Goal: Task Accomplishment & Management: Manage account settings

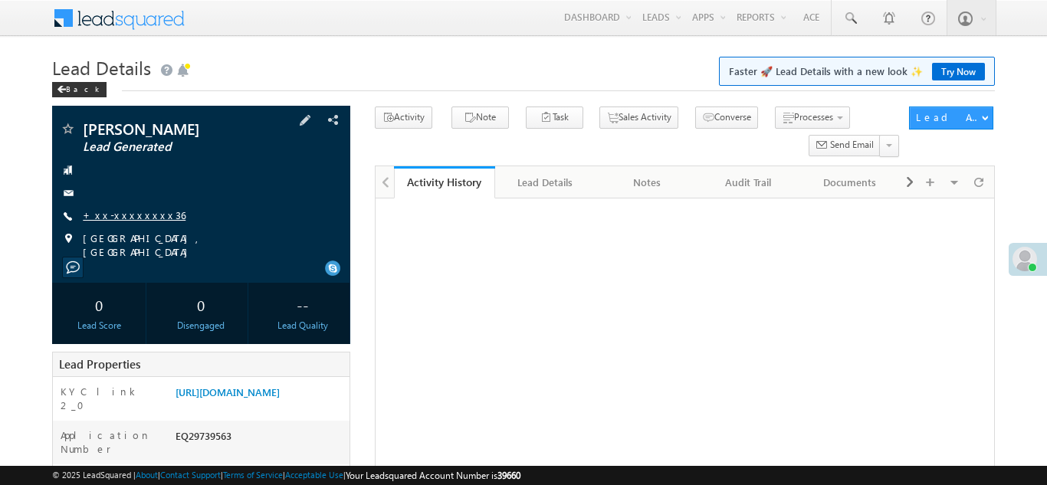
click at [124, 218] on link "+xx-xxxxxxxx36" at bounding box center [134, 214] width 103 height 13
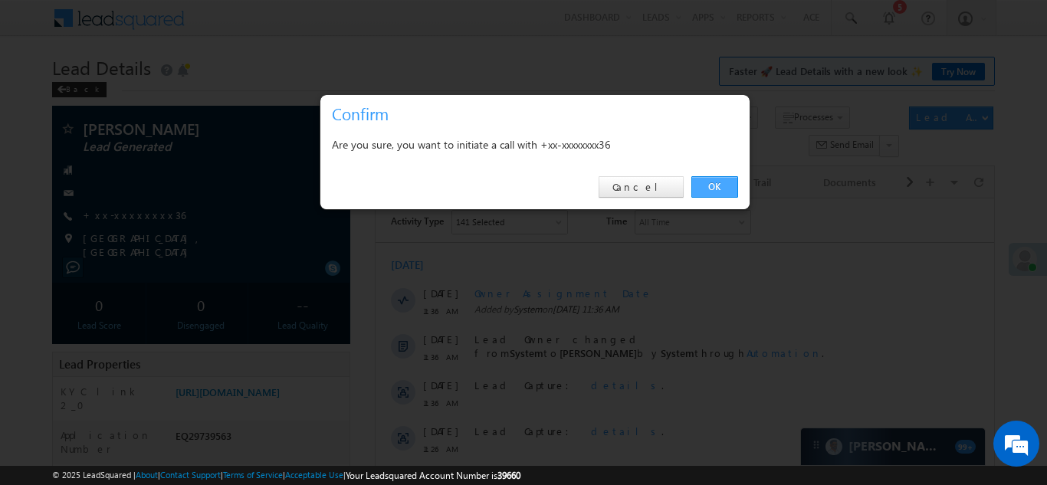
click at [711, 183] on link "OK" at bounding box center [714, 186] width 47 height 21
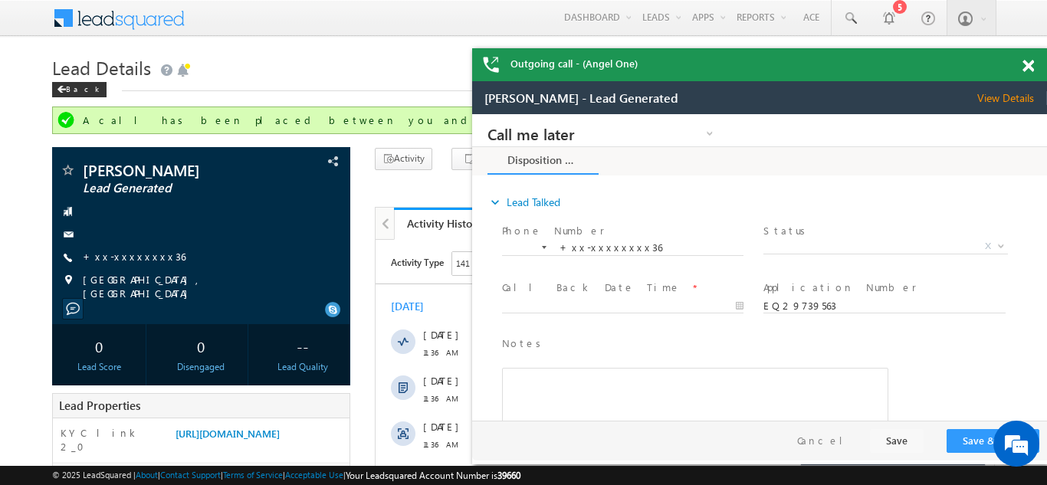
click at [1025, 66] on span at bounding box center [1027, 66] width 11 height 13
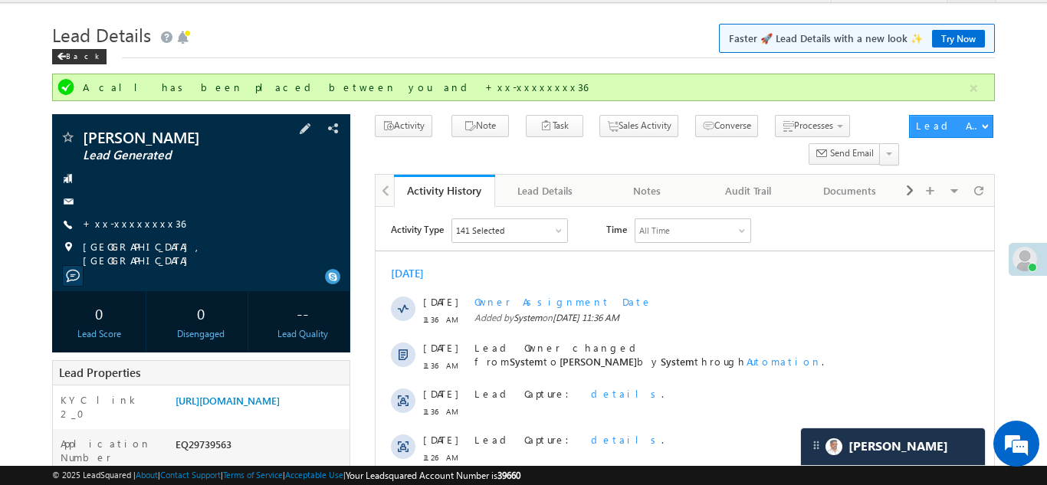
scroll to position [284, 0]
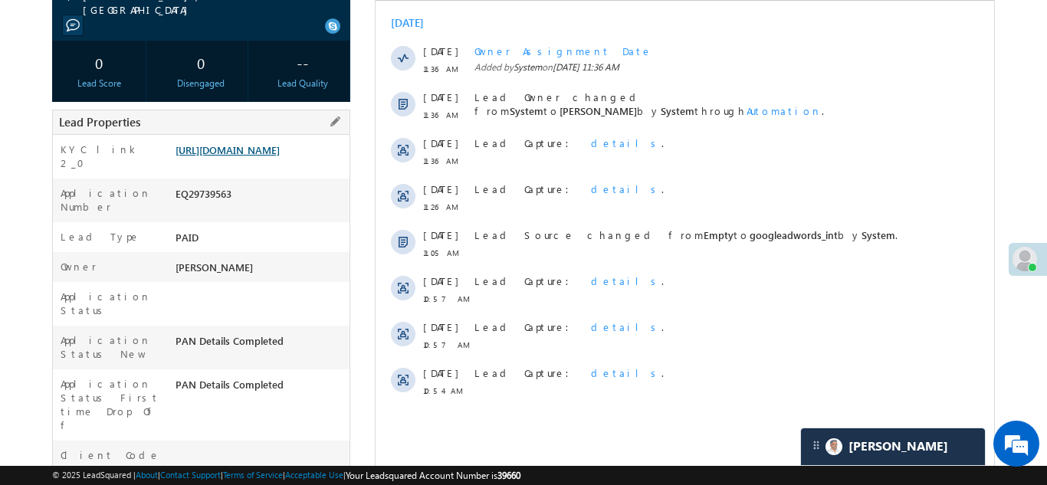
click at [246, 156] on link "https://angelbroking1-pk3em7sa.customui-test.leadsquared.com?leadId=fe8fea57-30…" at bounding box center [227, 149] width 104 height 13
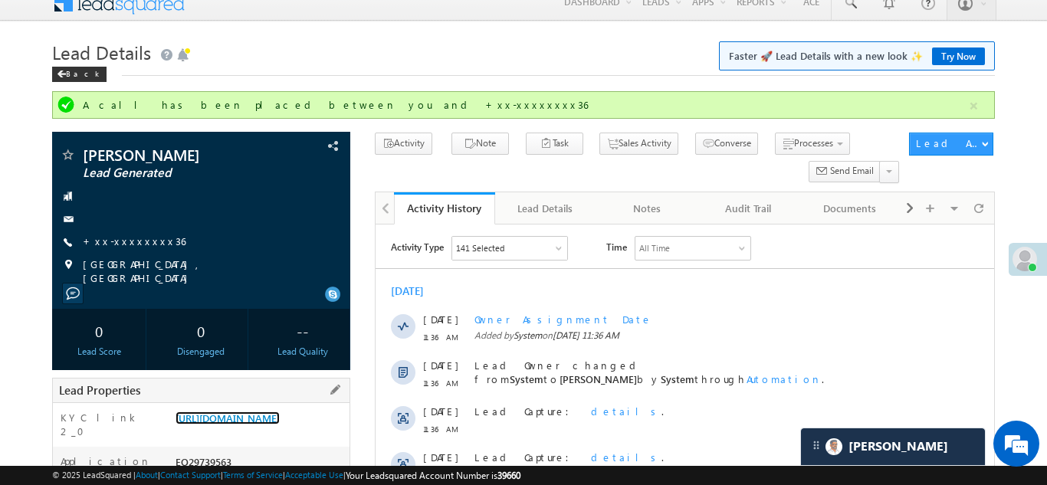
scroll to position [0, 0]
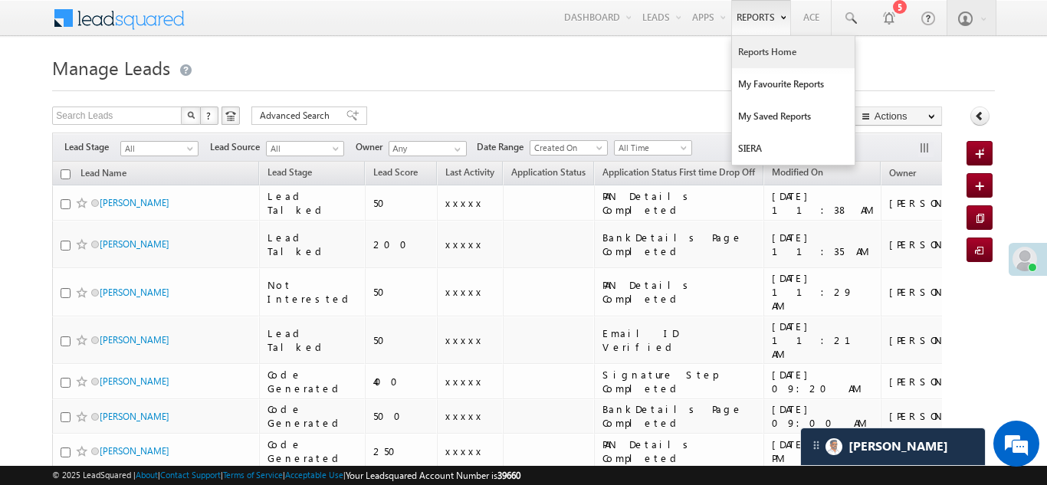
click at [759, 44] on link "Reports Home" at bounding box center [793, 52] width 123 height 32
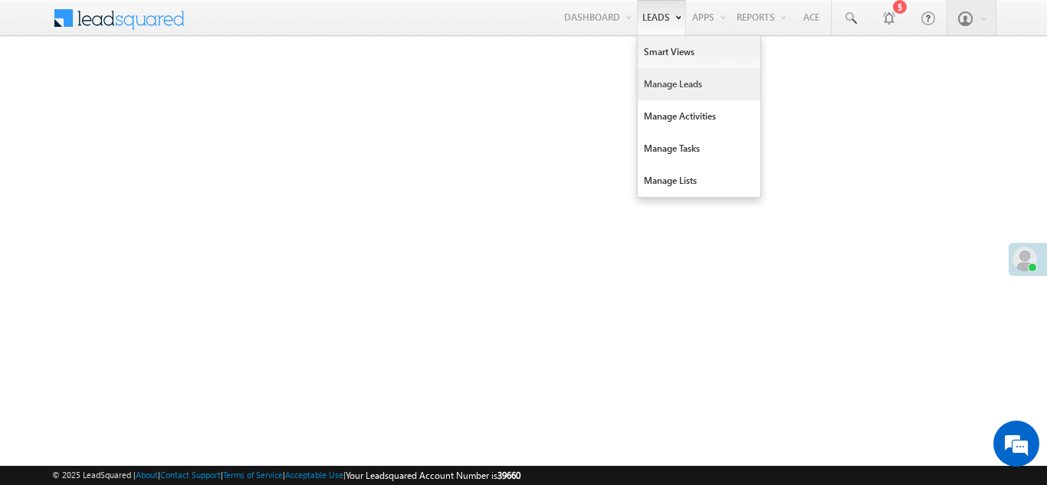
click at [649, 78] on link "Manage Leads" at bounding box center [699, 84] width 123 height 32
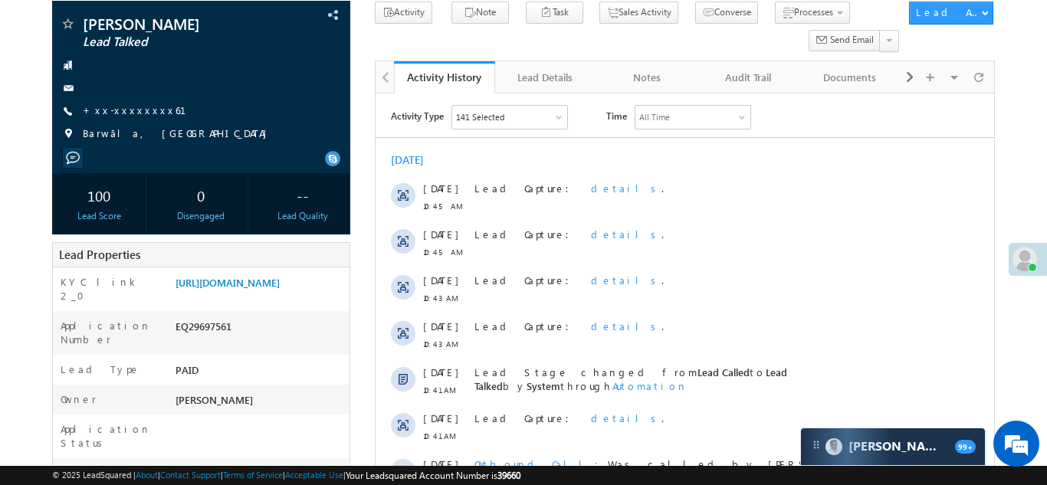
scroll to position [64, 0]
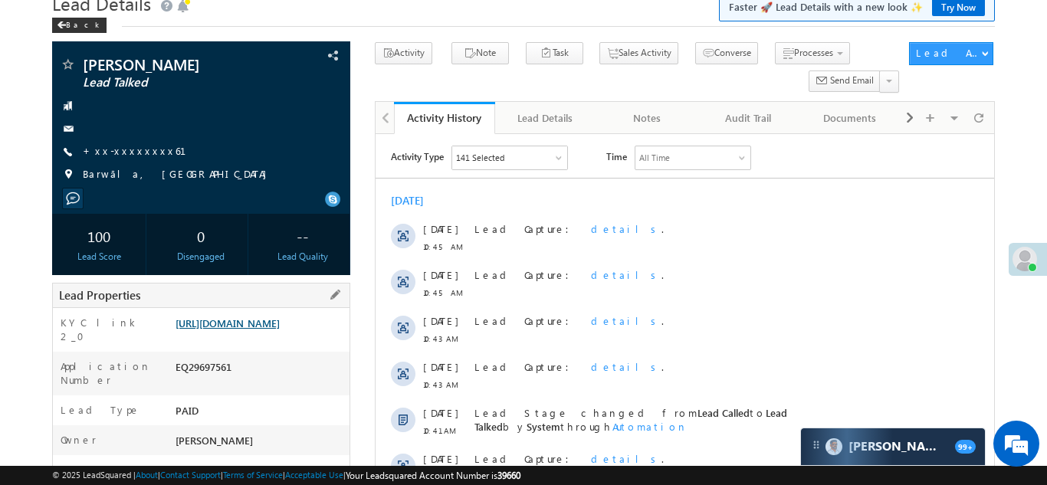
click at [252, 330] on link "[URL][DOMAIN_NAME]" at bounding box center [227, 323] width 104 height 13
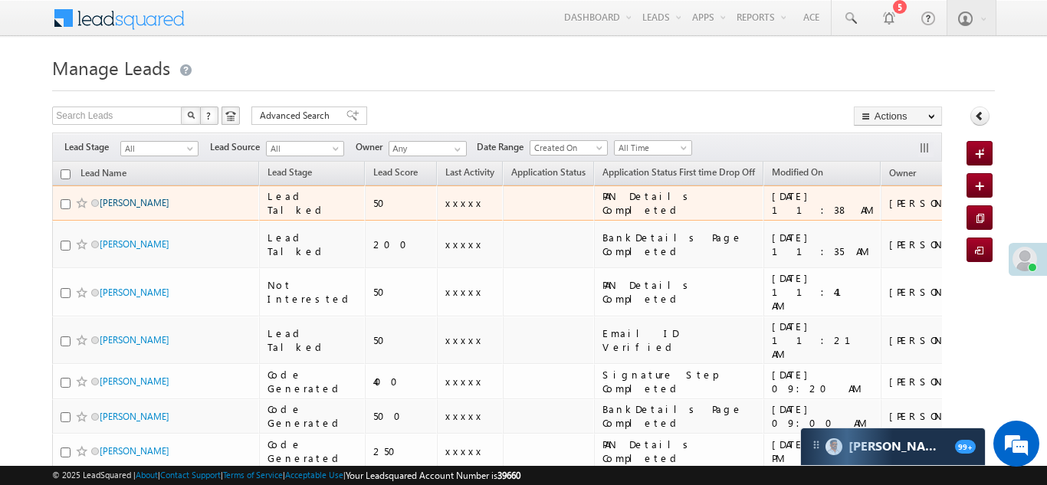
click at [114, 198] on link "[PERSON_NAME]" at bounding box center [135, 202] width 70 height 11
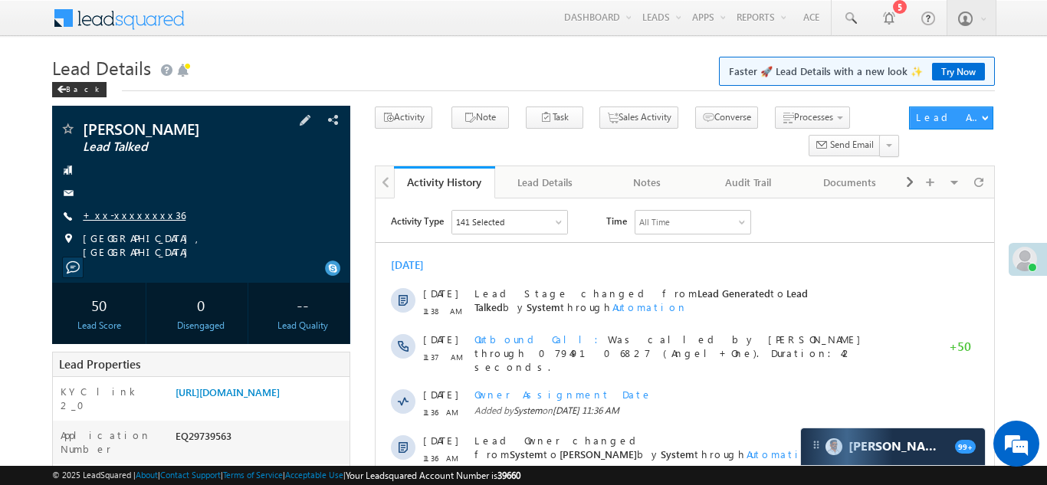
click at [126, 215] on link "+xx-xxxxxxxx36" at bounding box center [134, 214] width 103 height 13
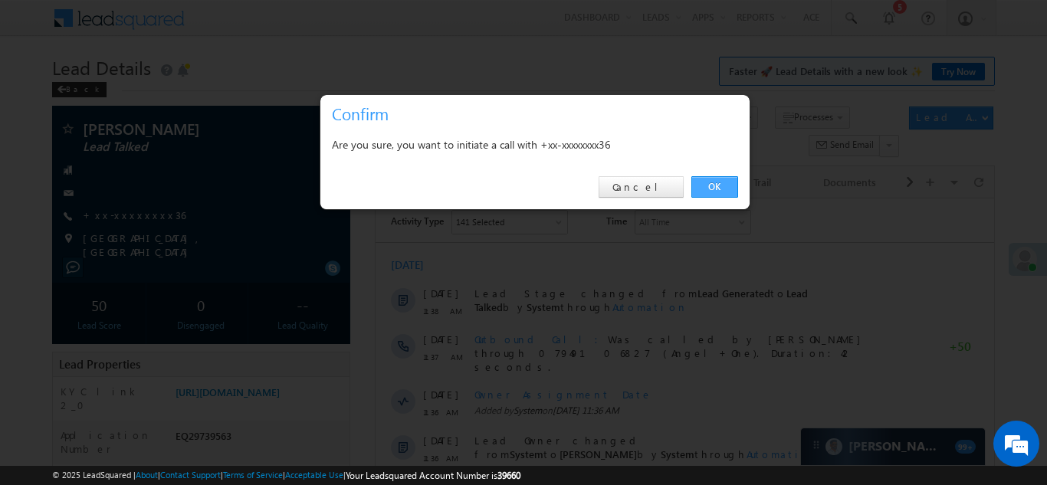
click at [710, 188] on link "OK" at bounding box center [714, 186] width 47 height 21
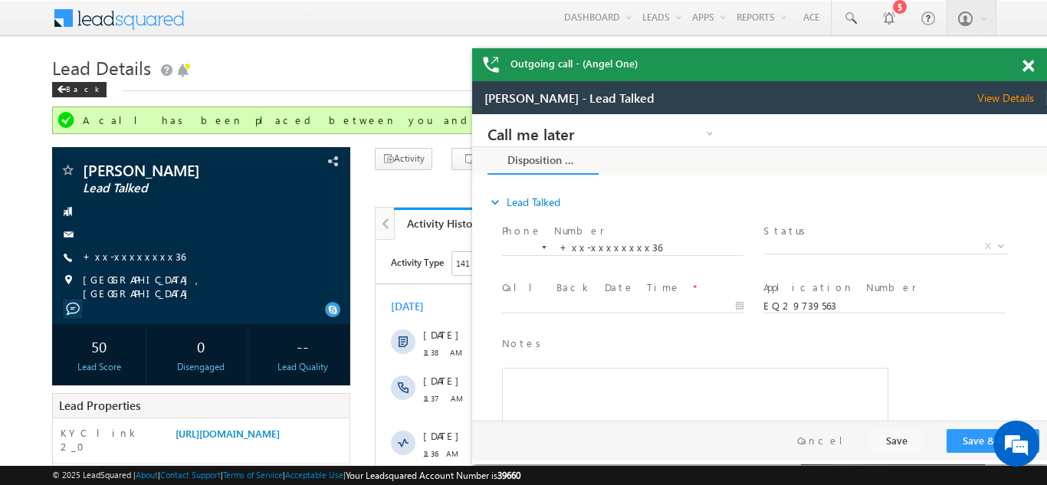
click at [1024, 67] on span at bounding box center [1027, 66] width 11 height 13
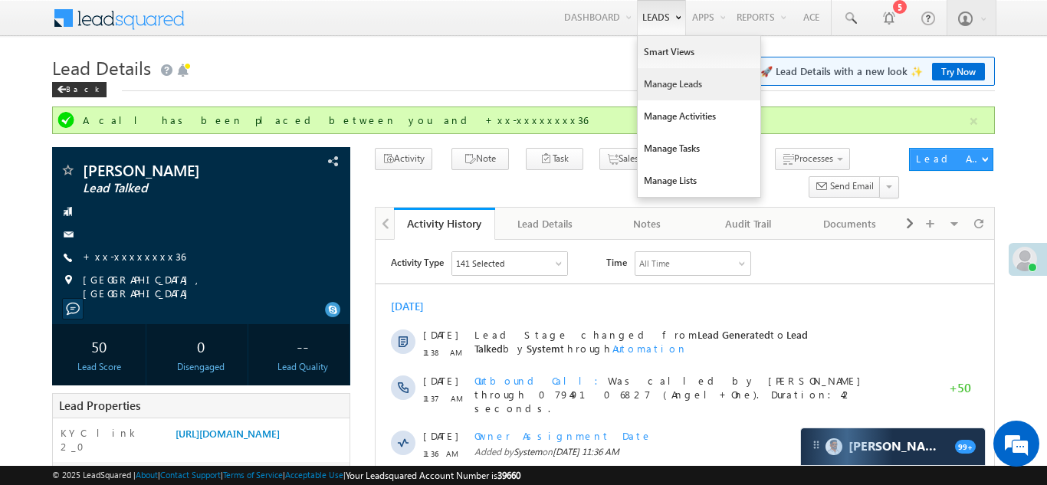
click at [654, 83] on link "Manage Leads" at bounding box center [699, 84] width 123 height 32
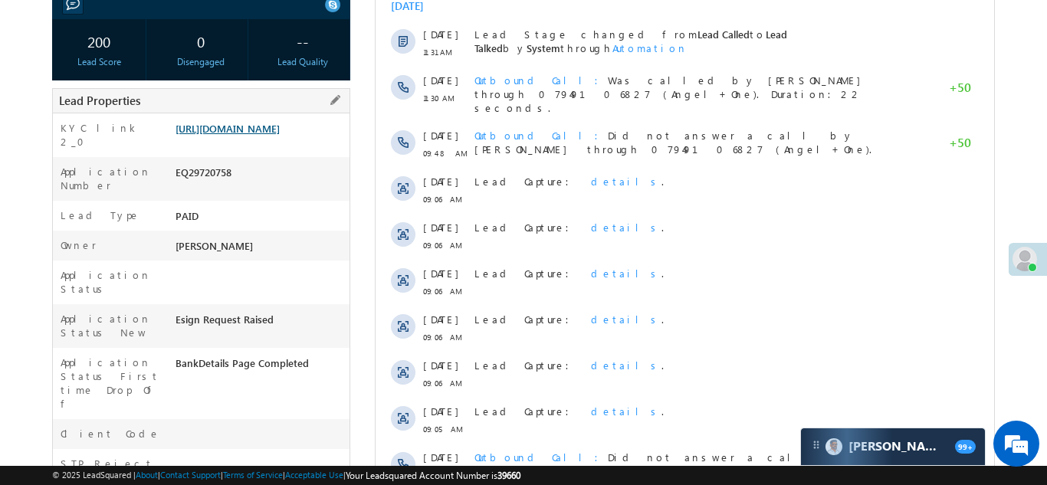
scroll to position [42, 0]
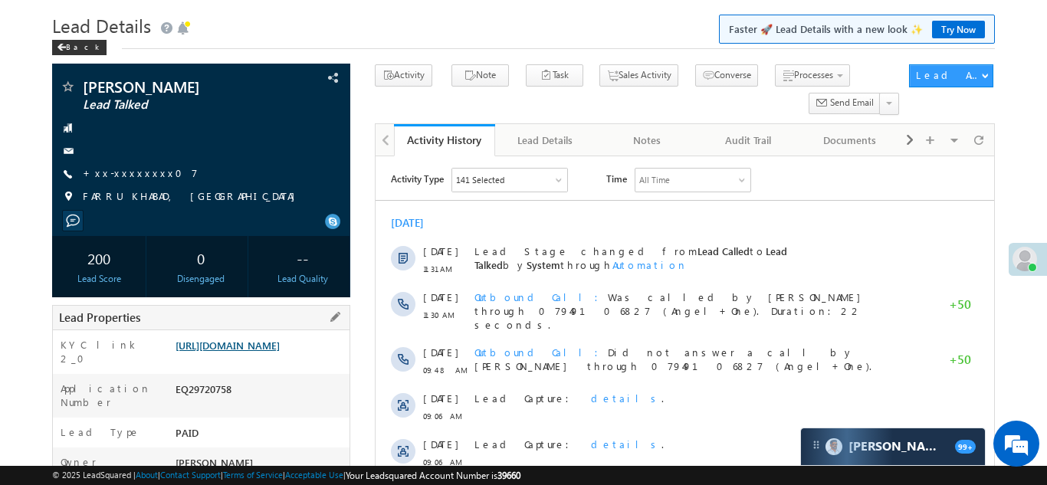
click at [248, 352] on link "https://angelbroking1-pk3em7sa.customui-test.leadsquared.com?leadId=b23bcb82-54…" at bounding box center [227, 345] width 104 height 13
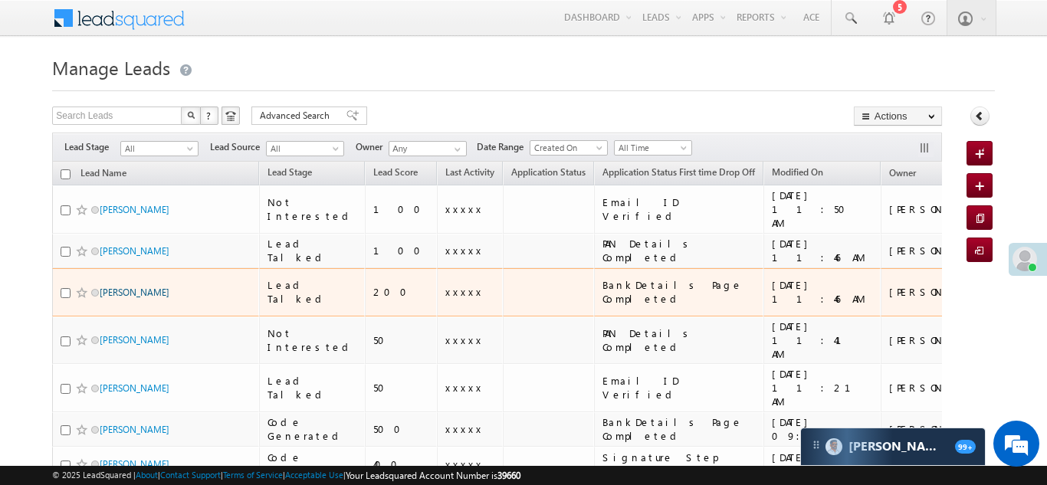
click at [113, 287] on link "[PERSON_NAME]" at bounding box center [135, 292] width 70 height 11
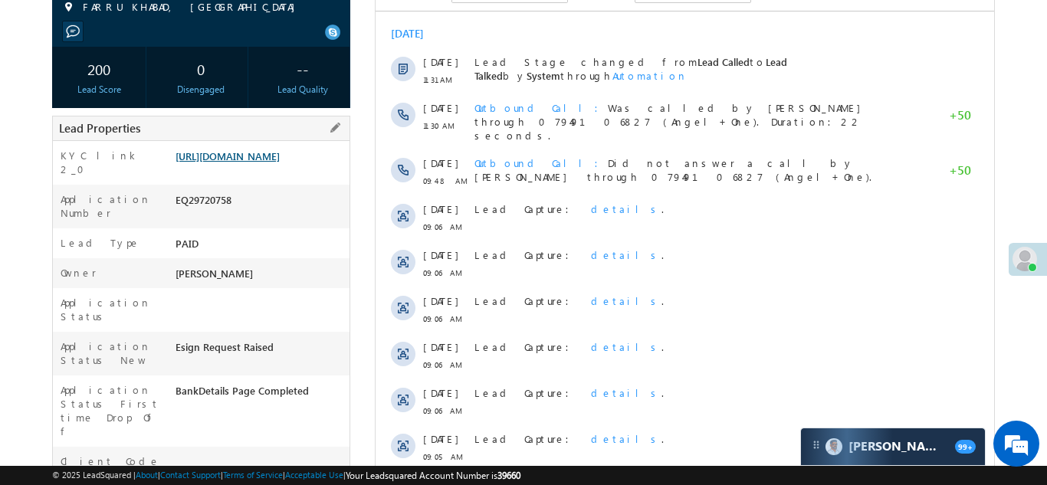
click at [254, 162] on link "[URL][DOMAIN_NAME]" at bounding box center [227, 155] width 104 height 13
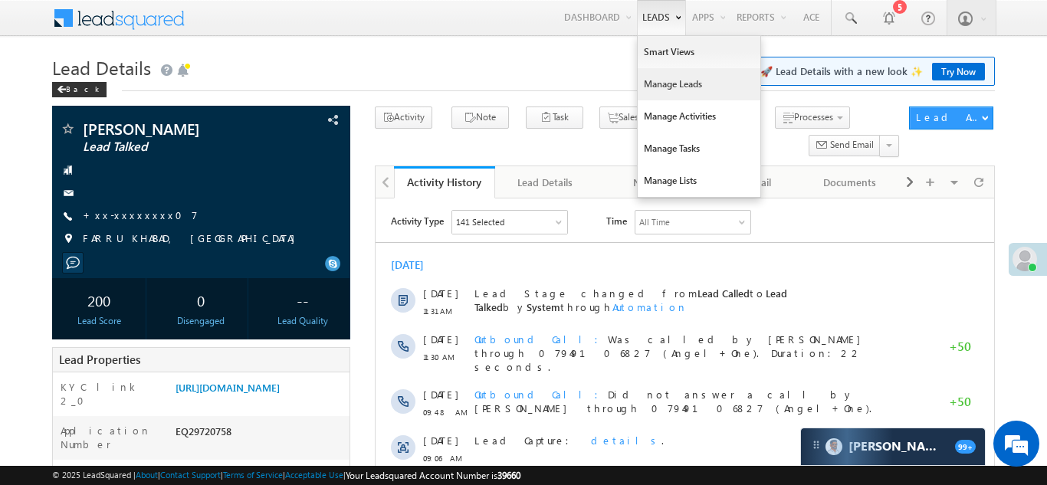
click at [661, 84] on link "Manage Leads" at bounding box center [699, 84] width 123 height 32
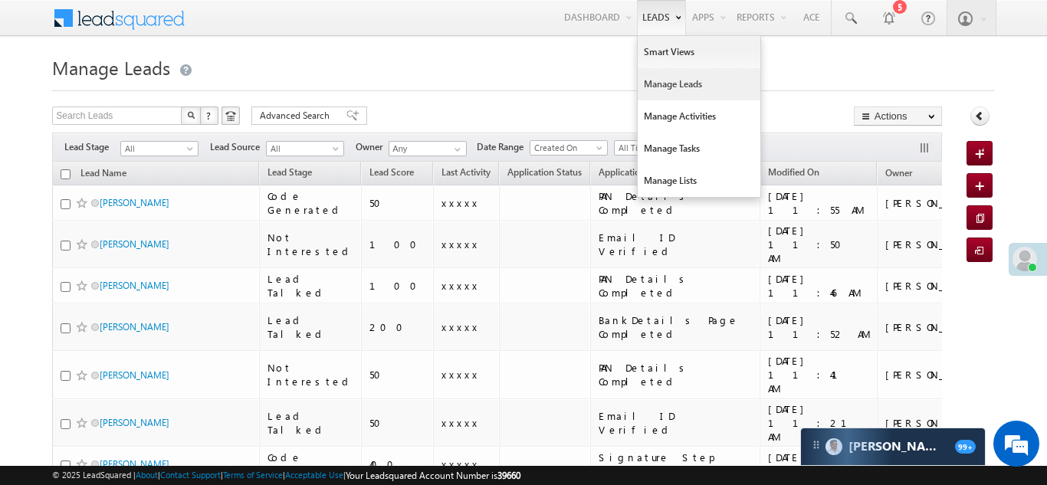
click at [654, 80] on link "Manage Leads" at bounding box center [699, 84] width 123 height 32
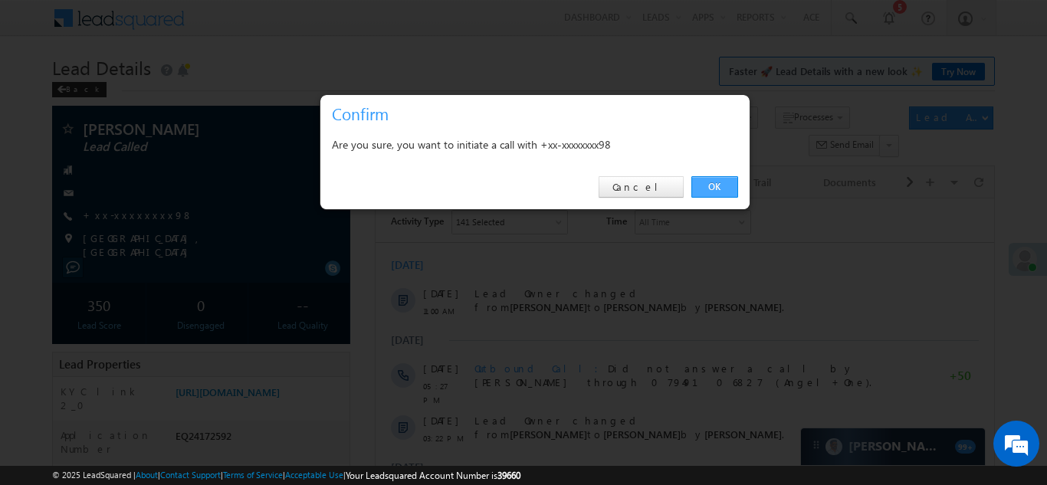
click at [710, 182] on link "OK" at bounding box center [714, 186] width 47 height 21
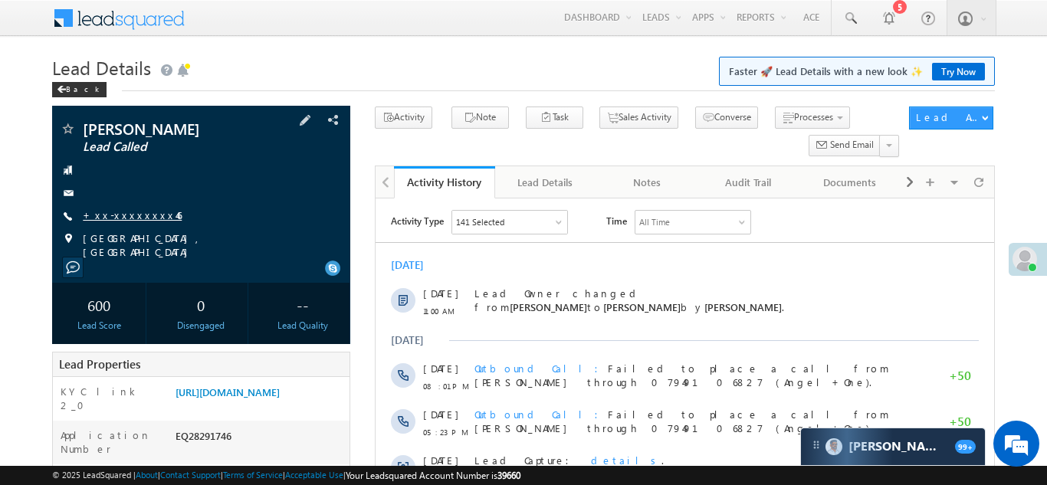
click at [124, 217] on link "+xx-xxxxxxxx46" at bounding box center [132, 214] width 99 height 13
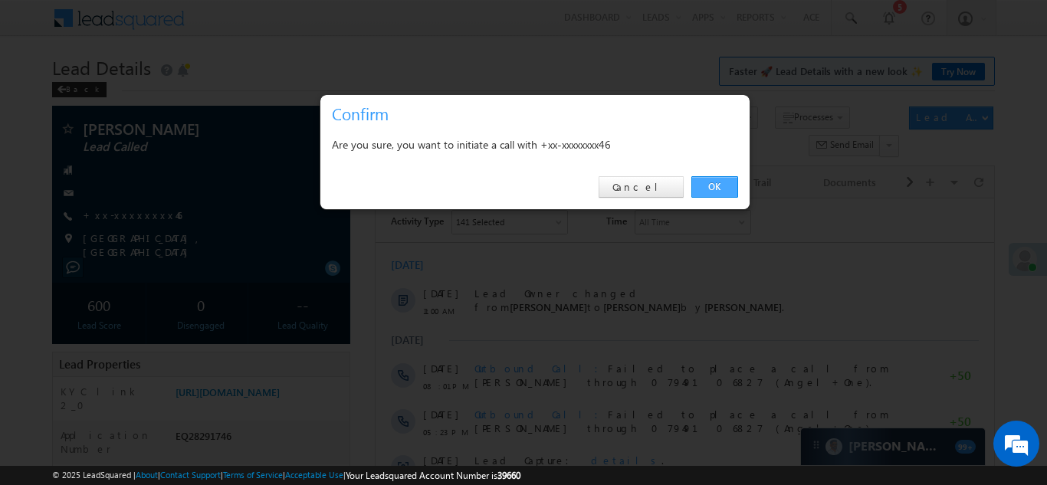
click at [712, 186] on link "OK" at bounding box center [714, 186] width 47 height 21
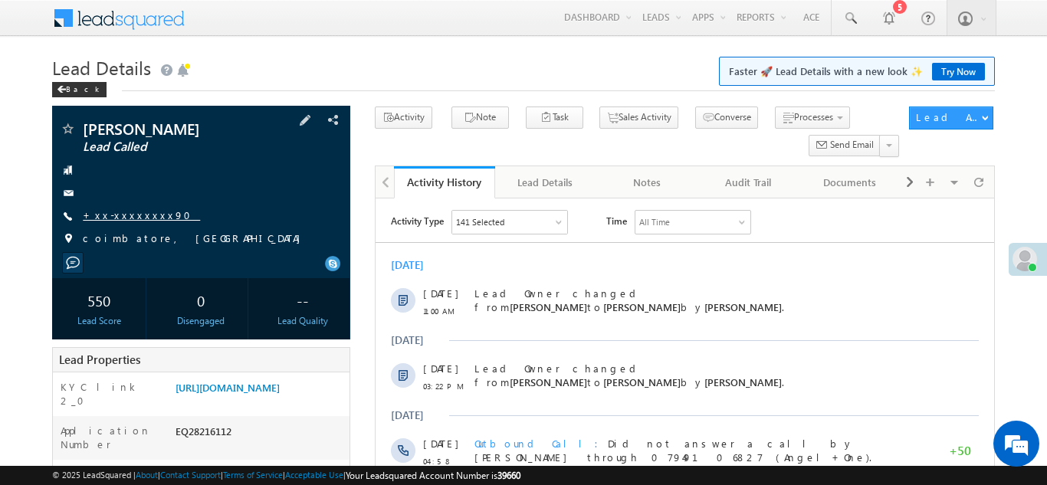
click at [122, 215] on link "+xx-xxxxxxxx90" at bounding box center [141, 214] width 117 height 13
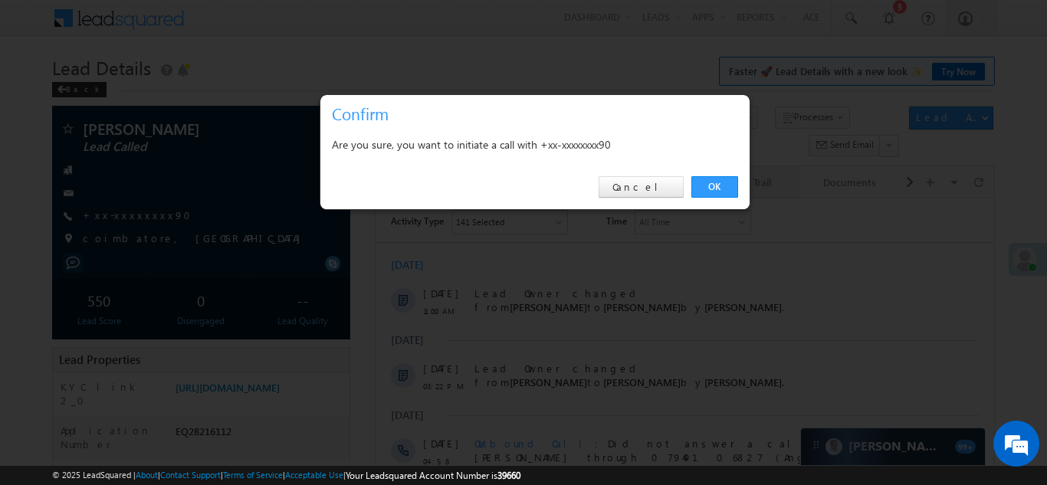
click at [711, 187] on link "OK" at bounding box center [714, 186] width 47 height 21
click at [713, 182] on div "Audit Trail" at bounding box center [747, 182] width 75 height 18
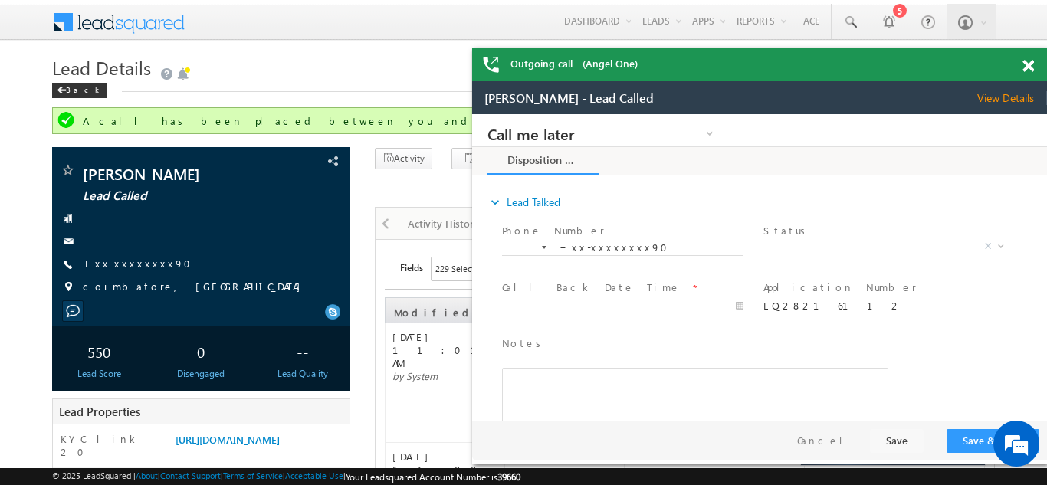
click at [1025, 68] on span at bounding box center [1027, 66] width 11 height 13
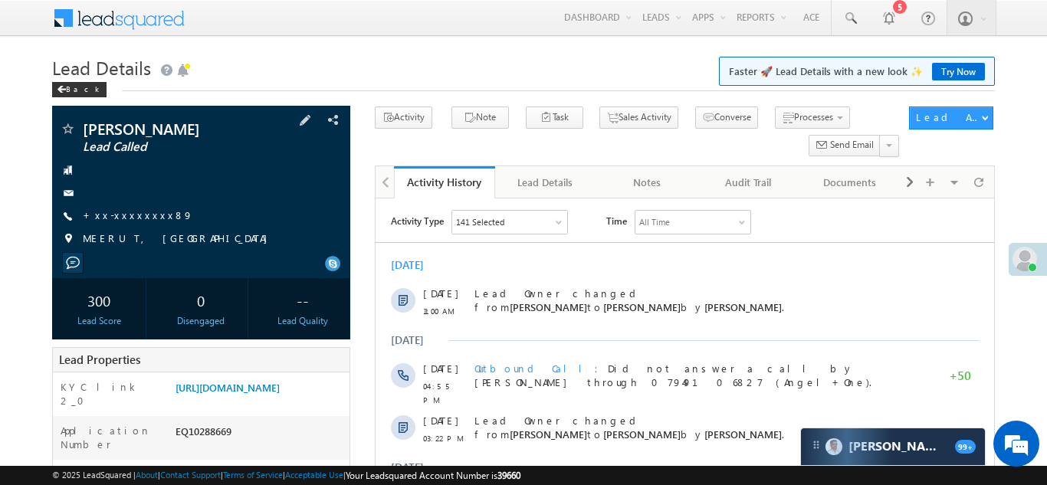
click at [117, 201] on div "[PERSON_NAME] Lead Called +xx-xxxxxxxx89" at bounding box center [201, 187] width 283 height 133
click at [127, 213] on link "+xx-xxxxxxxx89" at bounding box center [138, 214] width 110 height 13
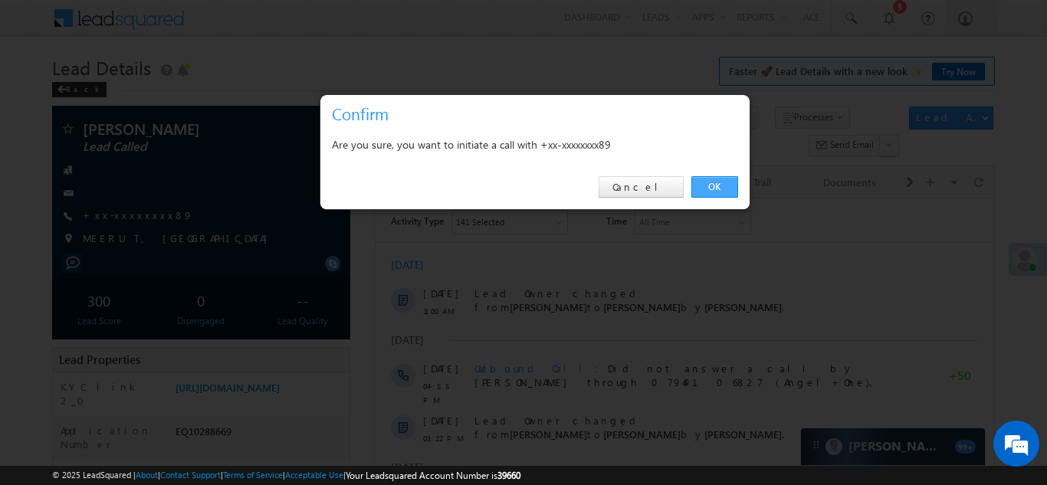
click at [704, 182] on link "OK" at bounding box center [714, 186] width 47 height 21
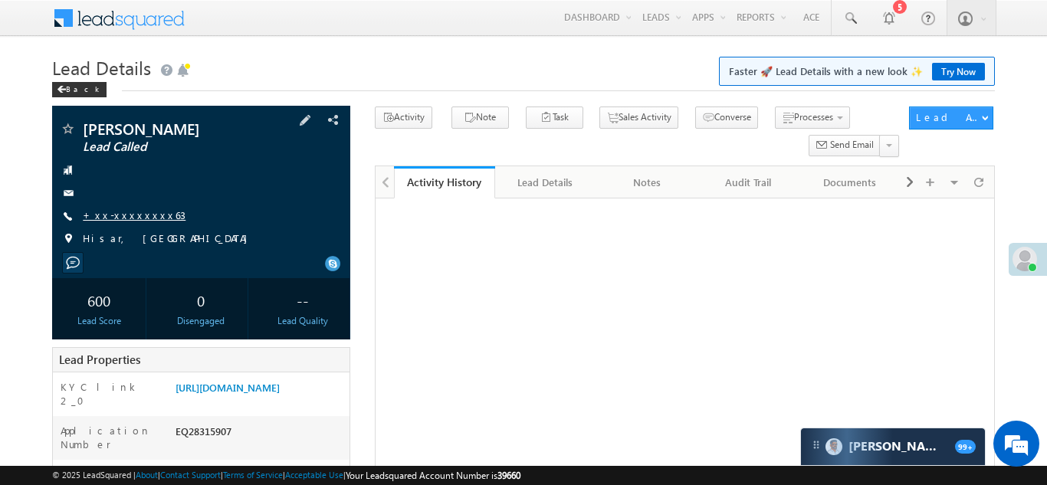
click at [123, 212] on link "+xx-xxxxxxxx63" at bounding box center [134, 214] width 103 height 13
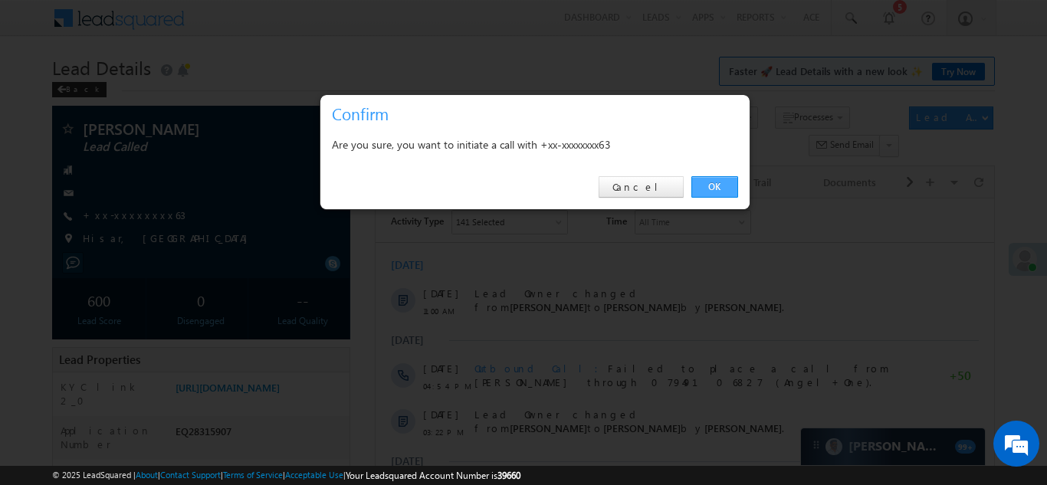
click at [712, 183] on link "OK" at bounding box center [714, 186] width 47 height 21
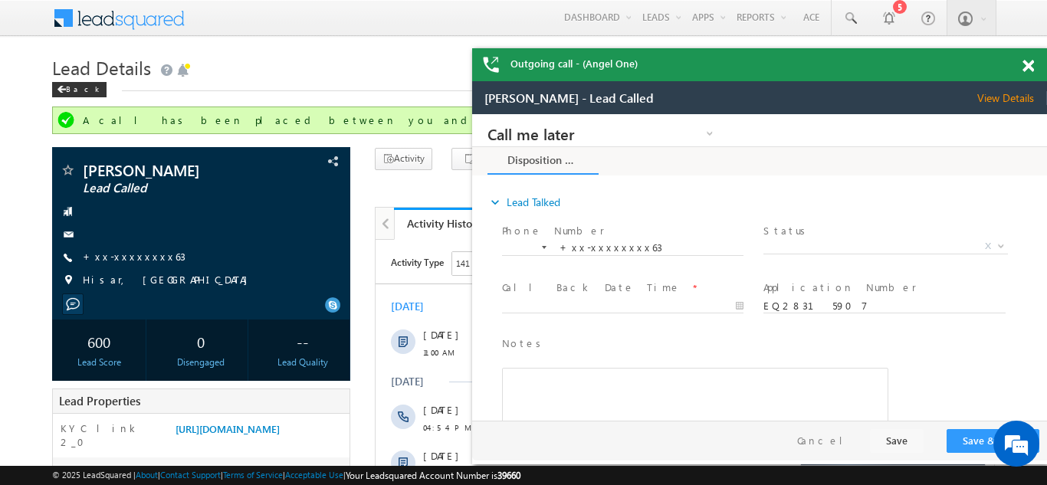
click at [1028, 65] on span at bounding box center [1027, 66] width 11 height 13
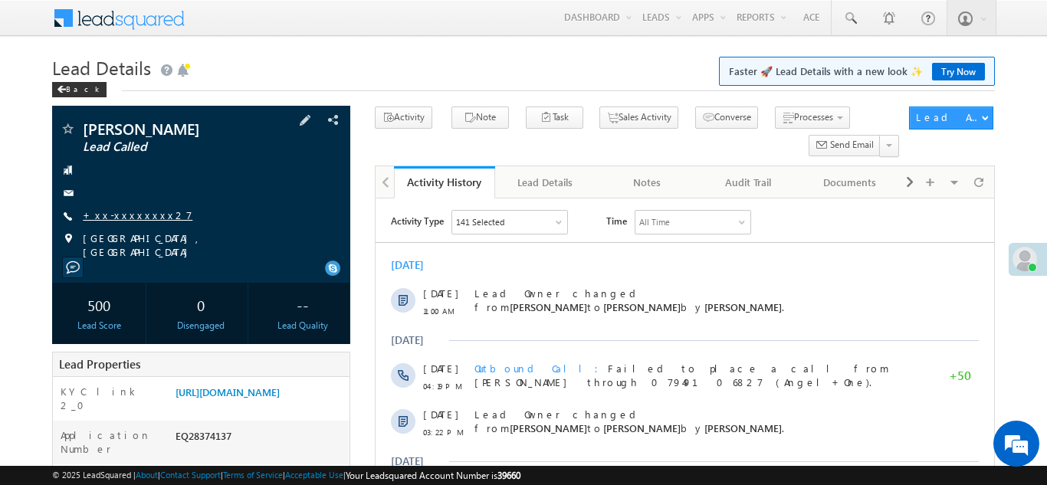
click at [120, 209] on link "+xx-xxxxxxxx27" at bounding box center [138, 214] width 110 height 13
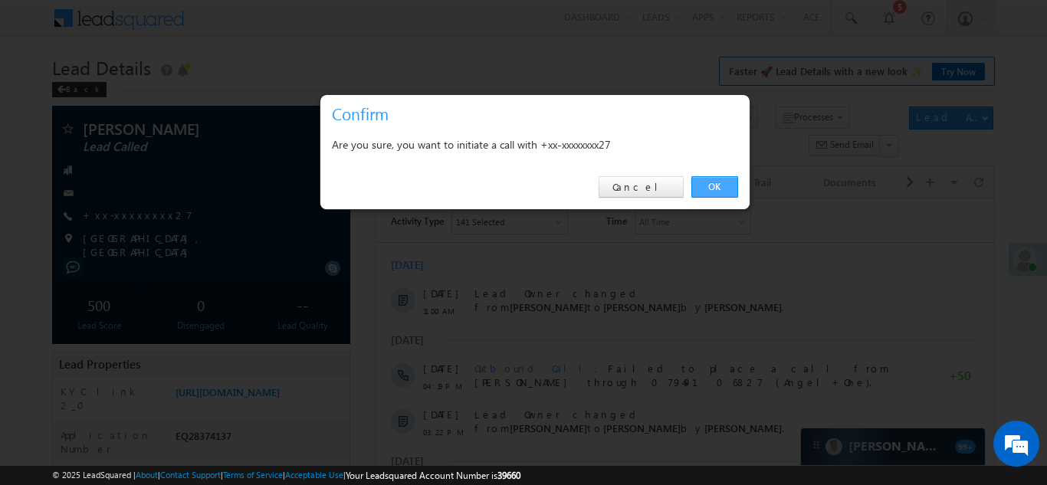
click at [713, 183] on link "OK" at bounding box center [714, 186] width 47 height 21
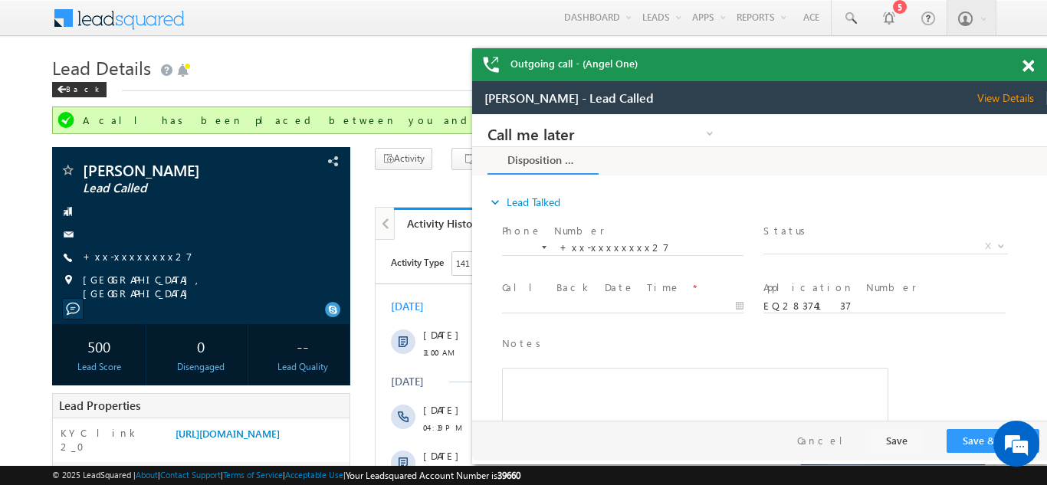
click at [1028, 63] on span at bounding box center [1027, 66] width 11 height 13
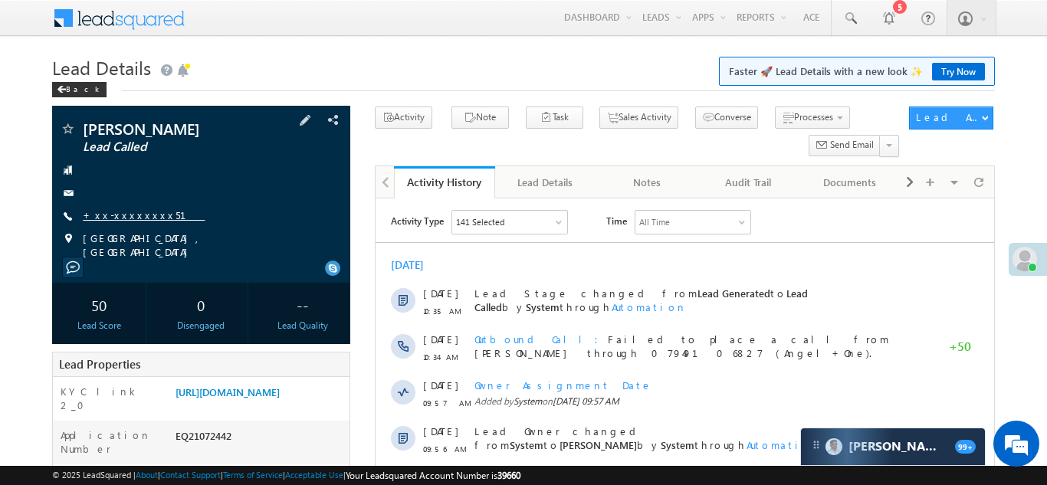
click at [112, 212] on link "+xx-xxxxxxxx51" at bounding box center [144, 214] width 122 height 13
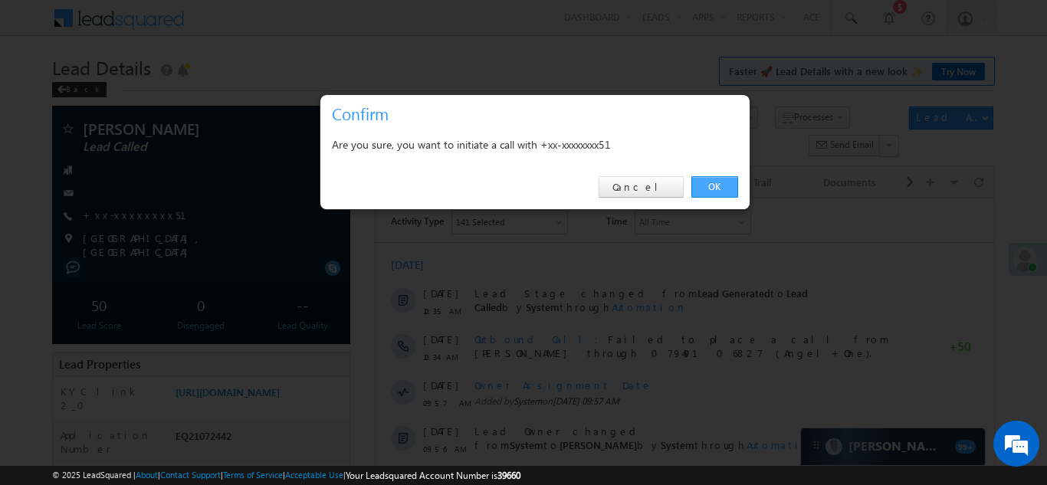
click at [724, 185] on link "OK" at bounding box center [714, 186] width 47 height 21
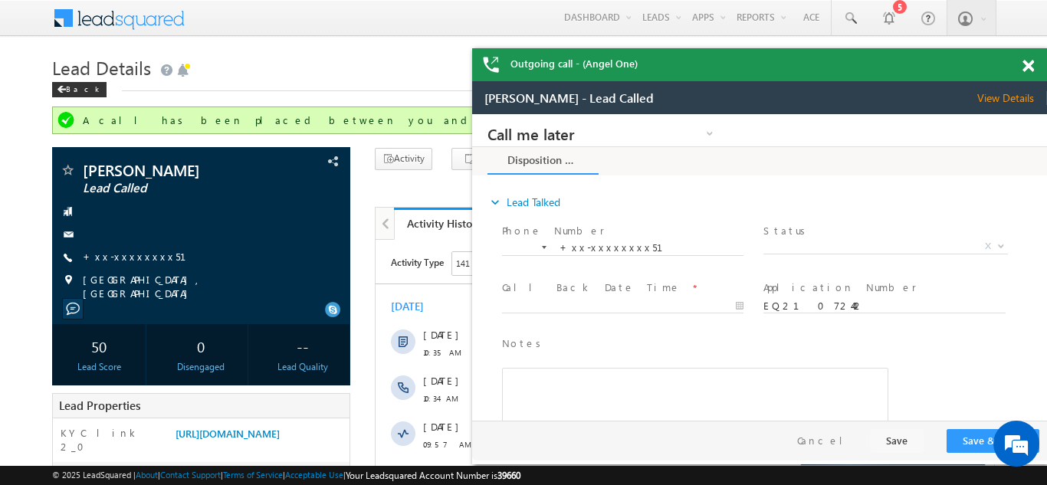
click at [1025, 65] on span at bounding box center [1027, 66] width 11 height 13
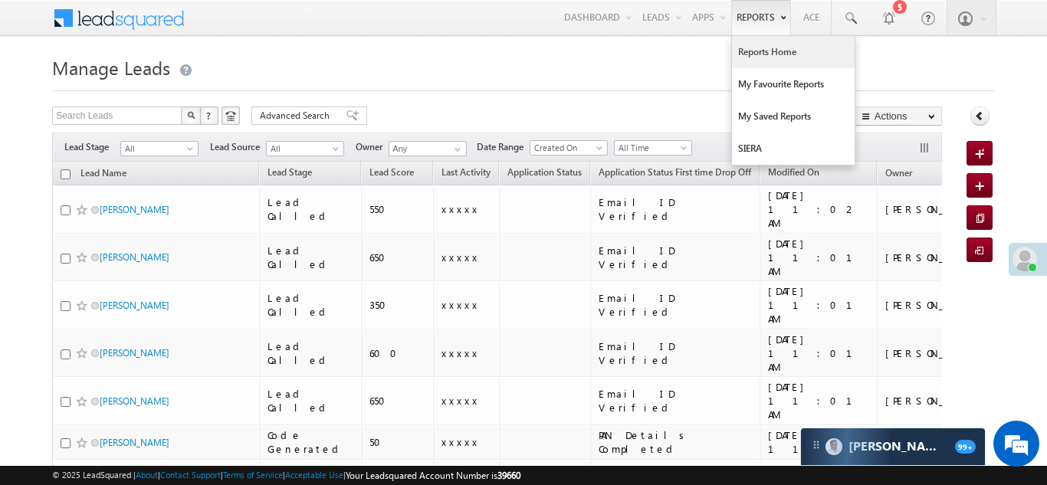
click at [756, 53] on link "Reports Home" at bounding box center [793, 52] width 123 height 32
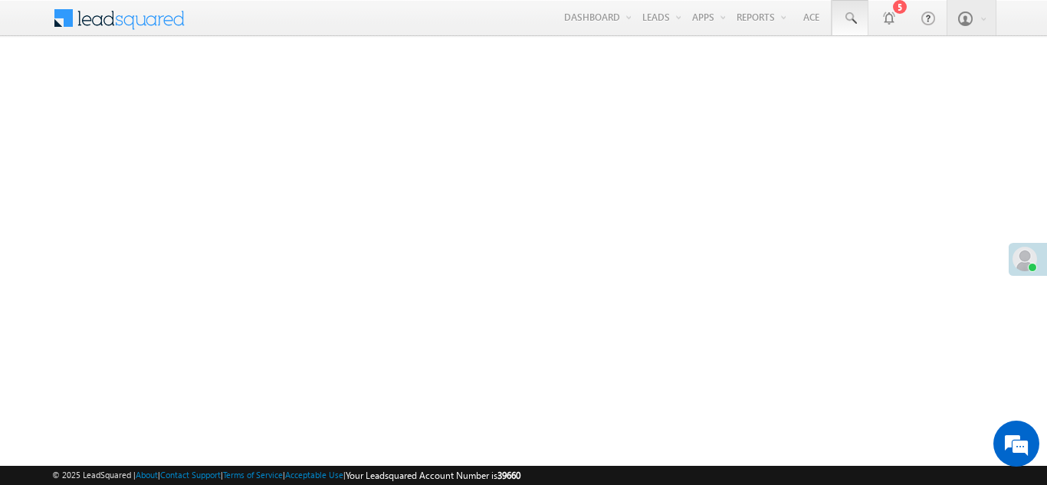
click at [844, 21] on span at bounding box center [849, 18] width 15 height 15
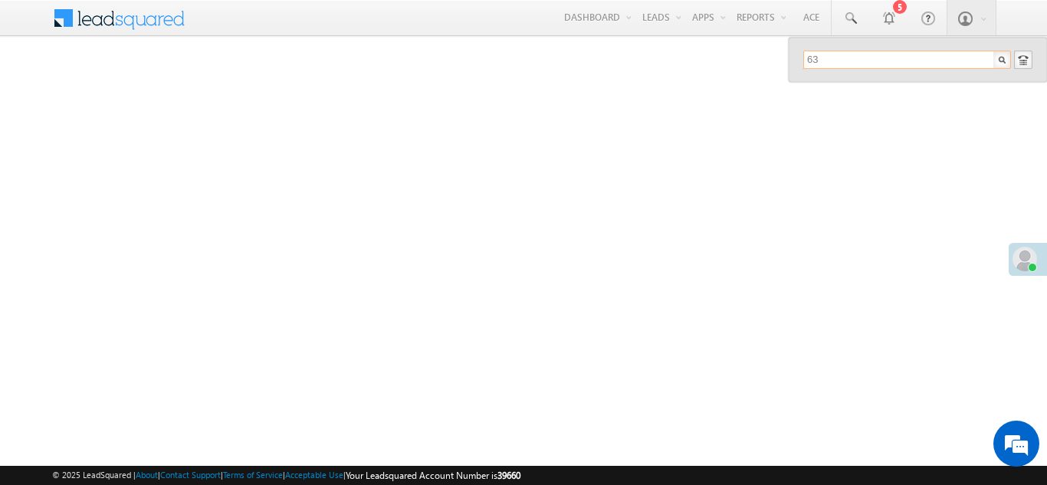
type input "63"
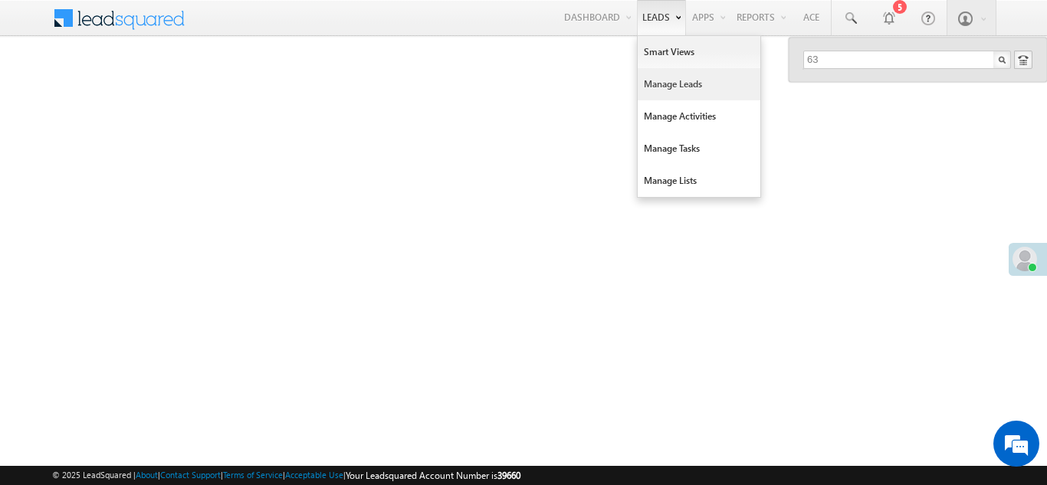
click at [676, 87] on link "Manage Leads" at bounding box center [699, 84] width 123 height 32
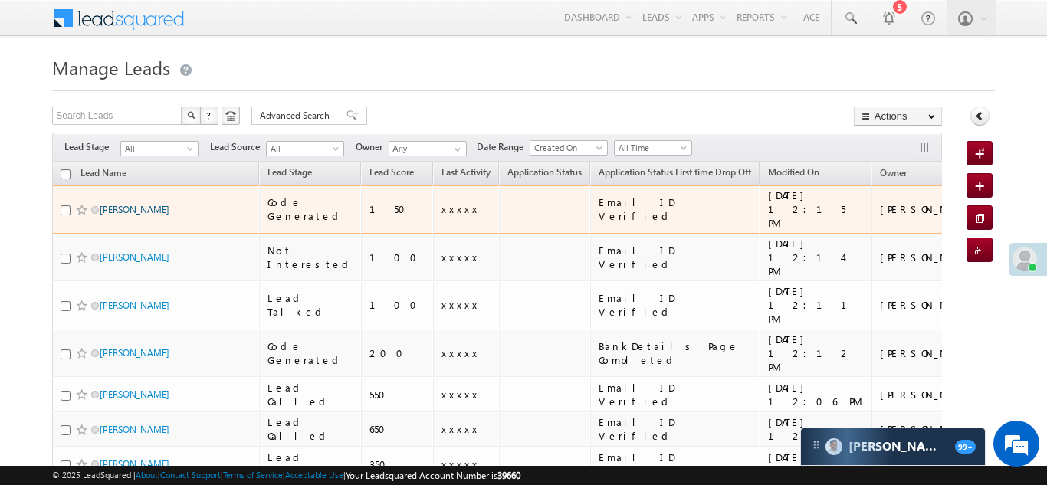
click at [130, 204] on link "[PERSON_NAME]" at bounding box center [135, 209] width 70 height 11
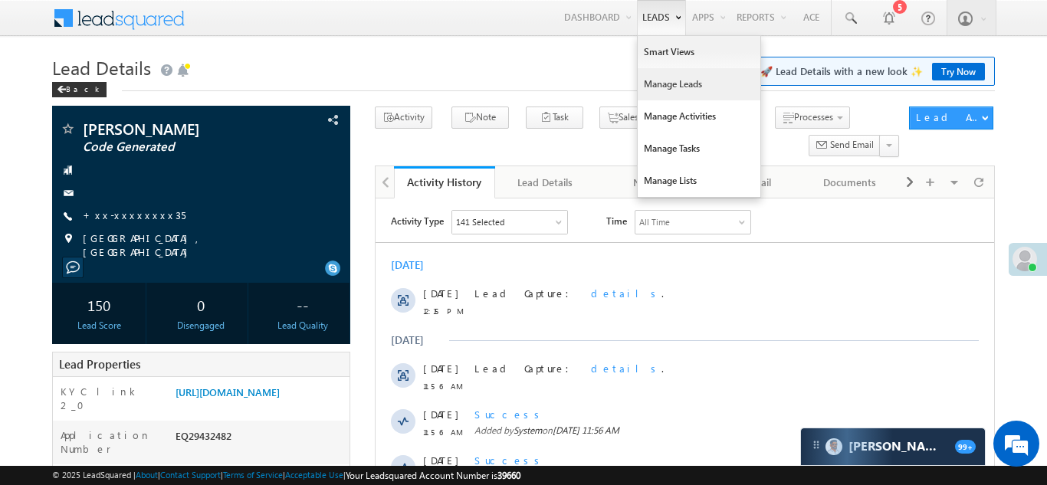
click at [658, 80] on link "Manage Leads" at bounding box center [699, 84] width 123 height 32
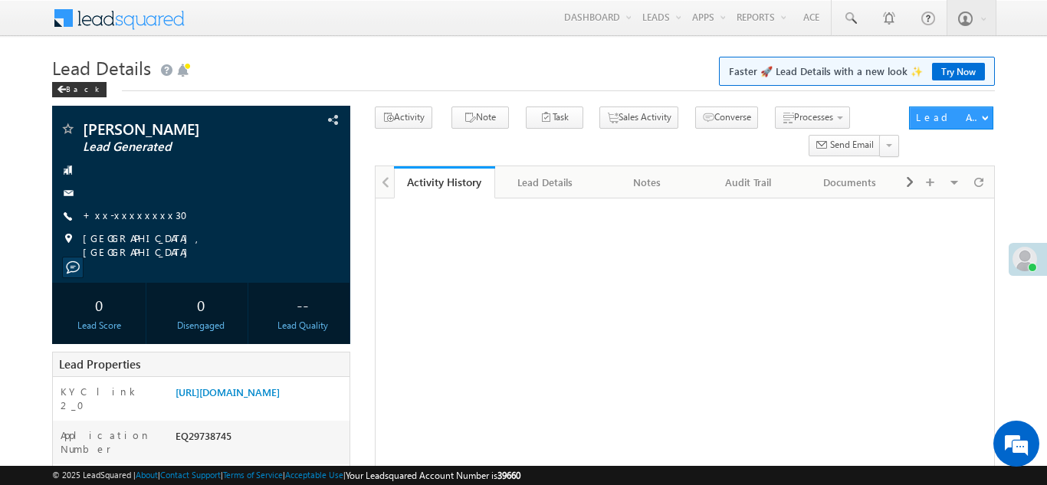
click at [126, 215] on link "+xx-xxxxxxxx30" at bounding box center [140, 214] width 114 height 13
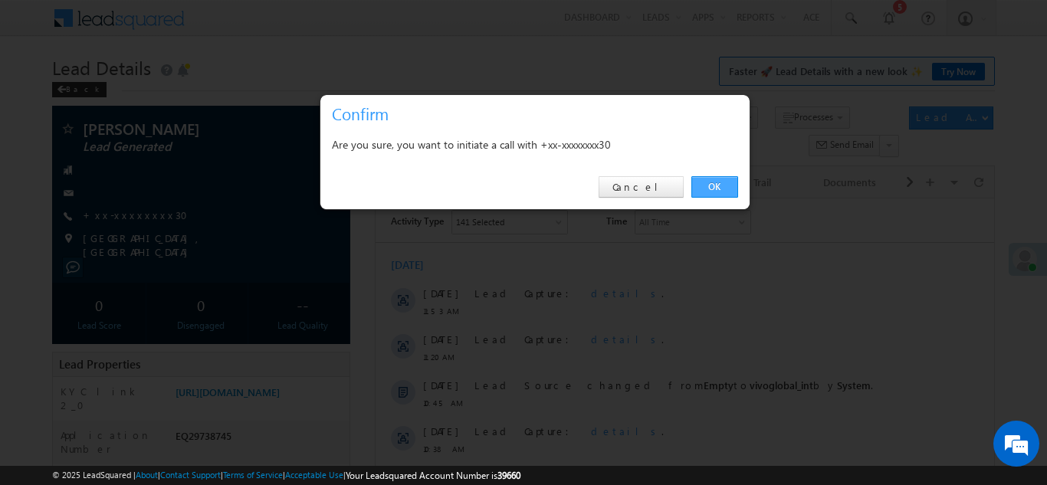
click at [710, 183] on link "OK" at bounding box center [714, 186] width 47 height 21
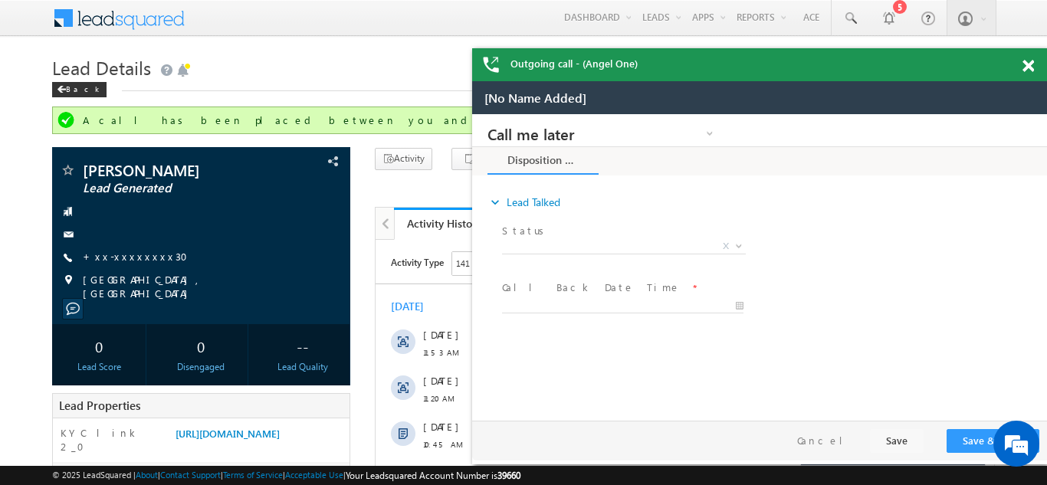
click at [1030, 63] on span at bounding box center [1027, 66] width 11 height 13
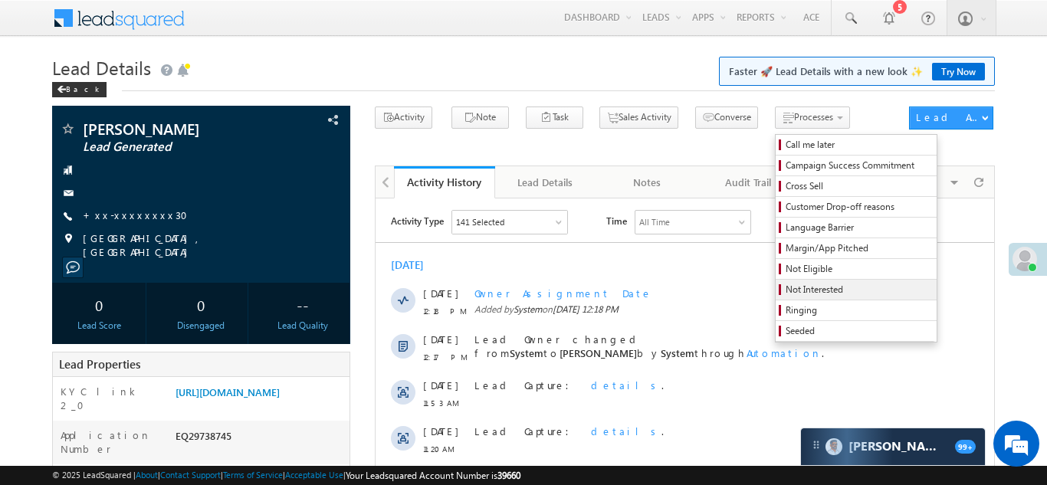
click at [786, 290] on span "Not Interested" at bounding box center [859, 290] width 146 height 14
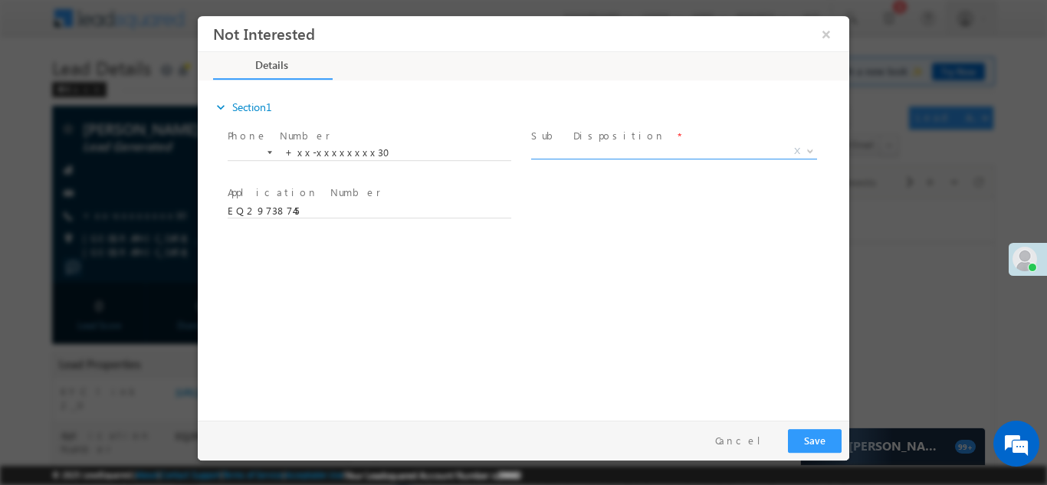
click at [614, 141] on span "Sub Disposition *" at bounding box center [672, 135] width 283 height 17
click at [608, 152] on span "X" at bounding box center [674, 150] width 286 height 15
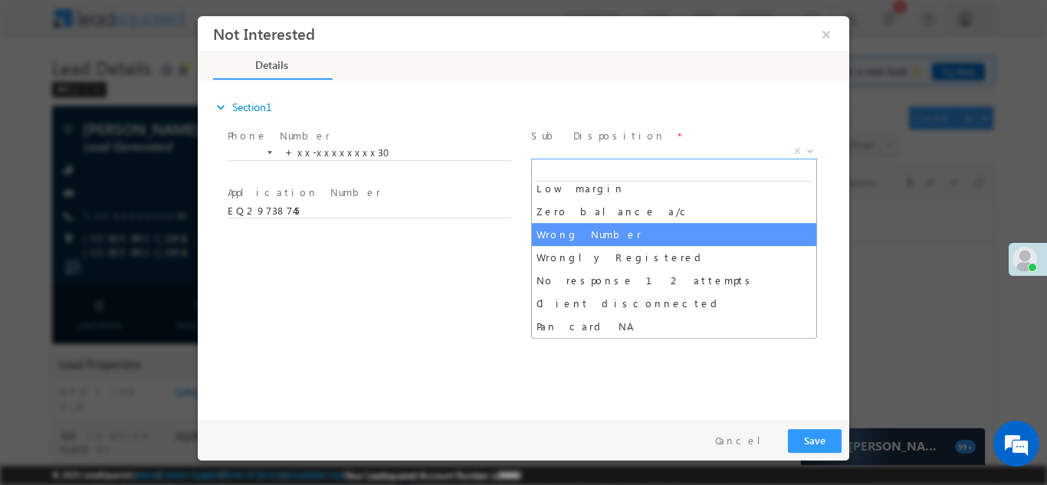
scroll to position [101, 0]
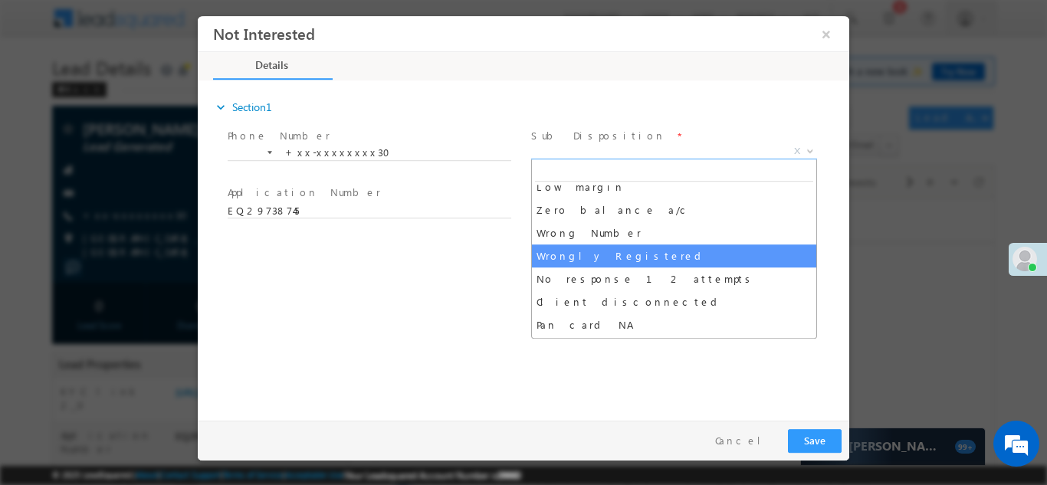
select select "Wrongly Registered"
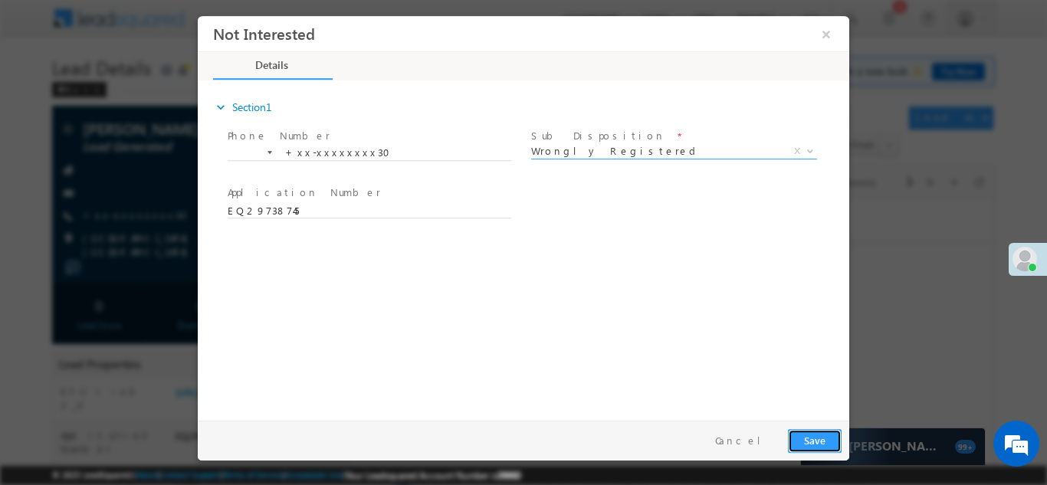
click at [814, 439] on button "Save" at bounding box center [815, 440] width 54 height 24
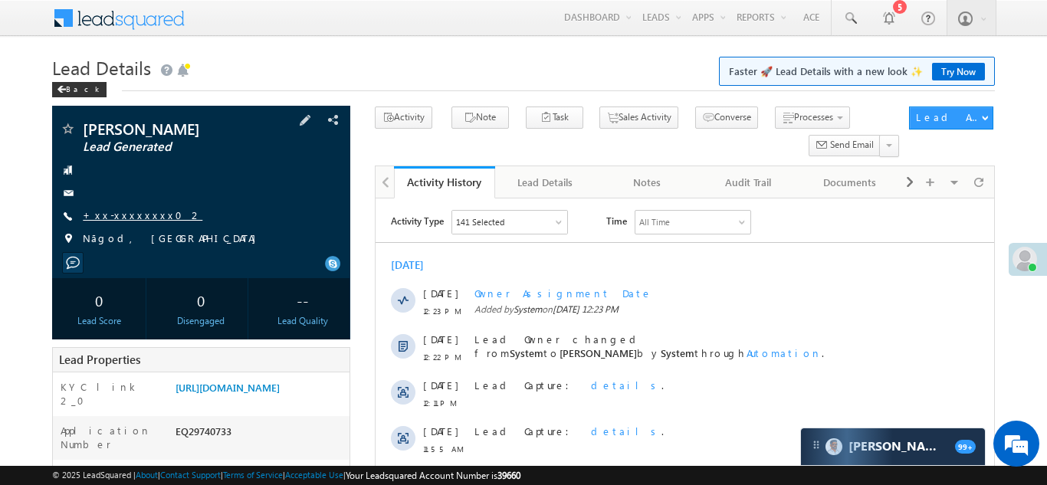
click at [107, 215] on link "+xx-xxxxxxxx02" at bounding box center [143, 214] width 120 height 13
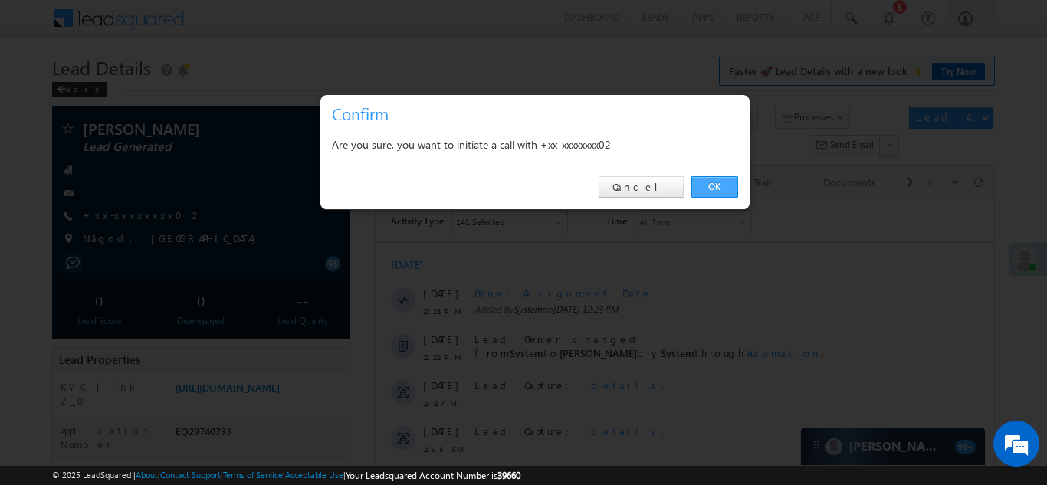
click at [718, 185] on link "OK" at bounding box center [714, 186] width 47 height 21
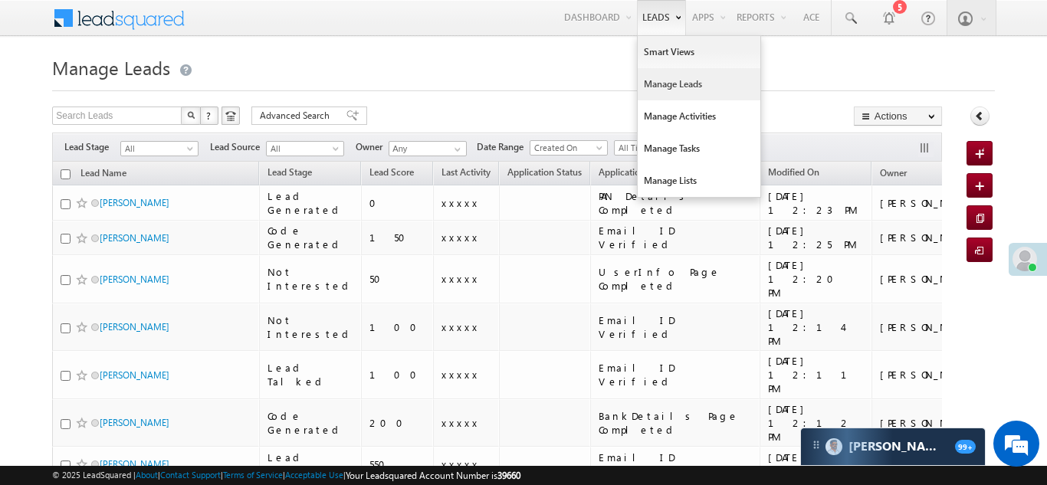
click at [650, 90] on link "Manage Leads" at bounding box center [699, 84] width 123 height 32
click at [657, 85] on link "Manage Leads" at bounding box center [699, 84] width 123 height 32
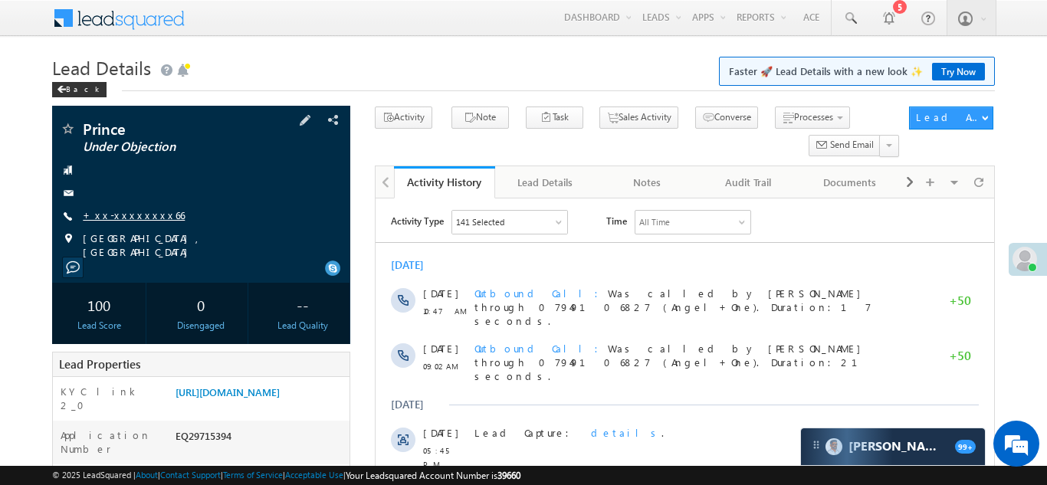
click at [122, 215] on link "+xx-xxxxxxxx66" at bounding box center [134, 214] width 102 height 13
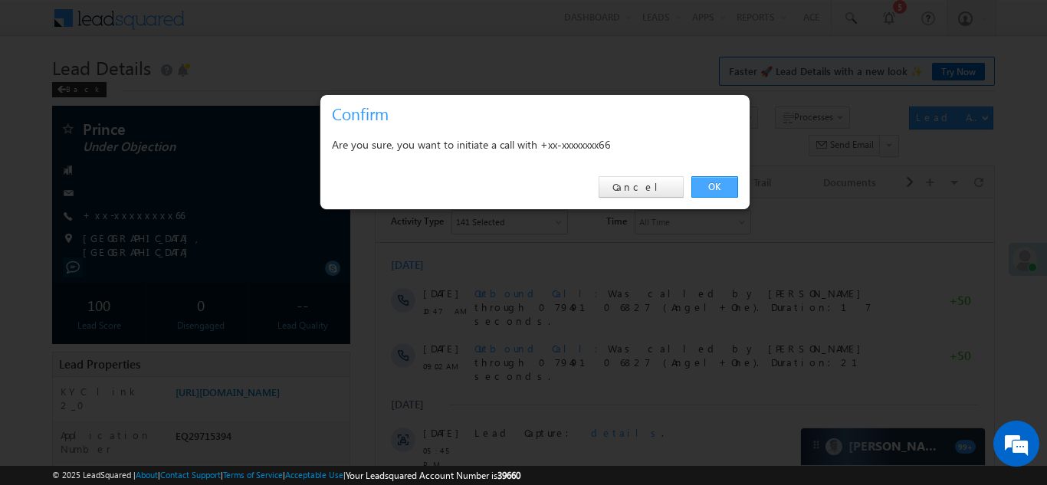
click at [713, 185] on link "OK" at bounding box center [714, 186] width 47 height 21
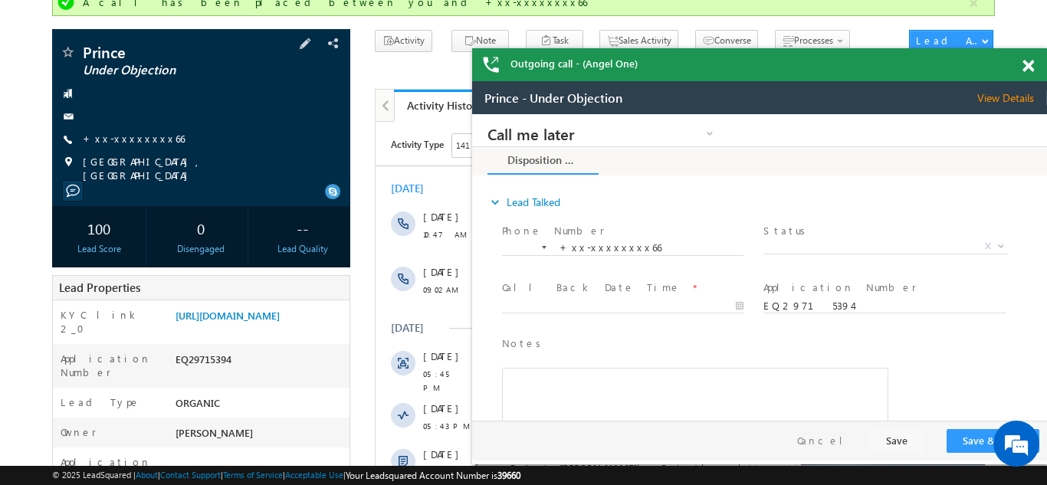
scroll to position [133, 0]
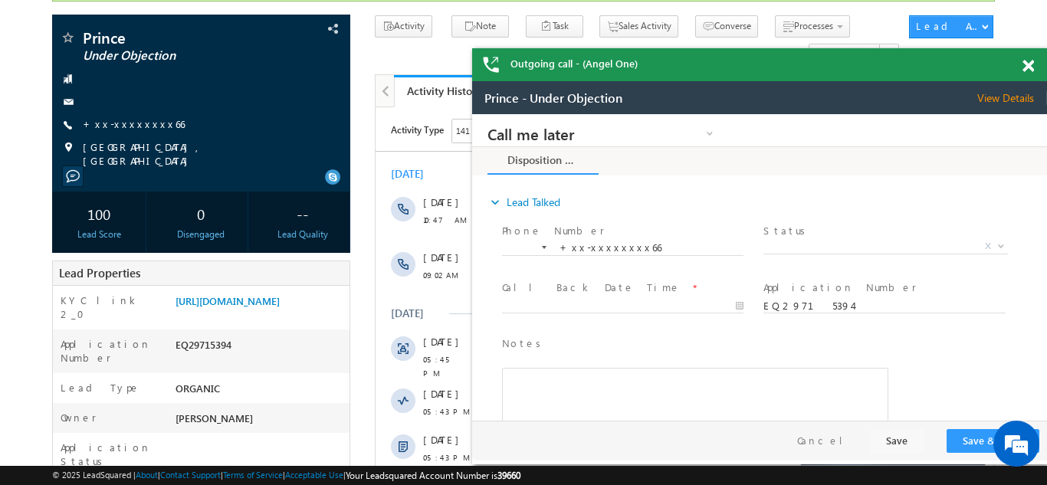
click at [1031, 67] on span at bounding box center [1027, 66] width 11 height 13
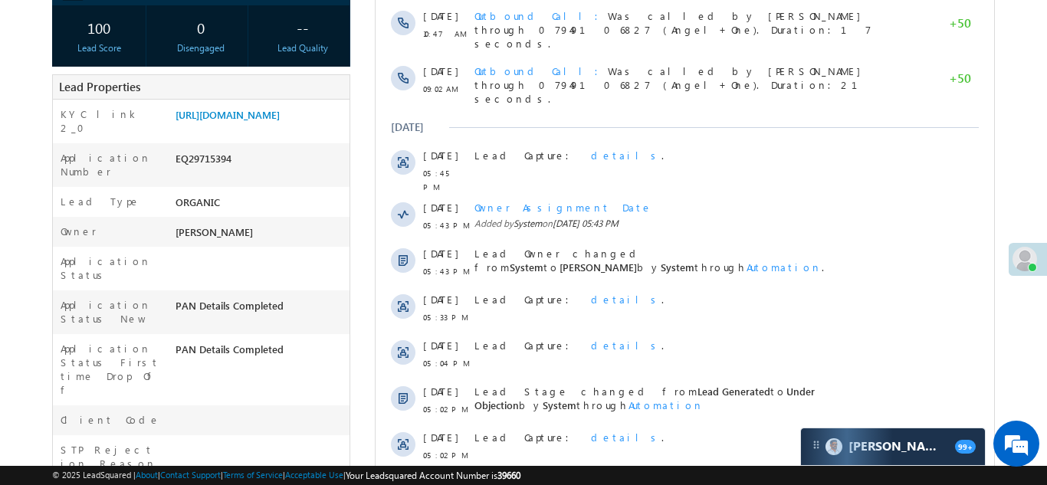
scroll to position [305, 0]
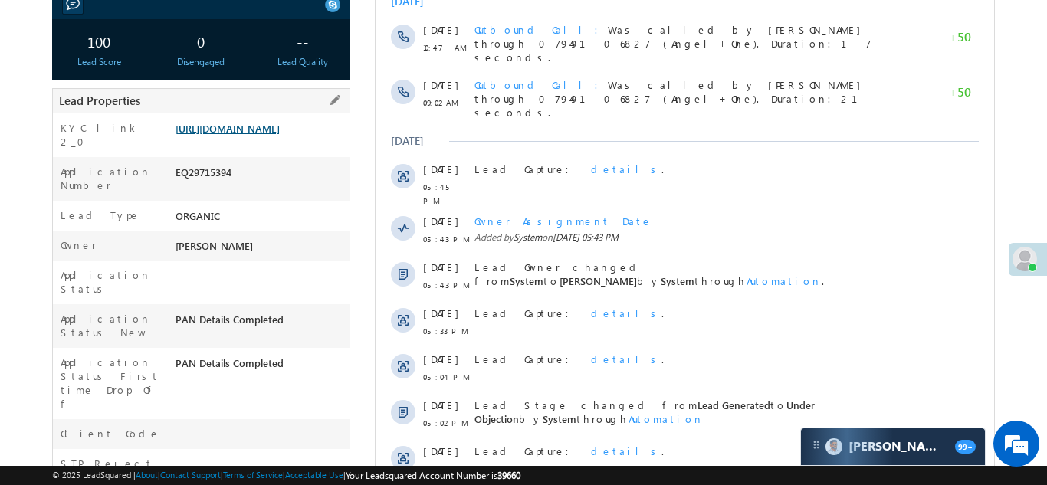
click at [261, 135] on link "https://angelbroking1-pk3em7sa.customui-test.leadsquared.com?leadId=c35864d7-96…" at bounding box center [227, 128] width 104 height 13
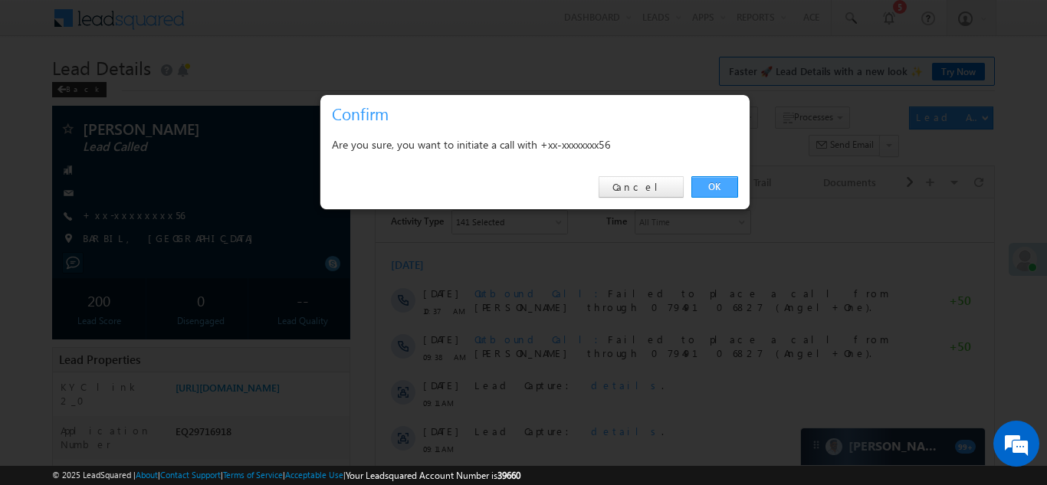
click at [707, 186] on link "OK" at bounding box center [714, 186] width 47 height 21
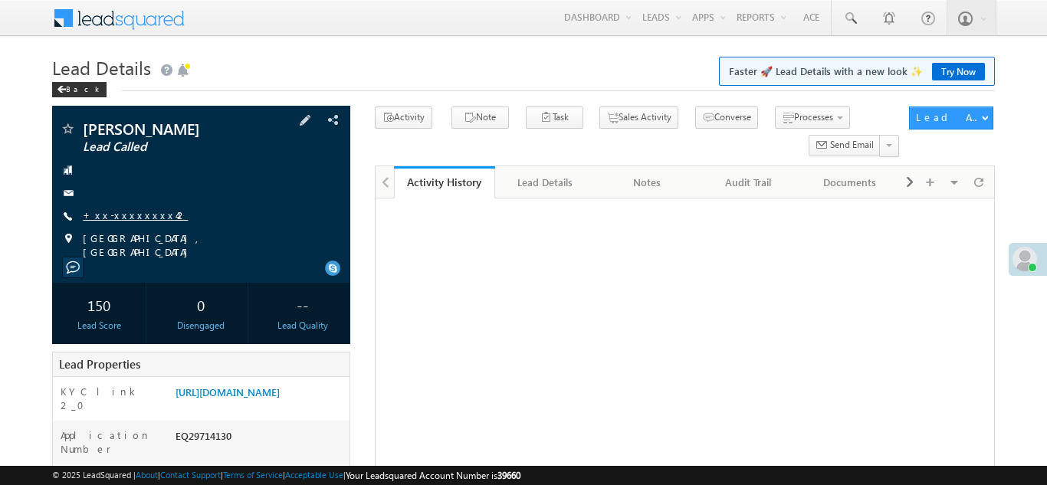
click at [126, 217] on link "+xx-xxxxxxxx42" at bounding box center [135, 214] width 105 height 13
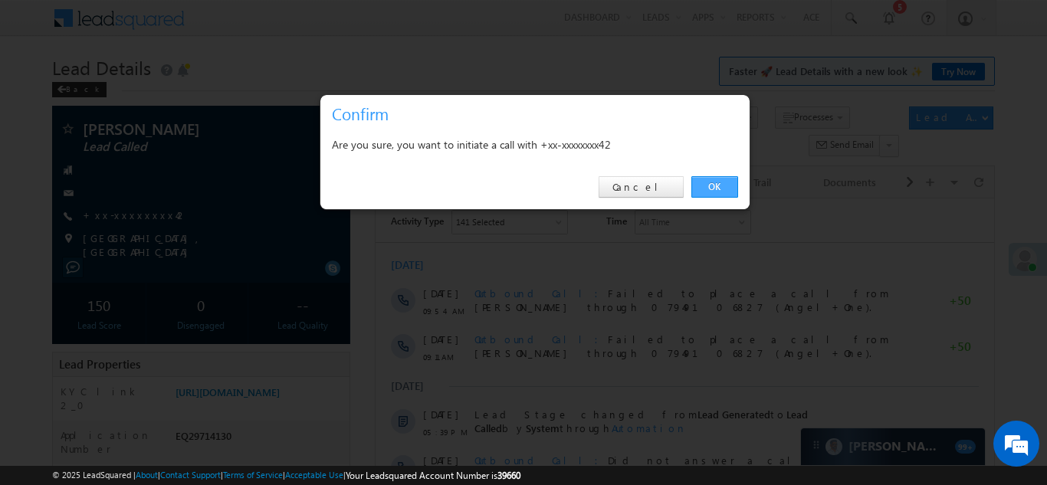
click at [710, 185] on link "OK" at bounding box center [714, 186] width 47 height 21
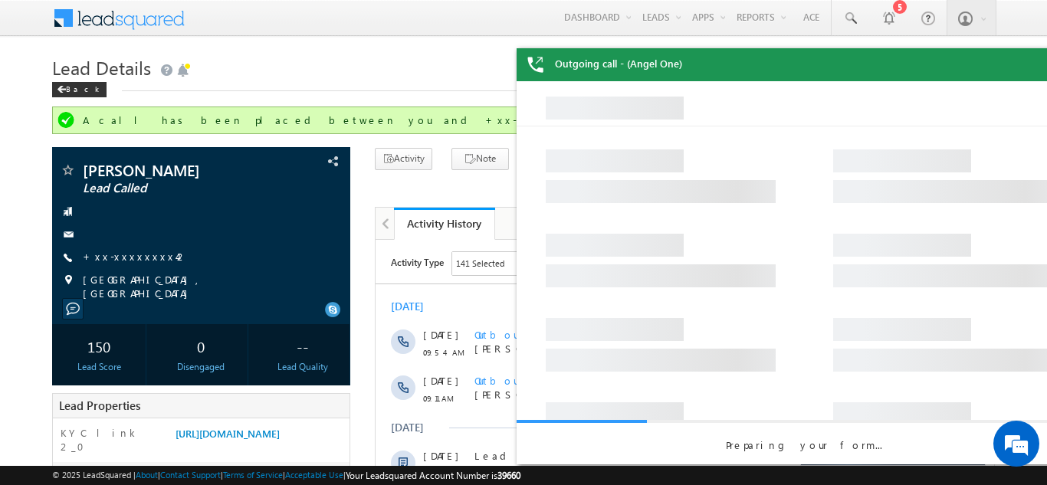
click at [1029, 64] on div "Outgoing call - (Angel One)" at bounding box center [804, 64] width 575 height 33
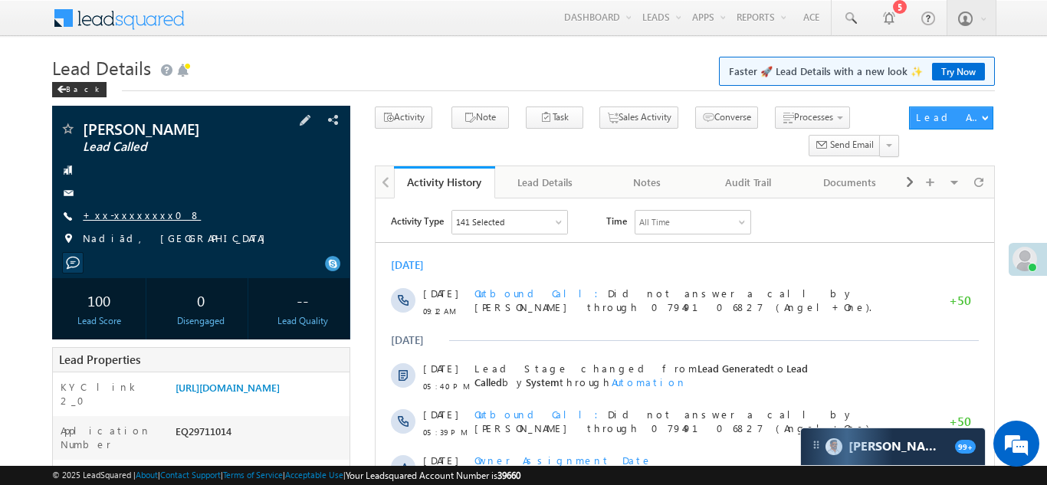
click at [123, 221] on link "+xx-xxxxxxxx08" at bounding box center [142, 214] width 118 height 13
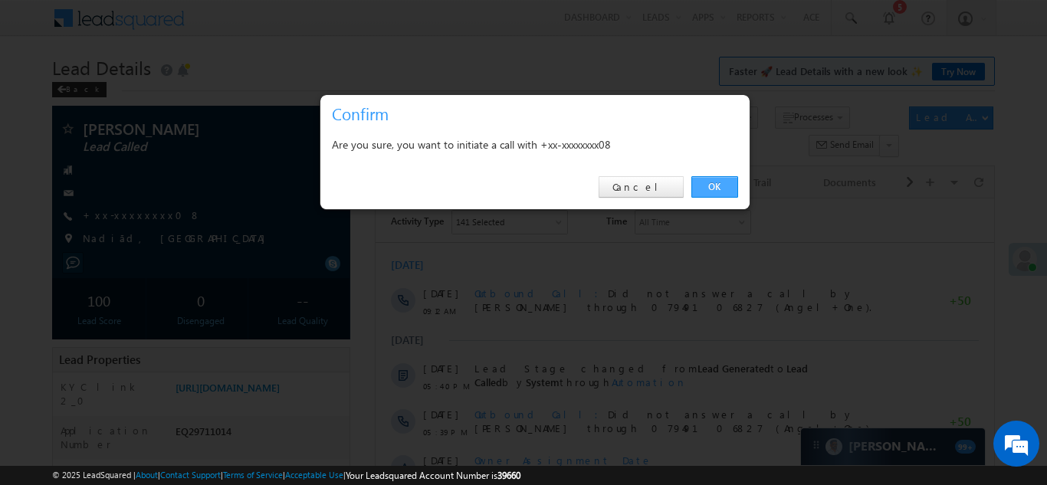
click at [711, 185] on link "OK" at bounding box center [714, 186] width 47 height 21
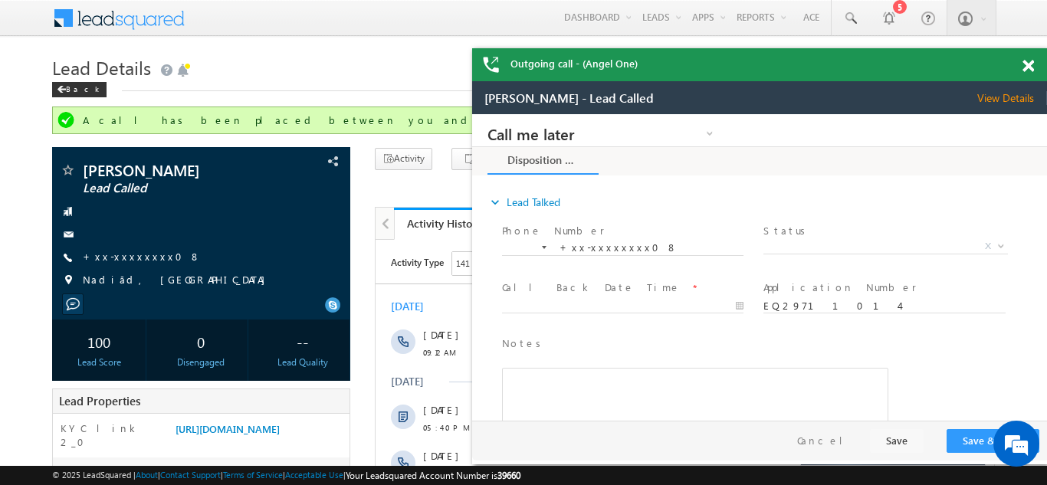
click at [1026, 61] on span at bounding box center [1027, 66] width 11 height 13
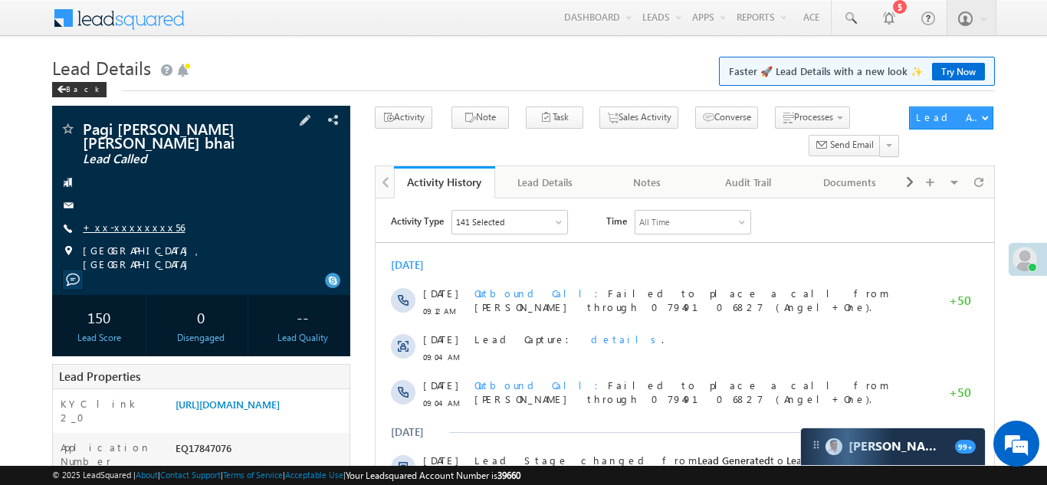
click at [129, 225] on link "+xx-xxxxxxxx56" at bounding box center [134, 227] width 102 height 13
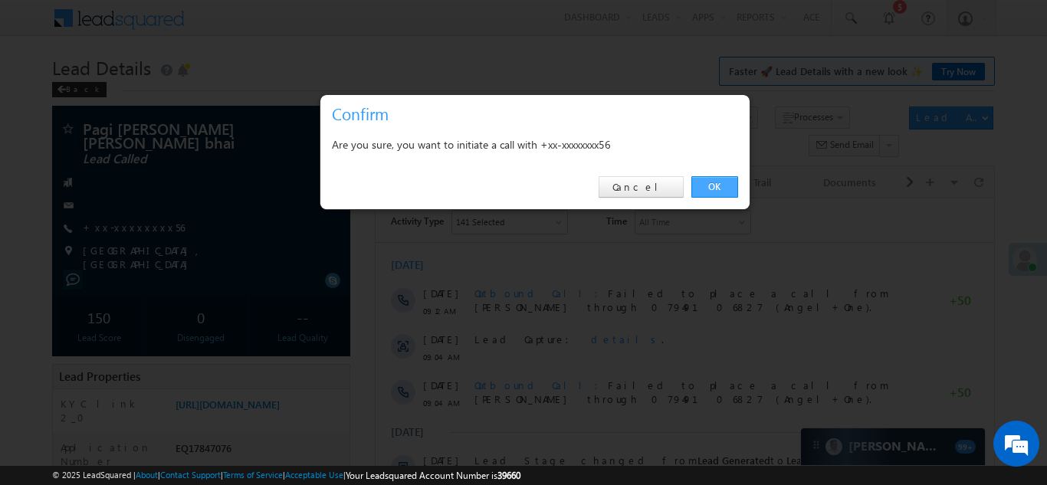
click at [704, 182] on link "OK" at bounding box center [714, 186] width 47 height 21
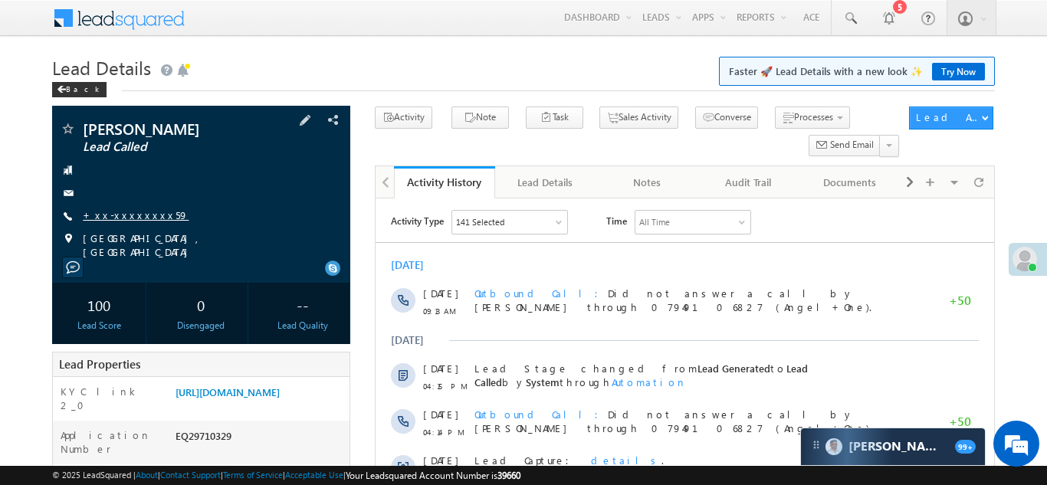
click at [130, 215] on link "+xx-xxxxxxxx59" at bounding box center [136, 214] width 106 height 13
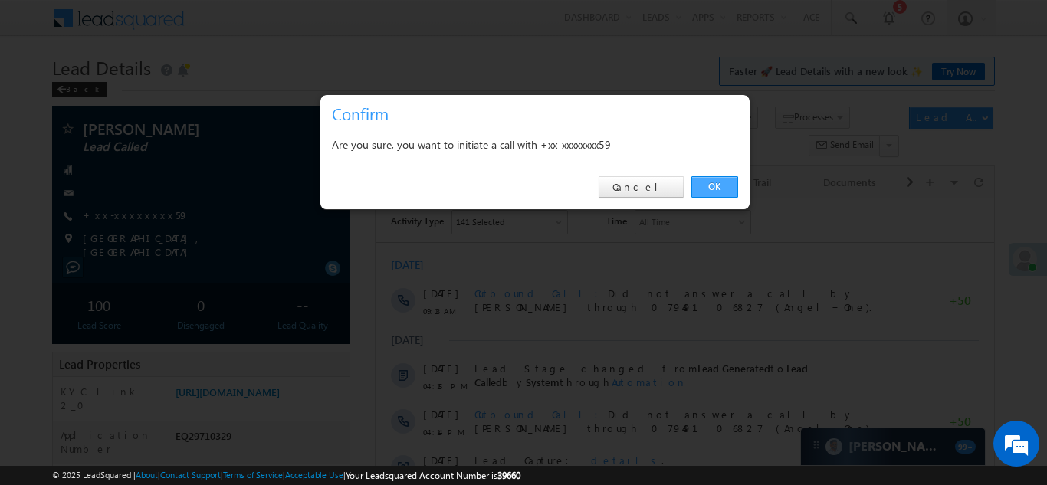
click at [708, 186] on link "OK" at bounding box center [714, 186] width 47 height 21
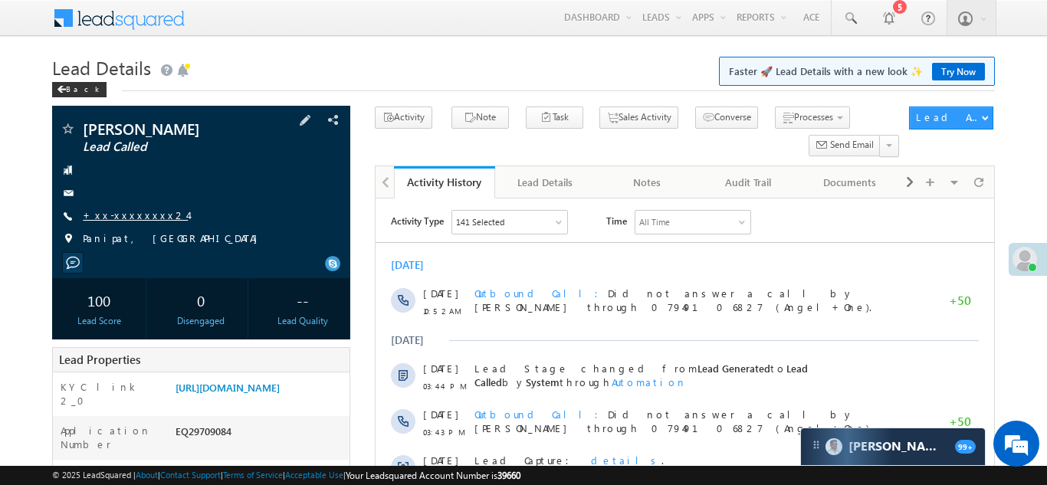
click at [116, 219] on link "+xx-xxxxxxxx24" at bounding box center [135, 214] width 105 height 13
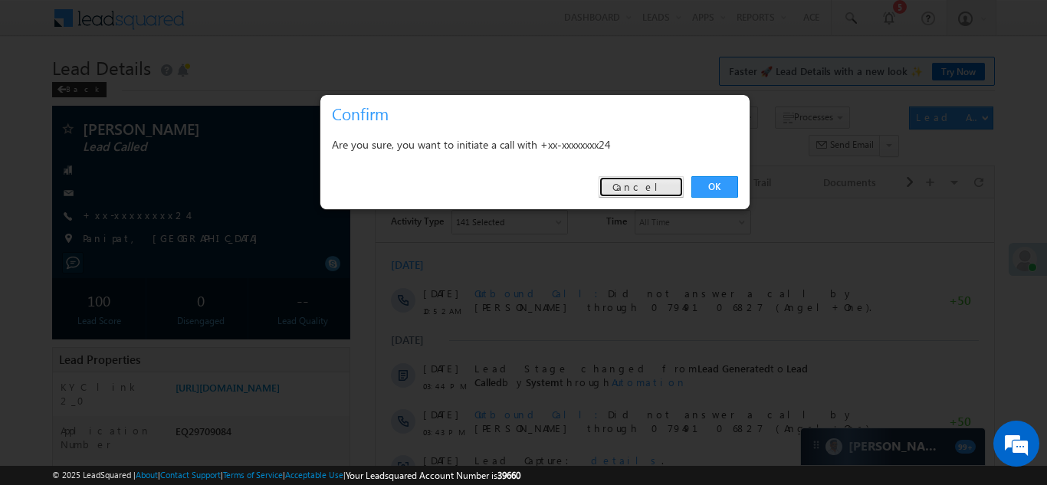
click at [657, 188] on link "Cancel" at bounding box center [641, 186] width 85 height 21
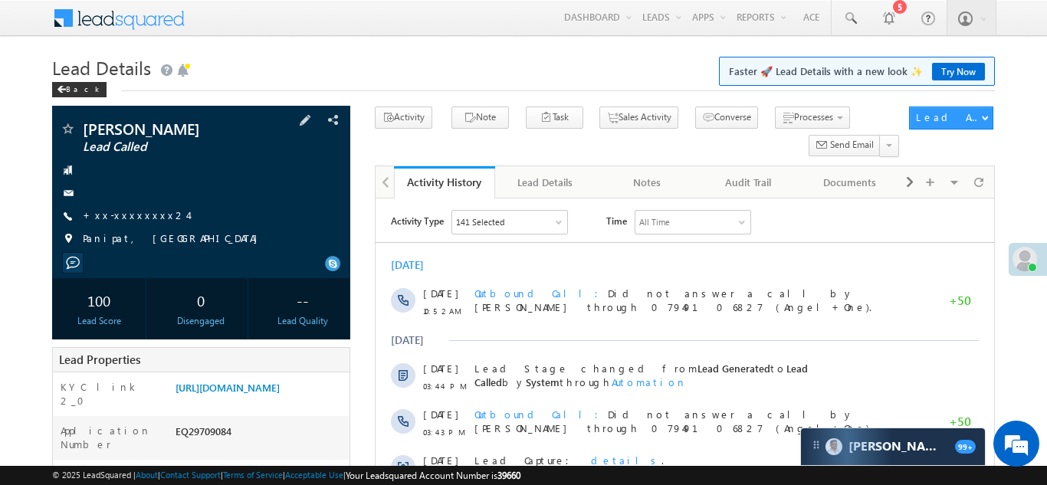
click at [204, 166] on div at bounding box center [201, 169] width 283 height 15
click at [123, 217] on link "+xx-xxxxxxxx24" at bounding box center [135, 214] width 105 height 13
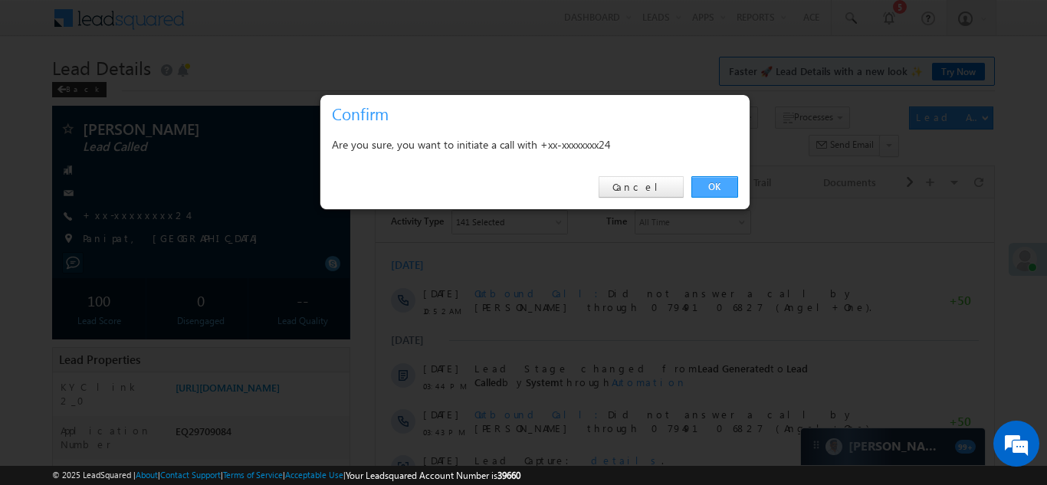
click at [709, 183] on link "OK" at bounding box center [714, 186] width 47 height 21
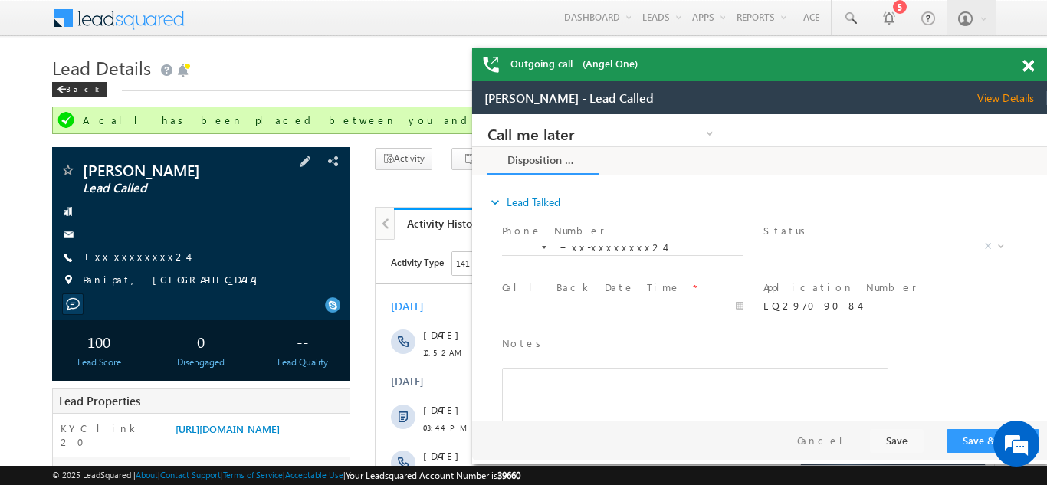
click at [255, 267] on div "Rakesh Kumar Lead Called +xx-xxxxxxxx24" at bounding box center [201, 228] width 283 height 133
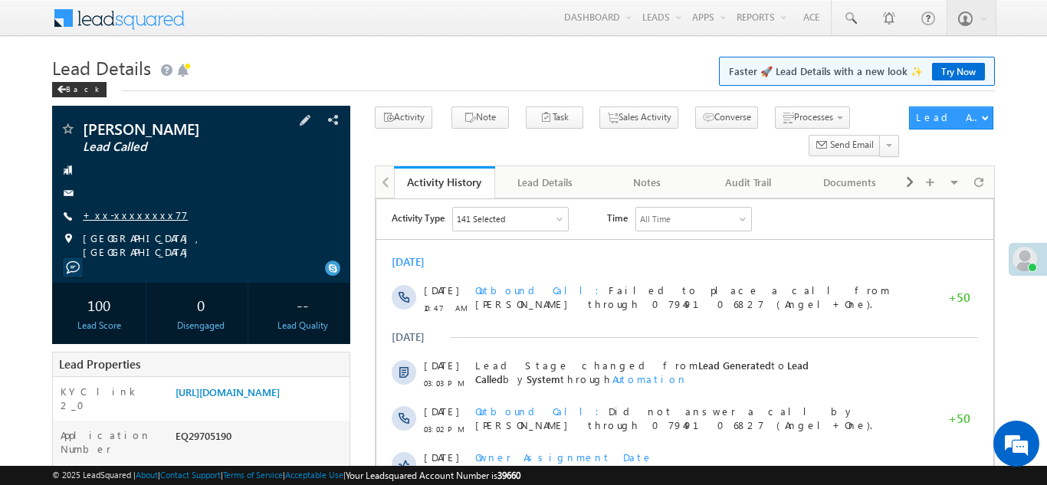
click at [117, 215] on link "+xx-xxxxxxxx77" at bounding box center [135, 214] width 105 height 13
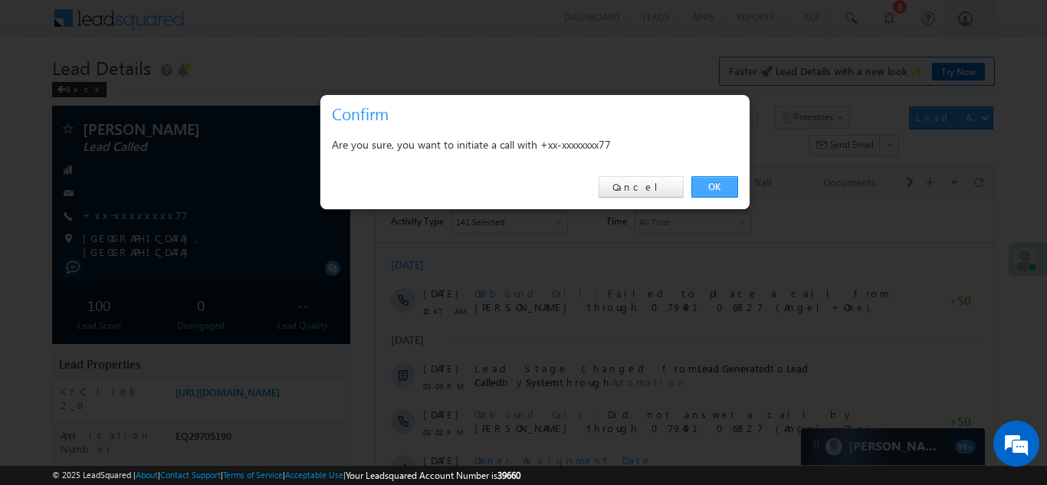
click at [711, 185] on link "OK" at bounding box center [714, 186] width 47 height 21
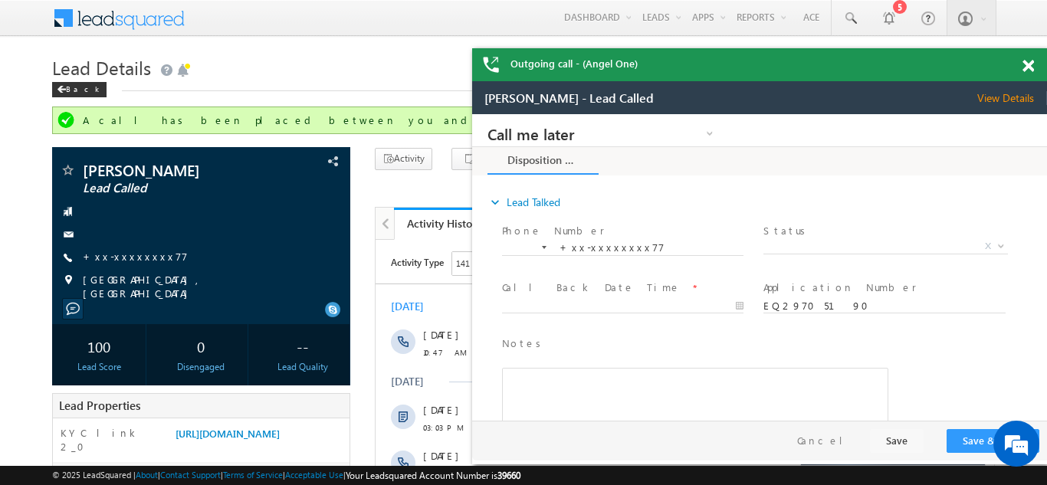
click at [1031, 55] on div at bounding box center [1036, 63] width 21 height 30
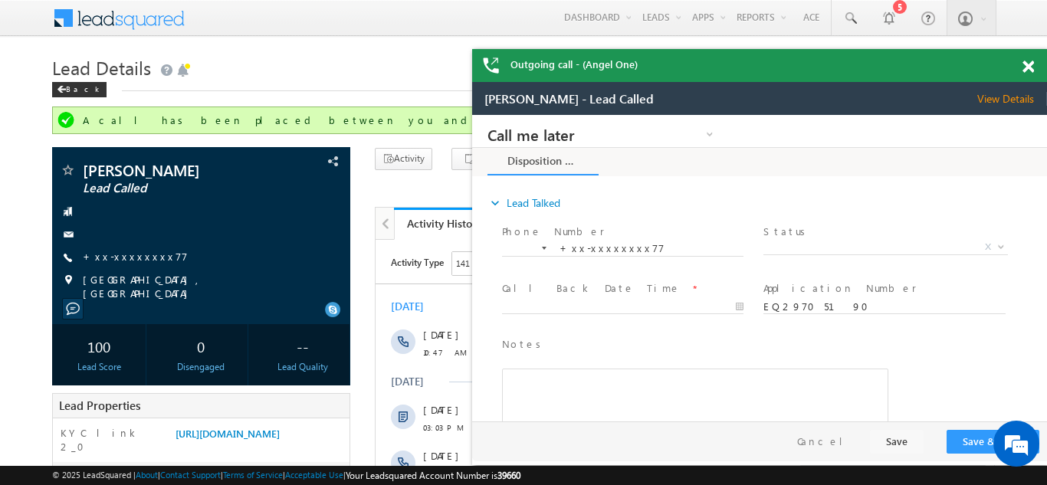
click at [1027, 70] on span at bounding box center [1027, 67] width 11 height 13
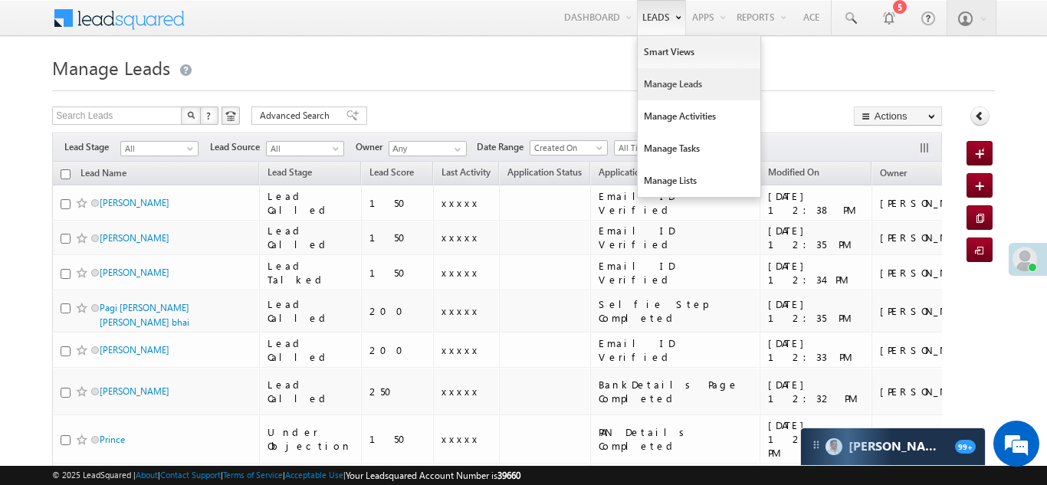
click at [651, 84] on link "Manage Leads" at bounding box center [699, 84] width 123 height 32
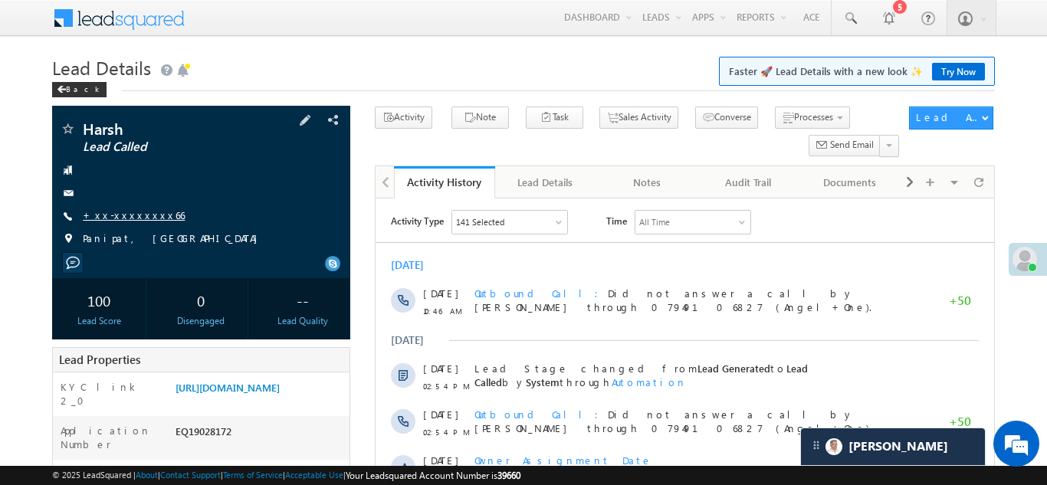
click at [124, 216] on link "+xx-xxxxxxxx66" at bounding box center [134, 214] width 102 height 13
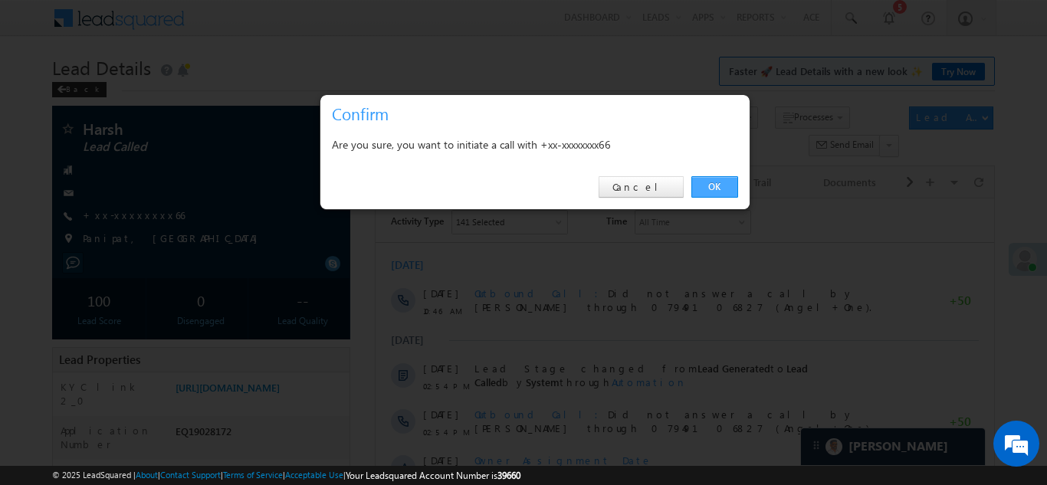
click at [721, 182] on link "OK" at bounding box center [714, 186] width 47 height 21
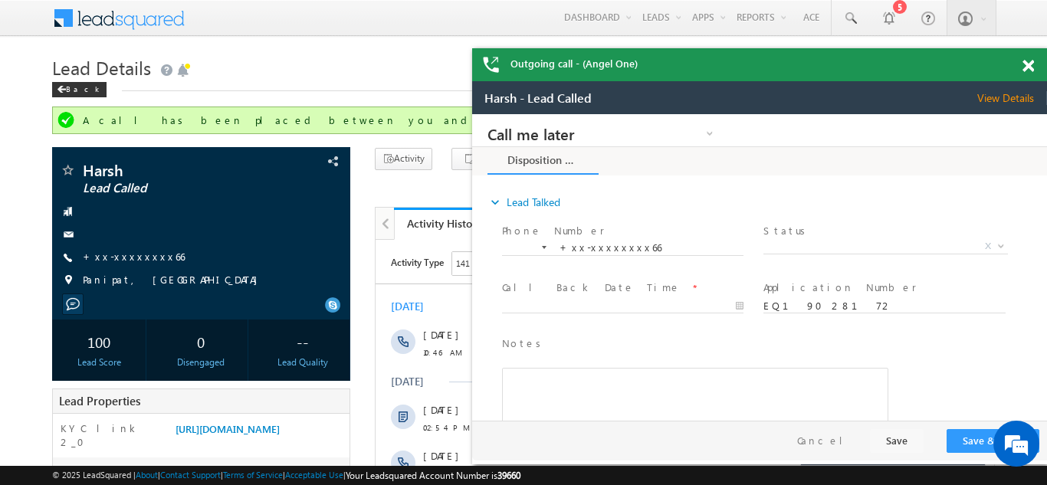
click at [1025, 64] on span at bounding box center [1027, 66] width 11 height 13
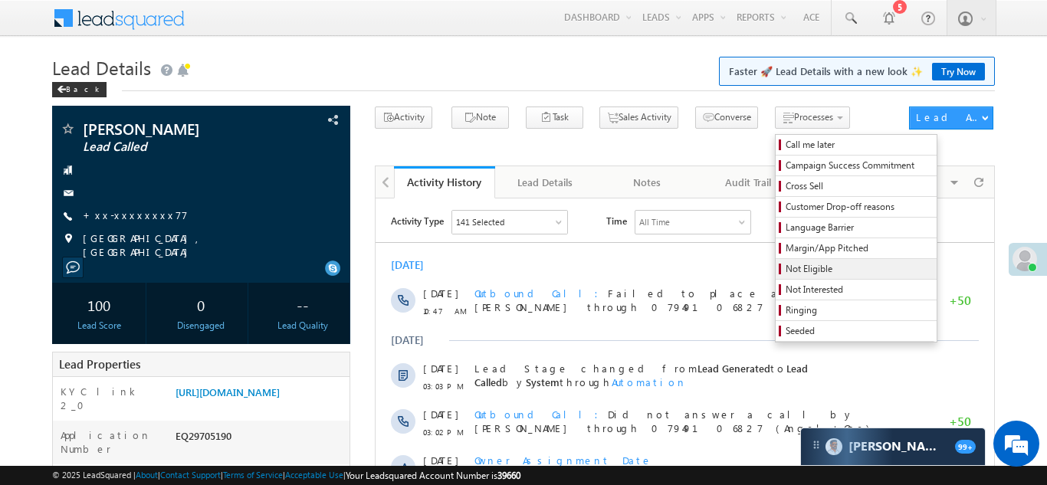
click at [786, 271] on span "Not Eligible" at bounding box center [859, 269] width 146 height 14
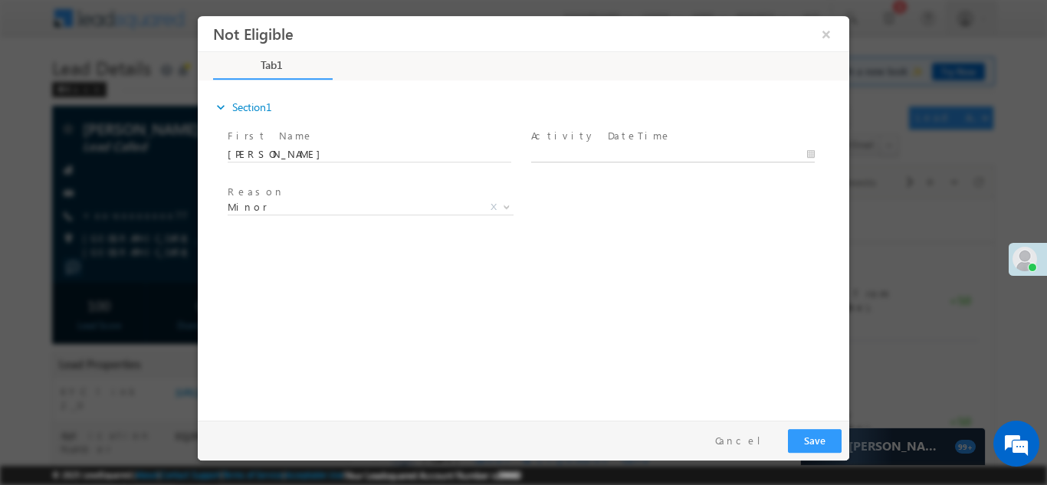
click at [596, 149] on body "Not Eligible ×" at bounding box center [523, 214] width 651 height 398
type input "[DATE] 12:40 PM"
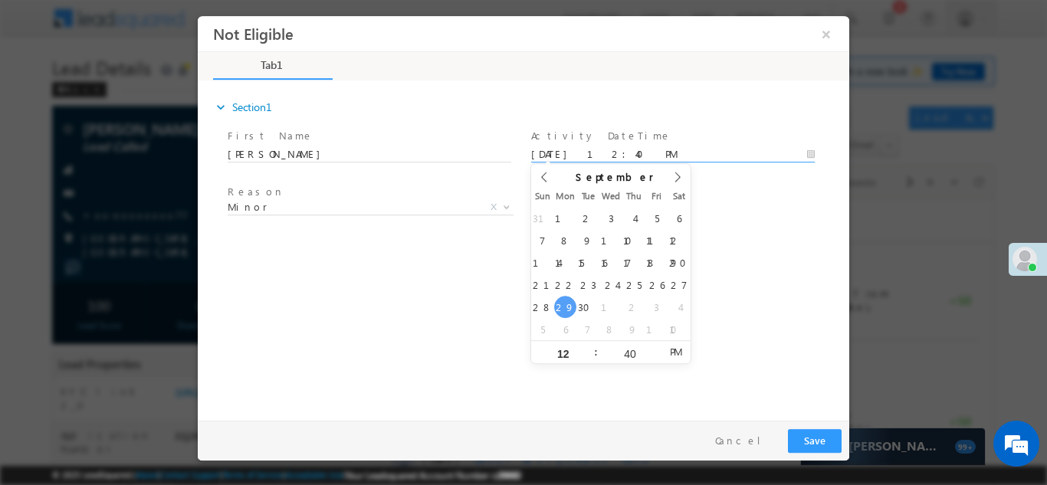
click at [733, 280] on div "expand_more Section1 First Name *" at bounding box center [527, 247] width 644 height 331
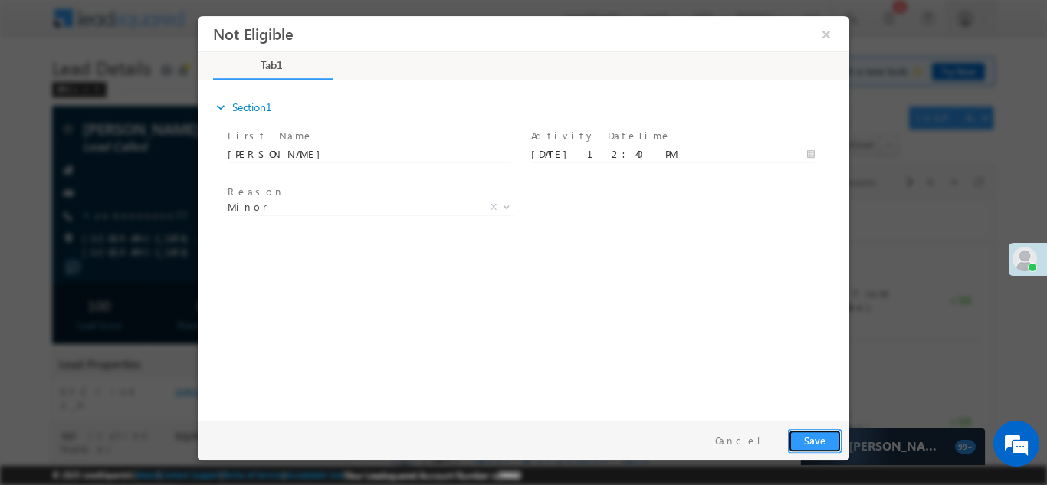
click at [817, 445] on button "Save" at bounding box center [815, 440] width 54 height 24
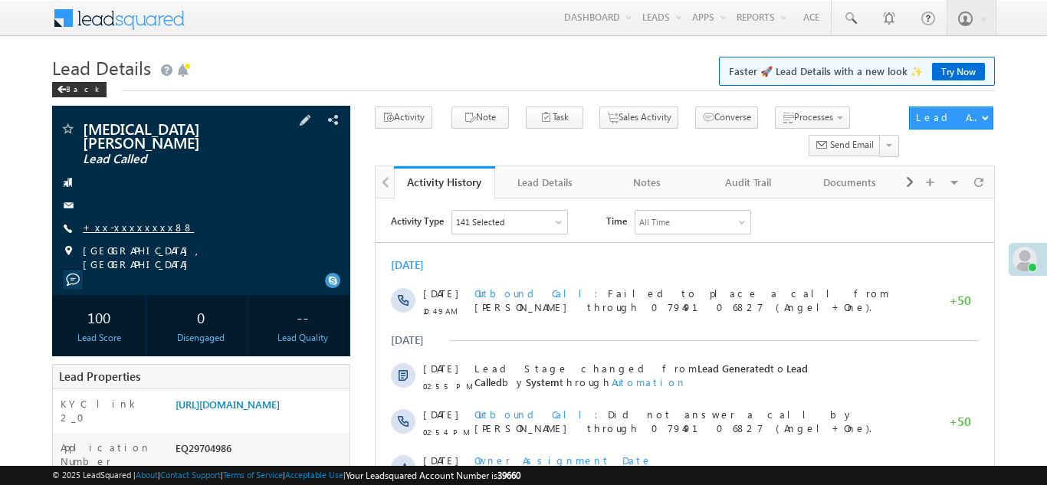
click at [113, 221] on link "+xx-xxxxxxxx88" at bounding box center [138, 227] width 111 height 13
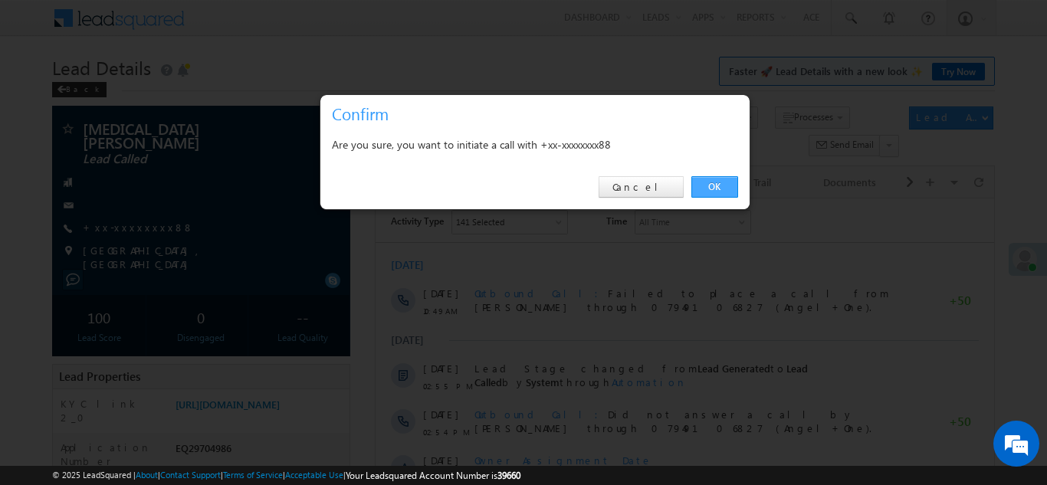
click at [708, 186] on link "OK" at bounding box center [714, 186] width 47 height 21
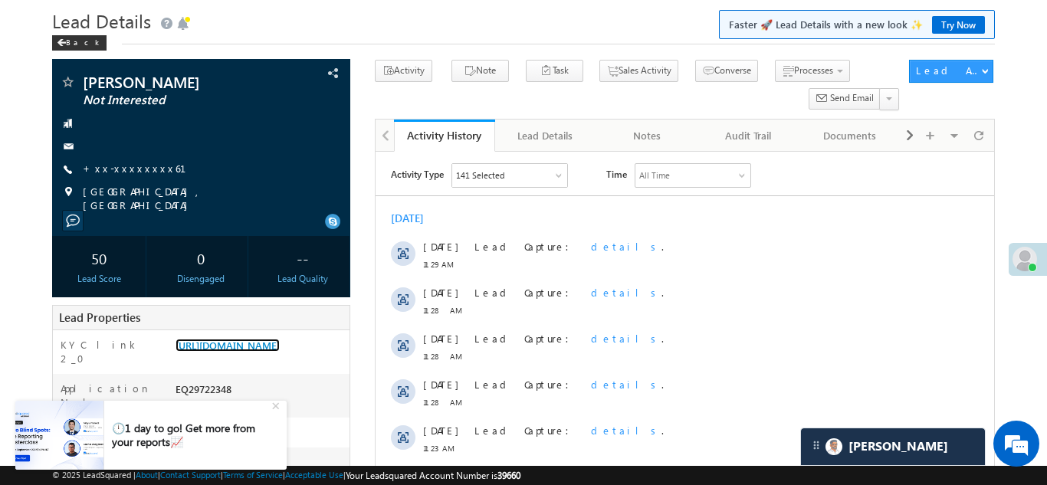
scroll to position [98, 0]
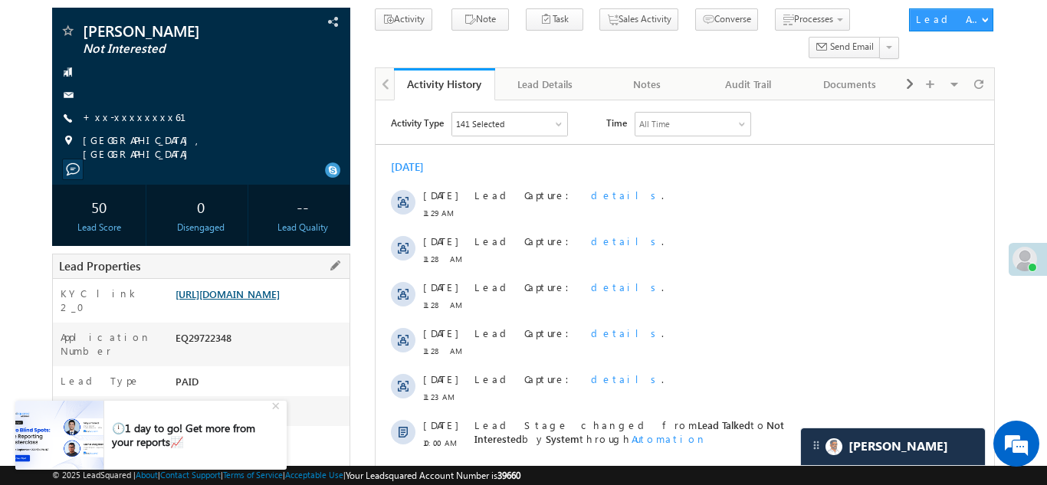
click at [253, 300] on link "https://angelbroking1-pk3em7sa.customui-test.leadsquared.com?leadId=9049f15d-39…" at bounding box center [227, 293] width 104 height 13
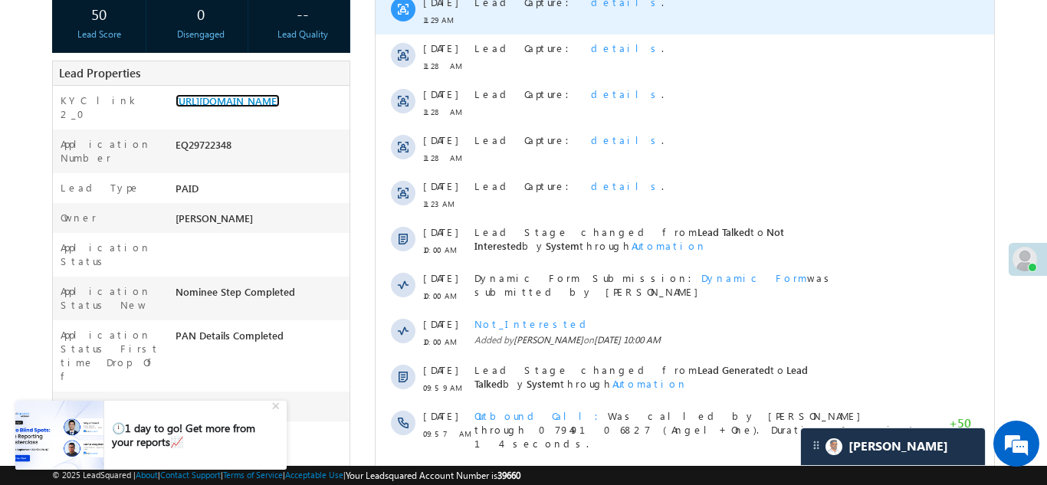
scroll to position [344, 0]
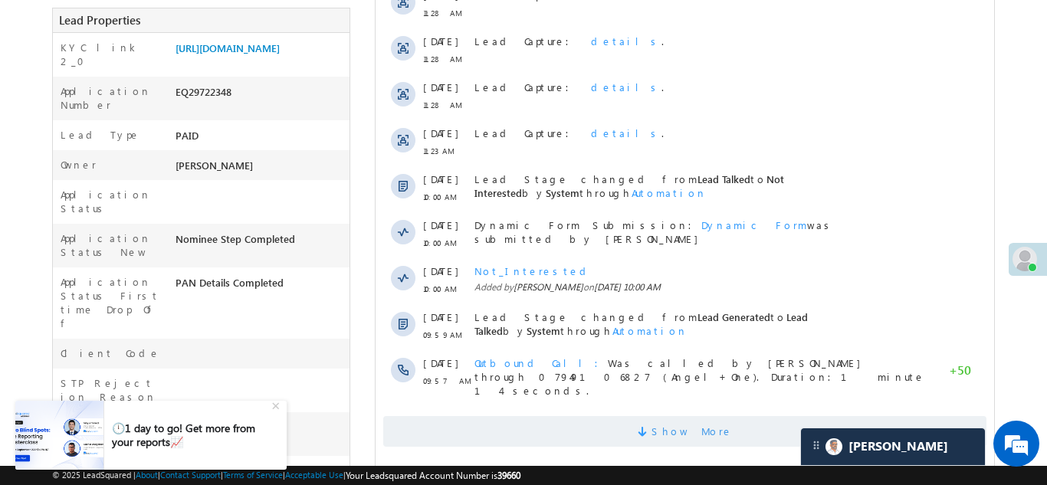
click at [623, 416] on span "Show More" at bounding box center [683, 431] width 603 height 31
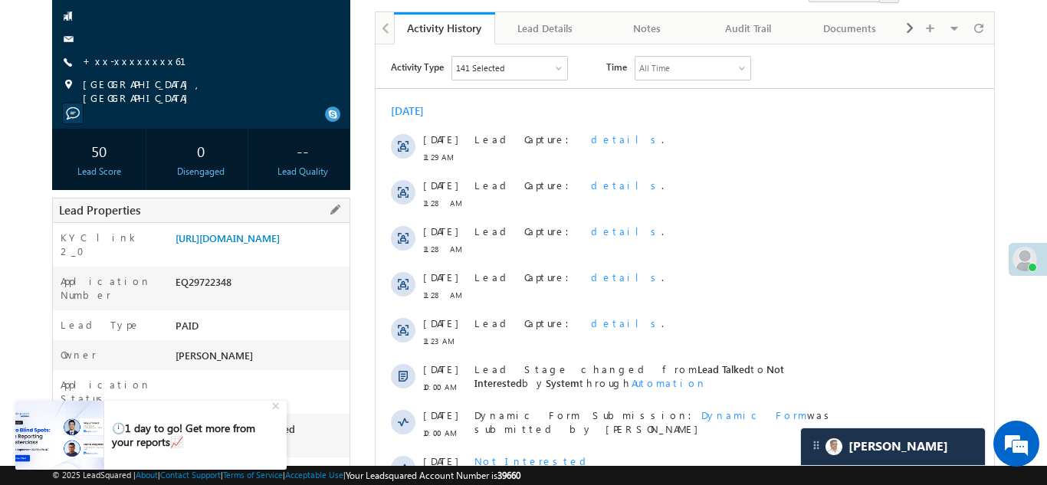
scroll to position [162, 0]
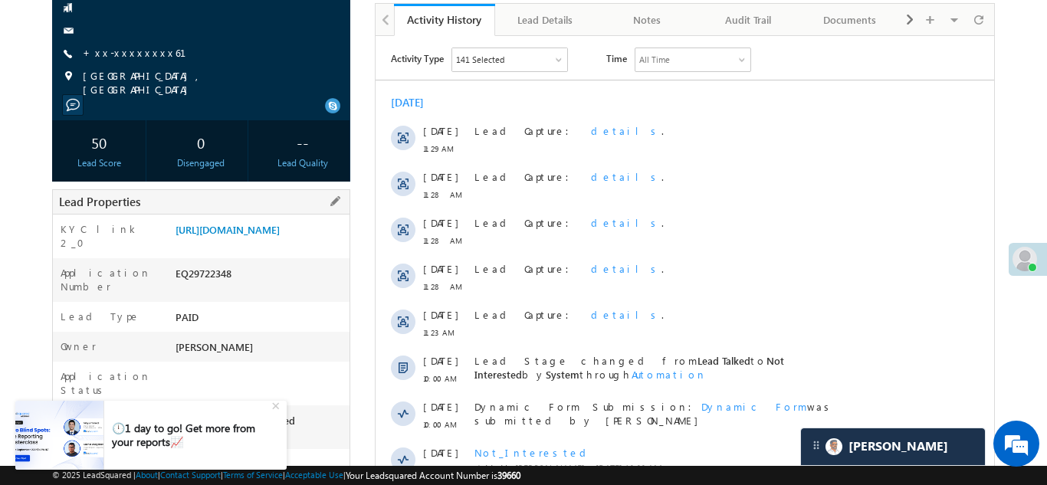
copy div "EQ29722348"
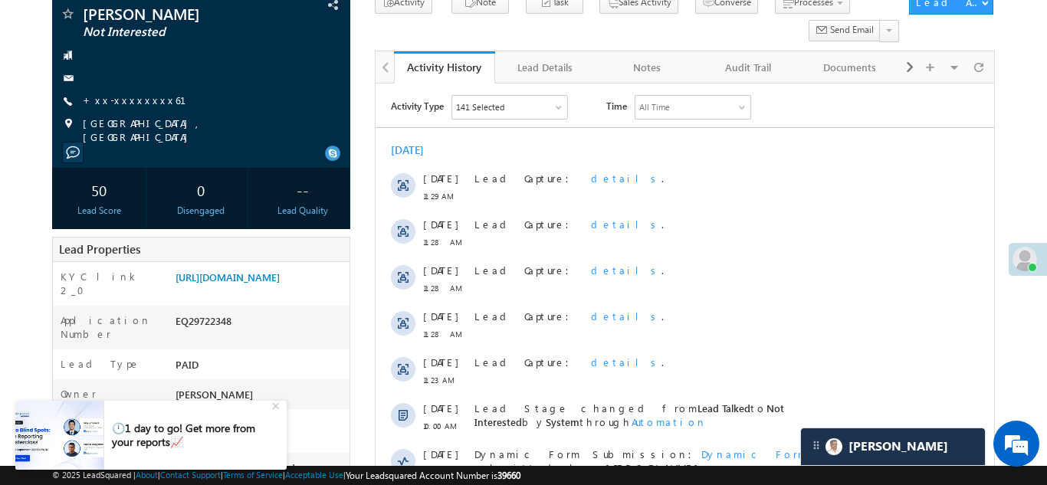
scroll to position [116, 0]
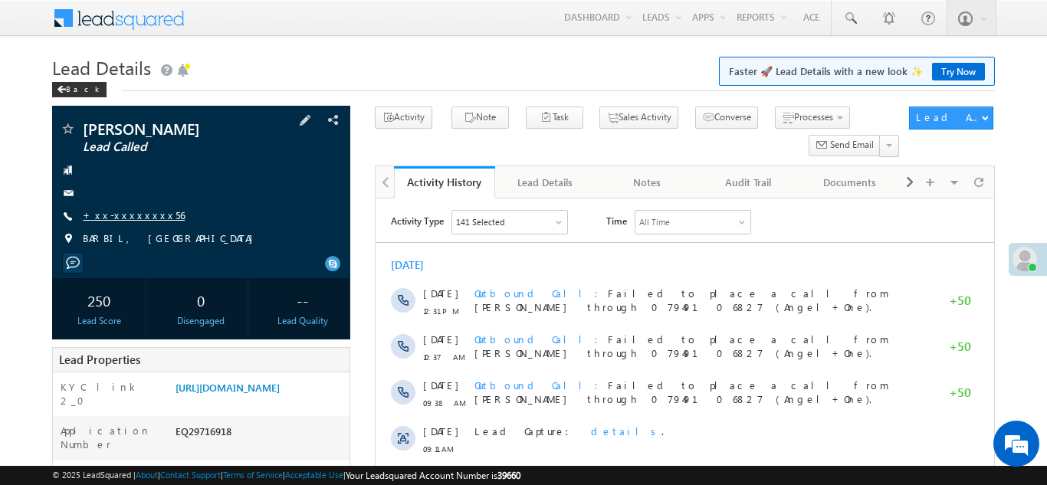
click at [120, 212] on link "+xx-xxxxxxxx56" at bounding box center [134, 214] width 102 height 13
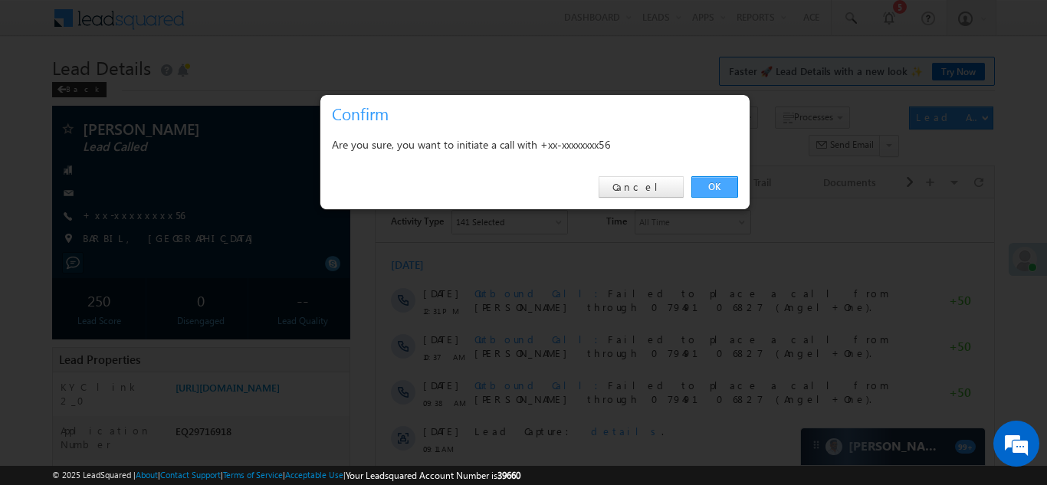
click at [715, 185] on link "OK" at bounding box center [714, 186] width 47 height 21
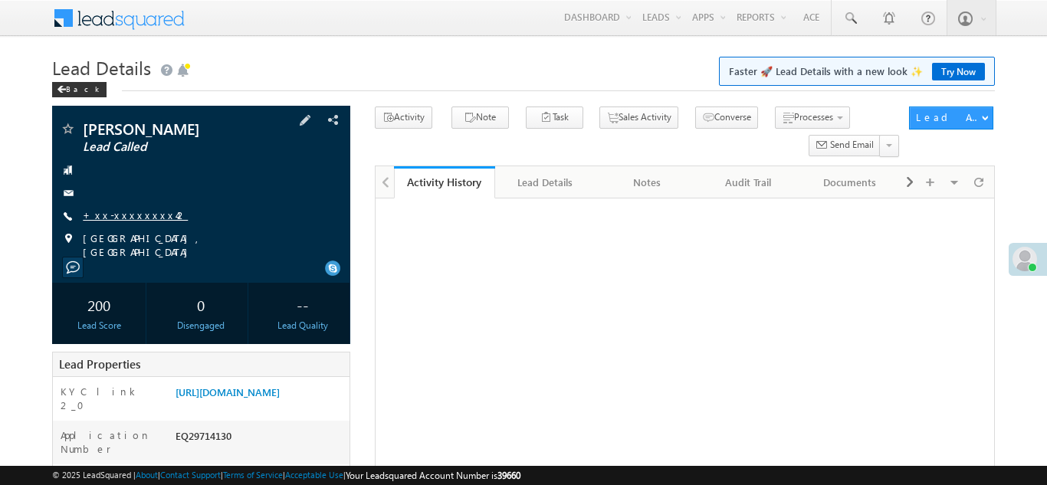
click at [124, 217] on link "+xx-xxxxxxxx42" at bounding box center [135, 214] width 105 height 13
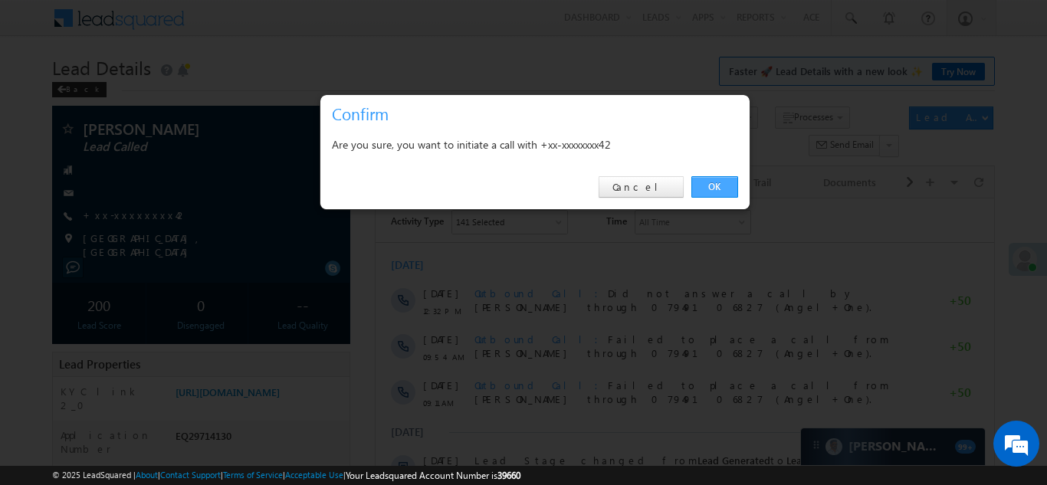
click at [714, 185] on link "OK" at bounding box center [714, 186] width 47 height 21
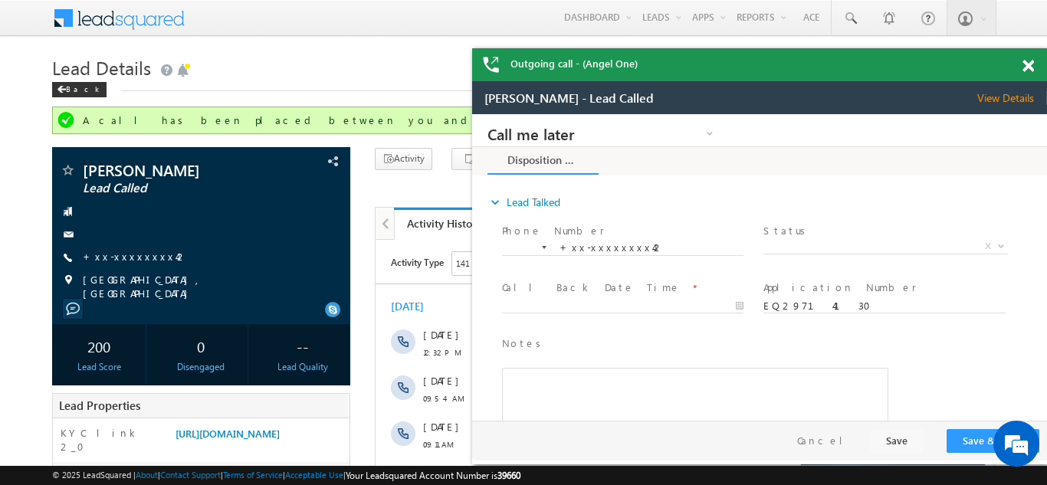
click at [1030, 64] on span at bounding box center [1027, 66] width 11 height 13
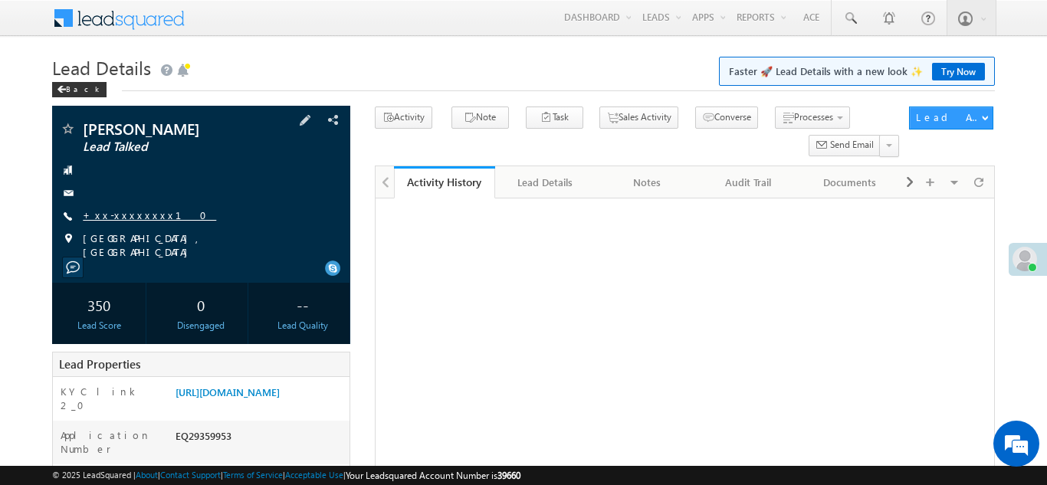
click at [118, 212] on link "+xx-xxxxxxxx10" at bounding box center [149, 214] width 133 height 13
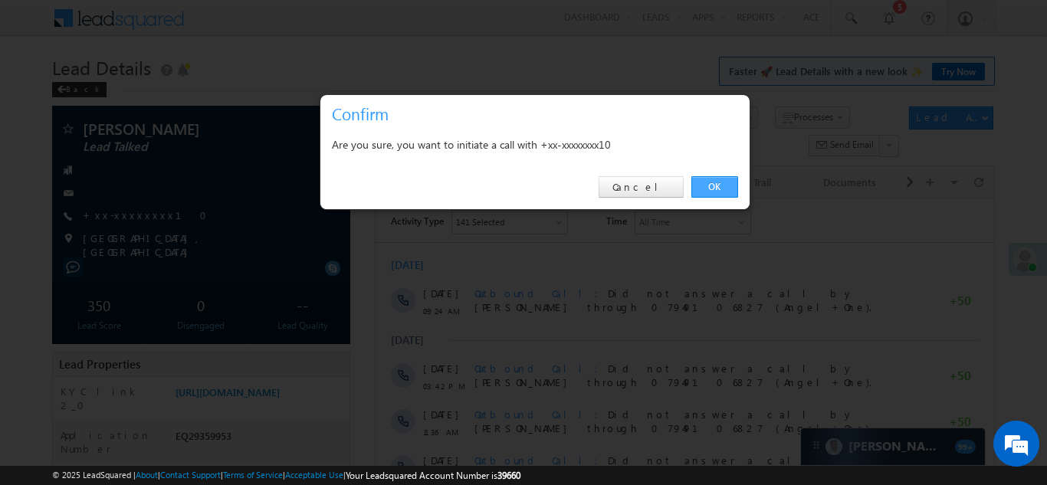
click at [710, 187] on link "OK" at bounding box center [714, 186] width 47 height 21
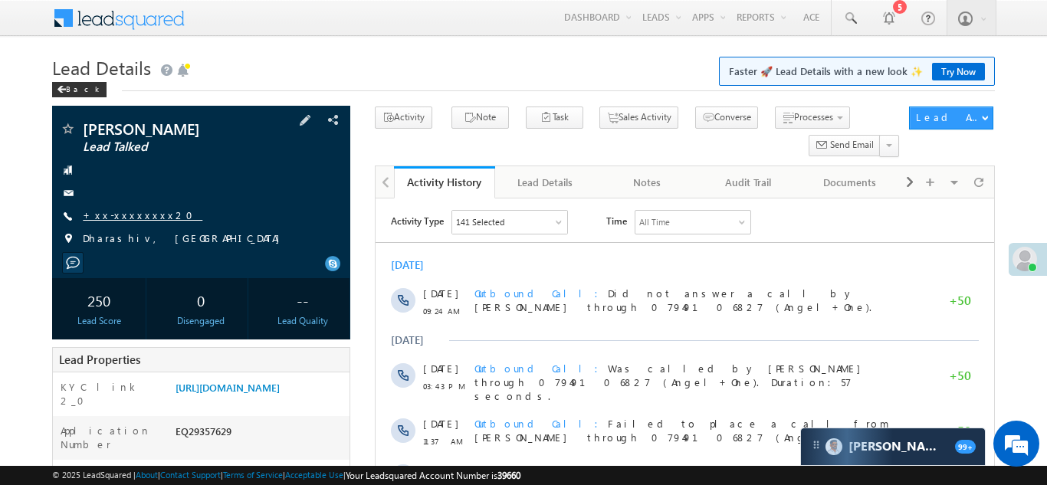
click at [113, 215] on link "+xx-xxxxxxxx20" at bounding box center [143, 214] width 120 height 13
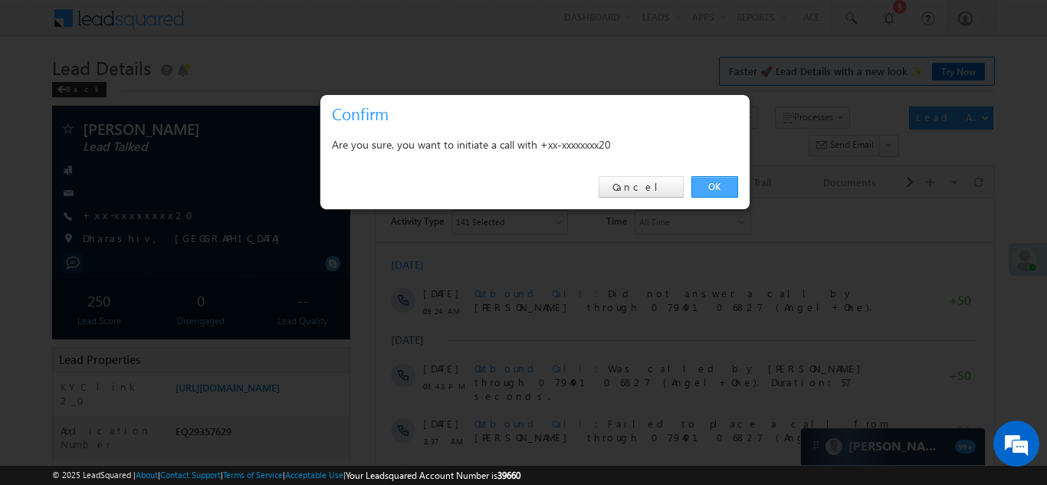
click at [710, 184] on link "OK" at bounding box center [714, 186] width 47 height 21
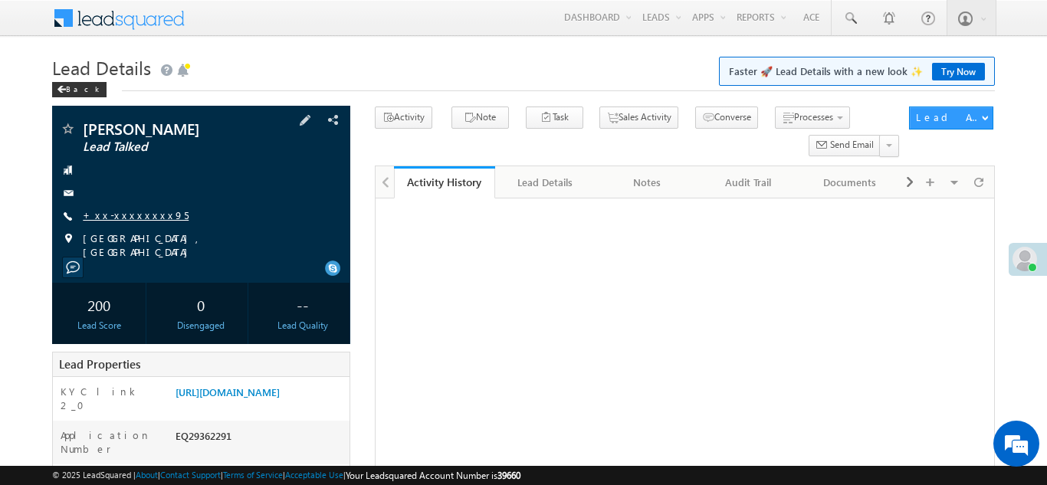
click at [126, 214] on link "+xx-xxxxxxxx95" at bounding box center [136, 214] width 106 height 13
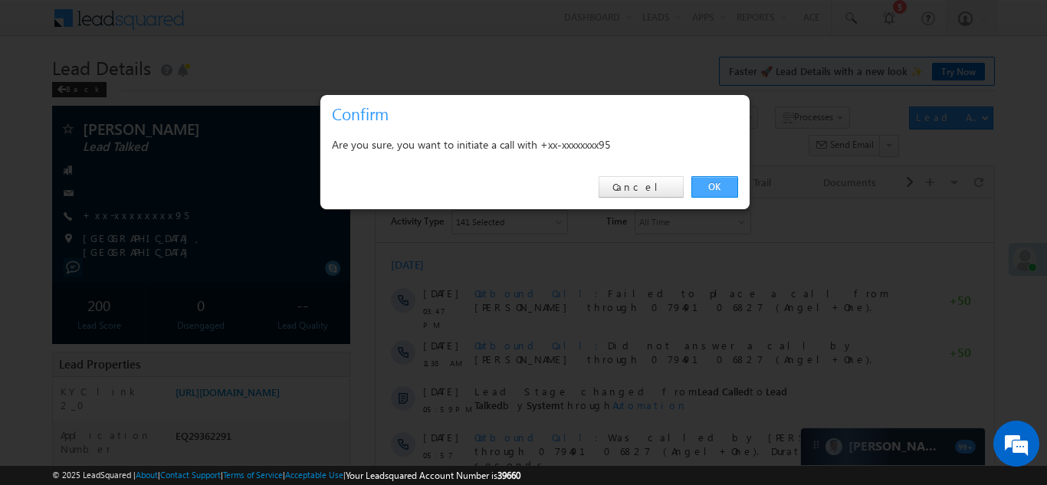
click at [710, 183] on link "OK" at bounding box center [714, 186] width 47 height 21
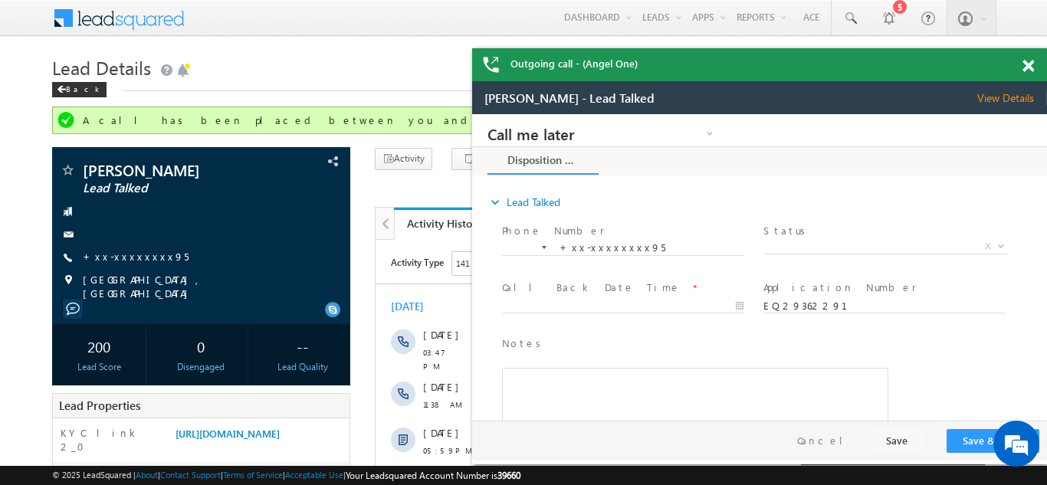
click at [1025, 60] on span at bounding box center [1027, 66] width 11 height 13
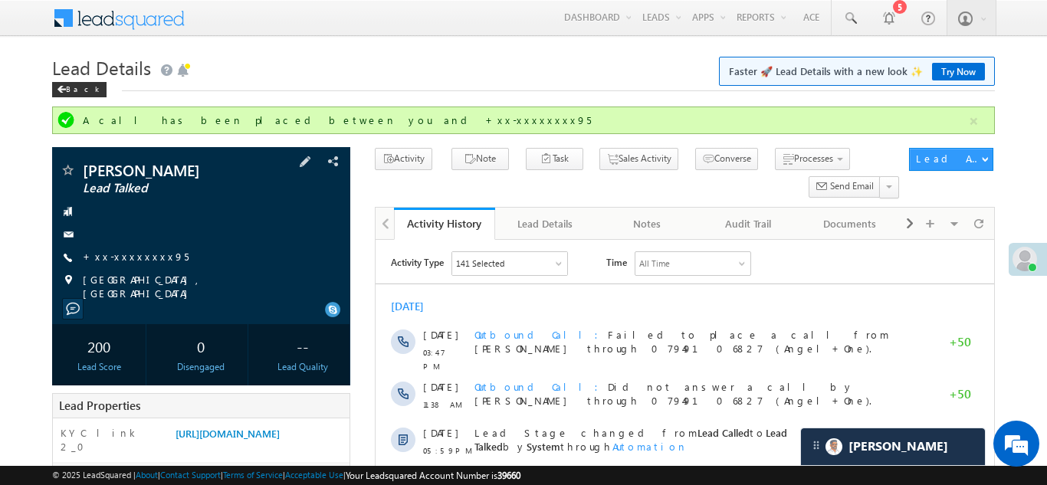
click at [239, 205] on div at bounding box center [201, 211] width 283 height 15
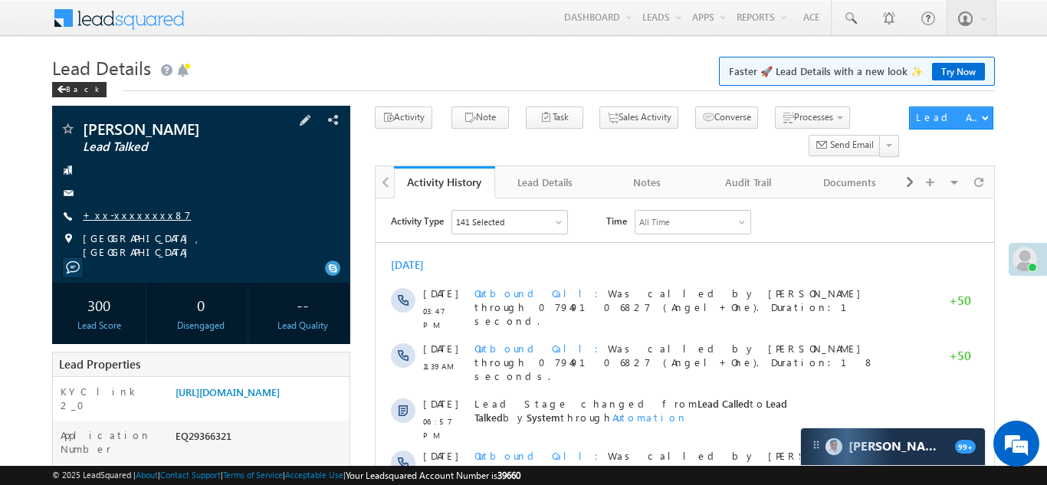
click at [120, 209] on link "+xx-xxxxxxxx87" at bounding box center [137, 214] width 108 height 13
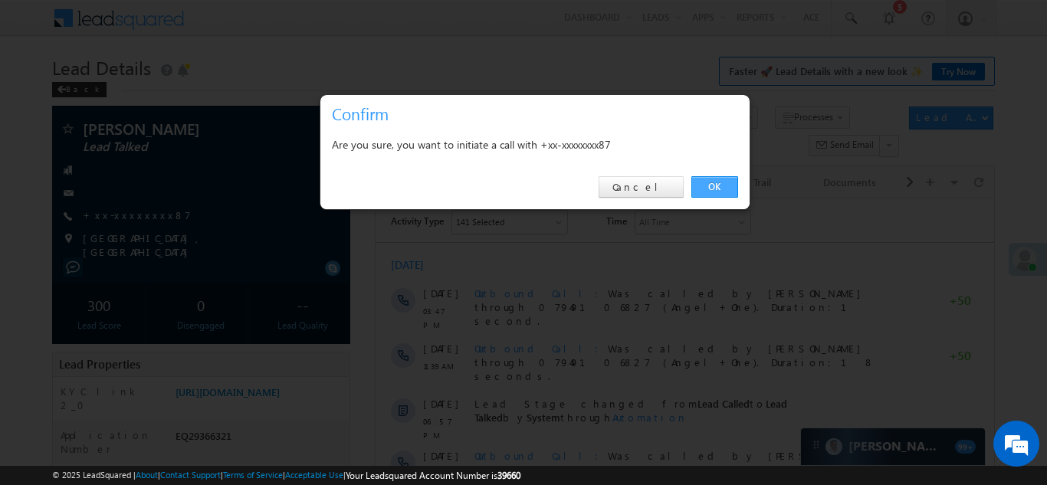
click at [714, 189] on link "OK" at bounding box center [714, 186] width 47 height 21
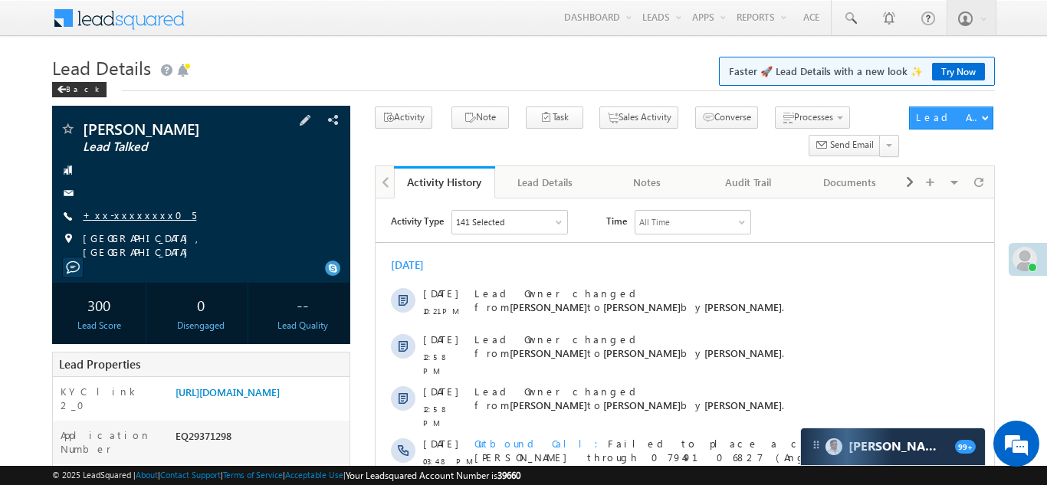
click at [121, 212] on link "+xx-xxxxxxxx05" at bounding box center [139, 214] width 113 height 13
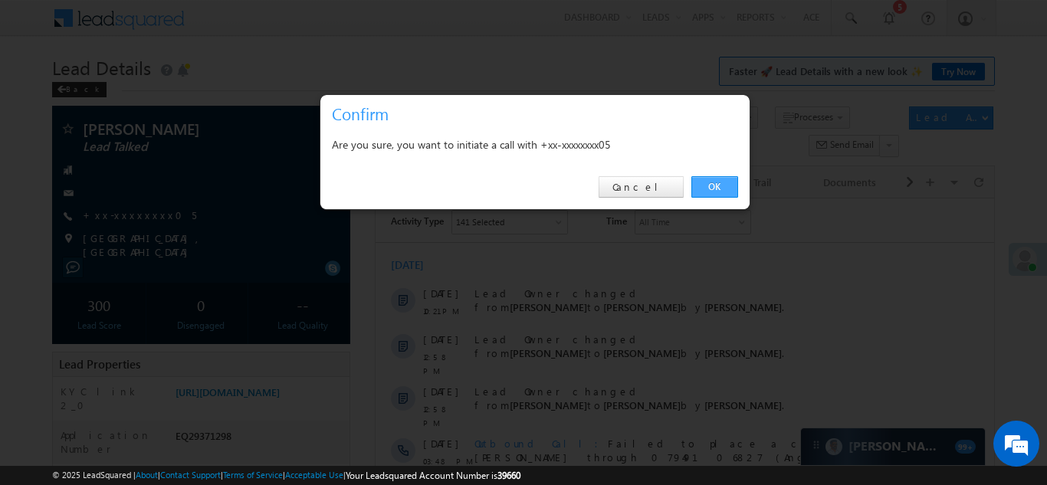
click at [714, 185] on link "OK" at bounding box center [714, 186] width 47 height 21
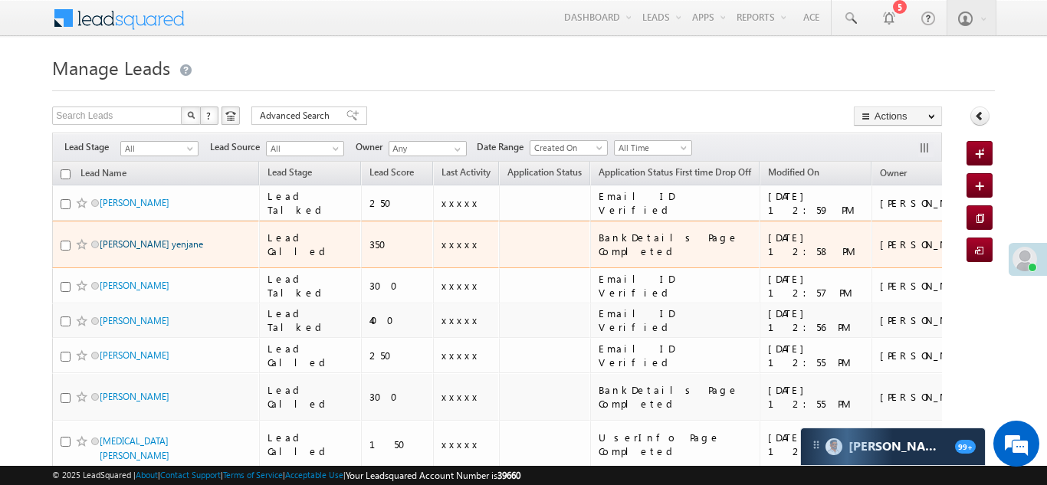
click at [119, 238] on link "[PERSON_NAME] yenjane" at bounding box center [151, 243] width 103 height 11
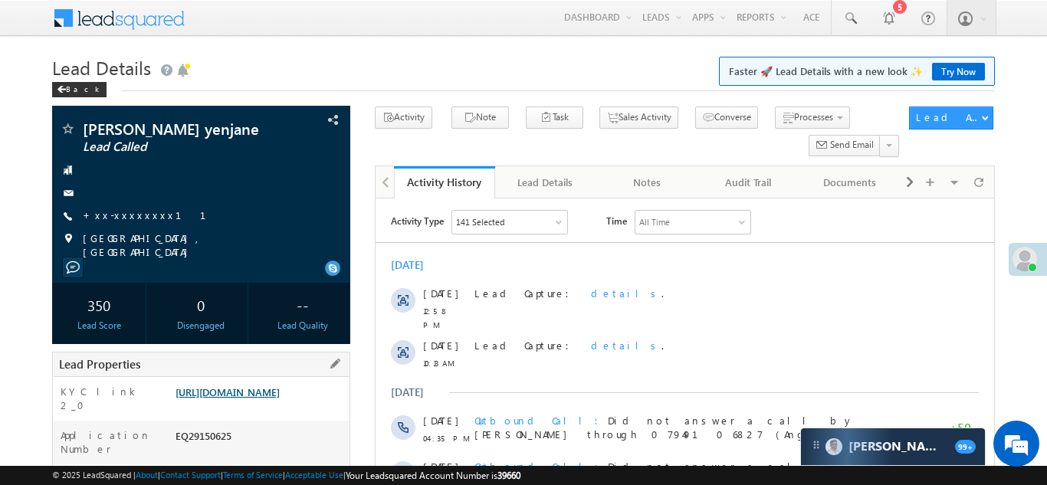
click at [268, 399] on link "[URL][DOMAIN_NAME]" at bounding box center [227, 391] width 104 height 13
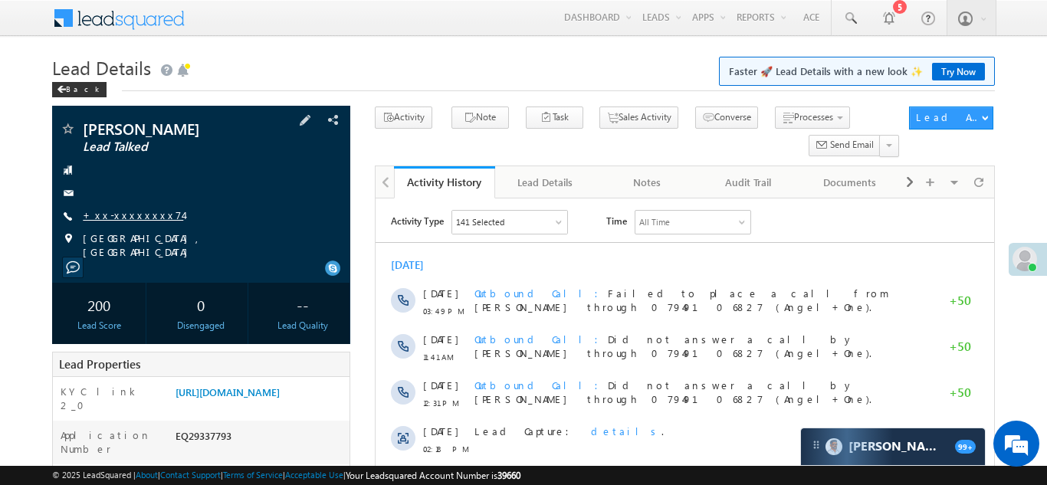
click at [122, 212] on link "+xx-xxxxxxxx74" at bounding box center [133, 214] width 100 height 13
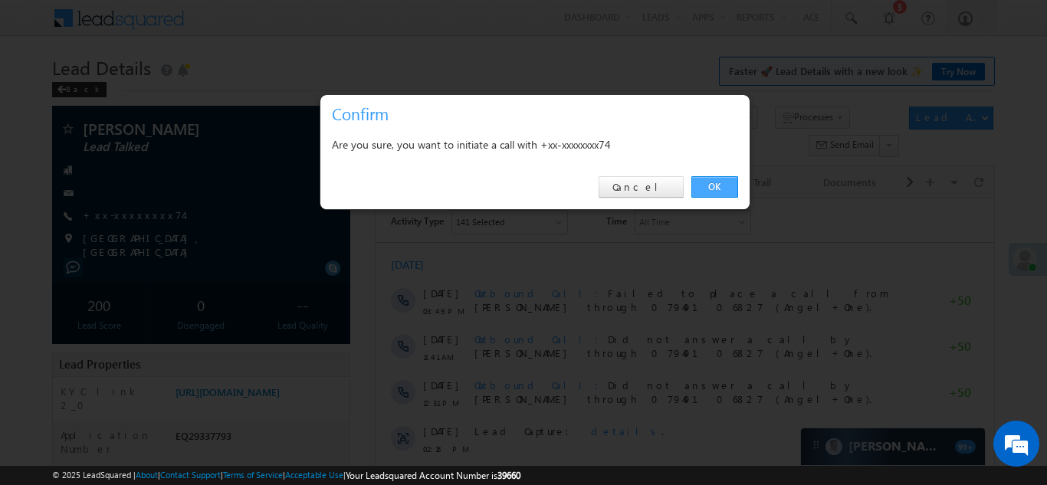
click at [713, 185] on link "OK" at bounding box center [714, 186] width 47 height 21
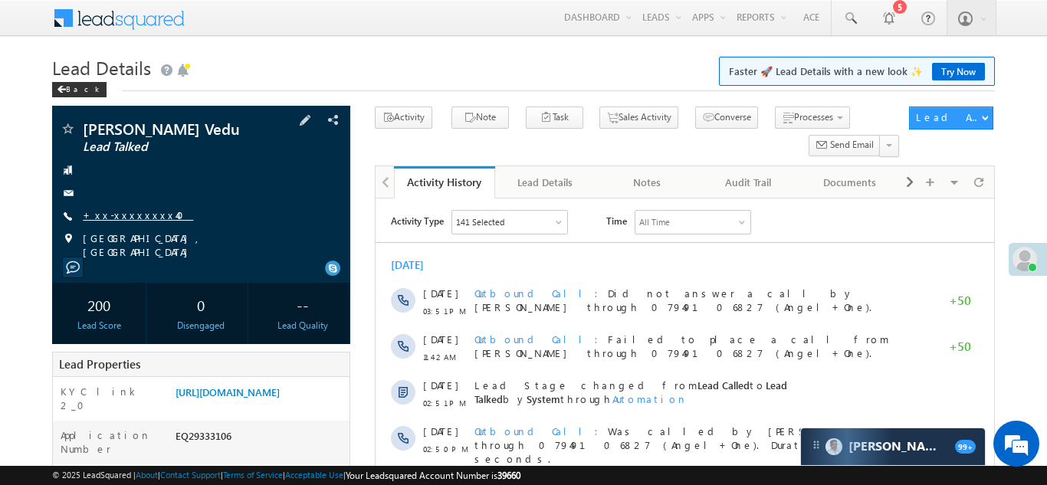
click at [125, 217] on link "+xx-xxxxxxxx40" at bounding box center [138, 214] width 110 height 13
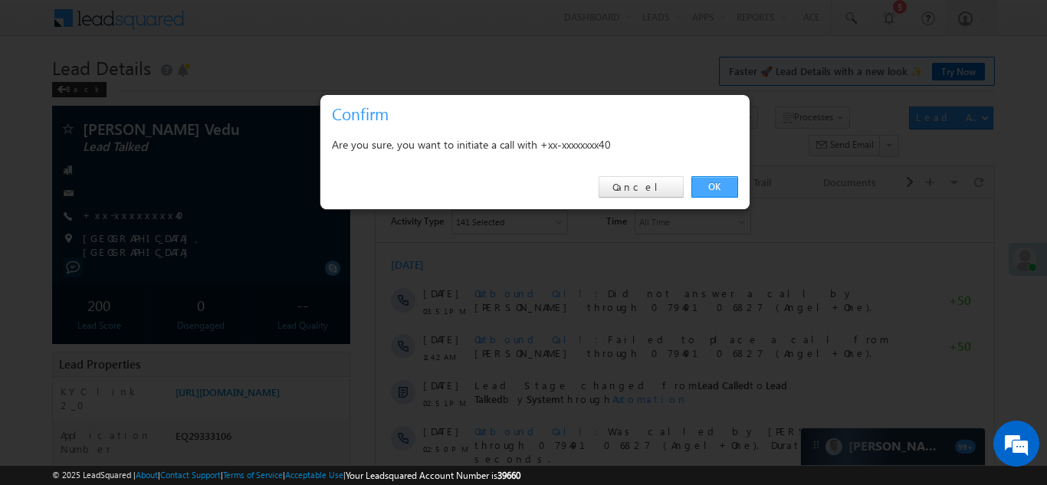
click at [710, 182] on link "OK" at bounding box center [714, 186] width 47 height 21
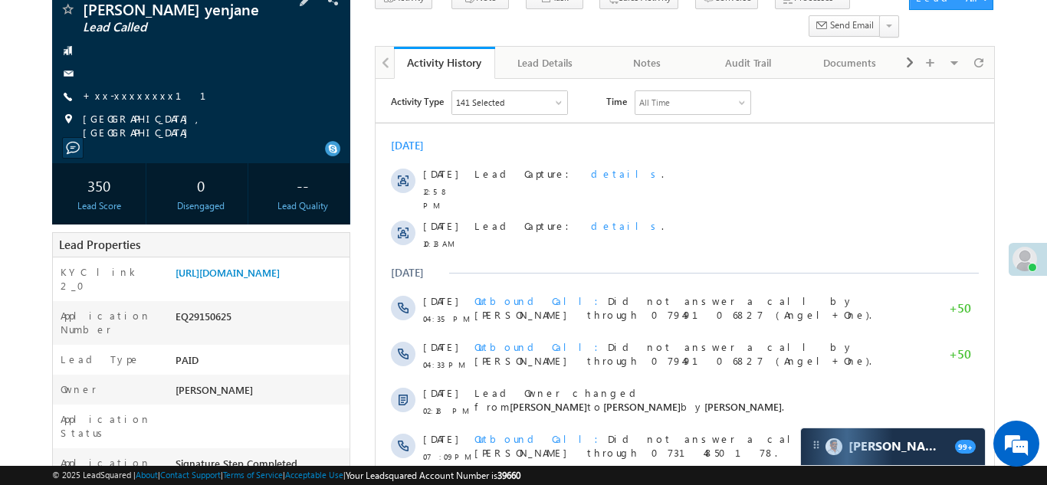
scroll to position [140, 0]
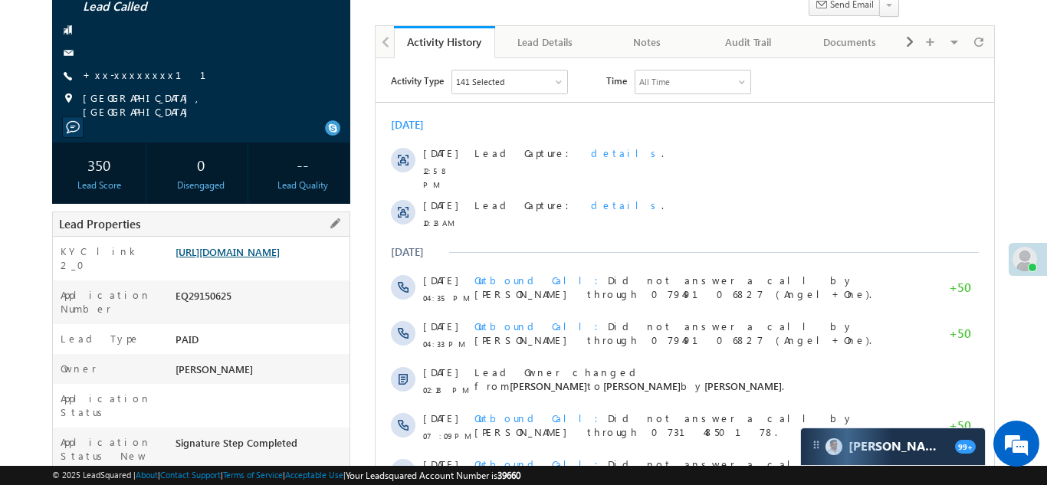
click at [262, 248] on link "[URL][DOMAIN_NAME]" at bounding box center [227, 251] width 104 height 13
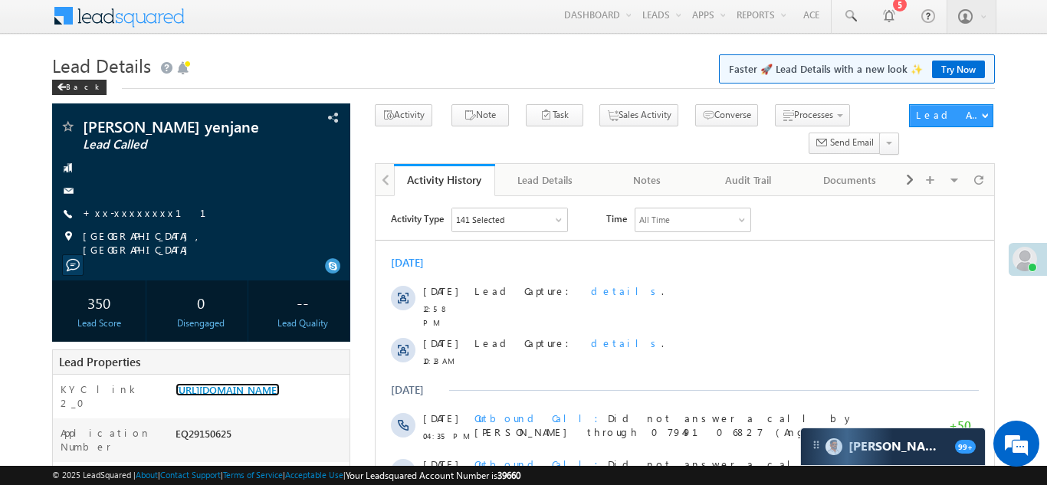
scroll to position [0, 0]
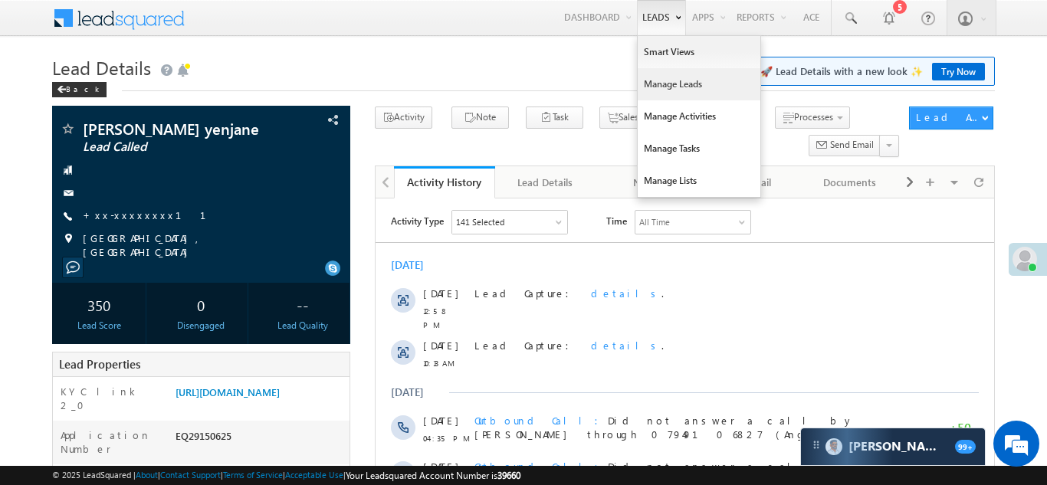
click at [656, 88] on link "Manage Leads" at bounding box center [699, 84] width 123 height 32
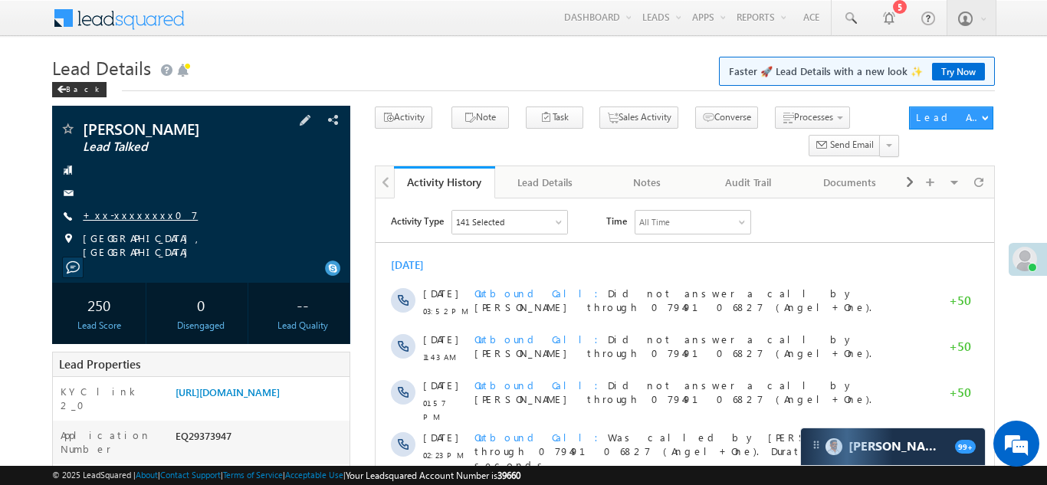
click at [126, 213] on link "+xx-xxxxxxxx07" at bounding box center [140, 214] width 115 height 13
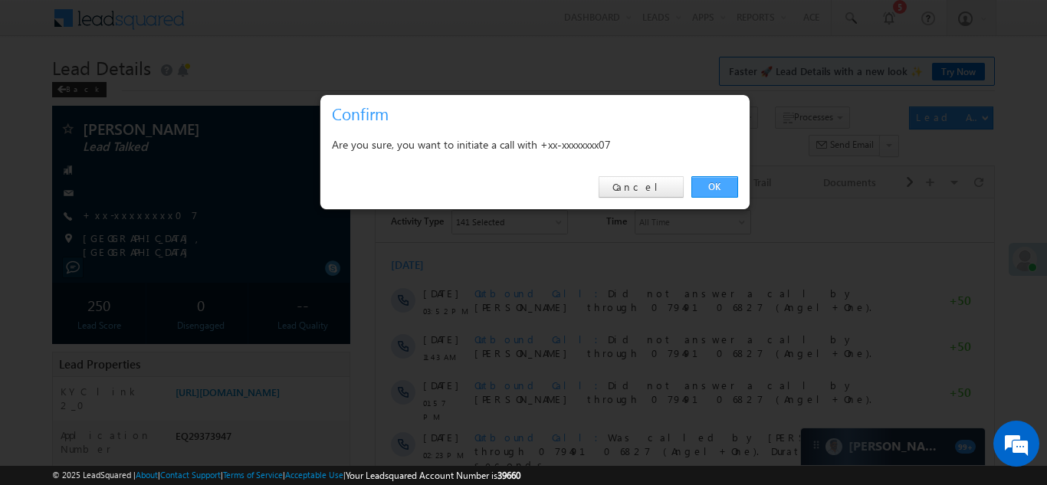
click at [708, 186] on link "OK" at bounding box center [714, 186] width 47 height 21
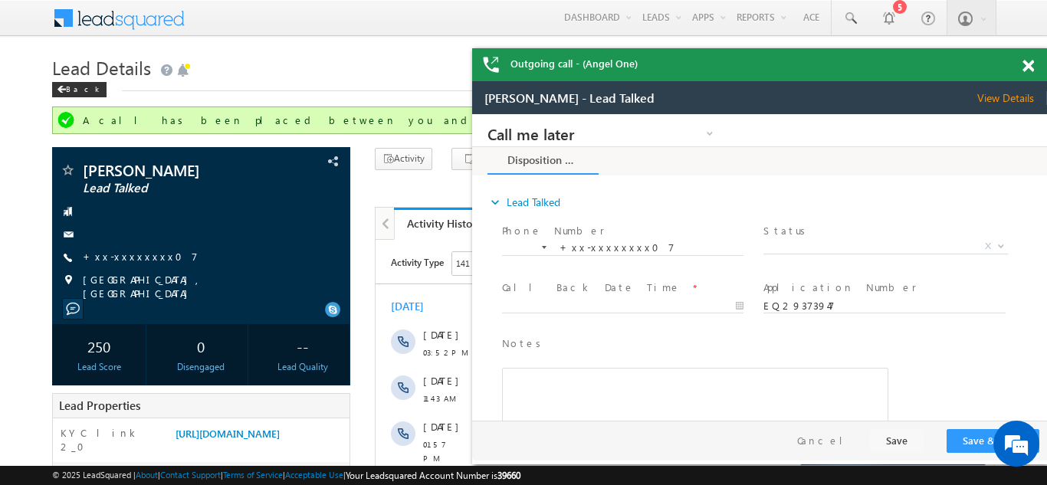
drag, startPoint x: 709, startPoint y: 186, endPoint x: 716, endPoint y: 196, distance: 12.1
click at [716, 196] on div "expand_more Lead Talked Phone Number *" at bounding box center [763, 299] width 567 height 243
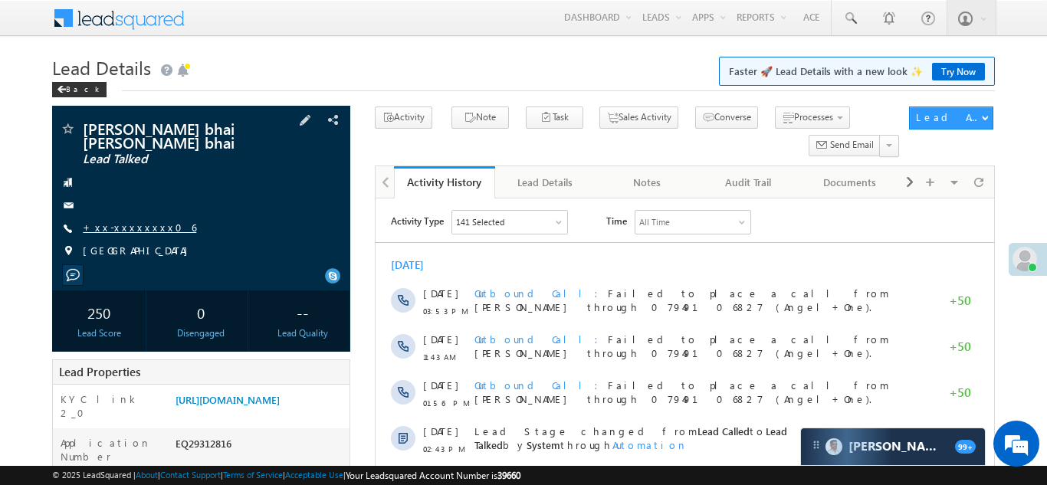
click at [122, 225] on link "+xx-xxxxxxxx06" at bounding box center [139, 227] width 113 height 13
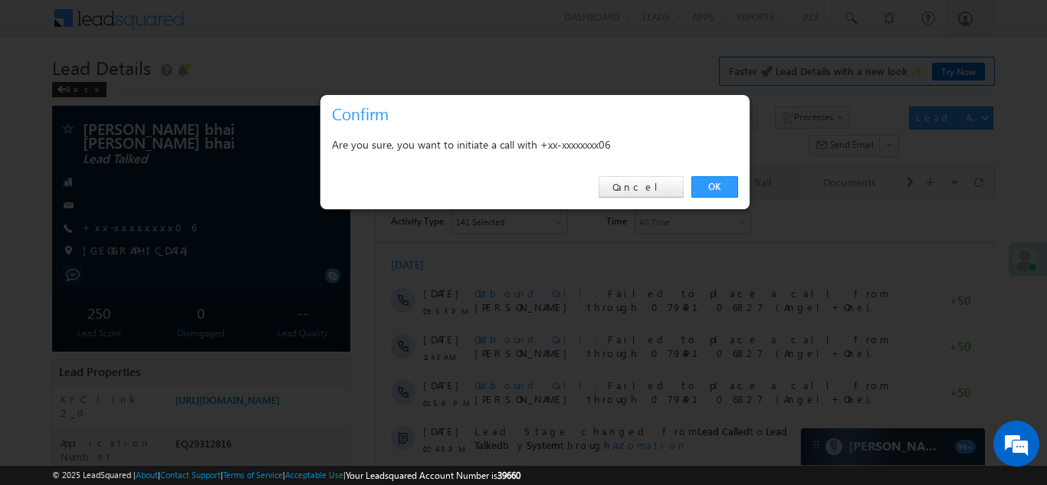
click at [701, 185] on link "OK" at bounding box center [714, 186] width 47 height 21
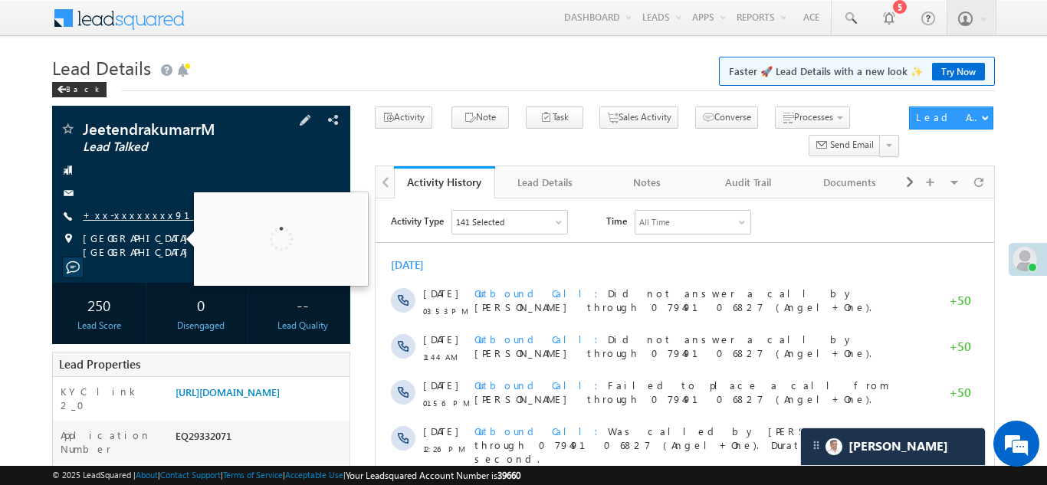
click at [116, 211] on link "+xx-xxxxxxxx91" at bounding box center [146, 214] width 126 height 13
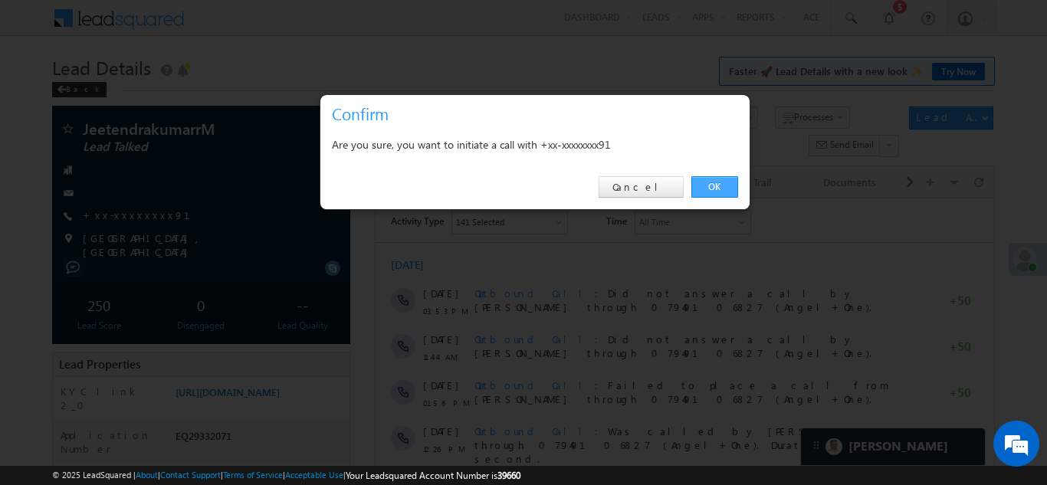
click at [719, 184] on link "OK" at bounding box center [714, 186] width 47 height 21
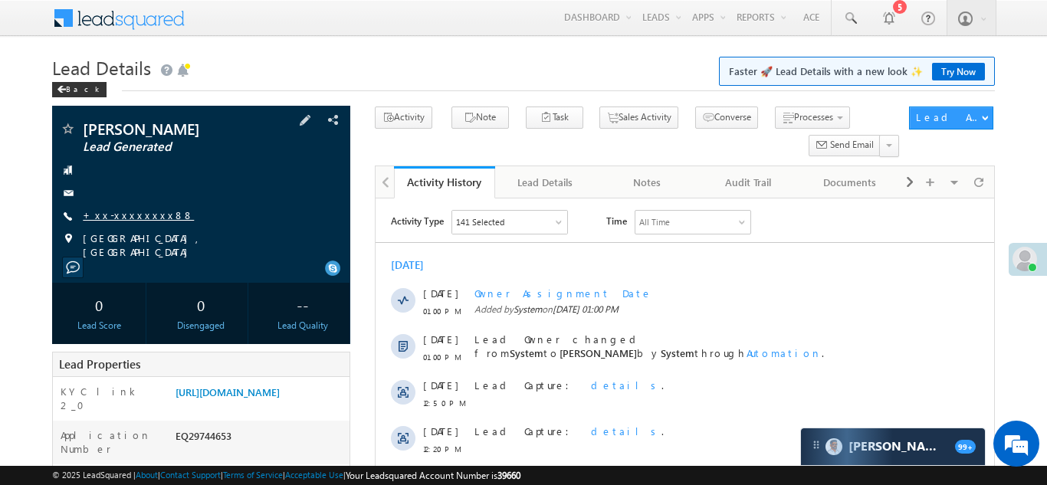
click at [107, 215] on link "+xx-xxxxxxxx88" at bounding box center [138, 214] width 111 height 13
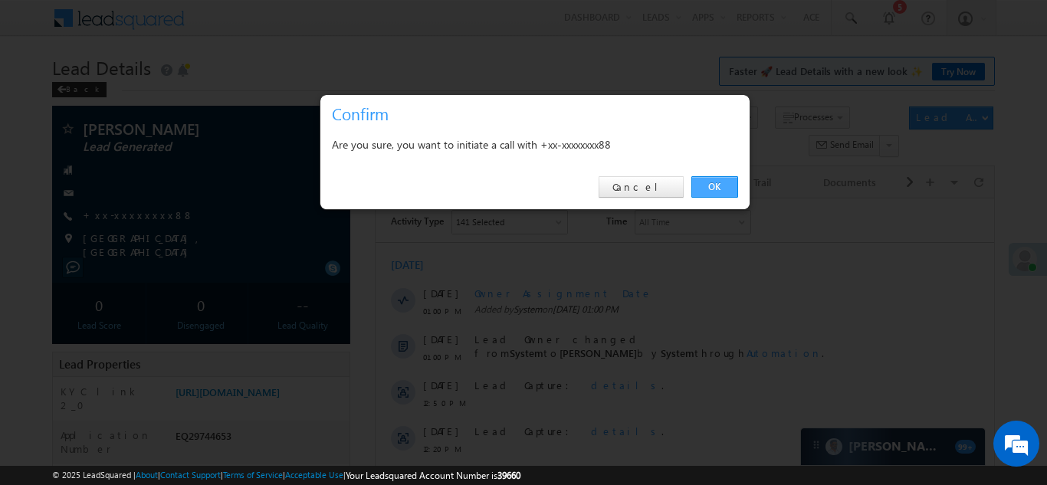
click at [712, 183] on link "OK" at bounding box center [714, 186] width 47 height 21
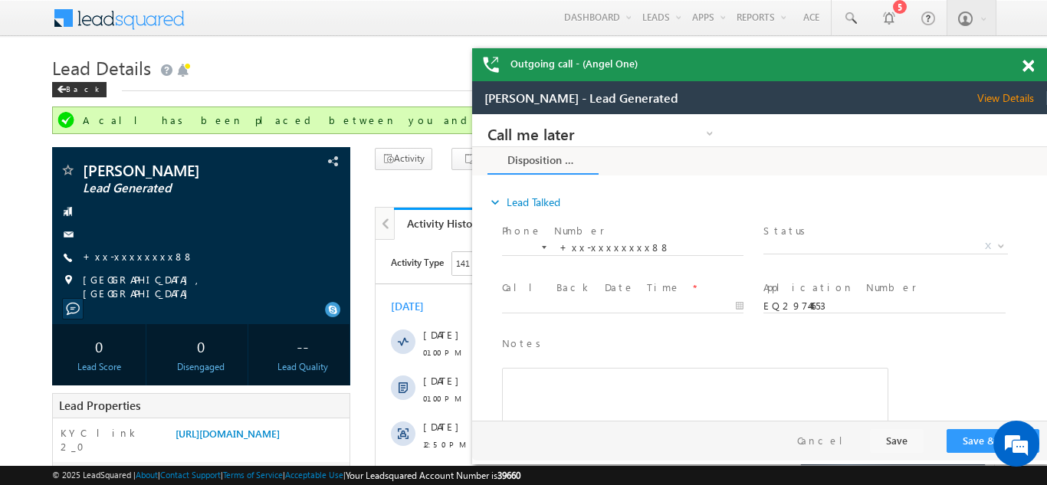
click at [1028, 61] on div "Outgoing call - (Angel One)" at bounding box center [759, 64] width 575 height 33
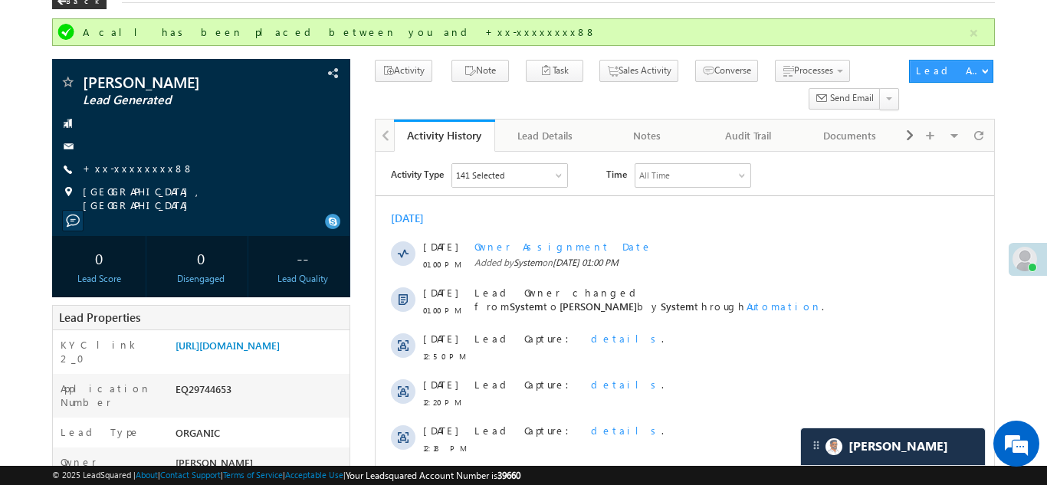
scroll to position [87, 0]
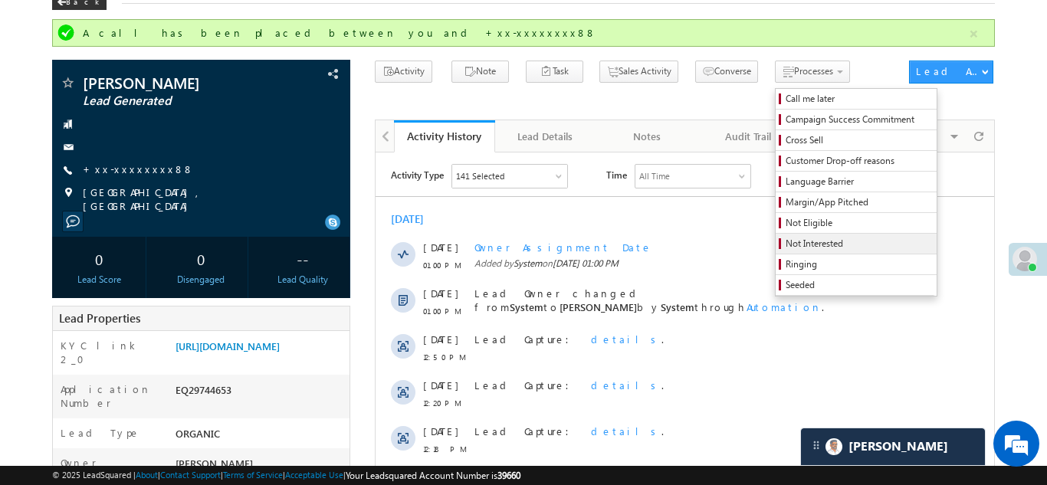
click at [786, 245] on span "Not Interested" at bounding box center [859, 244] width 146 height 14
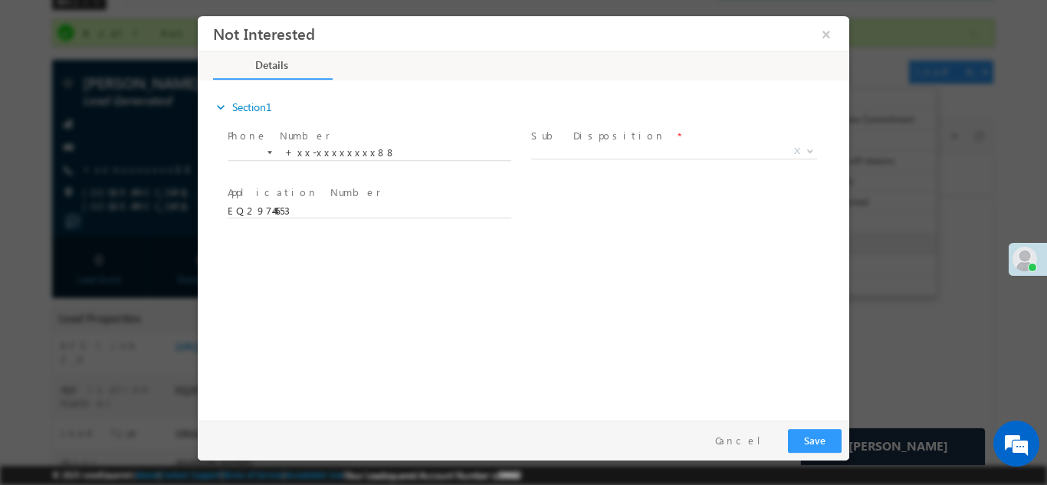
scroll to position [0, 0]
click at [645, 150] on span "X" at bounding box center [674, 150] width 286 height 15
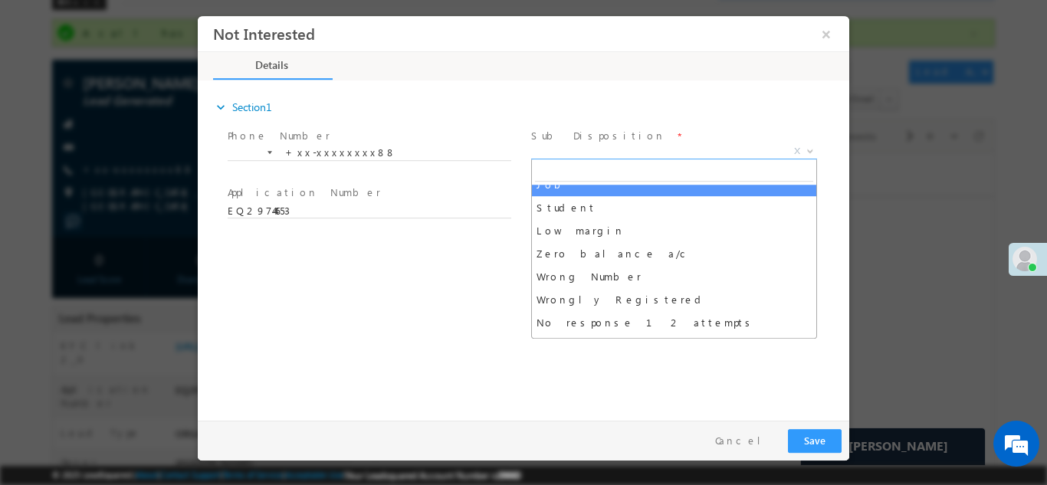
scroll to position [76, 0]
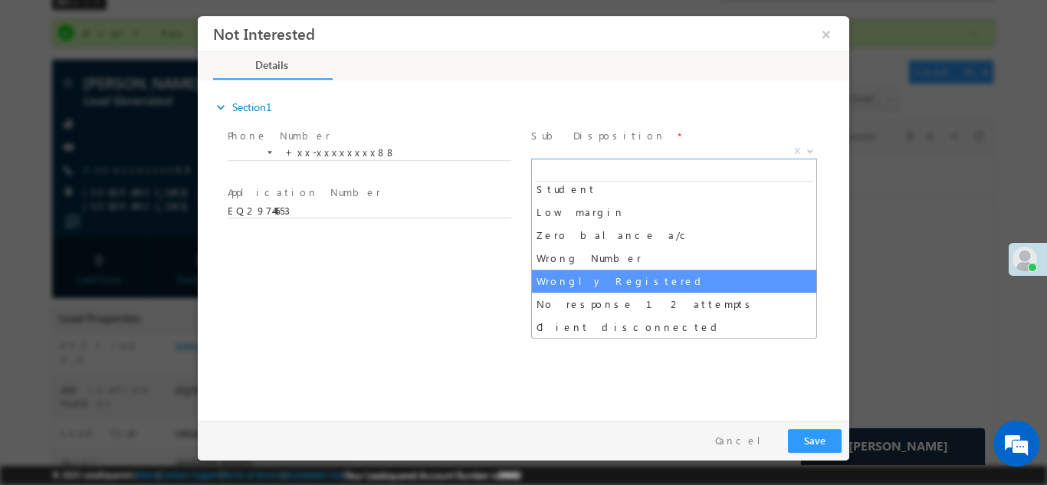
select select "Wrongly Registered"
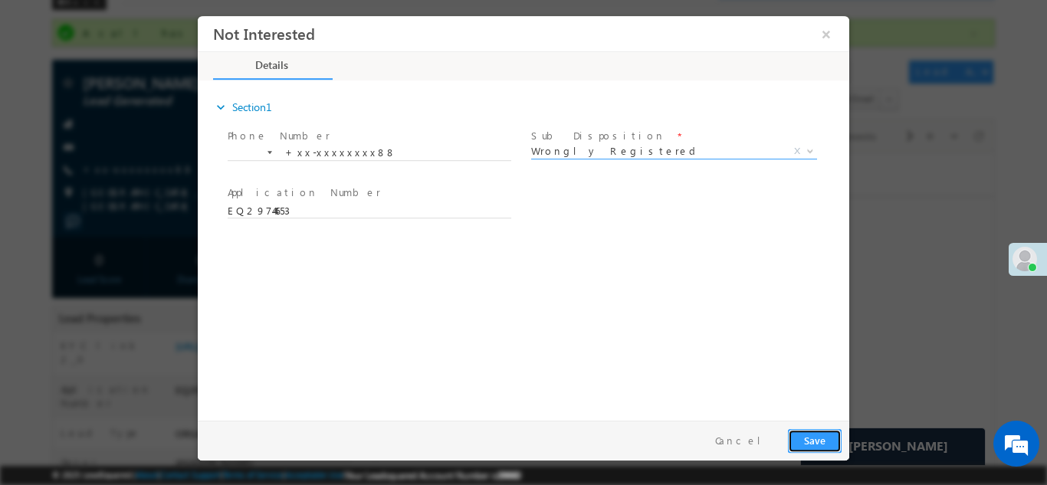
click at [810, 439] on button "Save" at bounding box center [815, 440] width 54 height 24
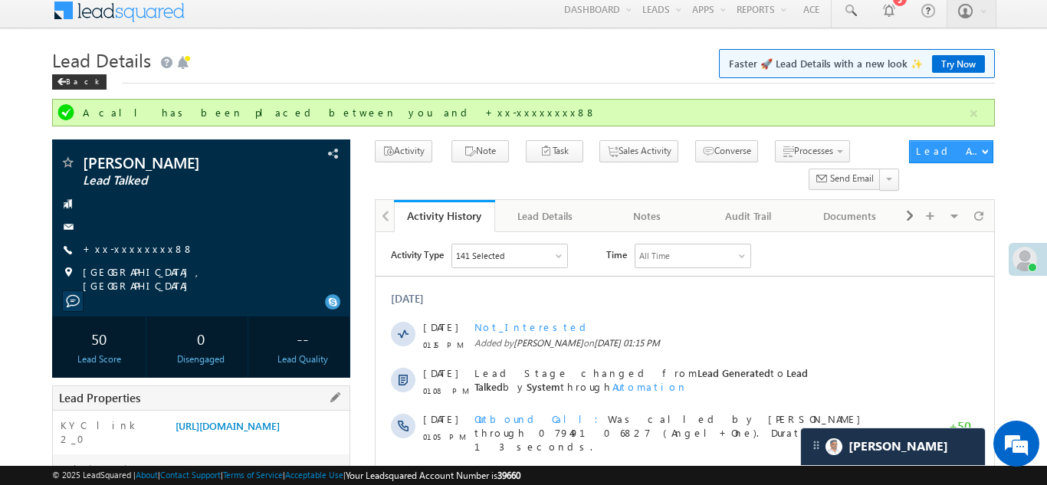
scroll to position [0, 0]
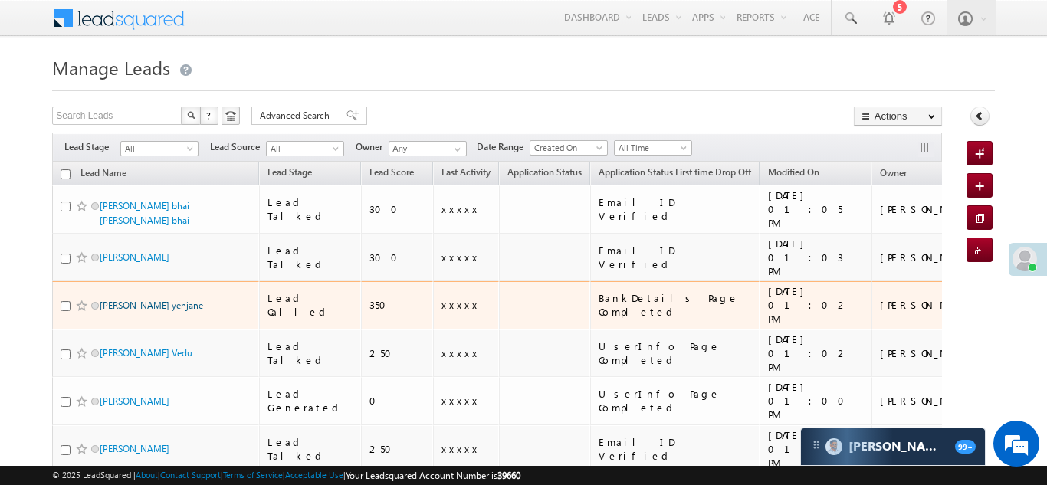
click at [110, 300] on link "[PERSON_NAME] yenjane" at bounding box center [151, 305] width 103 height 11
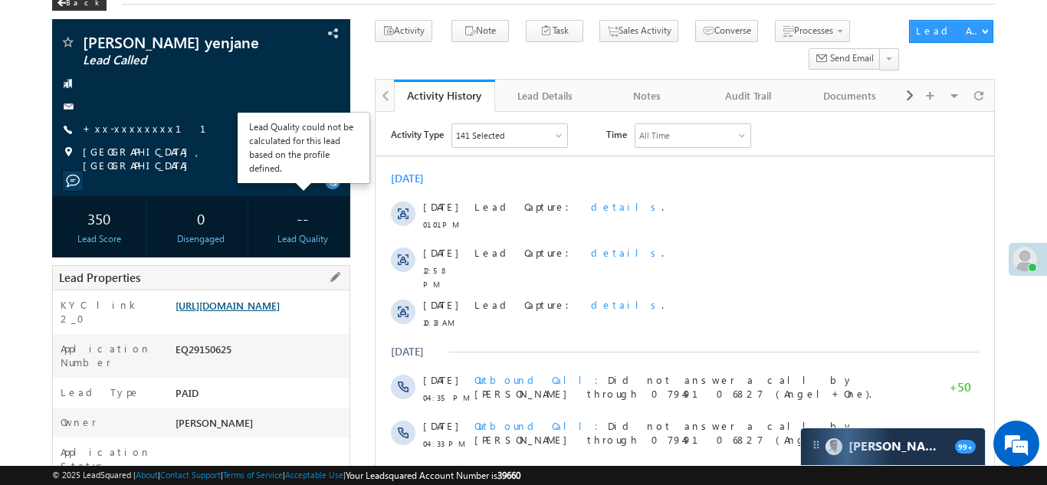
scroll to position [92, 0]
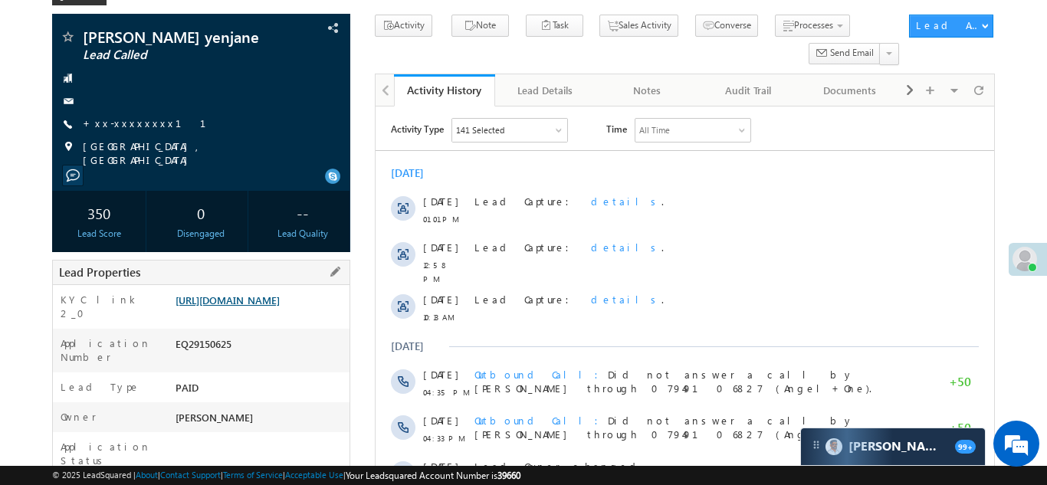
click at [253, 307] on link "[URL][DOMAIN_NAME]" at bounding box center [227, 300] width 104 height 13
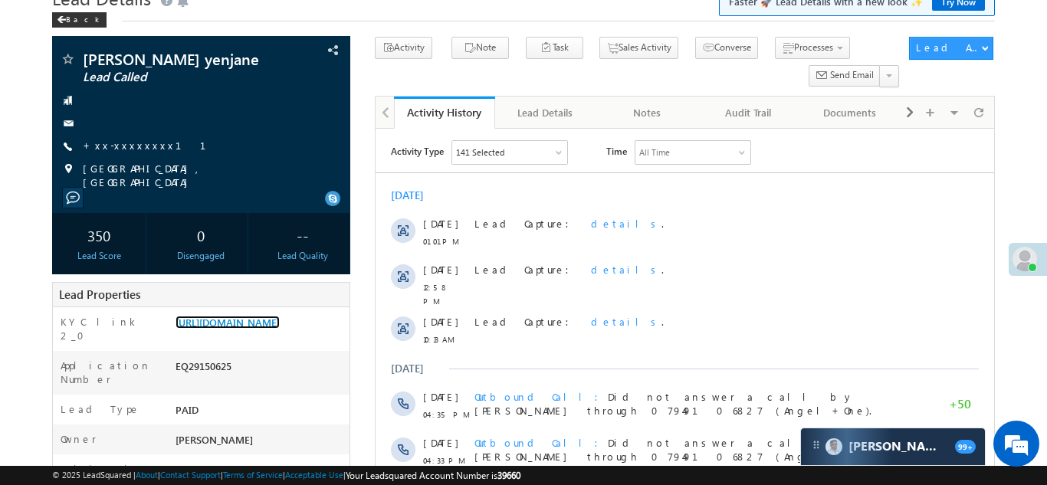
scroll to position [0, 0]
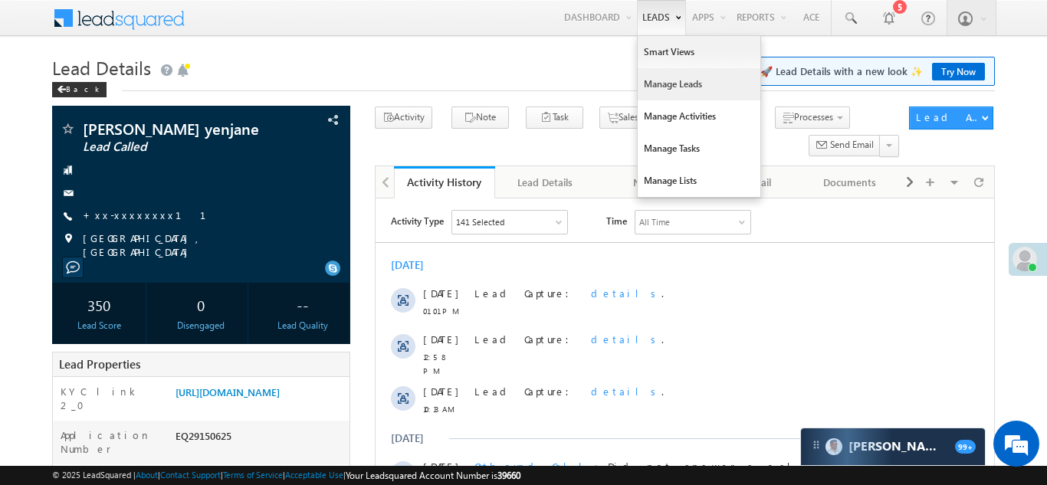
click at [661, 83] on link "Manage Leads" at bounding box center [699, 84] width 123 height 32
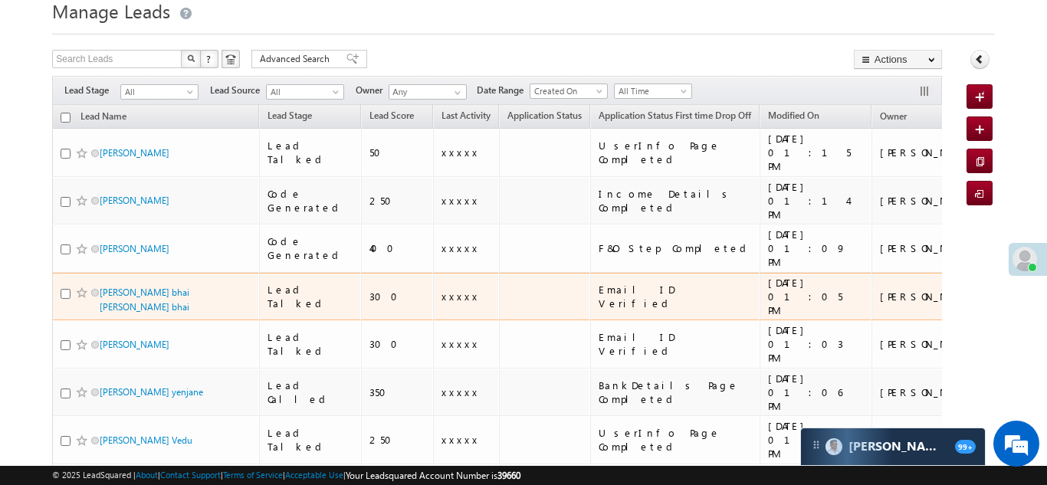
scroll to position [65, 0]
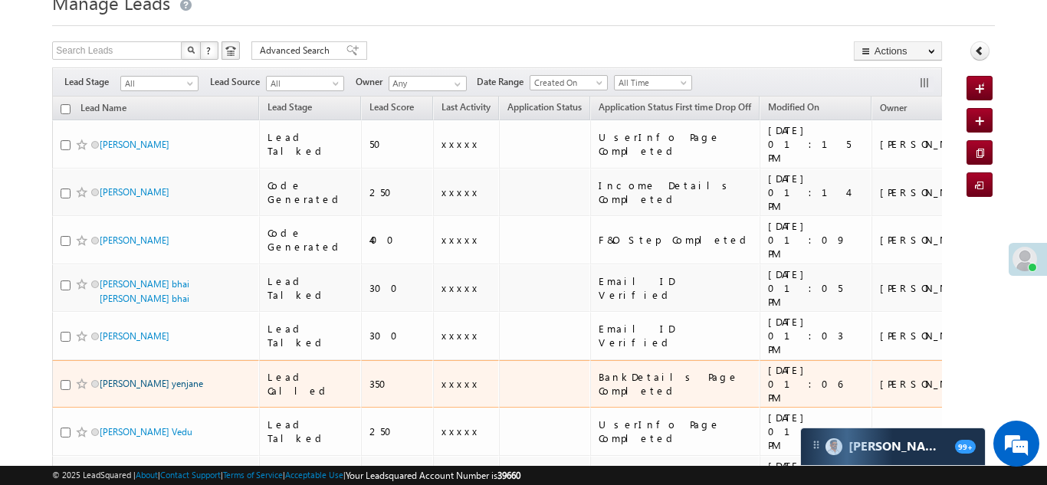
click at [118, 378] on link "[PERSON_NAME] yenjane" at bounding box center [151, 383] width 103 height 11
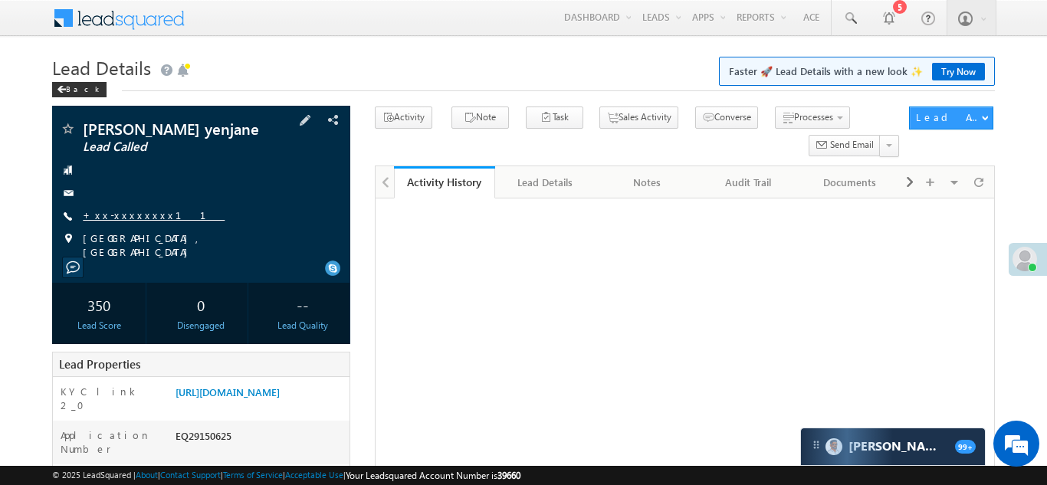
click at [123, 221] on link "+xx-xxxxxxxx11" at bounding box center [154, 214] width 142 height 13
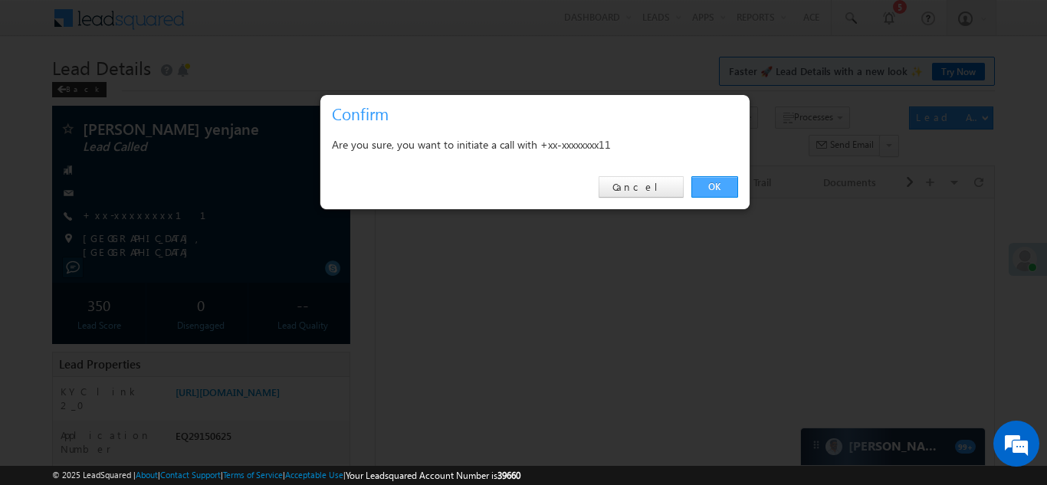
click at [713, 185] on link "OK" at bounding box center [714, 186] width 47 height 21
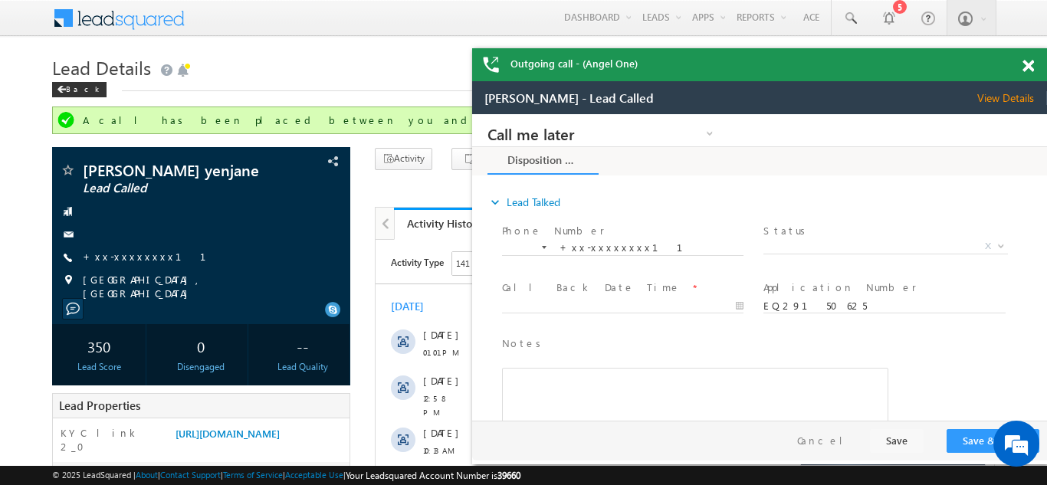
click at [1028, 61] on span at bounding box center [1027, 66] width 11 height 13
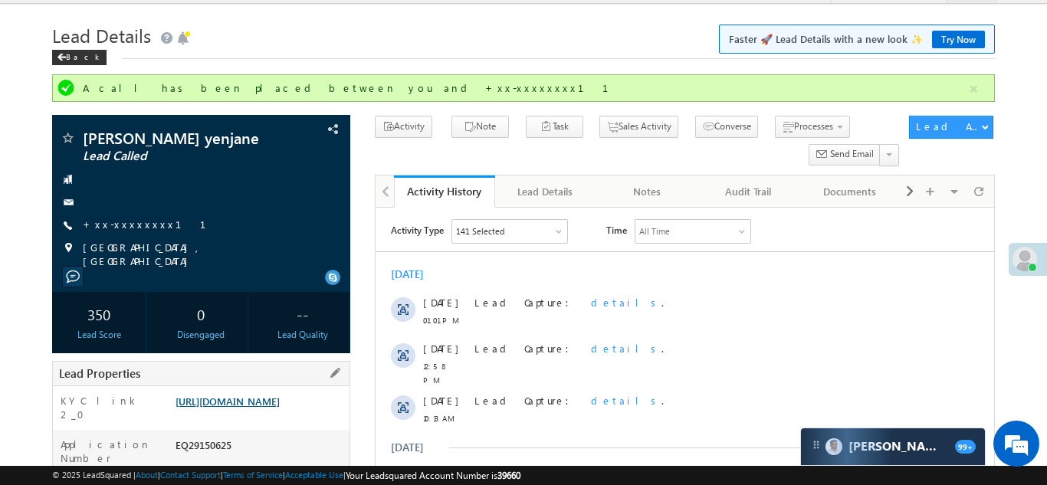
scroll to position [36, 0]
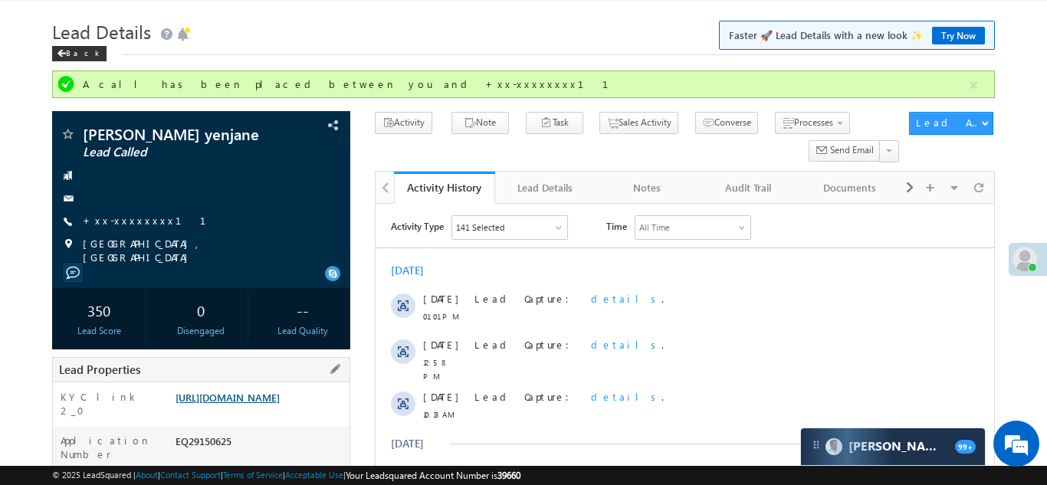
click at [257, 395] on link "[URL][DOMAIN_NAME]" at bounding box center [227, 397] width 104 height 13
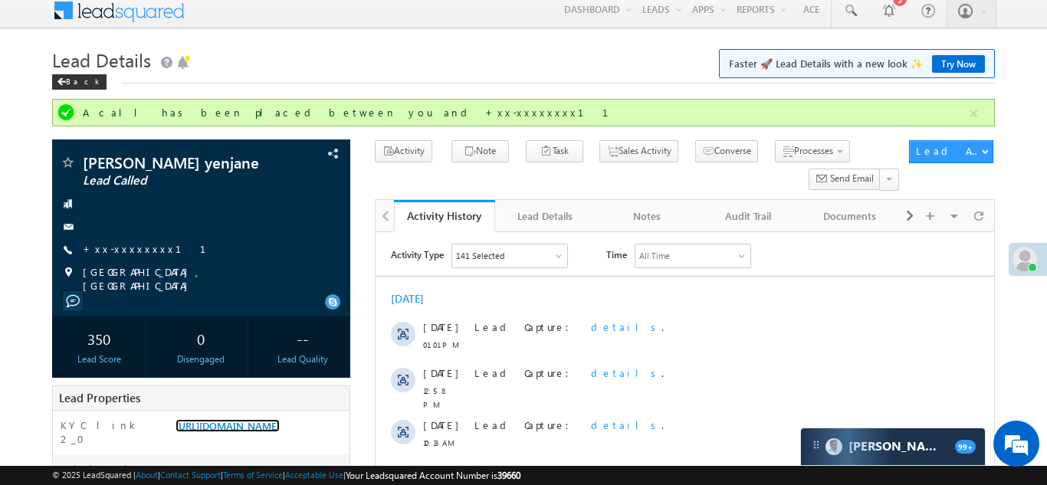
scroll to position [0, 0]
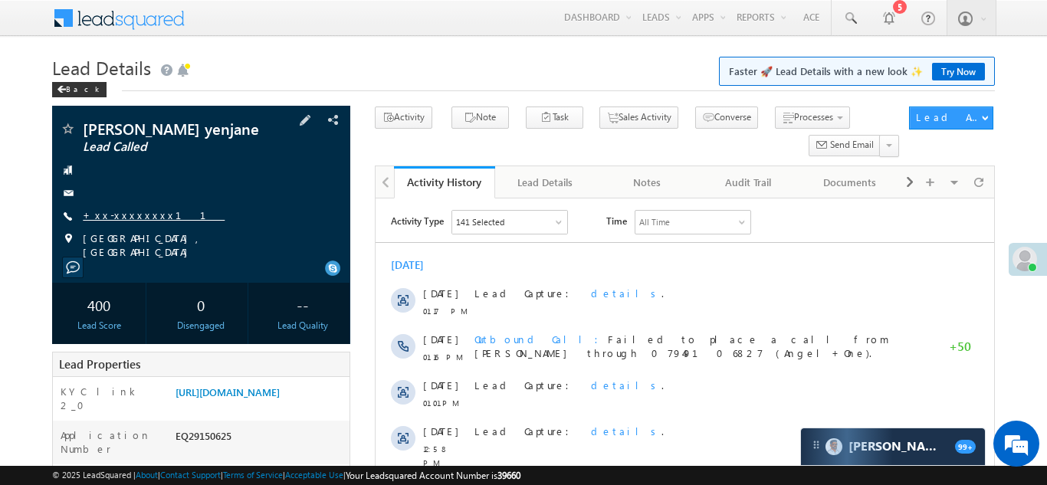
click at [138, 214] on link "+xx-xxxxxxxx11" at bounding box center [154, 214] width 142 height 13
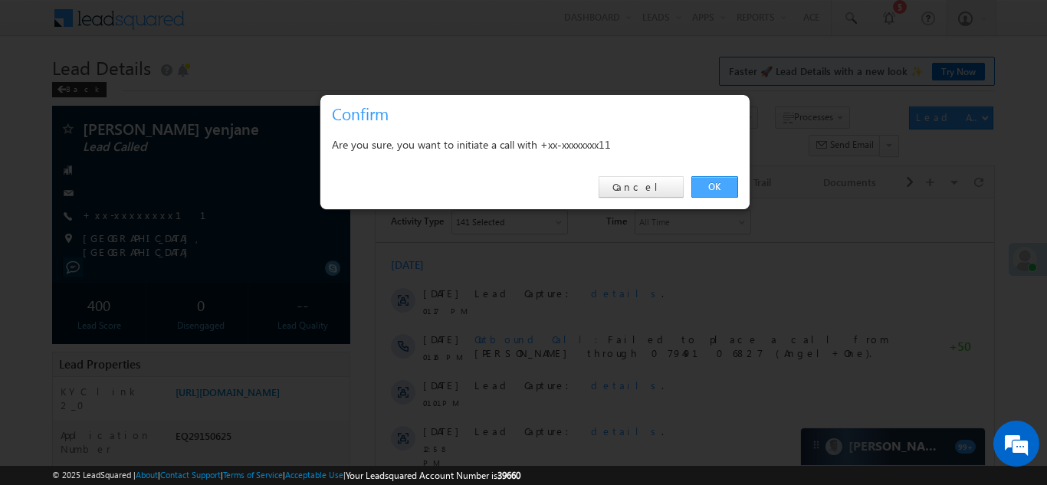
click at [713, 189] on link "OK" at bounding box center [714, 186] width 47 height 21
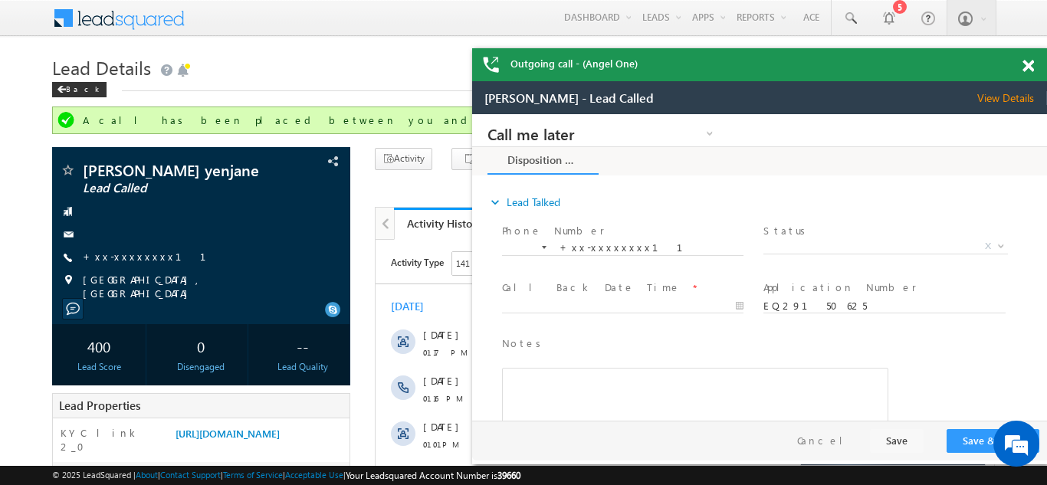
click at [1028, 65] on span at bounding box center [1027, 66] width 11 height 13
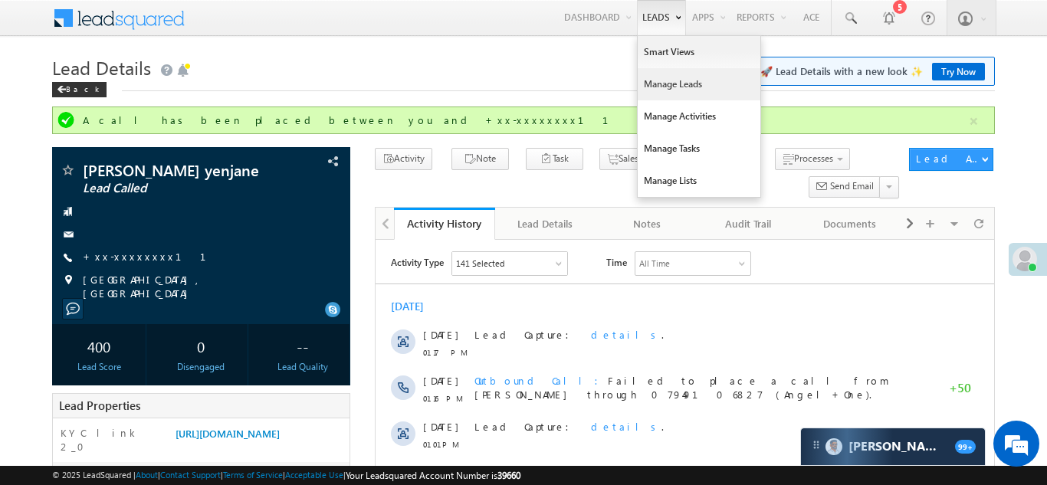
click at [666, 87] on link "Manage Leads" at bounding box center [699, 84] width 123 height 32
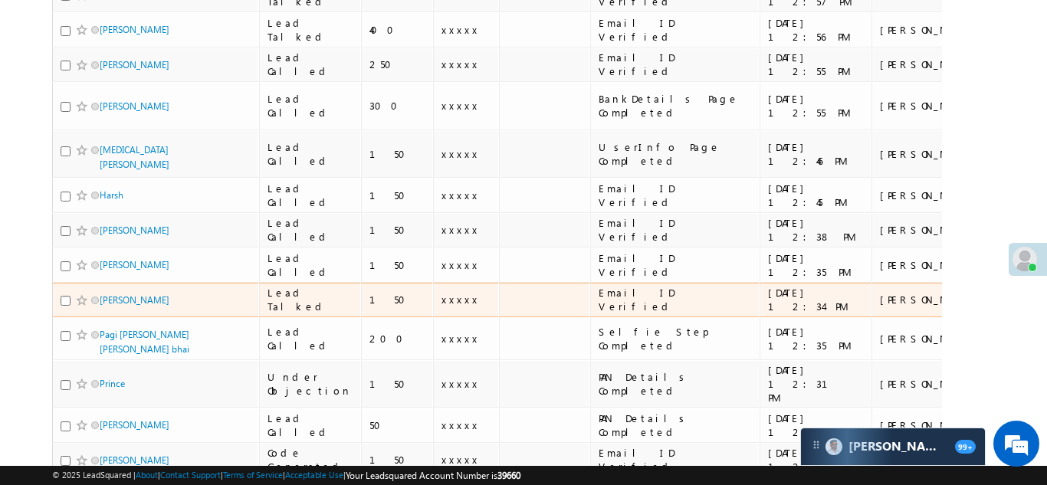
scroll to position [792, 0]
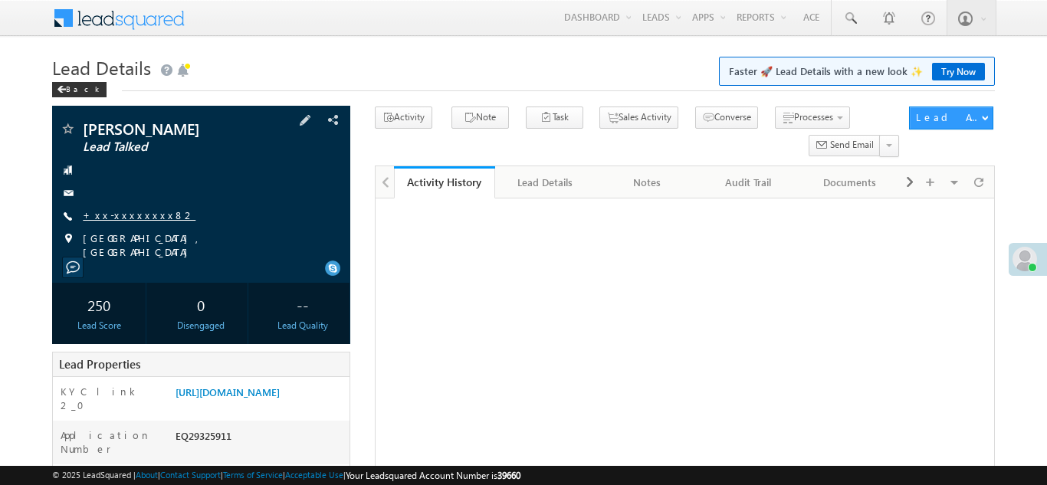
click at [116, 210] on link "+xx-xxxxxxxx82" at bounding box center [139, 214] width 113 height 13
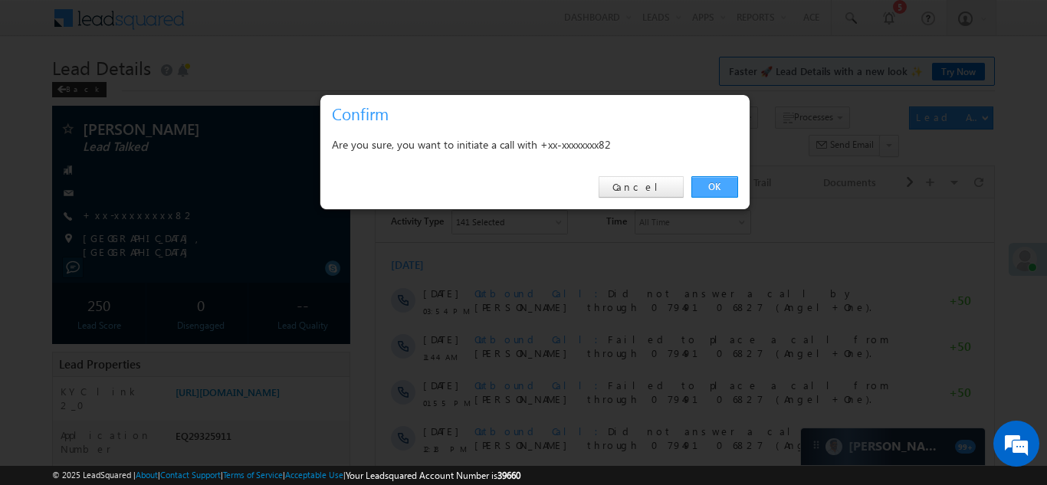
click at [717, 184] on link "OK" at bounding box center [714, 186] width 47 height 21
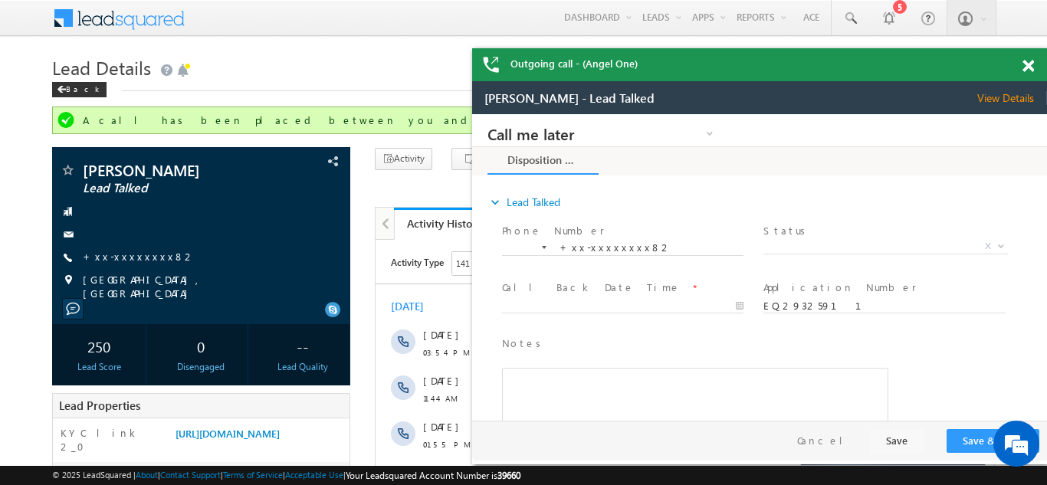
click at [1027, 66] on span at bounding box center [1027, 66] width 11 height 13
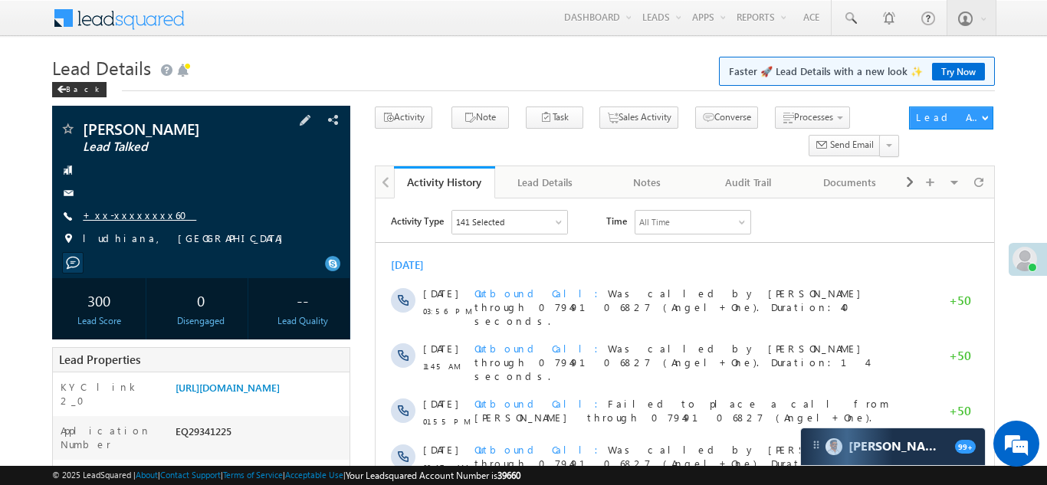
click at [124, 214] on link "+xx-xxxxxxxx60" at bounding box center [139, 214] width 113 height 13
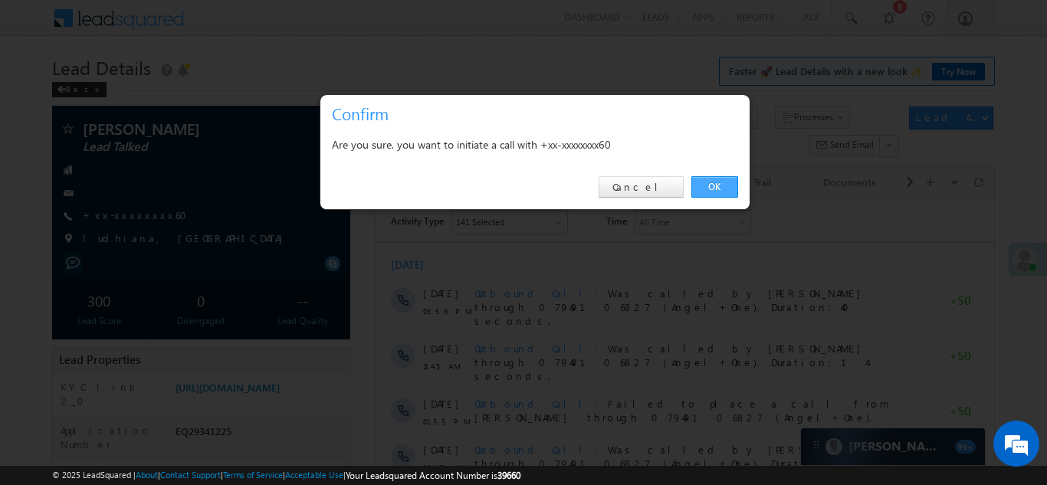
click at [717, 182] on link "OK" at bounding box center [714, 186] width 47 height 21
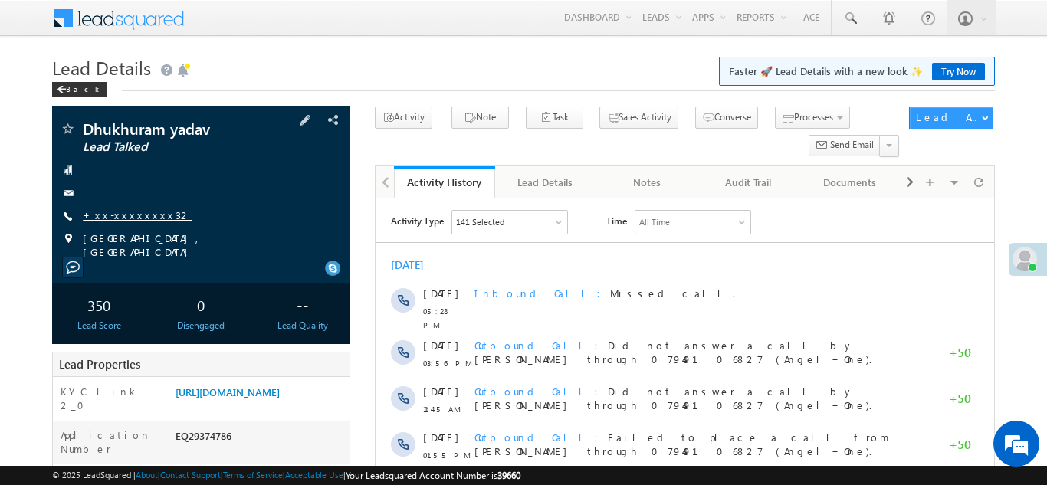
click at [116, 212] on link "+xx-xxxxxxxx32" at bounding box center [137, 214] width 109 height 13
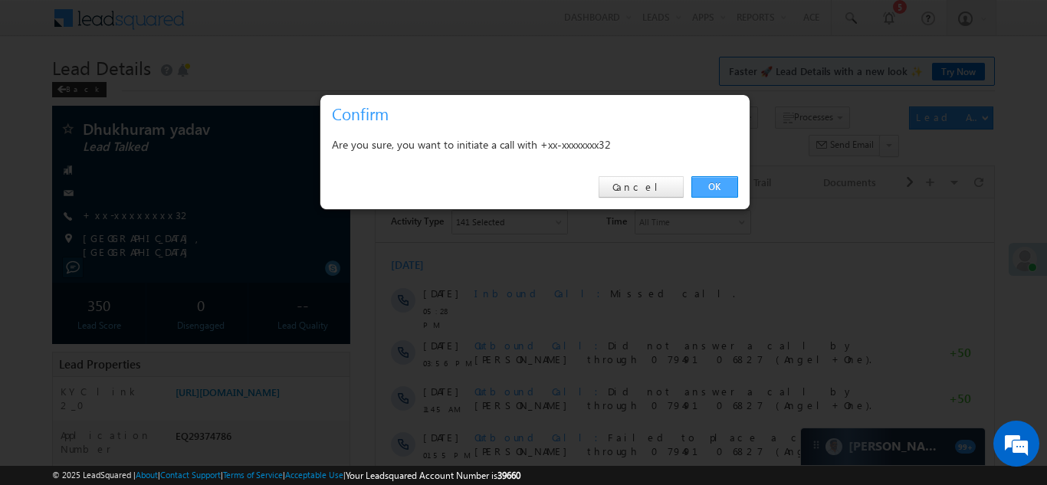
click at [711, 184] on link "OK" at bounding box center [714, 186] width 47 height 21
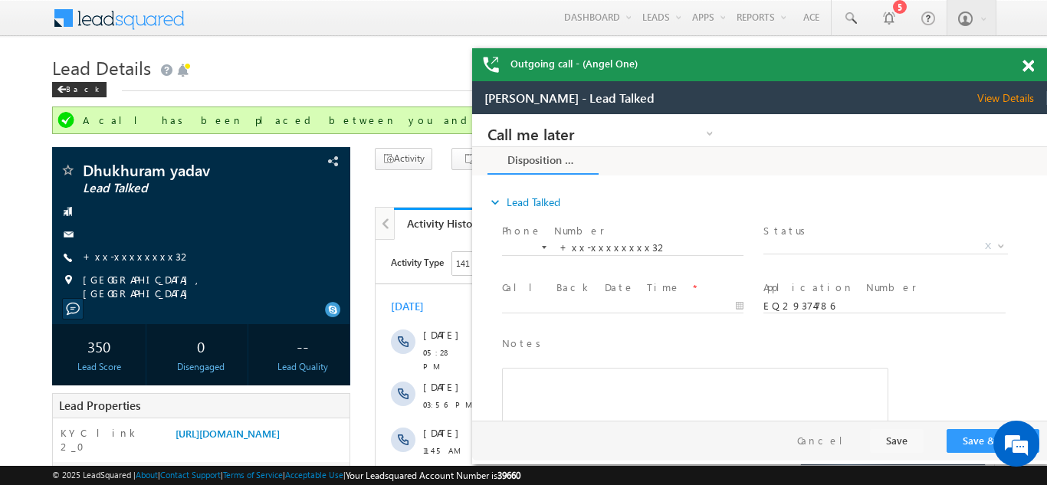
click at [1029, 66] on span at bounding box center [1027, 66] width 11 height 13
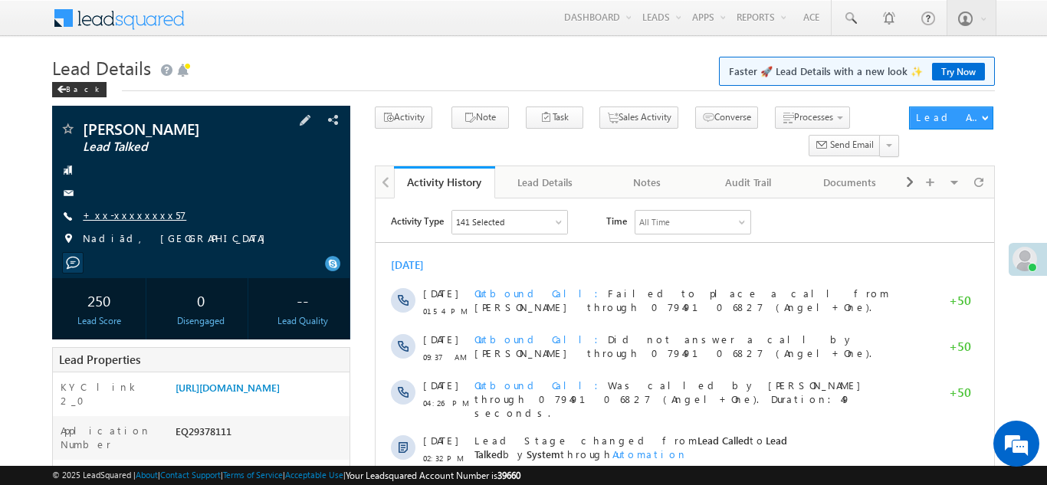
click at [110, 218] on link "+xx-xxxxxxxx57" at bounding box center [134, 214] width 103 height 13
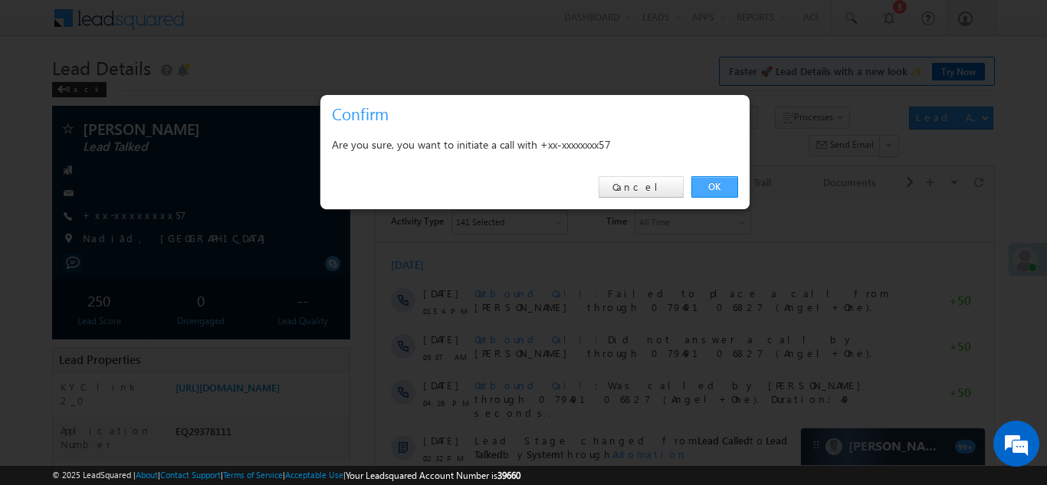
click at [710, 181] on link "OK" at bounding box center [714, 186] width 47 height 21
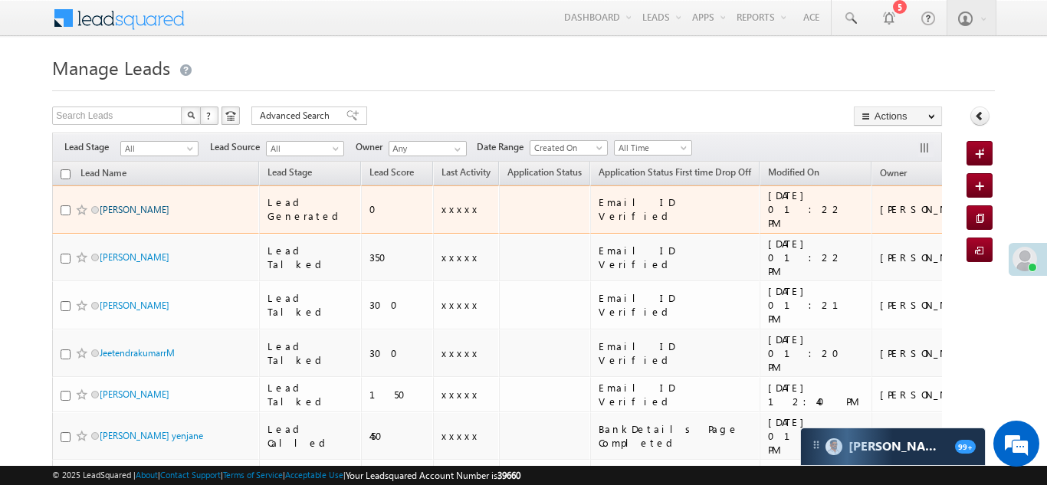
click at [127, 204] on link "Muktarul Saikh" at bounding box center [135, 209] width 70 height 11
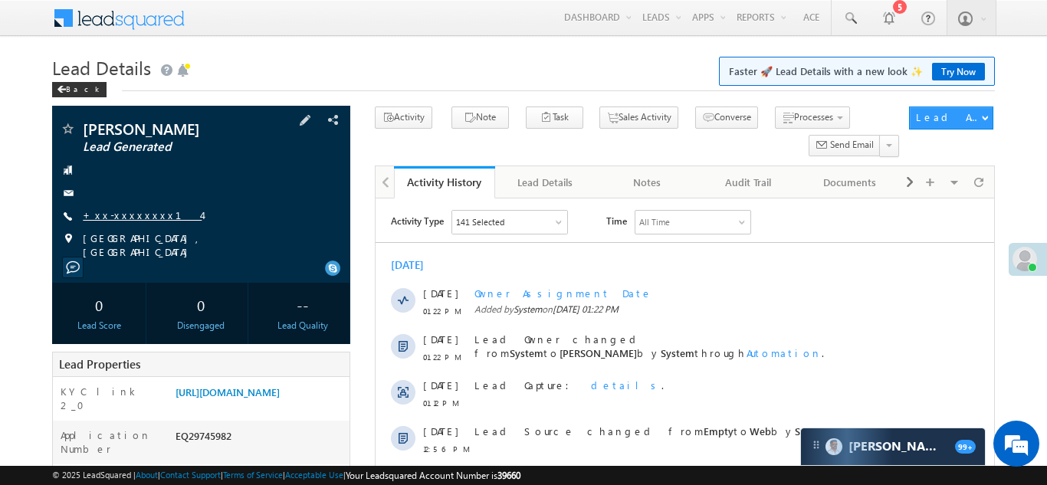
click at [119, 213] on link "+xx-xxxxxxxx14" at bounding box center [142, 214] width 119 height 13
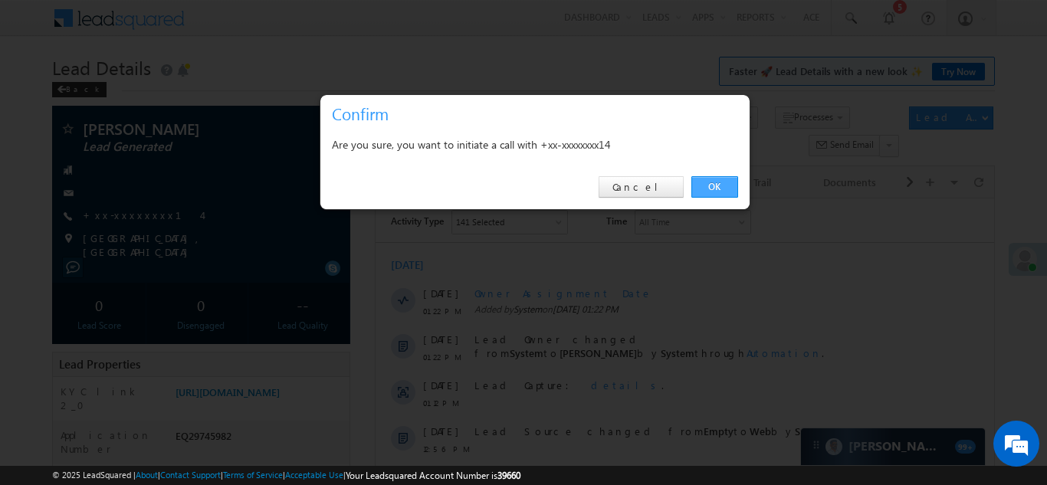
click at [716, 182] on link "OK" at bounding box center [714, 186] width 47 height 21
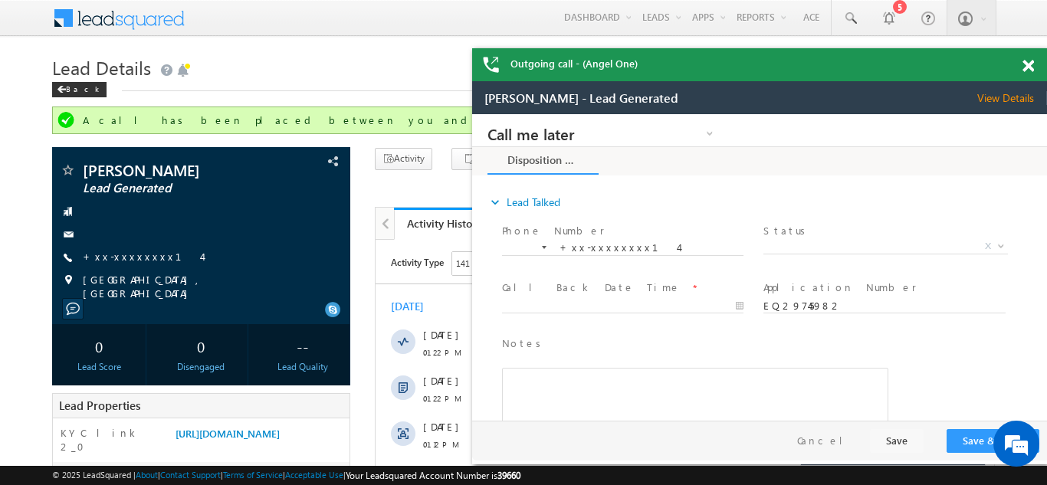
click at [1029, 67] on span at bounding box center [1027, 66] width 11 height 13
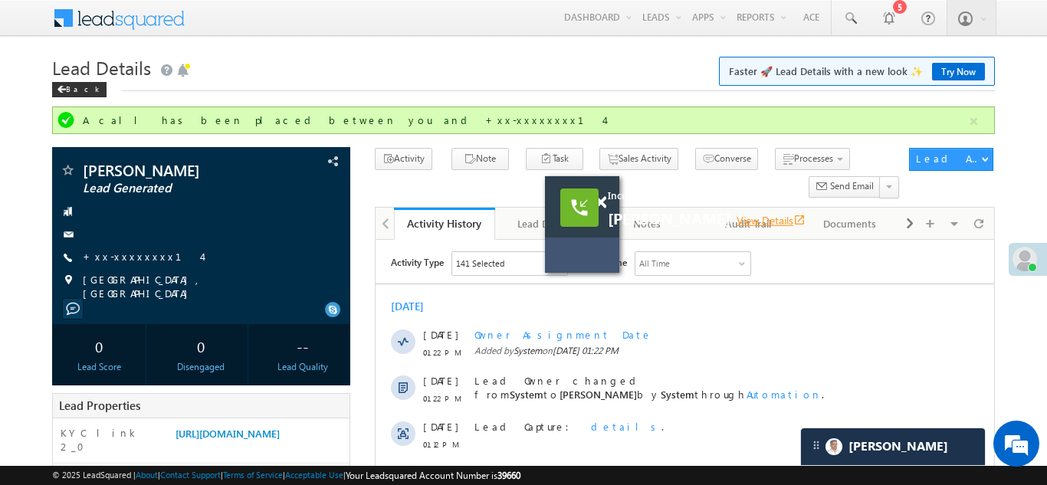
click at [795, 222] on link "View Details open_in_new" at bounding box center [770, 220] width 69 height 15
click at [799, 221] on link "View Details open_in_new" at bounding box center [770, 220] width 69 height 15
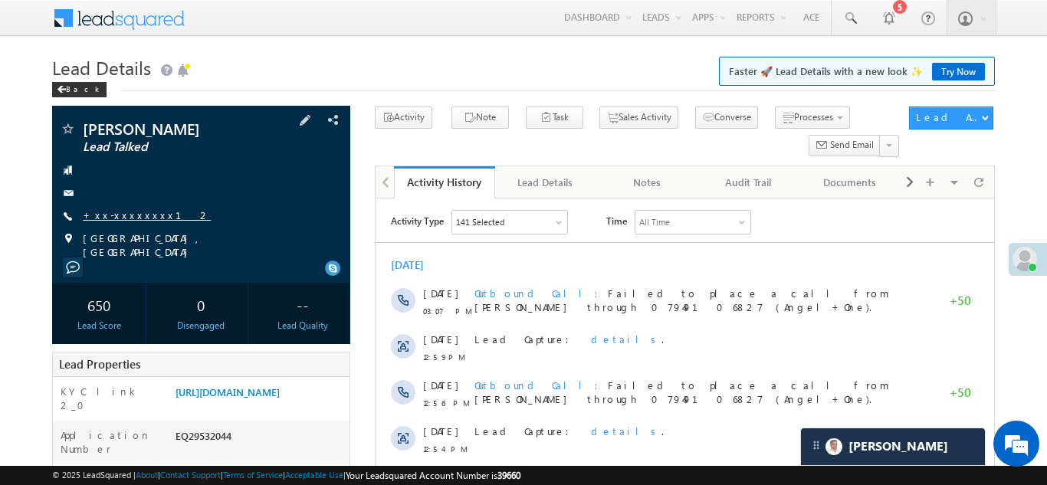
click at [127, 214] on link "+xx-xxxxxxxx12" at bounding box center [147, 214] width 128 height 13
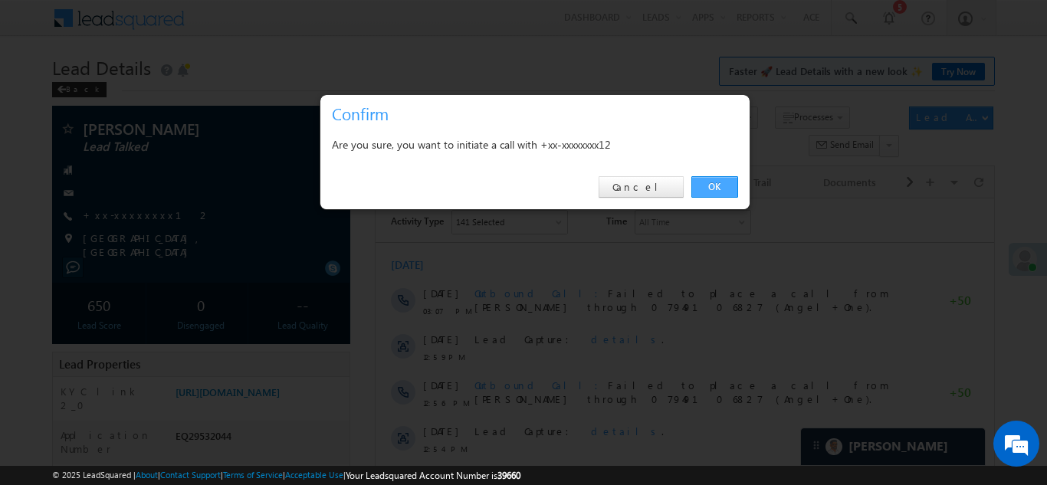
click at [710, 185] on link "OK" at bounding box center [714, 186] width 47 height 21
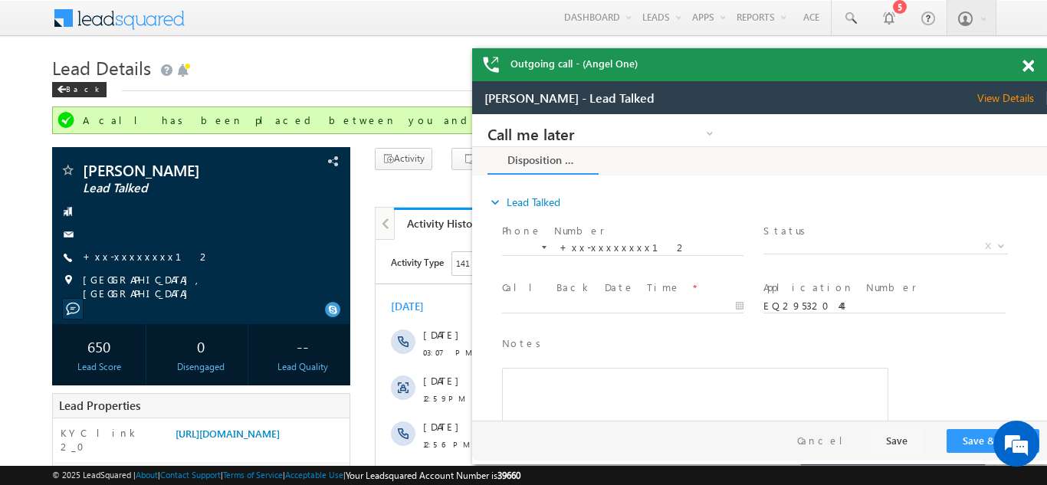
click at [1028, 66] on span at bounding box center [1027, 66] width 11 height 13
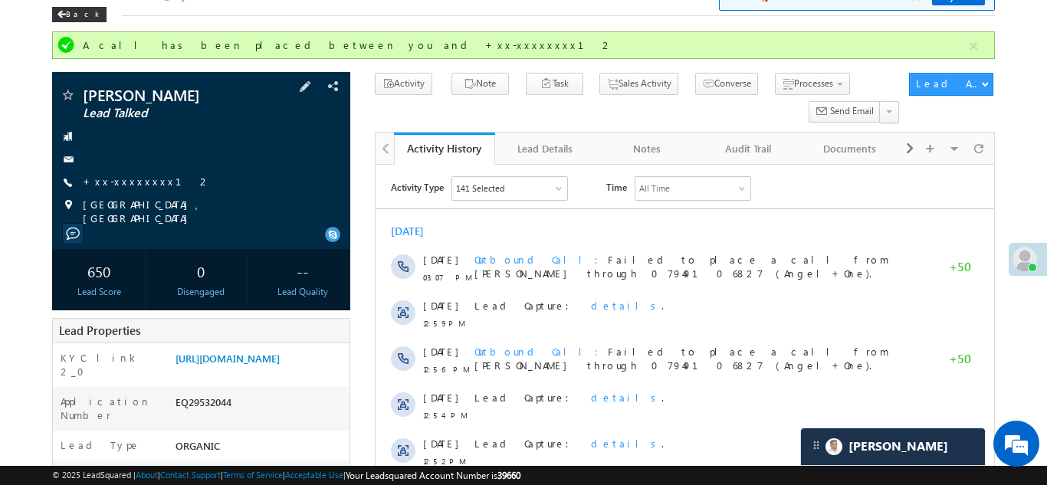
scroll to position [87, 0]
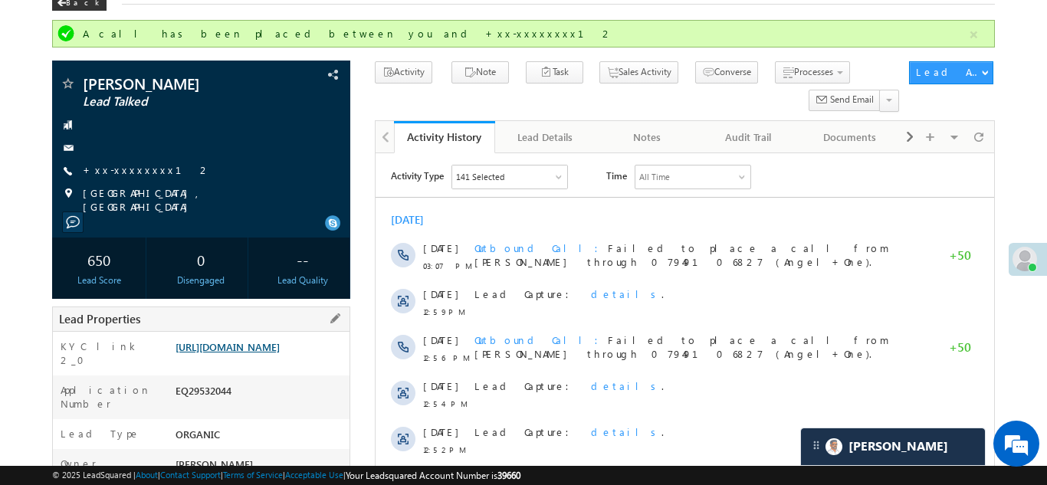
click at [249, 353] on link "https://angelbroking1-pk3em7sa.customui-test.leadsquared.com?leadId=b925a305-e6…" at bounding box center [227, 346] width 104 height 13
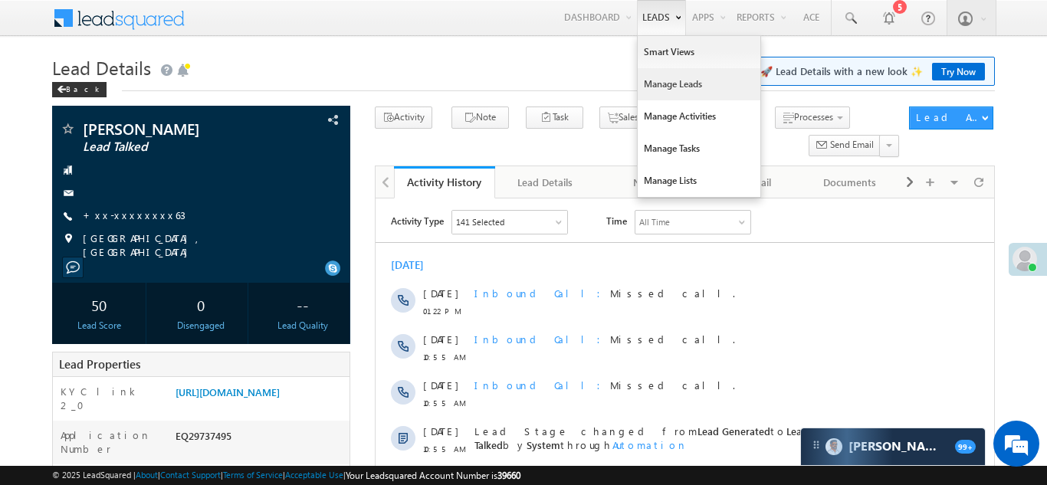
click at [673, 77] on link "Manage Leads" at bounding box center [699, 84] width 123 height 32
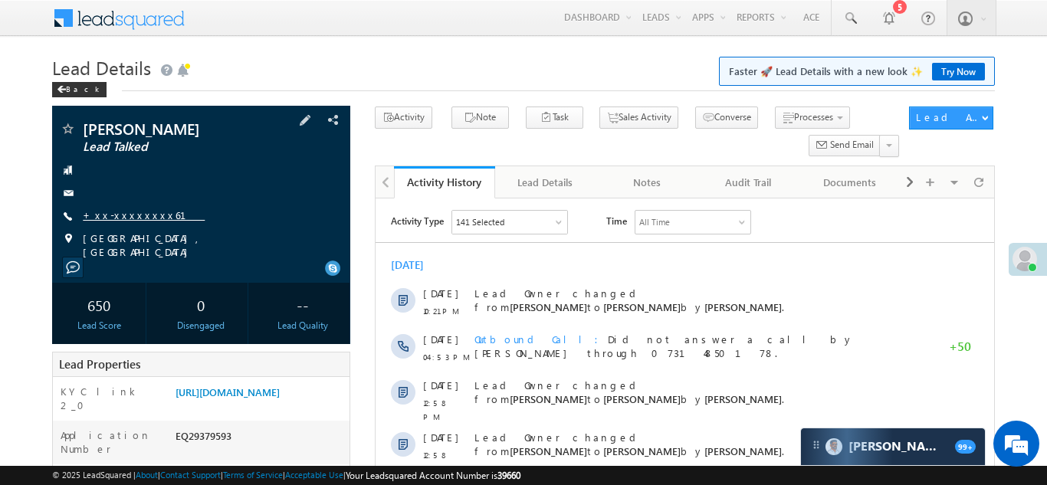
click at [126, 213] on link "+xx-xxxxxxxx61" at bounding box center [144, 214] width 122 height 13
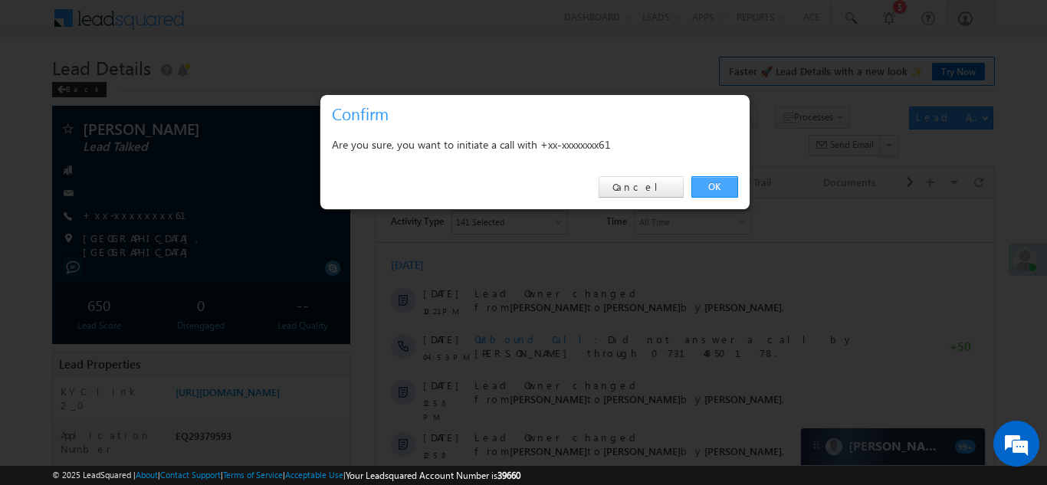
click at [711, 185] on link "OK" at bounding box center [714, 186] width 47 height 21
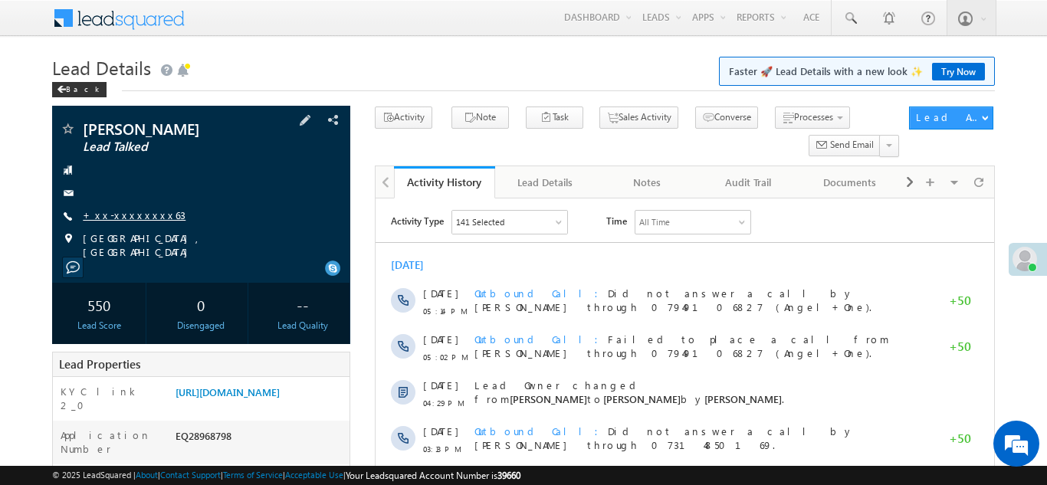
click at [120, 216] on link "+xx-xxxxxxxx63" at bounding box center [134, 214] width 103 height 13
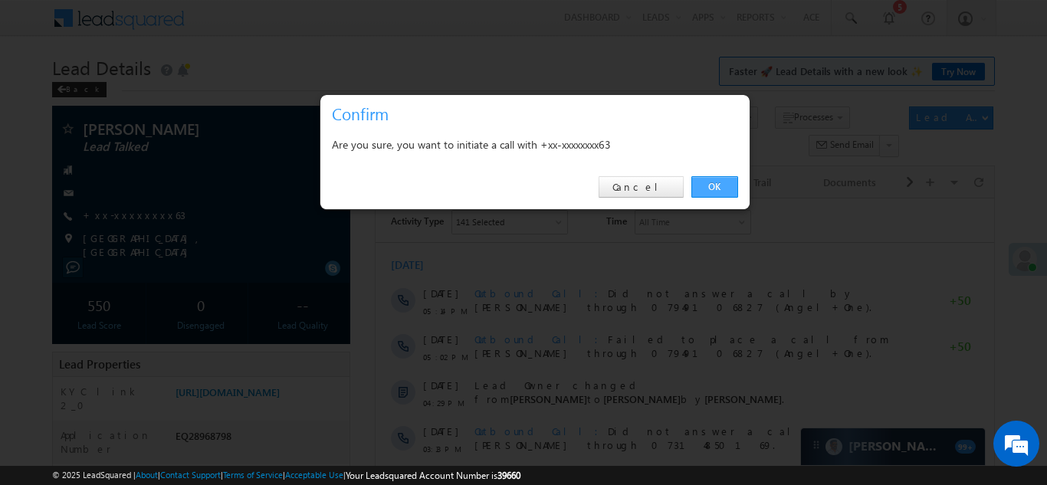
click at [717, 186] on link "OK" at bounding box center [714, 186] width 47 height 21
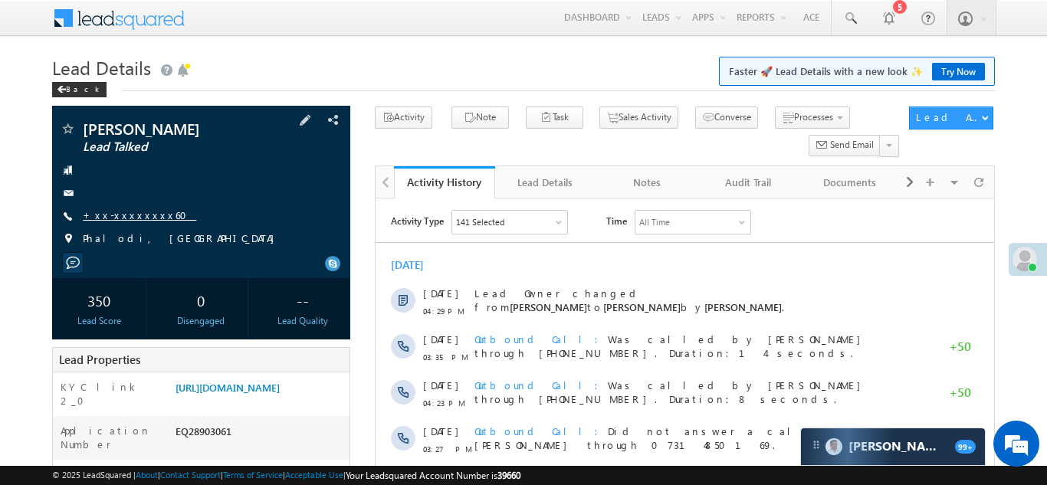
click at [126, 212] on link "+xx-xxxxxxxx60" at bounding box center [139, 214] width 113 height 13
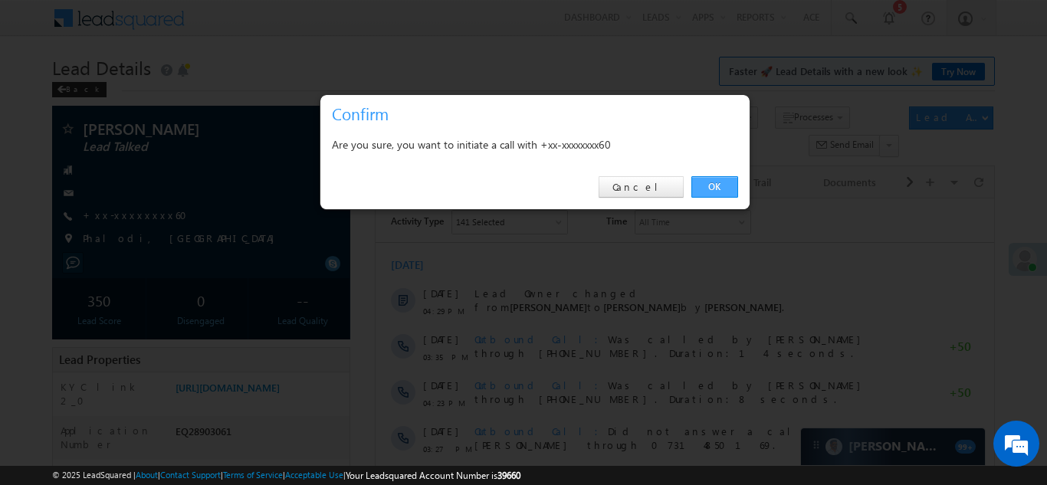
click at [704, 185] on link "OK" at bounding box center [714, 186] width 47 height 21
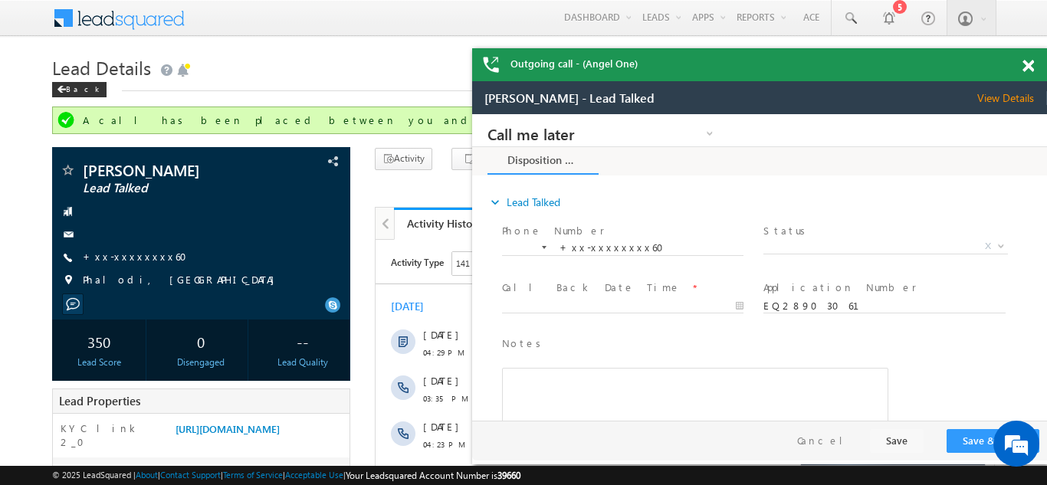
click at [1025, 65] on span at bounding box center [1027, 66] width 11 height 13
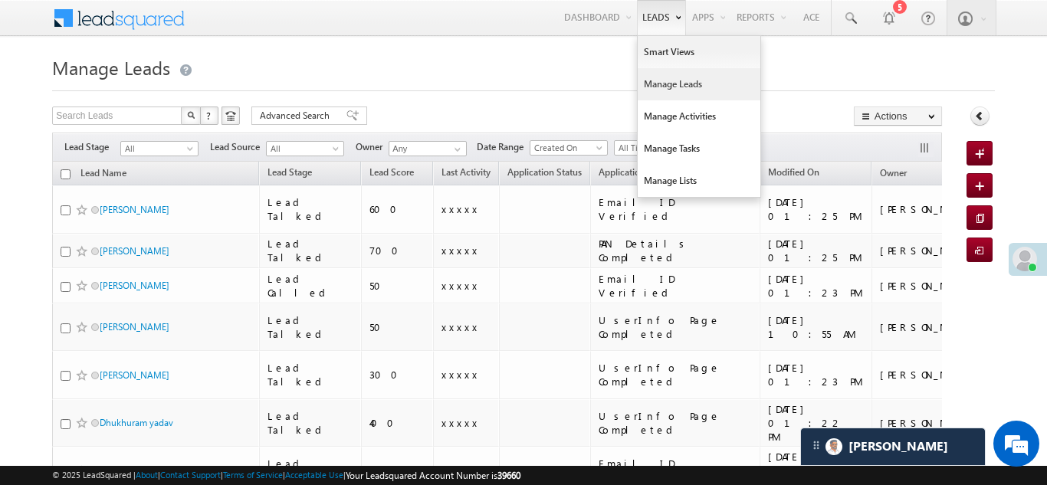
click at [657, 81] on link "Manage Leads" at bounding box center [699, 84] width 123 height 32
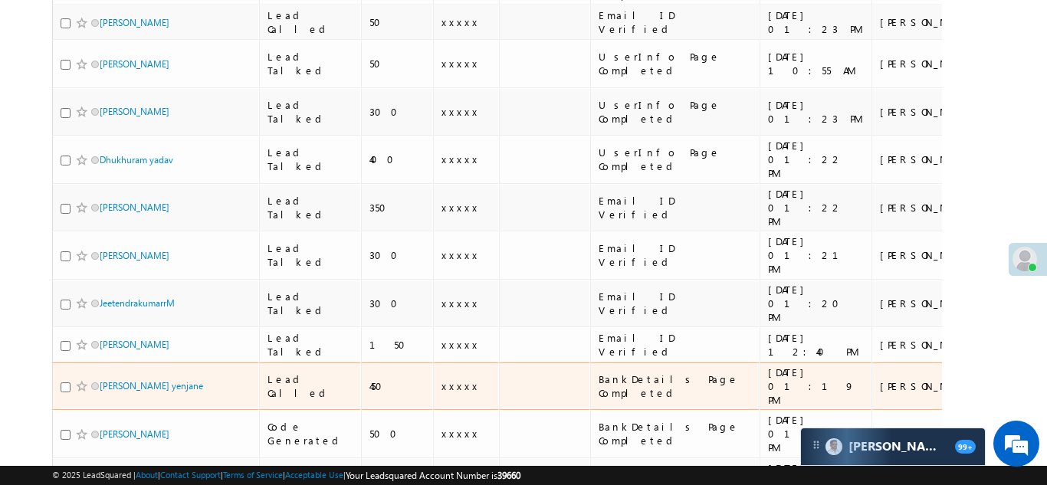
scroll to position [312, 0]
click at [122, 379] on link "Swapnil yenjane" at bounding box center [151, 384] width 103 height 11
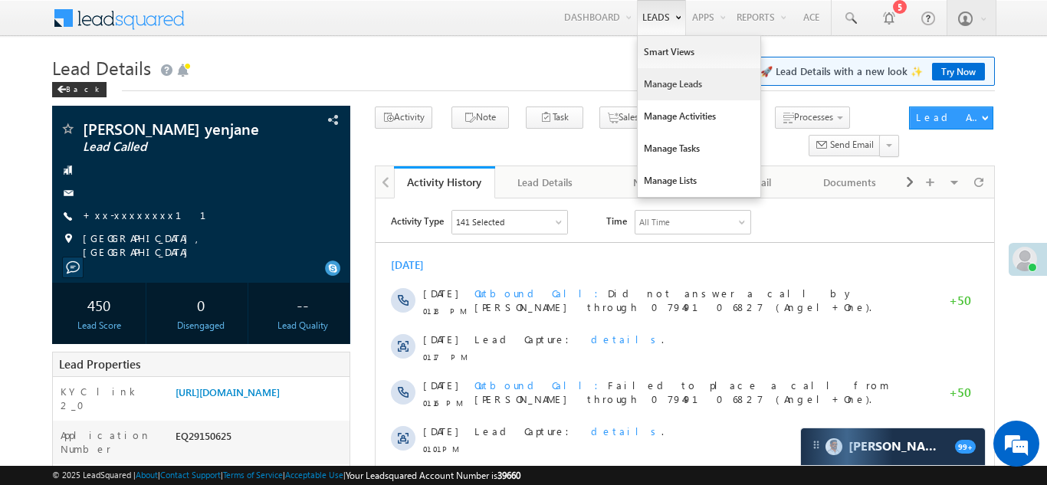
click at [654, 77] on link "Manage Leads" at bounding box center [699, 84] width 123 height 32
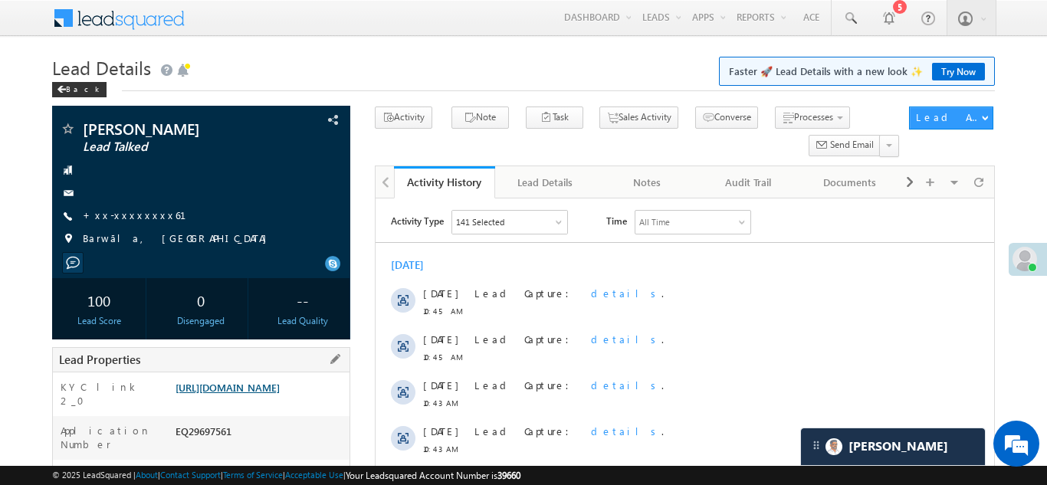
click at [257, 394] on link "https://angelbroking1-pk3em7sa.customui-test.leadsquared.com?leadId=f2d6d8ea-d5…" at bounding box center [227, 387] width 104 height 13
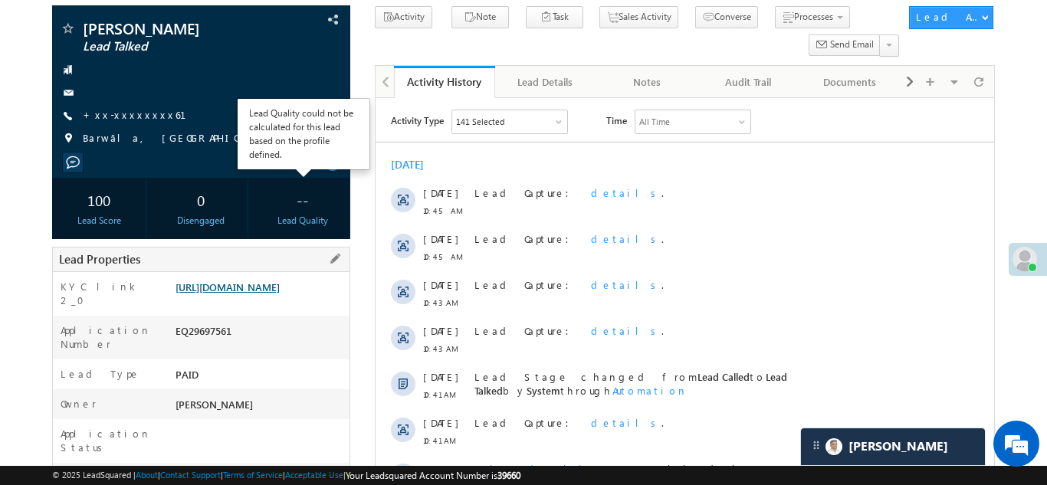
scroll to position [133, 0]
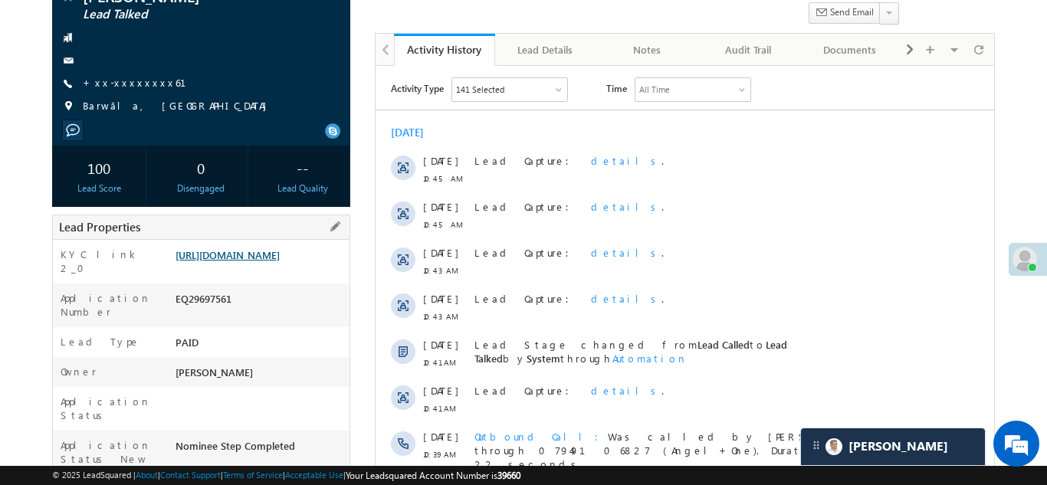
click at [263, 261] on link "https://angelbroking1-pk3em7sa.customui-test.leadsquared.com?leadId=f2d6d8ea-d5…" at bounding box center [227, 254] width 104 height 13
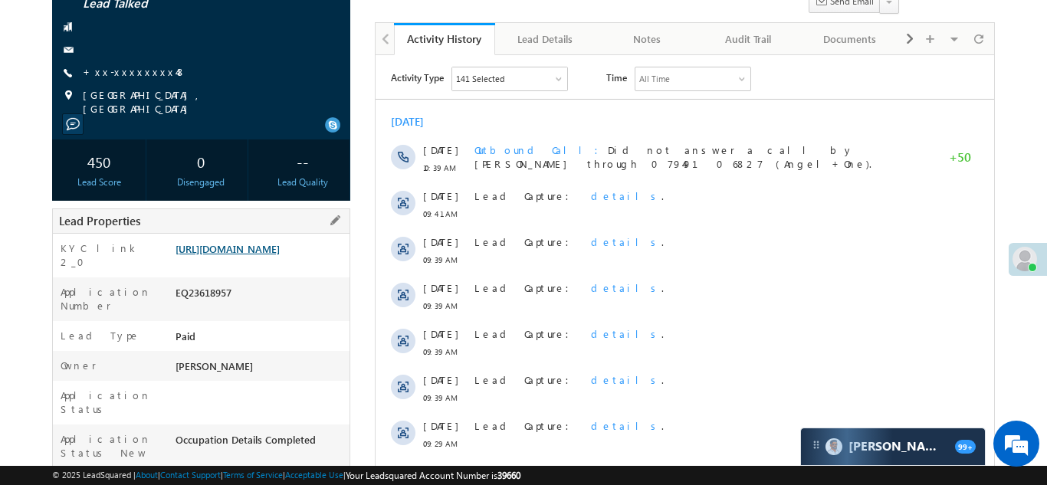
scroll to position [156, 0]
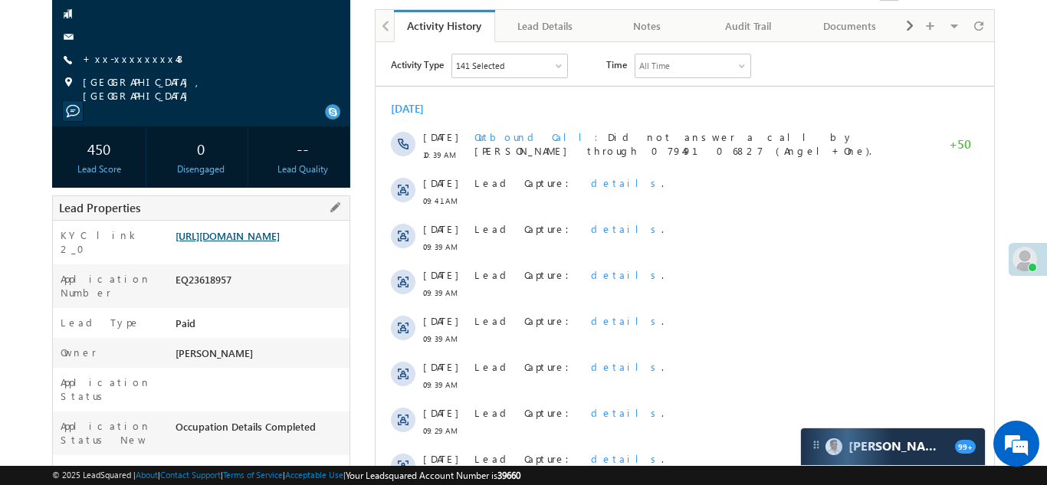
click at [246, 242] on link "https://angelbroking1-pk3em7sa.customui-test.leadsquared.com?leadId=1132ec7f-15…" at bounding box center [227, 235] width 104 height 13
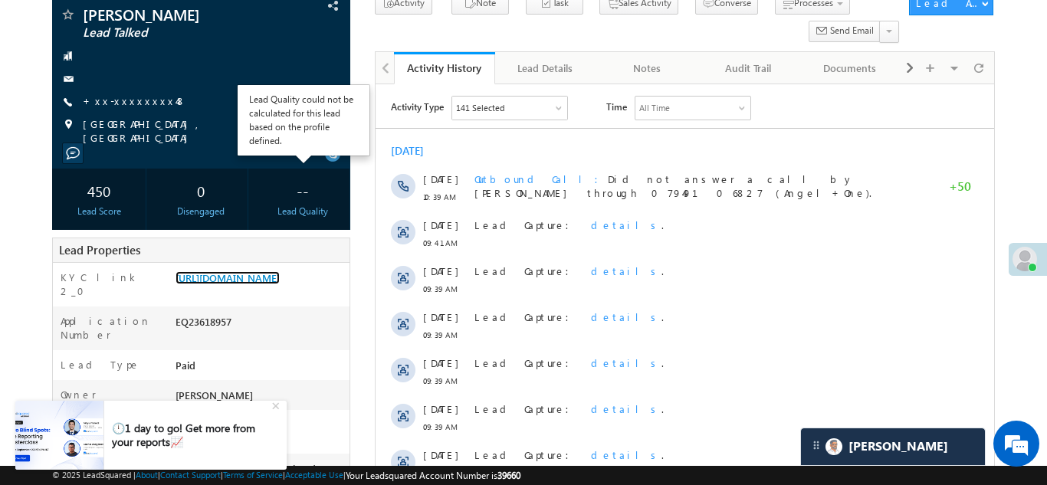
scroll to position [61, 0]
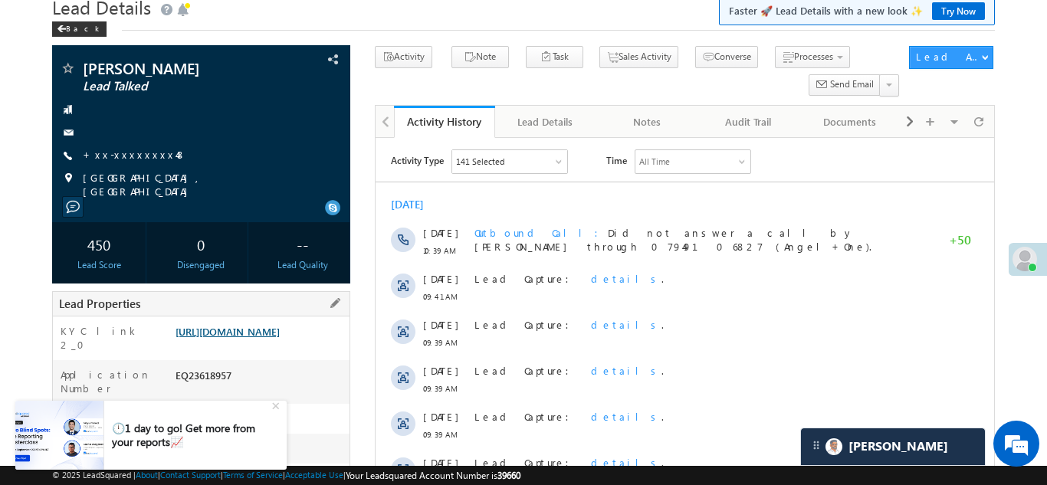
click at [238, 336] on link "https://angelbroking1-pk3em7sa.customui-test.leadsquared.com?leadId=1132ec7f-15…" at bounding box center [227, 331] width 104 height 13
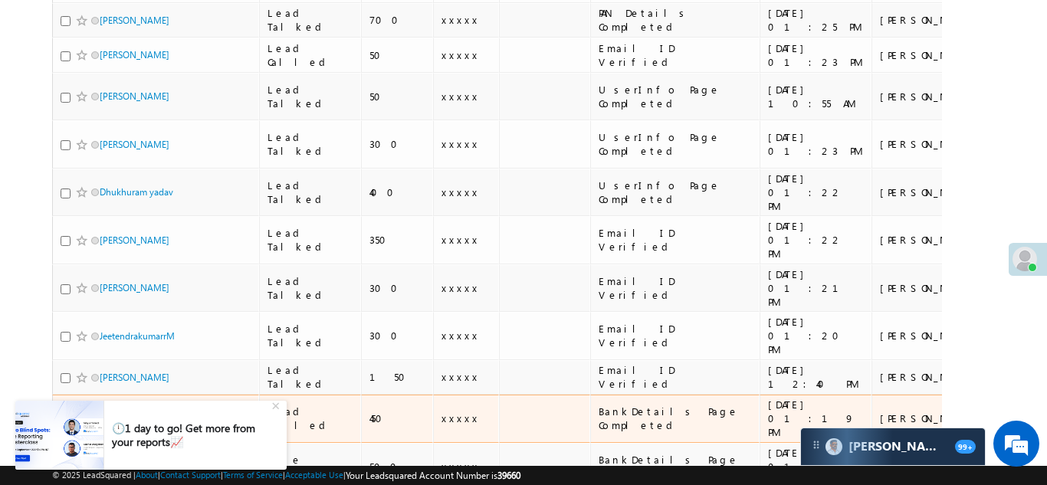
scroll to position [337, 0]
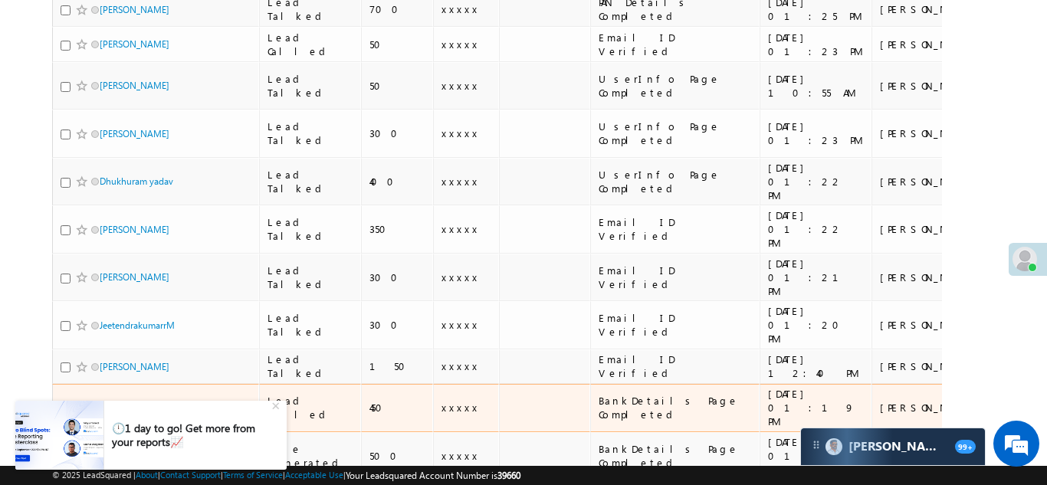
click at [115, 402] on link "[PERSON_NAME] yenjane" at bounding box center [151, 407] width 103 height 11
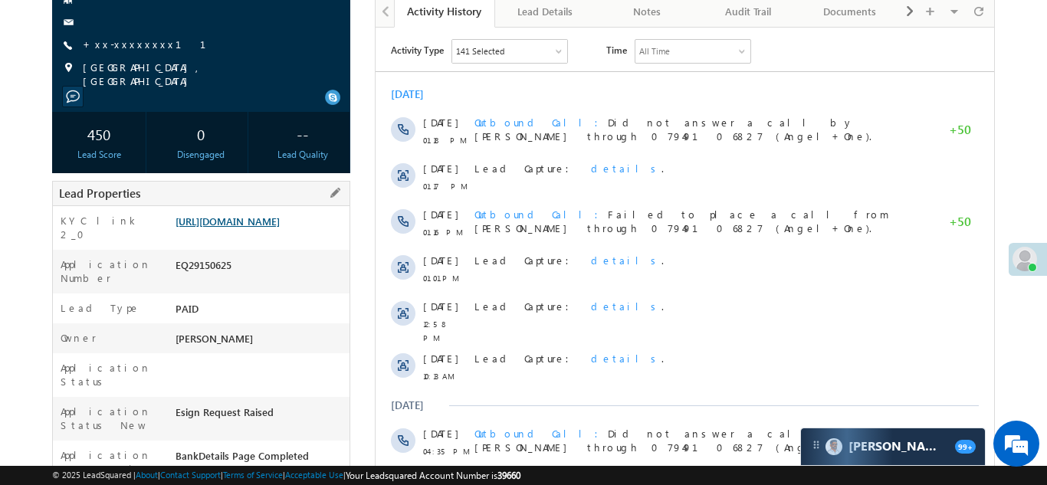
click at [264, 223] on link "https://angelbroking1-pk3em7sa.customui-test.leadsquared.com?leadId=a40699f6-35…" at bounding box center [227, 221] width 104 height 13
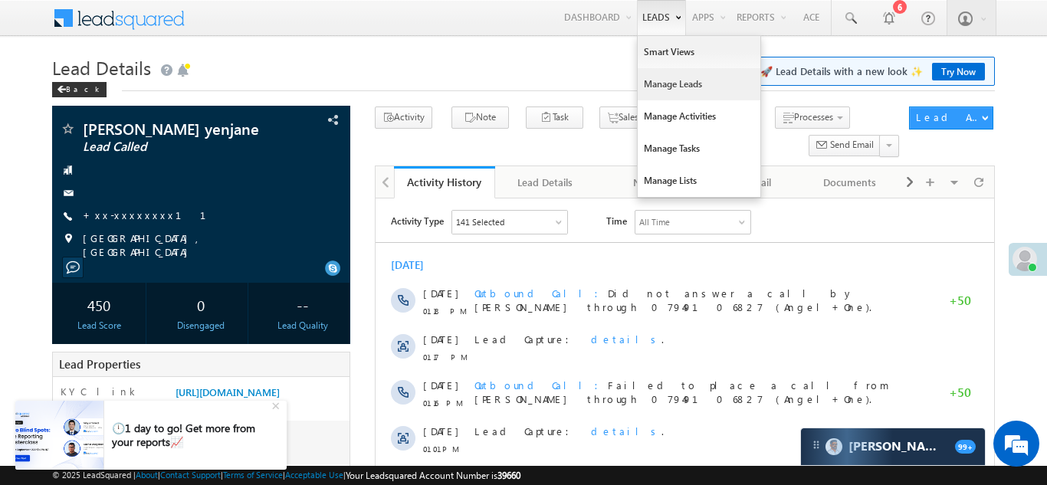
click at [667, 79] on link "Manage Leads" at bounding box center [699, 84] width 123 height 32
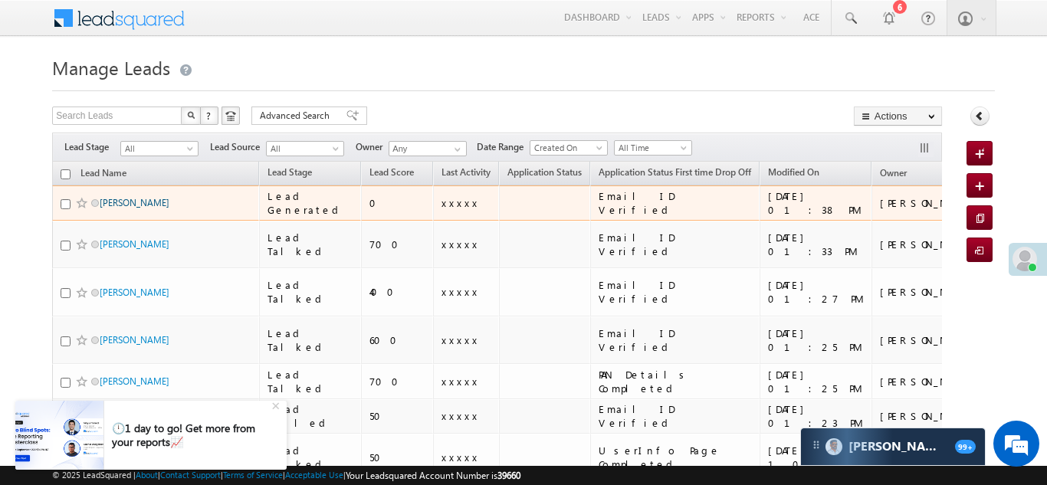
click at [113, 202] on link "Rahil uladi" at bounding box center [135, 202] width 70 height 11
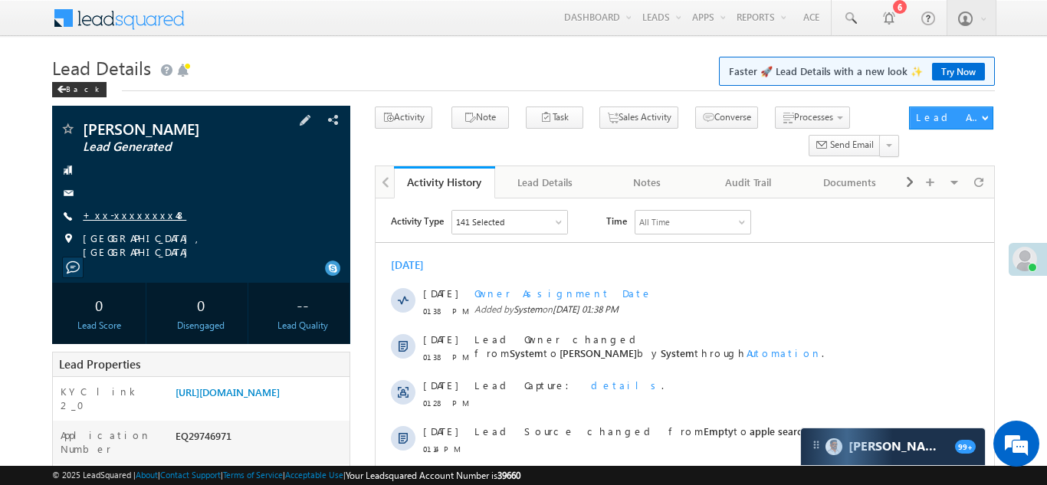
click at [125, 217] on link "+xx-xxxxxxxx48" at bounding box center [134, 214] width 103 height 13
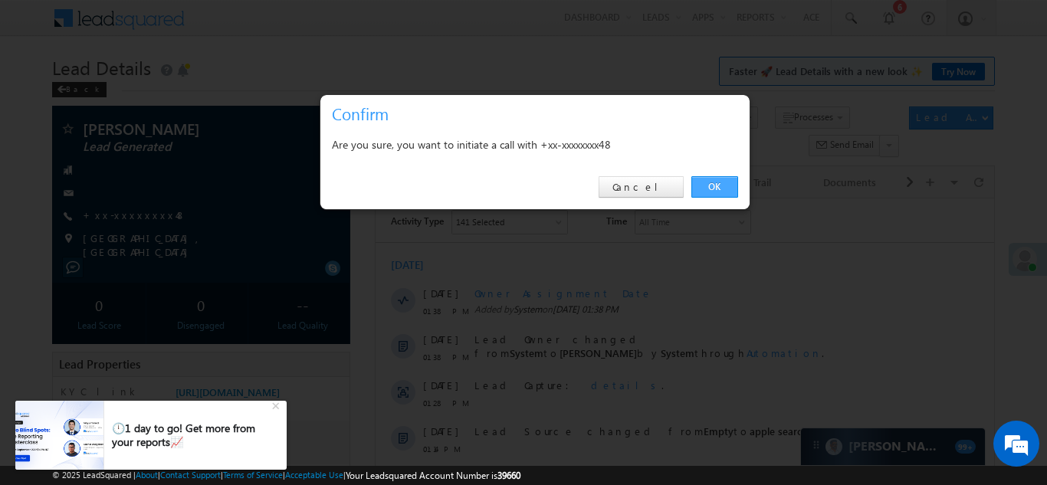
click at [719, 184] on link "OK" at bounding box center [714, 186] width 47 height 21
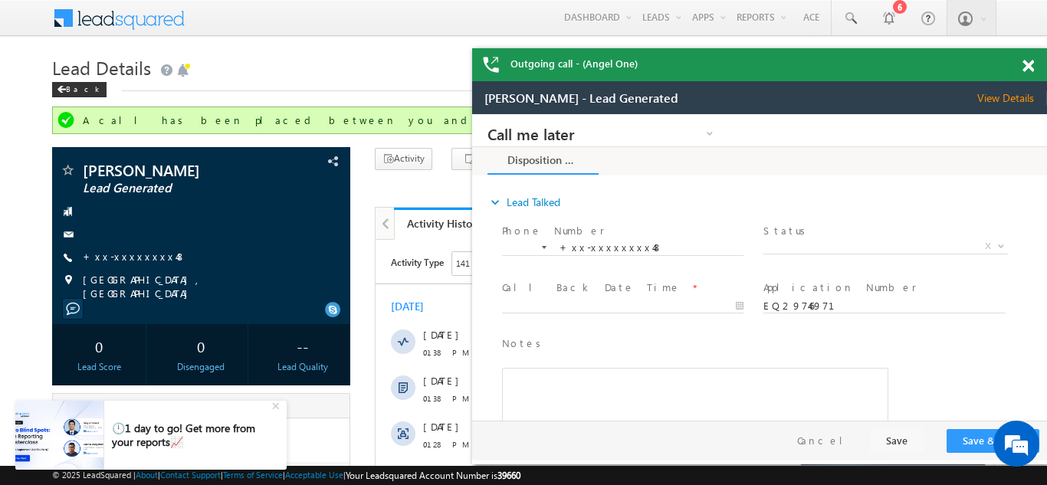
click at [1028, 70] on div "Outgoing call - (Angel One)" at bounding box center [759, 64] width 575 height 33
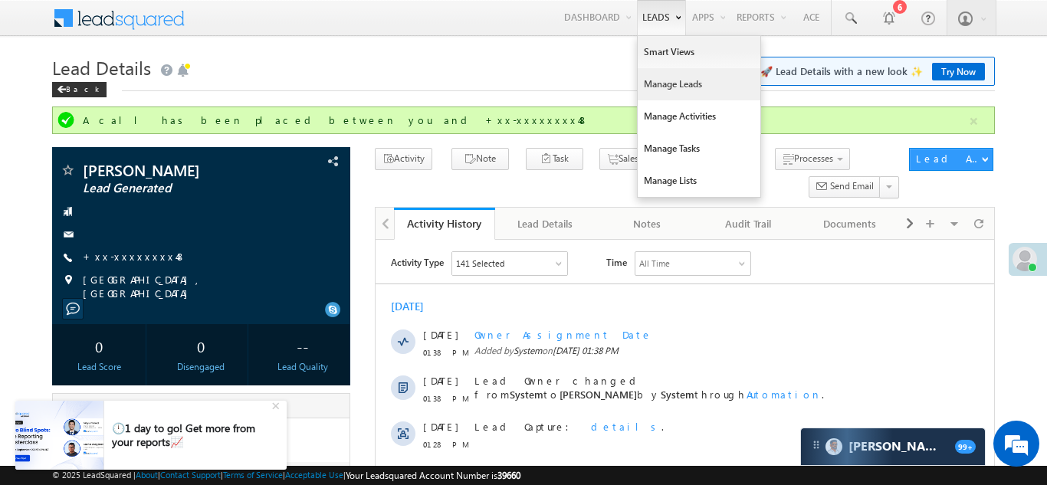
click at [660, 87] on link "Manage Leads" at bounding box center [699, 84] width 123 height 32
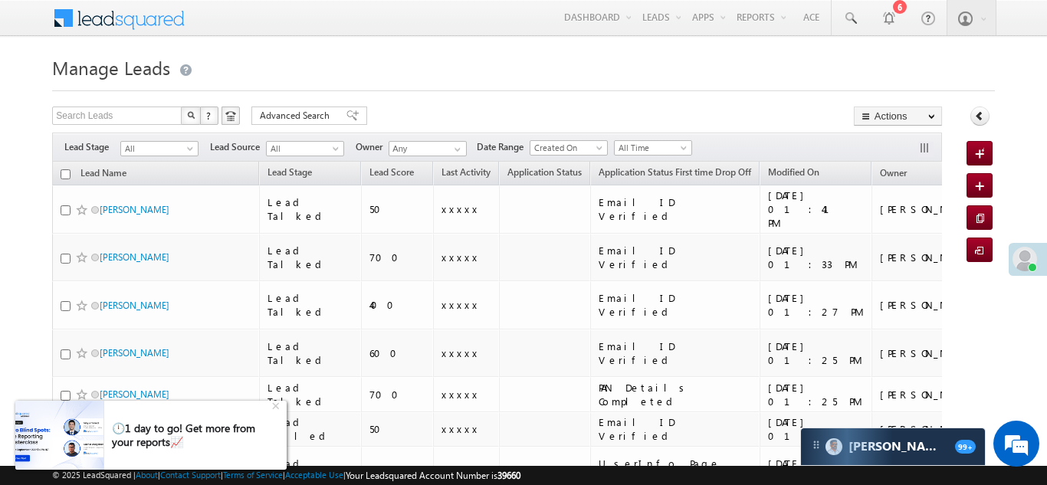
click at [135, 448] on div "🕛1 day to go! Get more from your reports📈" at bounding box center [191, 435] width 158 height 28
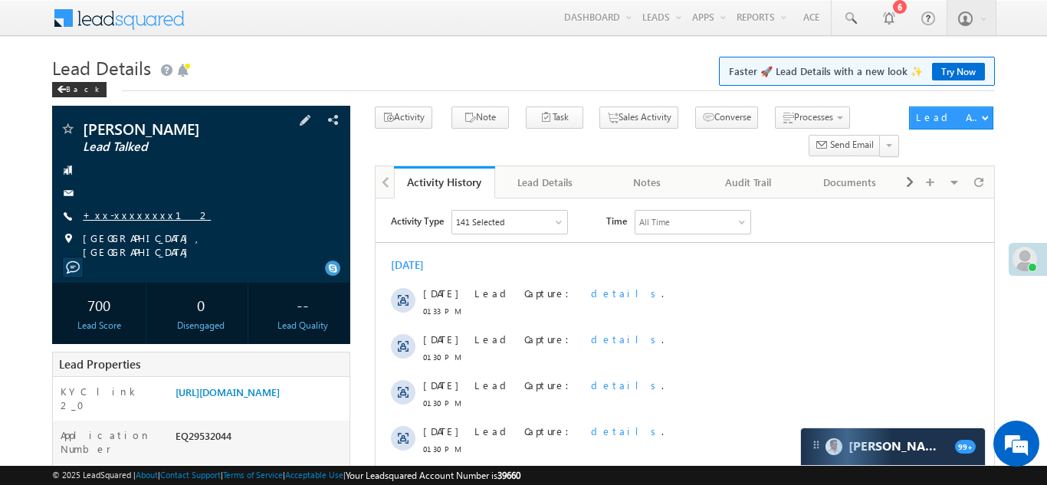
click at [121, 213] on link "+xx-xxxxxxxx12" at bounding box center [147, 214] width 128 height 13
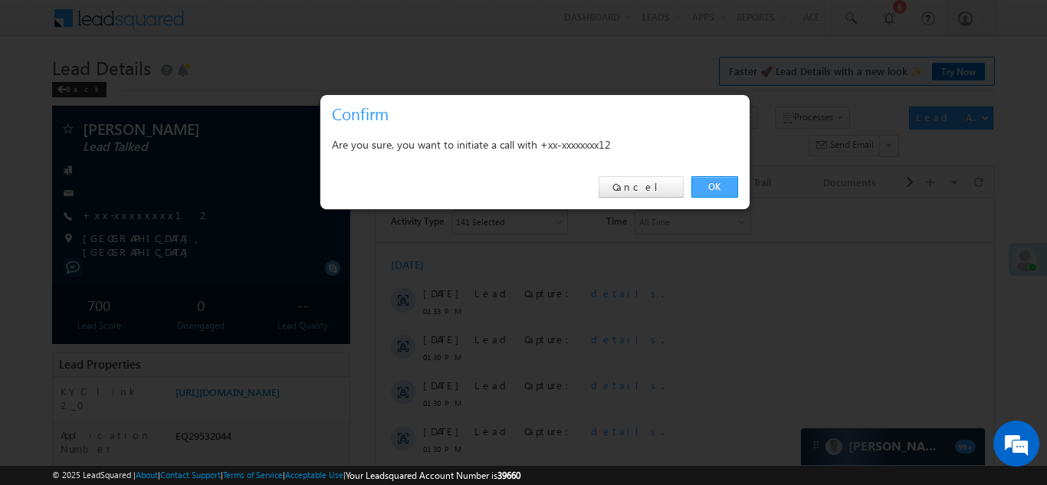
click at [714, 184] on link "OK" at bounding box center [714, 186] width 47 height 21
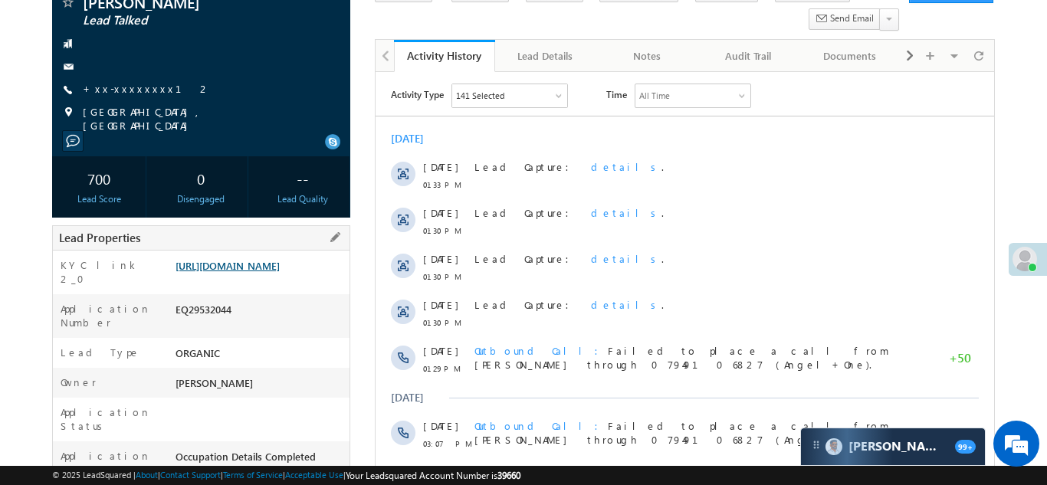
scroll to position [114, 0]
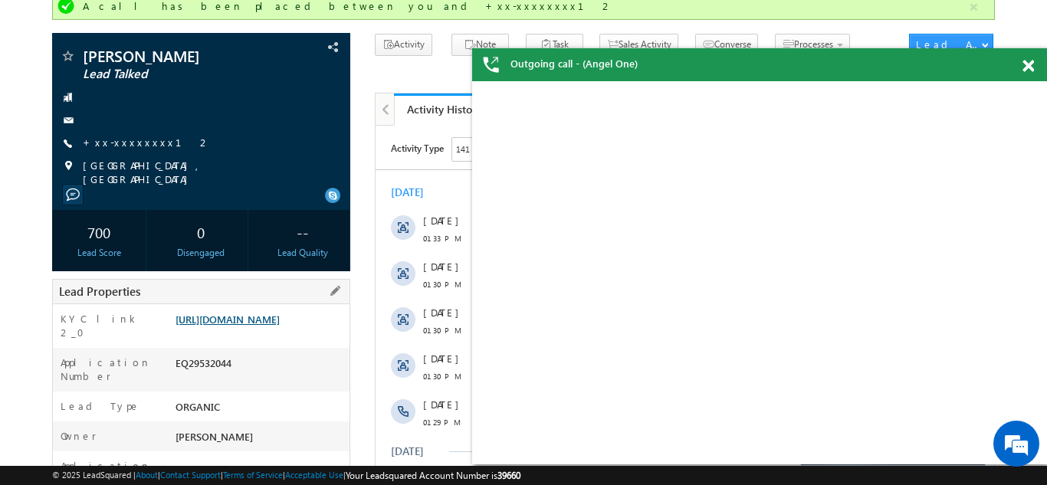
click at [276, 313] on link "https://angelbroking1-pk3em7sa.customui-test.leadsquared.com?leadId=b925a305-e6…" at bounding box center [227, 319] width 104 height 13
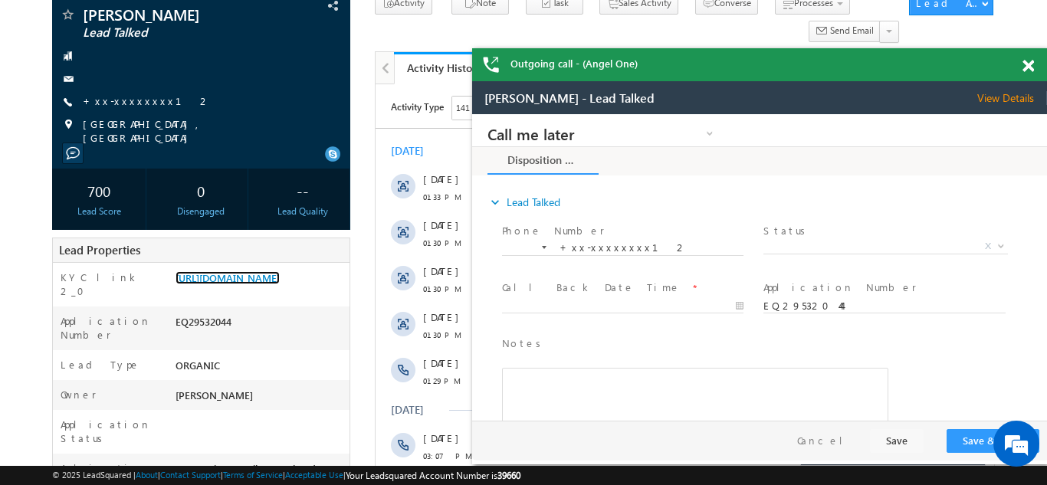
scroll to position [0, 0]
click at [1025, 67] on span at bounding box center [1027, 66] width 11 height 13
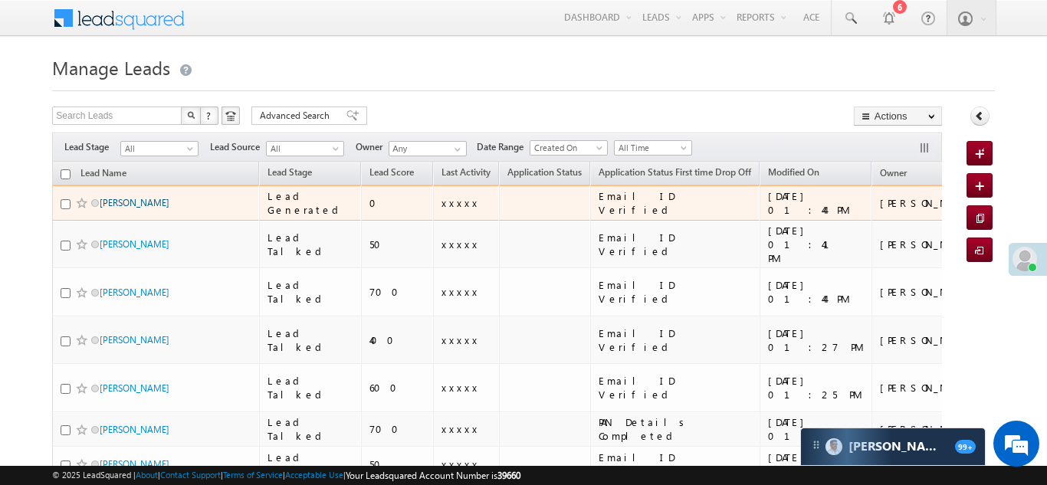
click at [127, 202] on link "Deepak Kumar" at bounding box center [135, 202] width 70 height 11
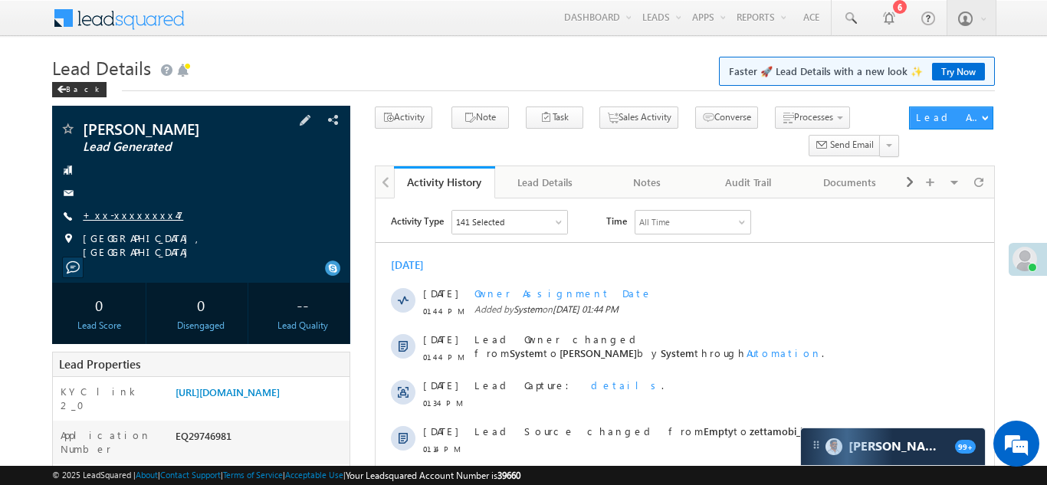
click at [119, 215] on link "+xx-xxxxxxxx47" at bounding box center [133, 214] width 100 height 13
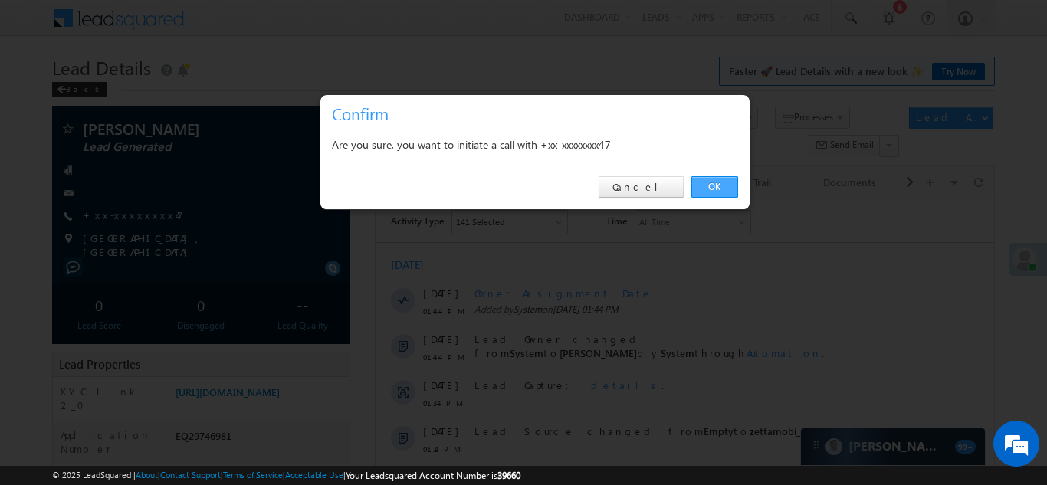
click at [711, 185] on link "OK" at bounding box center [714, 186] width 47 height 21
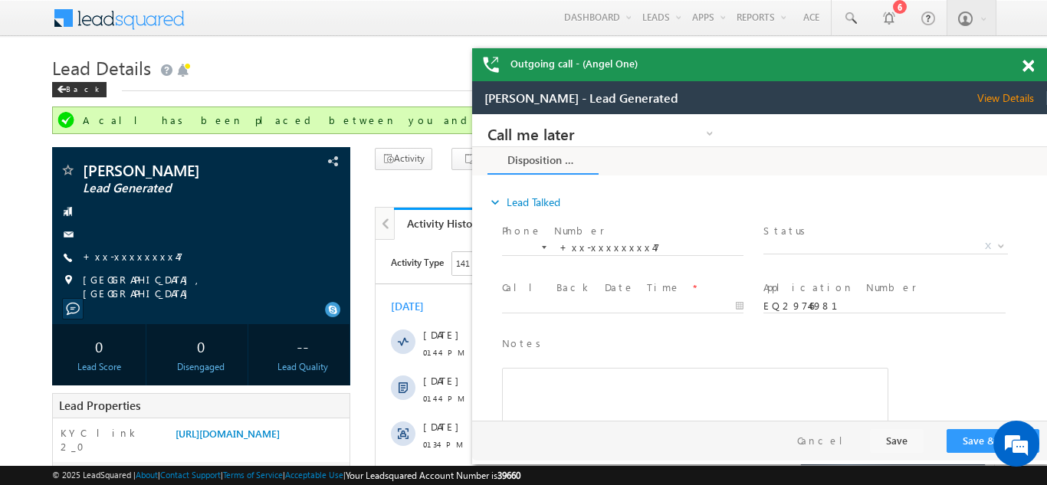
click at [1027, 63] on span at bounding box center [1027, 66] width 11 height 13
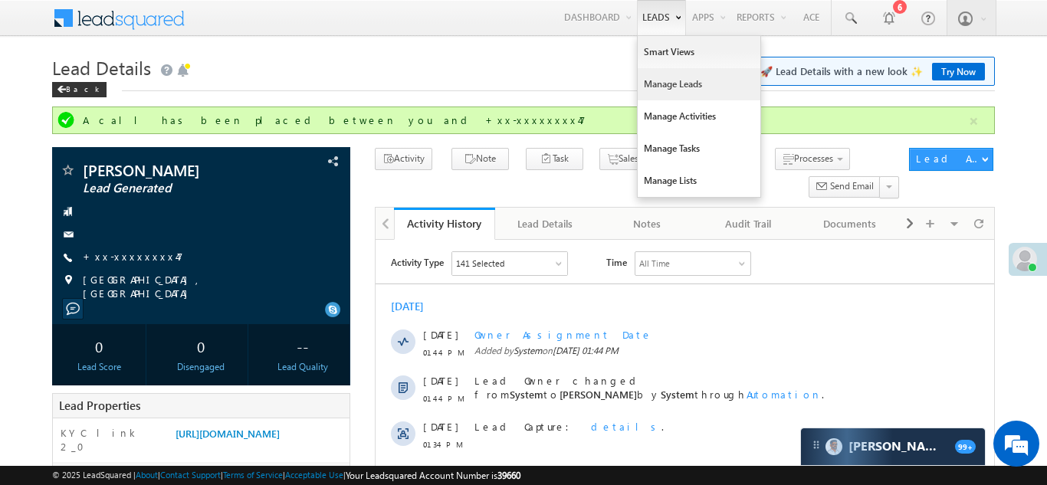
click at [651, 84] on link "Manage Leads" at bounding box center [699, 84] width 123 height 32
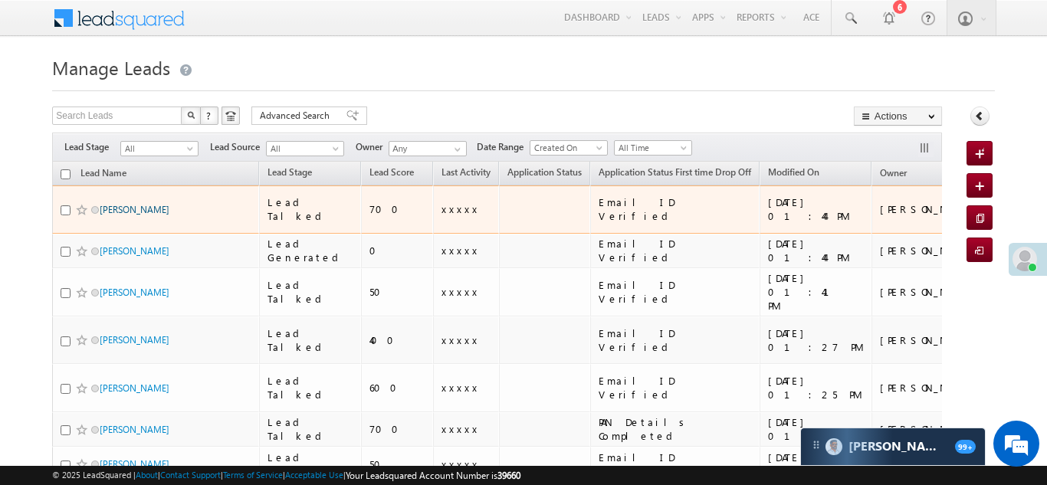
click at [110, 204] on link "[PERSON_NAME]" at bounding box center [135, 209] width 70 height 11
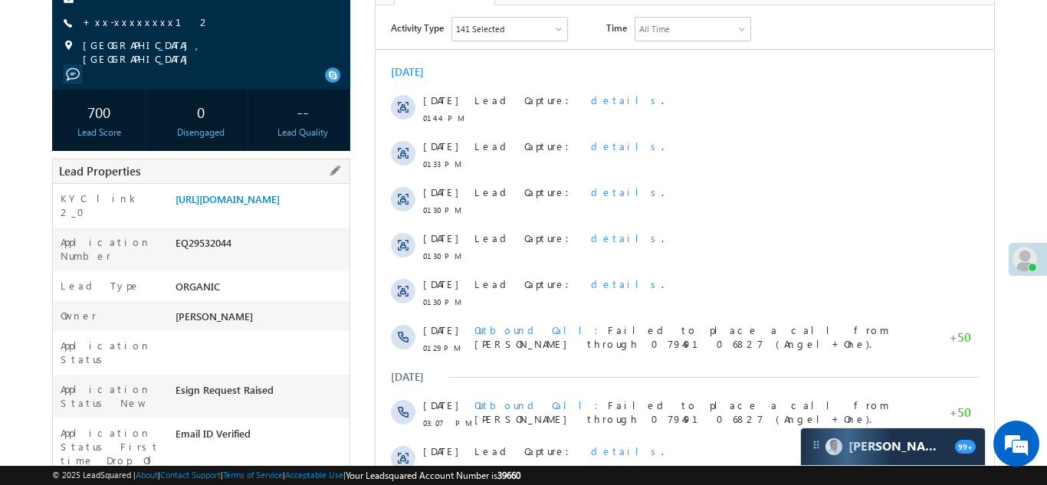
scroll to position [194, 0]
click at [265, 192] on link "[URL][DOMAIN_NAME]" at bounding box center [227, 198] width 104 height 13
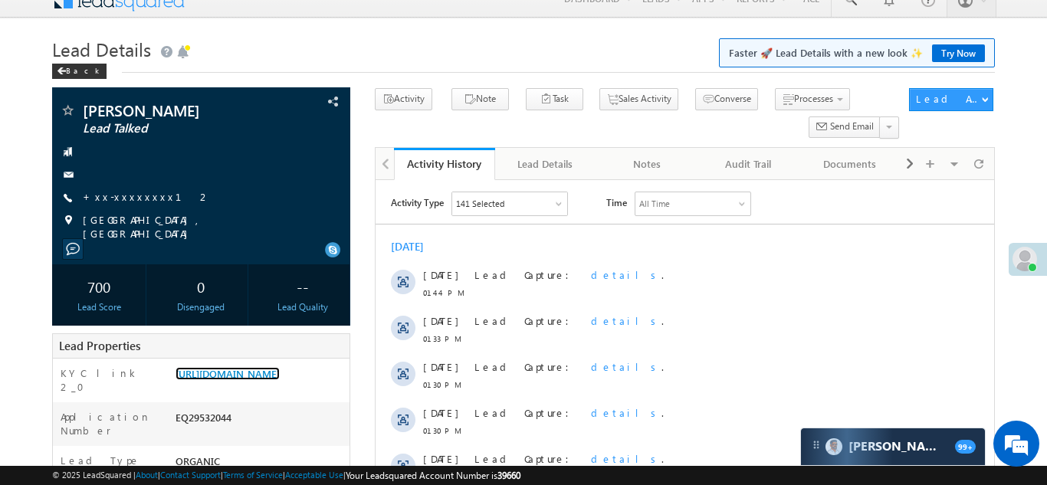
scroll to position [0, 0]
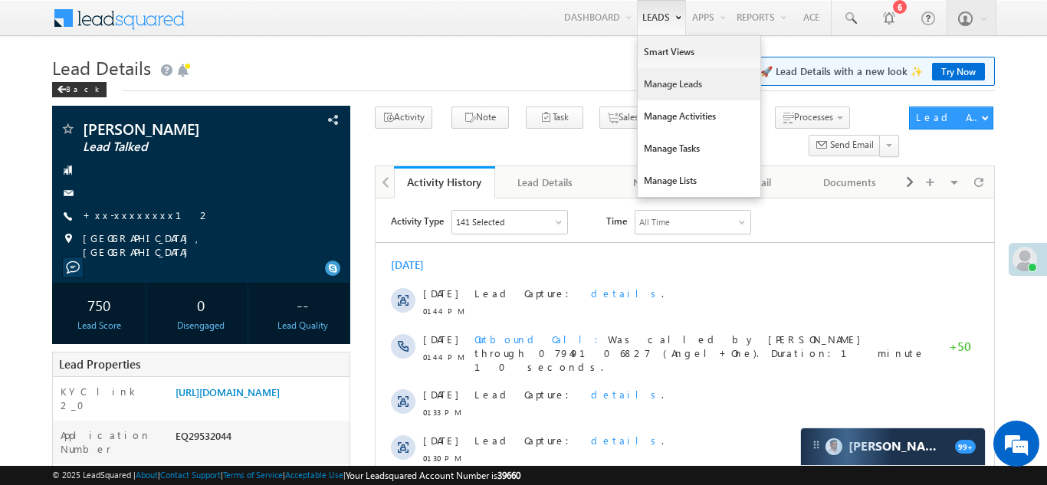
click at [664, 85] on link "Manage Leads" at bounding box center [699, 84] width 123 height 32
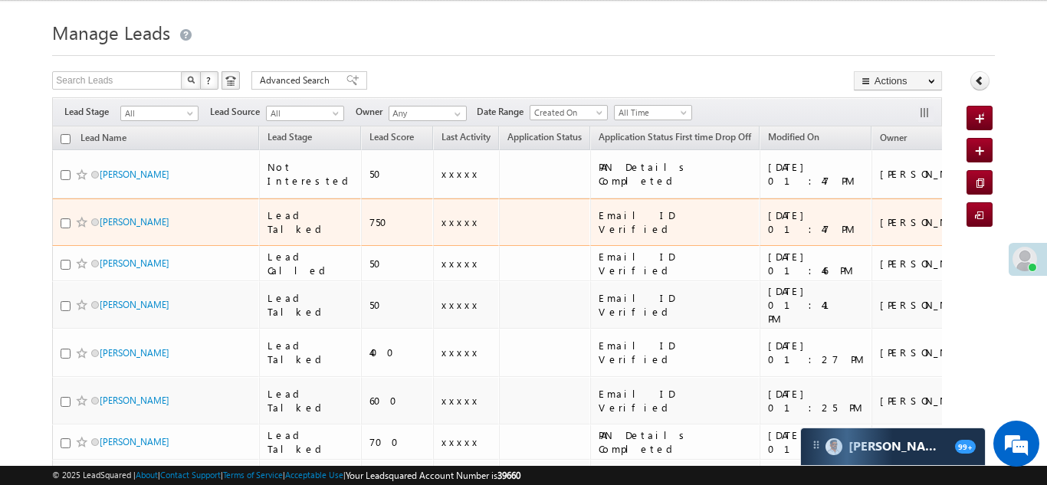
scroll to position [41, 0]
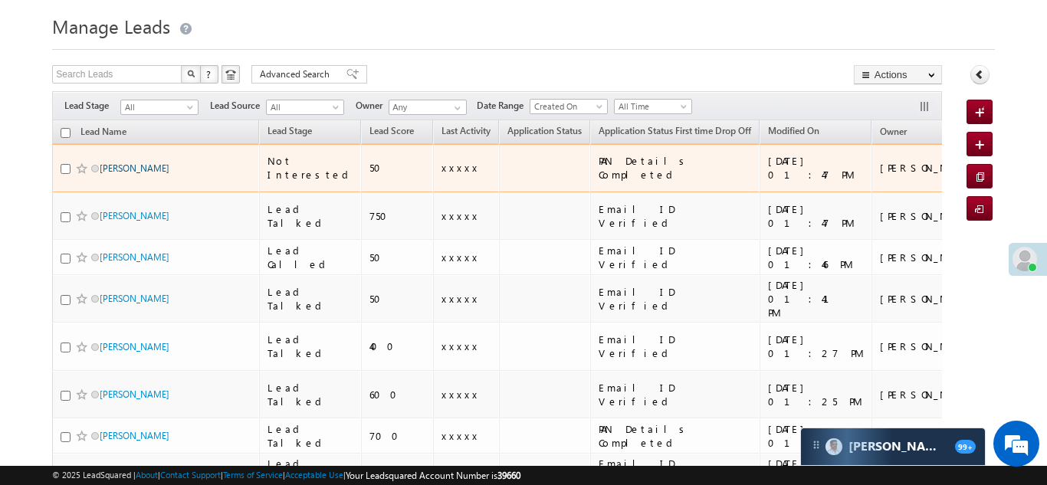
click at [113, 162] on link "[PERSON_NAME]" at bounding box center [135, 167] width 70 height 11
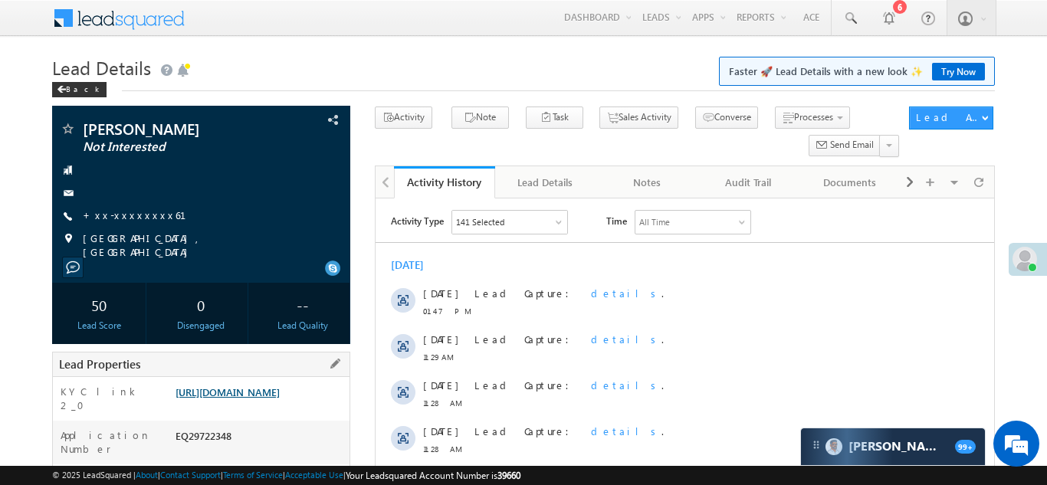
click at [254, 399] on link "[URL][DOMAIN_NAME]" at bounding box center [227, 391] width 104 height 13
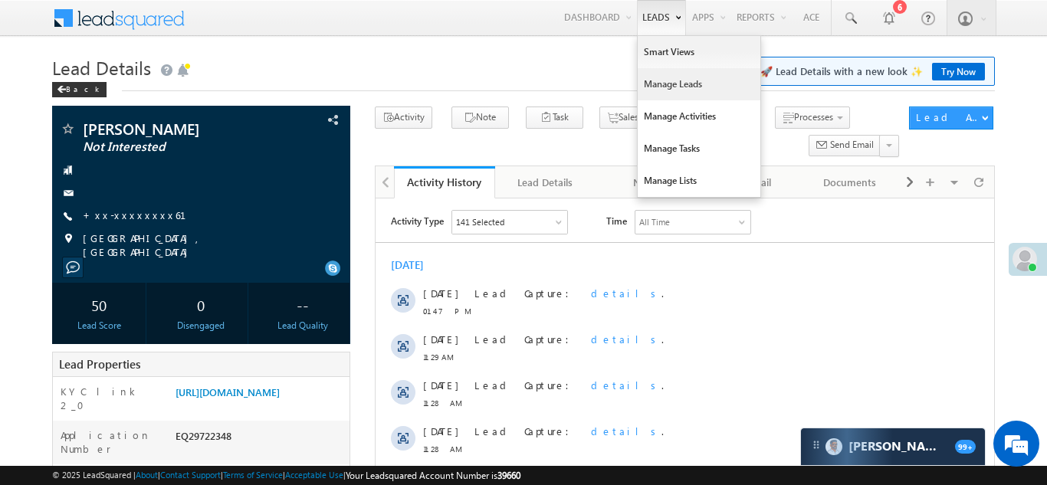
click at [651, 80] on link "Manage Leads" at bounding box center [699, 84] width 123 height 32
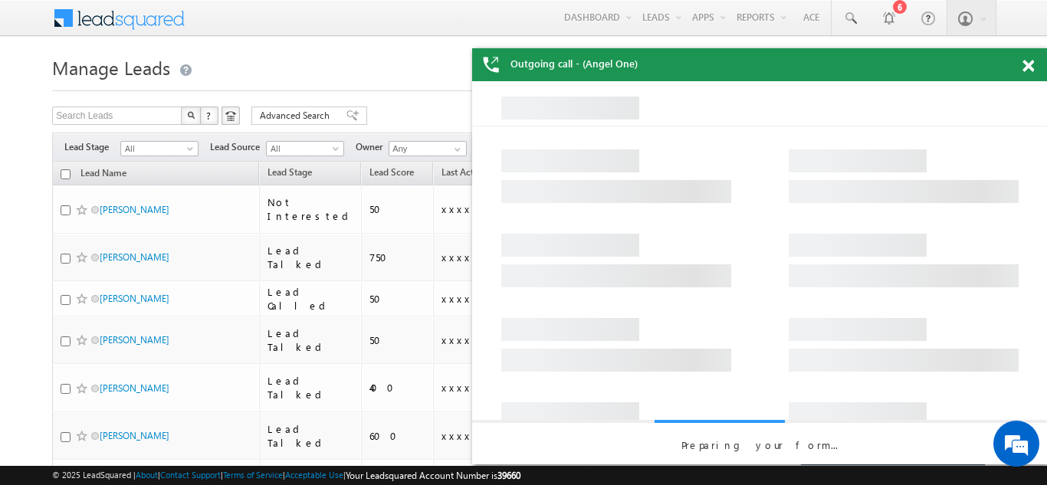
drag, startPoint x: 1029, startPoint y: 61, endPoint x: 910, endPoint y: 78, distance: 120.8
click at [1029, 61] on span at bounding box center [1027, 66] width 11 height 13
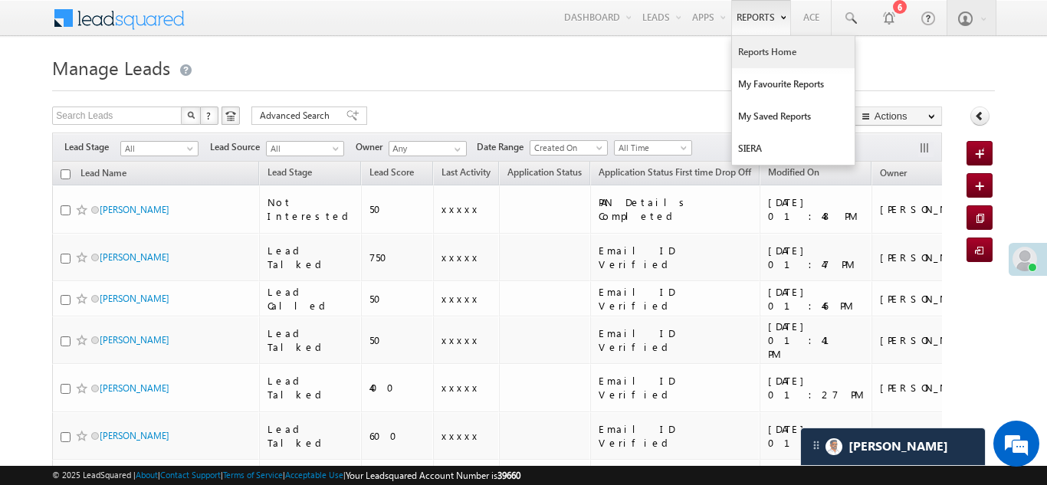
click at [754, 51] on link "Reports Home" at bounding box center [793, 52] width 123 height 32
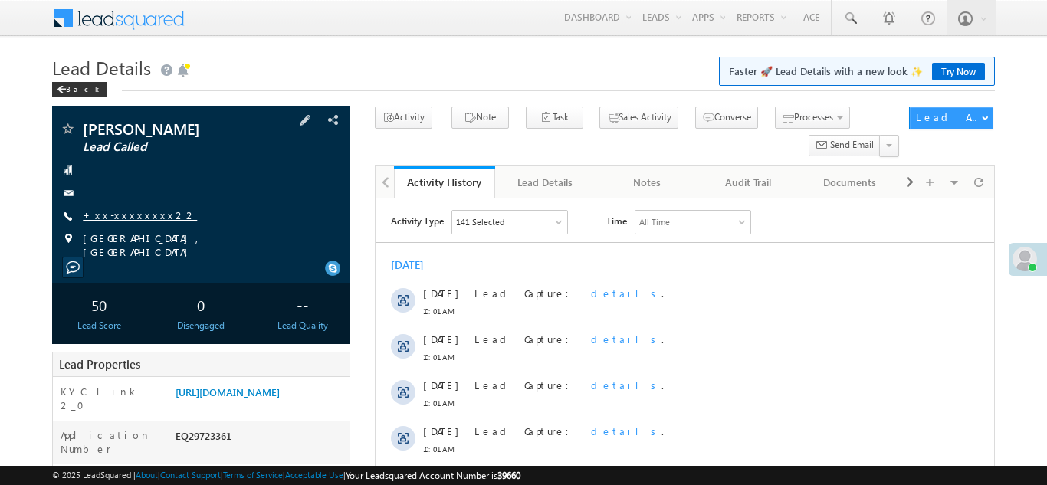
click at [122, 213] on link "+xx-xxxxxxxx22" at bounding box center [140, 214] width 114 height 13
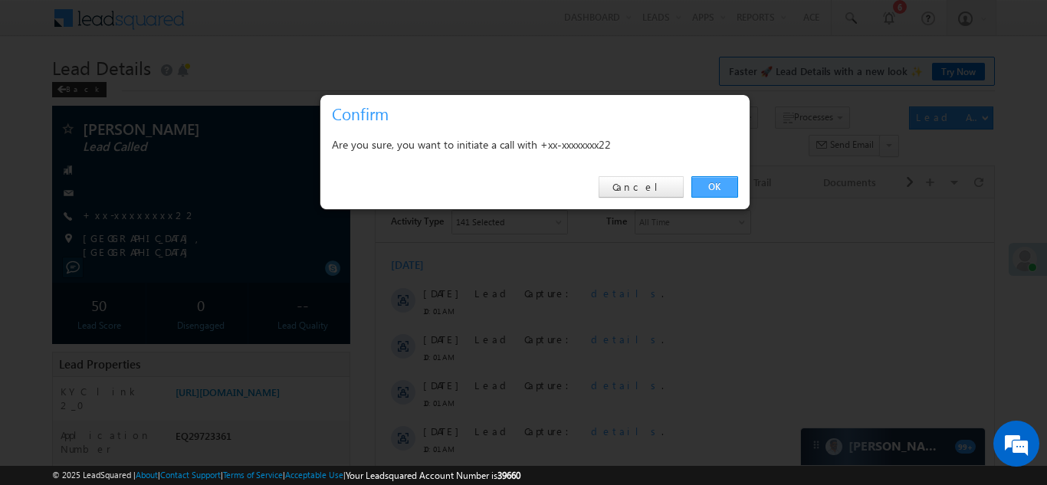
click at [701, 188] on link "OK" at bounding box center [714, 186] width 47 height 21
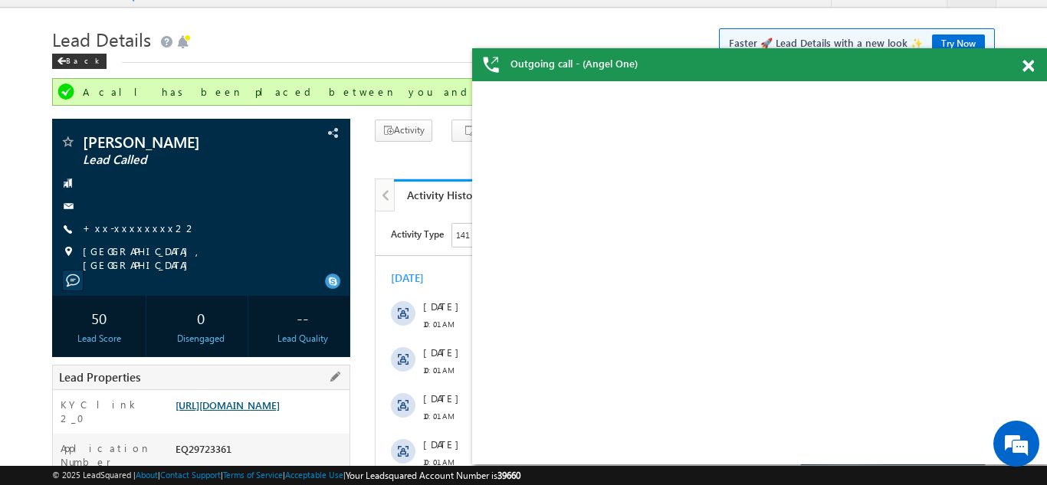
click at [245, 412] on link "https://angelbroking1-pk3em7sa.customui-test.leadsquared.com?leadId=00f74417-15…" at bounding box center [227, 405] width 104 height 13
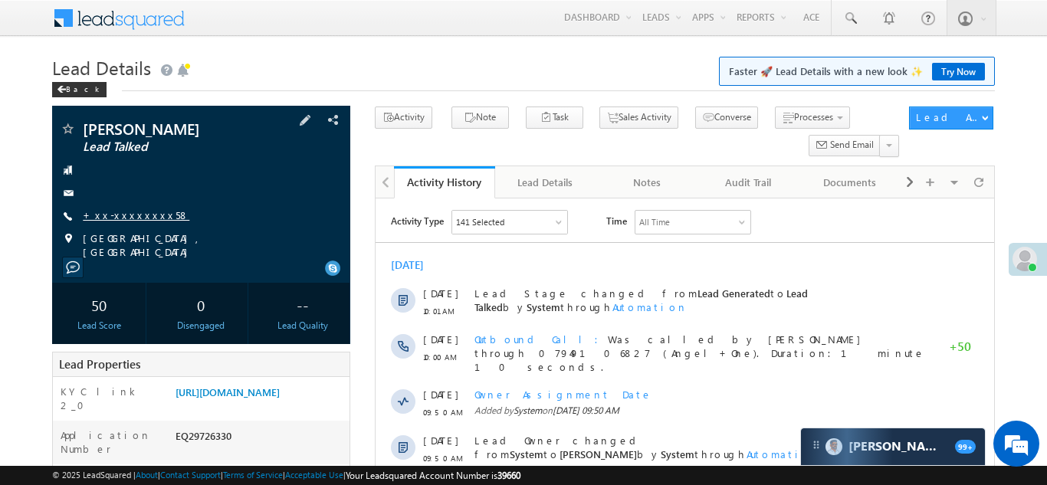
click at [129, 212] on link "+xx-xxxxxxxx58" at bounding box center [136, 214] width 107 height 13
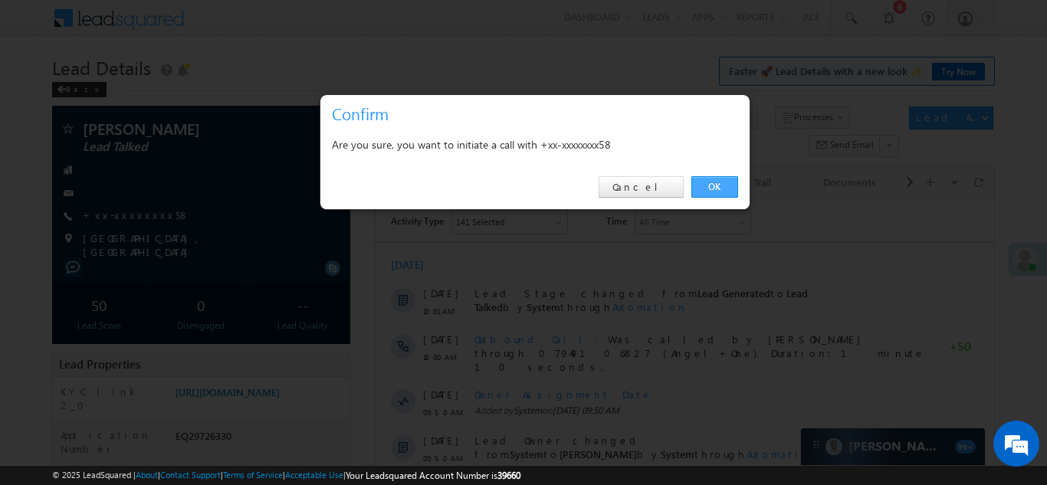
click at [713, 186] on link "OK" at bounding box center [714, 186] width 47 height 21
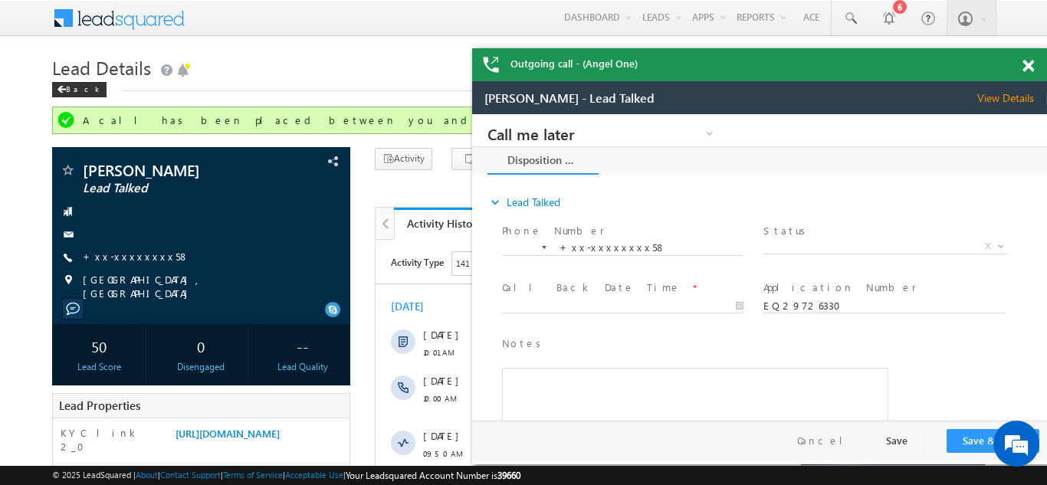
click at [1028, 61] on span at bounding box center [1027, 66] width 11 height 13
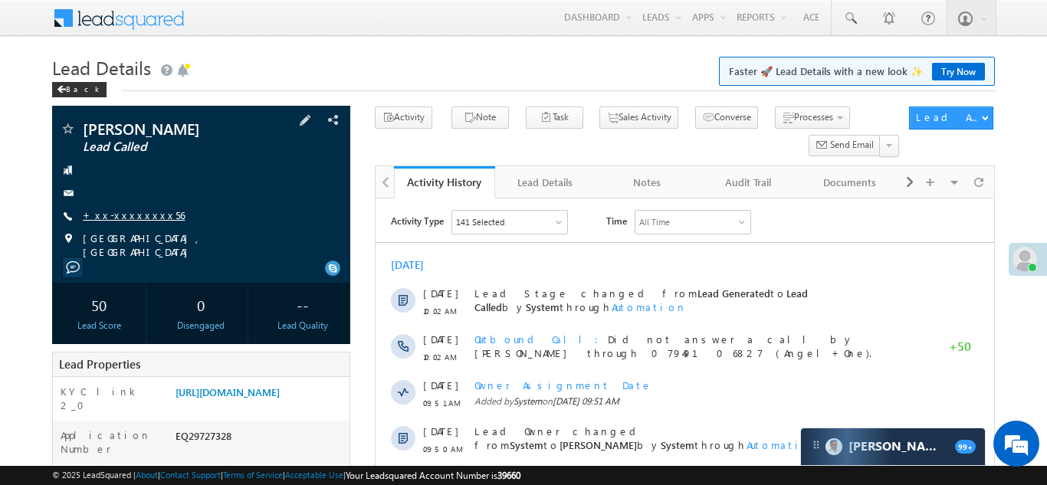
click at [116, 214] on link "+xx-xxxxxxxx56" at bounding box center [134, 214] width 102 height 13
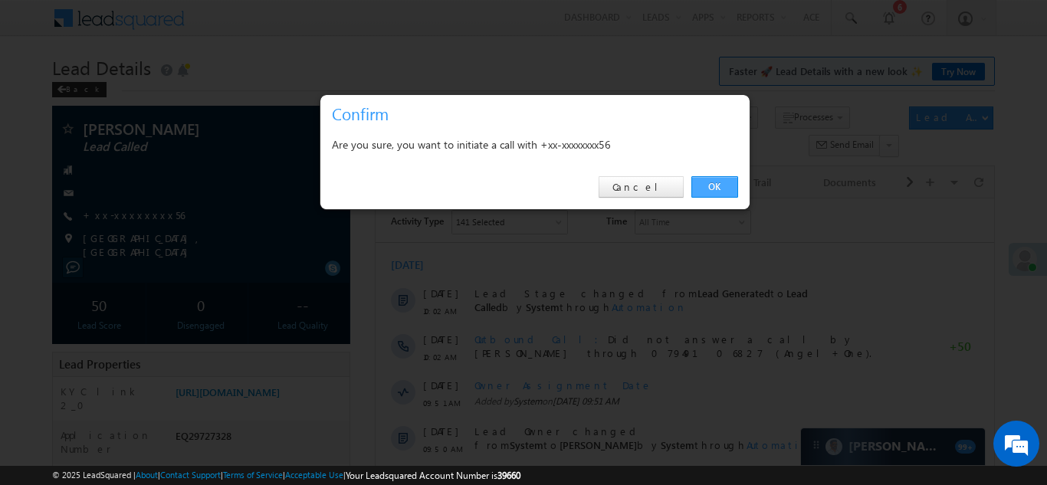
click at [715, 182] on link "OK" at bounding box center [714, 186] width 47 height 21
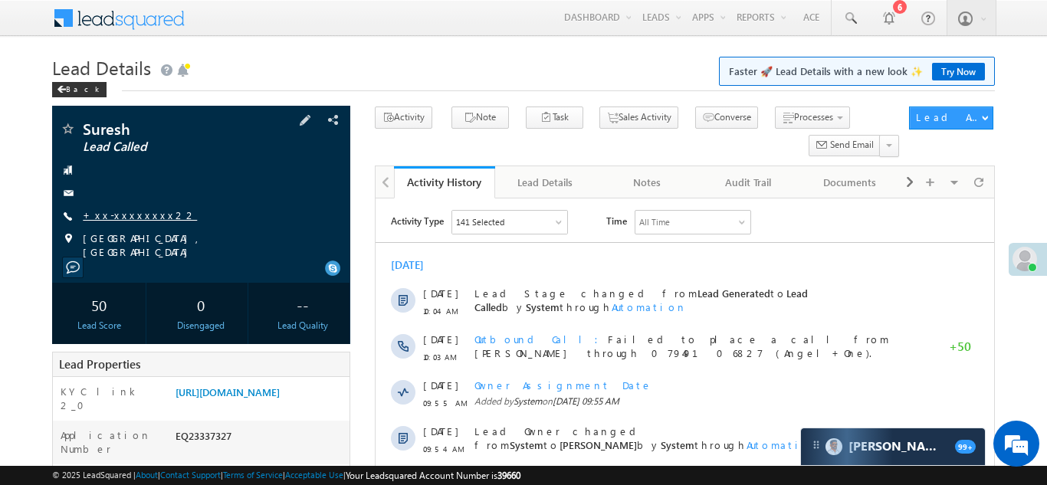
click at [133, 214] on link "+xx-xxxxxxxx22" at bounding box center [140, 214] width 114 height 13
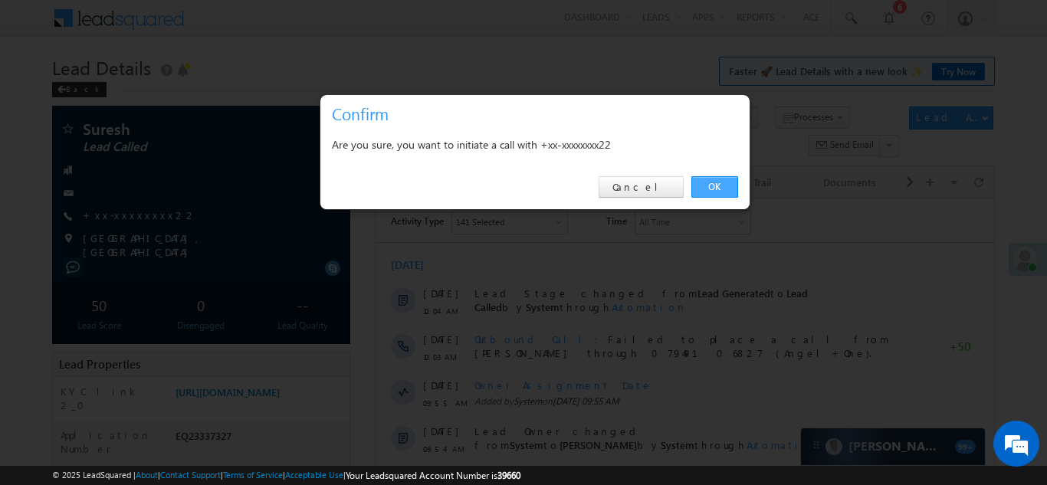
click at [717, 185] on link "OK" at bounding box center [714, 186] width 47 height 21
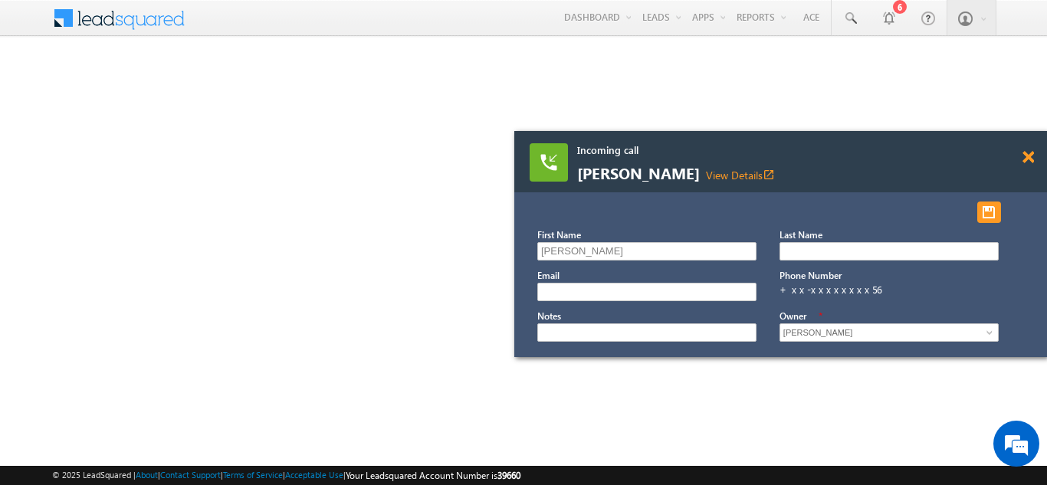
click at [1027, 156] on span at bounding box center [1027, 157] width 11 height 13
click at [1028, 159] on span at bounding box center [1027, 157] width 11 height 13
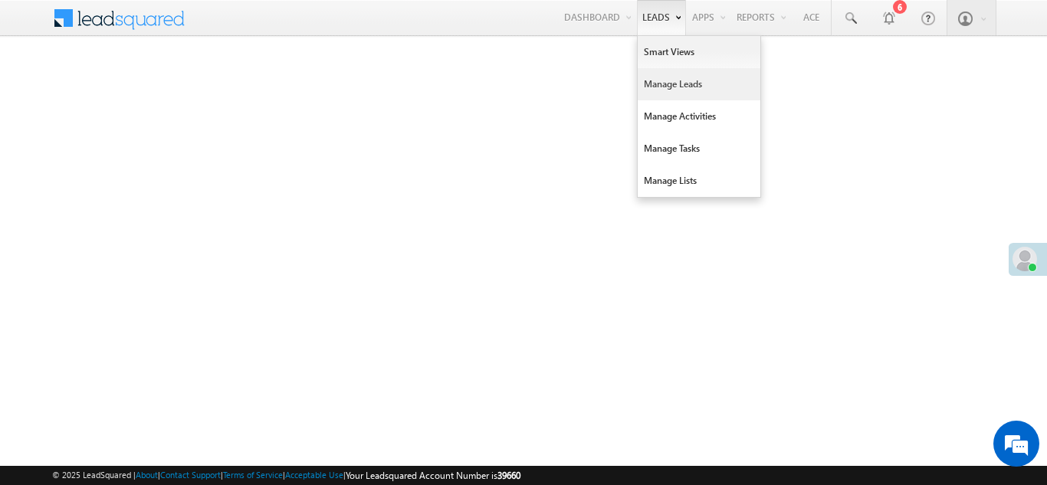
click at [659, 85] on link "Manage Leads" at bounding box center [699, 84] width 123 height 32
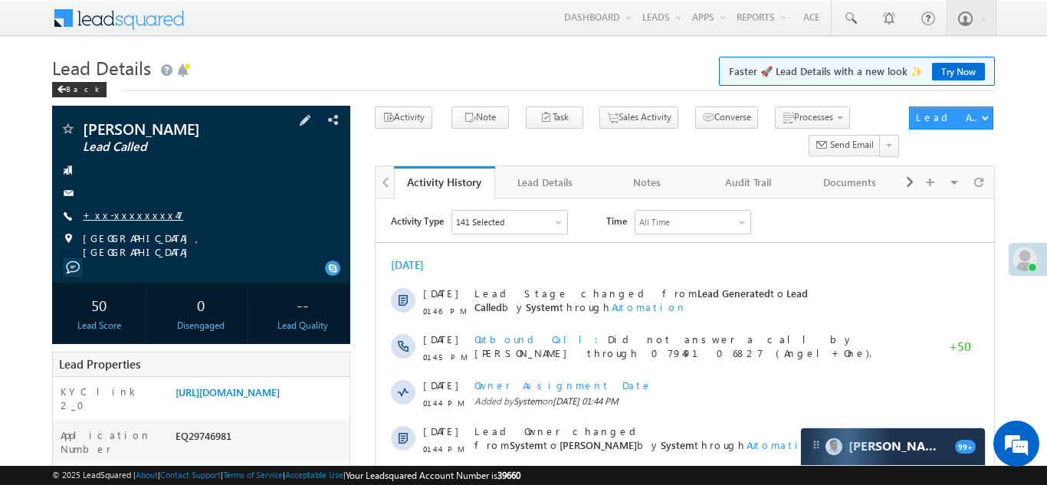
click at [125, 215] on link "+xx-xxxxxxxx47" at bounding box center [133, 214] width 100 height 13
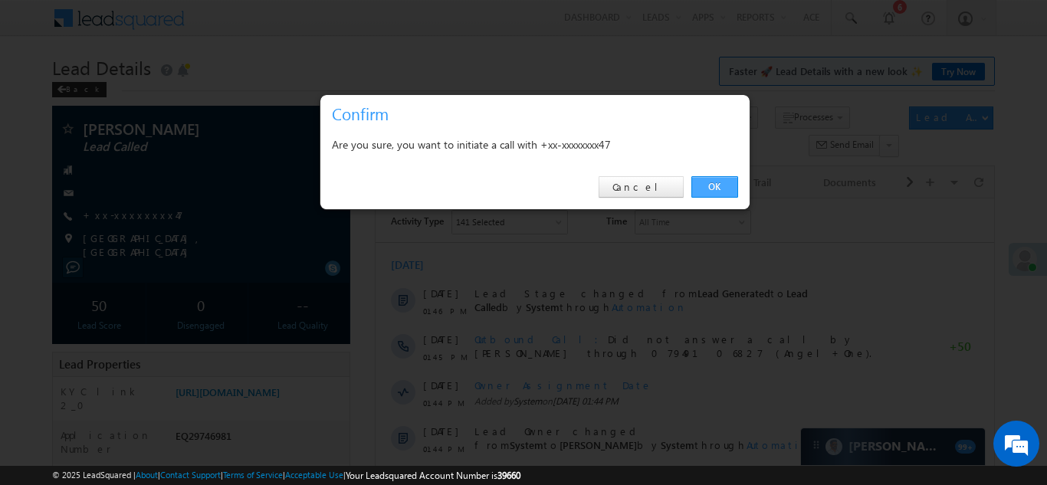
click at [715, 179] on link "OK" at bounding box center [714, 186] width 47 height 21
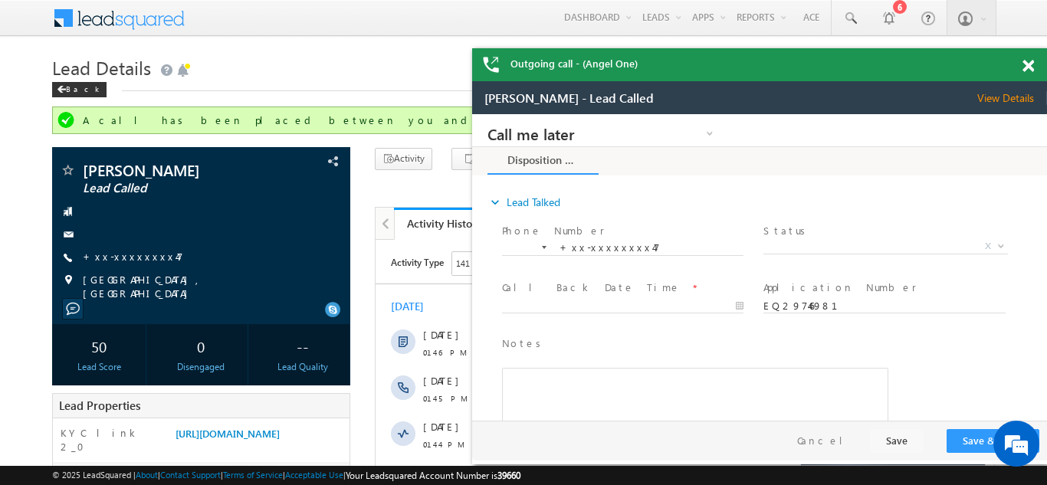
click at [1028, 64] on div "Outgoing call - (Angel One)" at bounding box center [759, 64] width 575 height 33
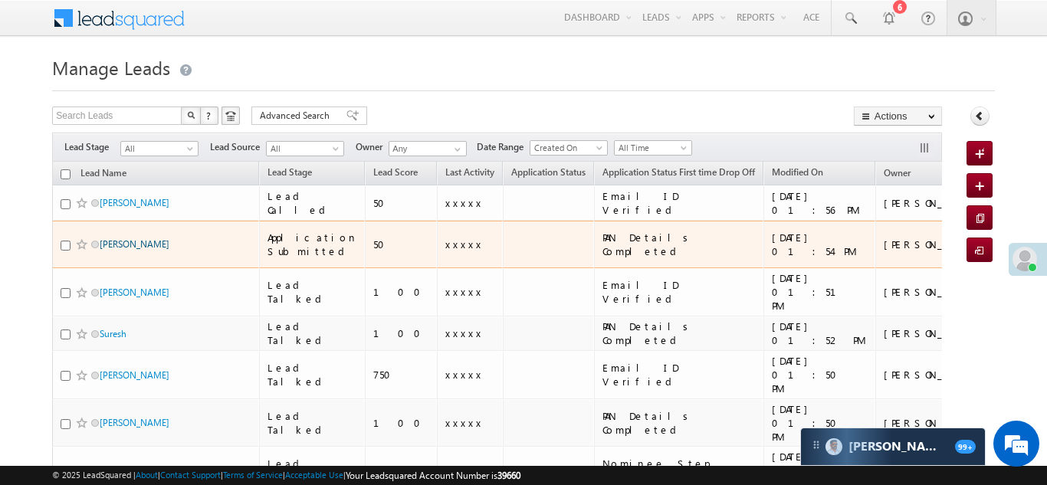
click at [116, 238] on link "Sunil Kumar" at bounding box center [135, 243] width 70 height 11
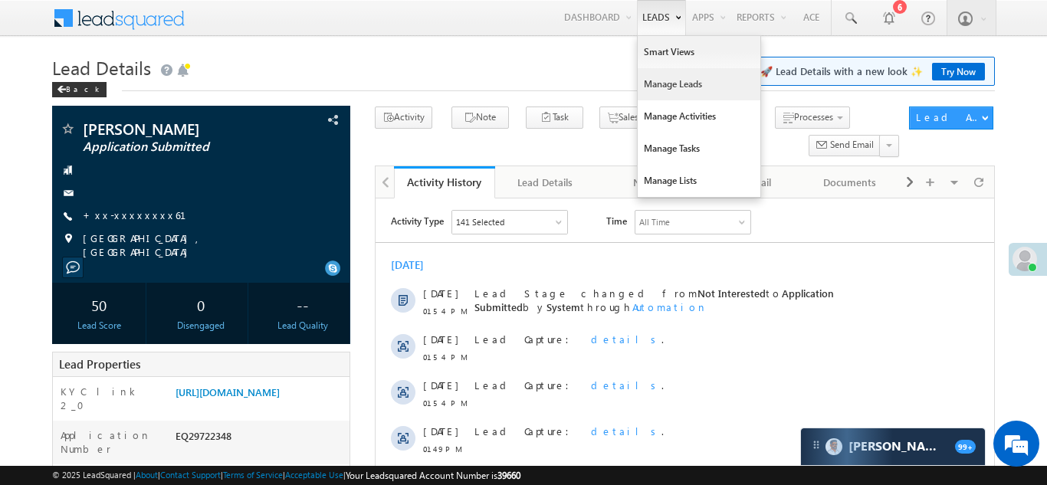
click at [661, 90] on link "Manage Leads" at bounding box center [699, 84] width 123 height 32
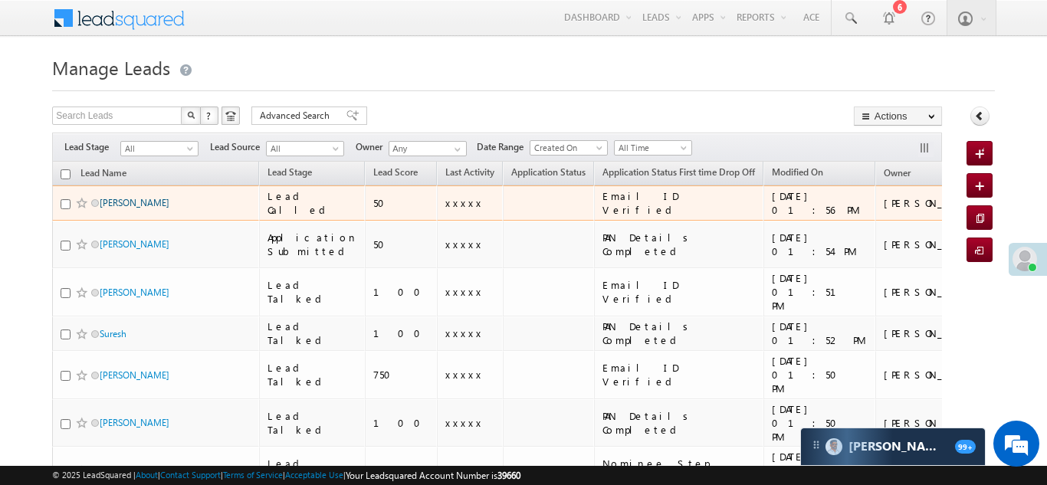
click at [126, 205] on link "[PERSON_NAME]" at bounding box center [135, 202] width 70 height 11
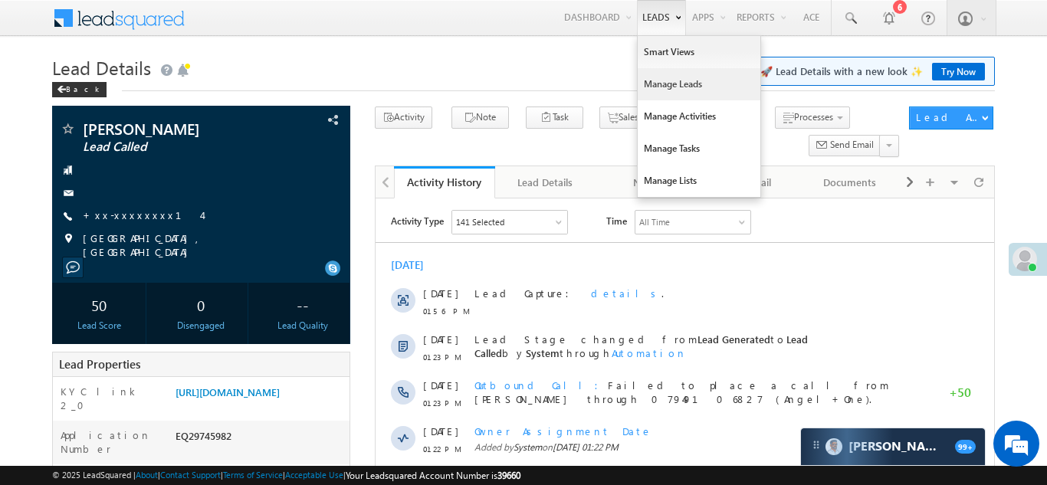
click at [651, 79] on link "Manage Leads" at bounding box center [699, 84] width 123 height 32
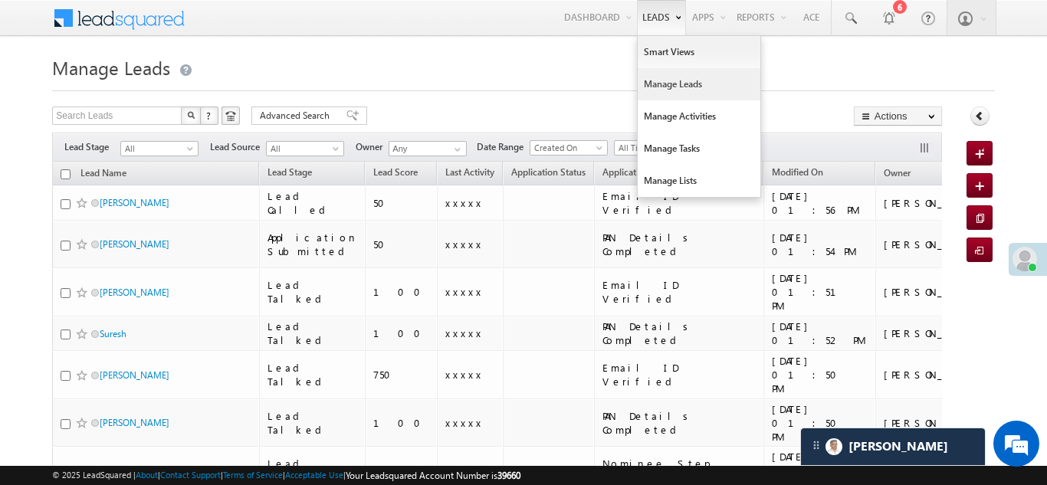
click at [661, 84] on link "Manage Leads" at bounding box center [699, 84] width 123 height 32
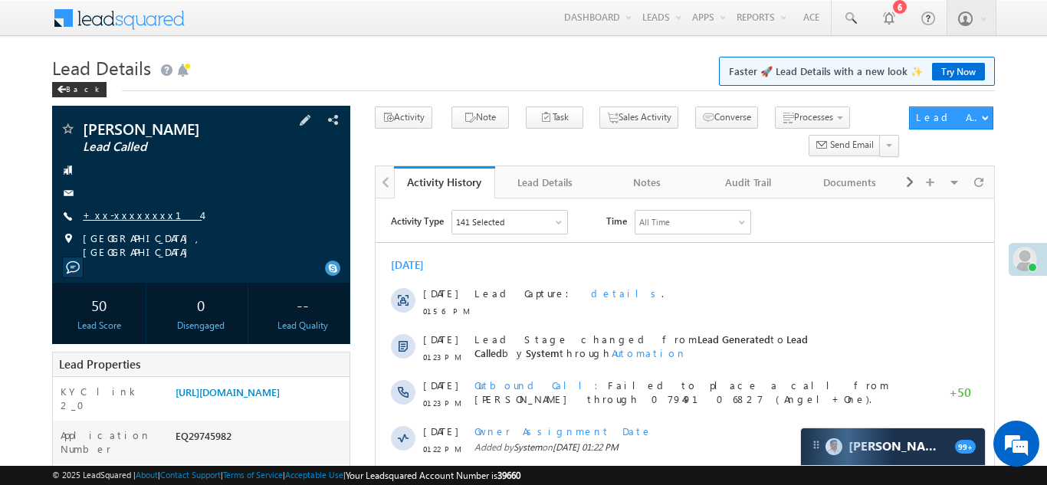
click at [122, 218] on link "+xx-xxxxxxxx14" at bounding box center [142, 214] width 119 height 13
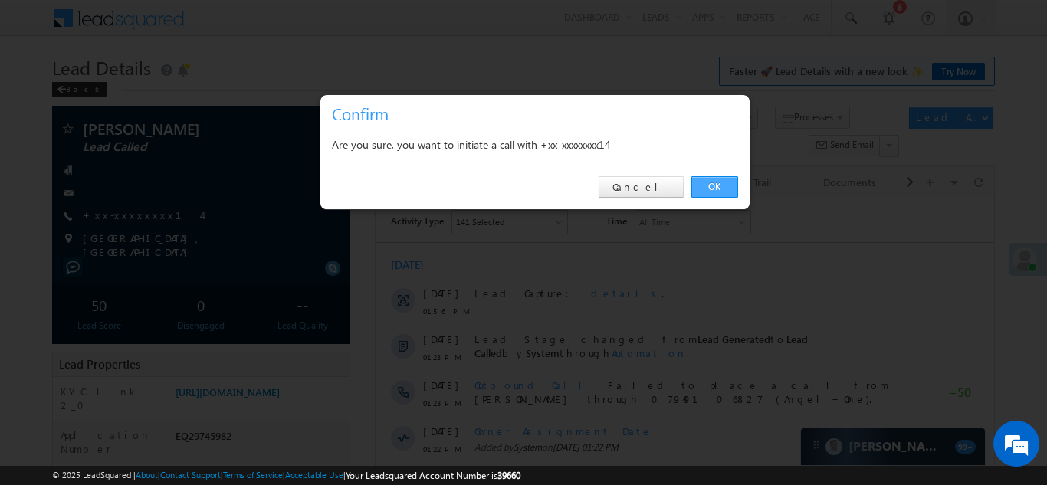
click at [712, 182] on link "OK" at bounding box center [714, 186] width 47 height 21
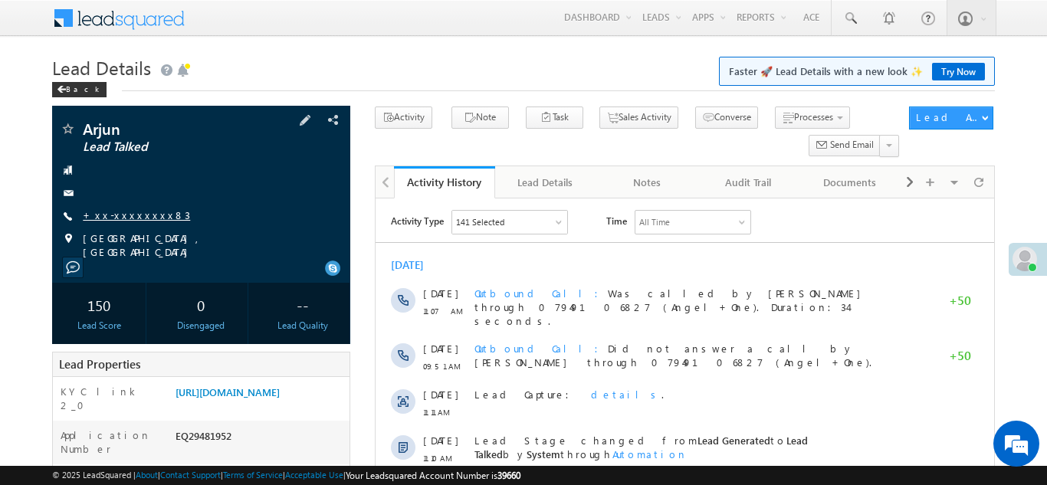
click at [127, 218] on link "+xx-xxxxxxxx83" at bounding box center [136, 214] width 107 height 13
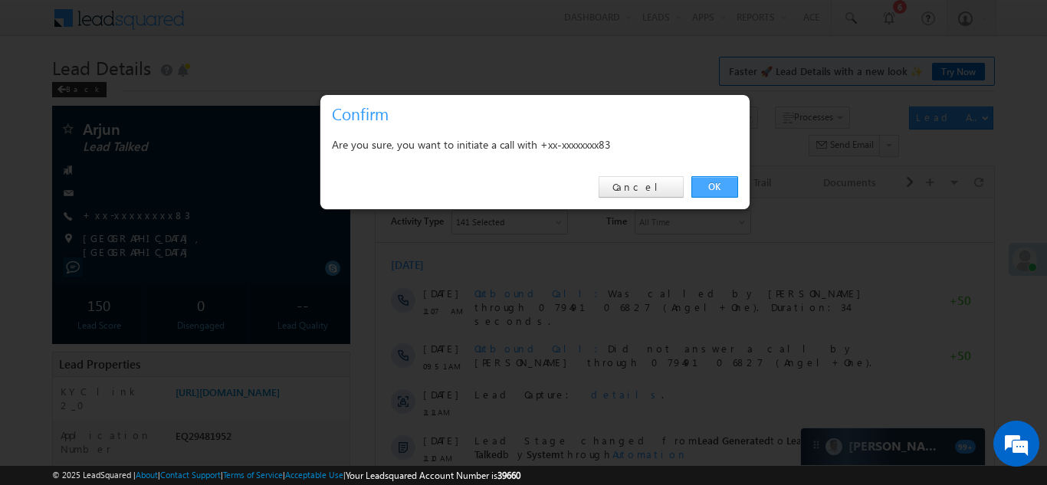
click at [710, 185] on link "OK" at bounding box center [714, 186] width 47 height 21
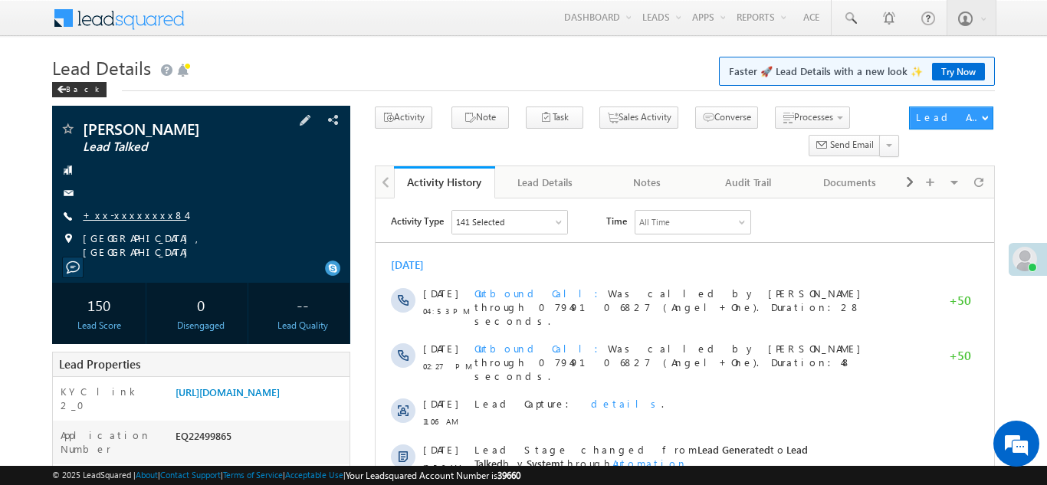
click at [109, 214] on link "+xx-xxxxxxxx84" at bounding box center [134, 214] width 103 height 13
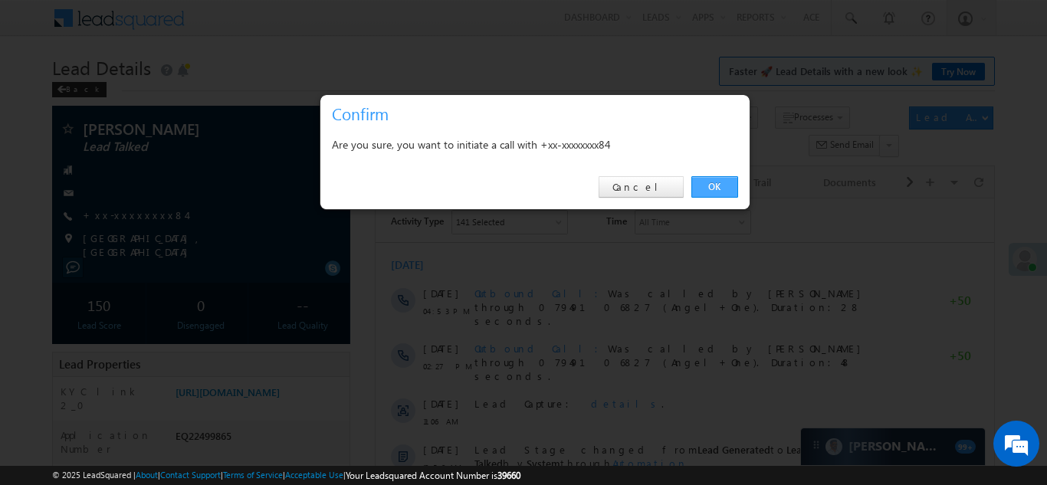
click at [713, 179] on link "OK" at bounding box center [714, 186] width 47 height 21
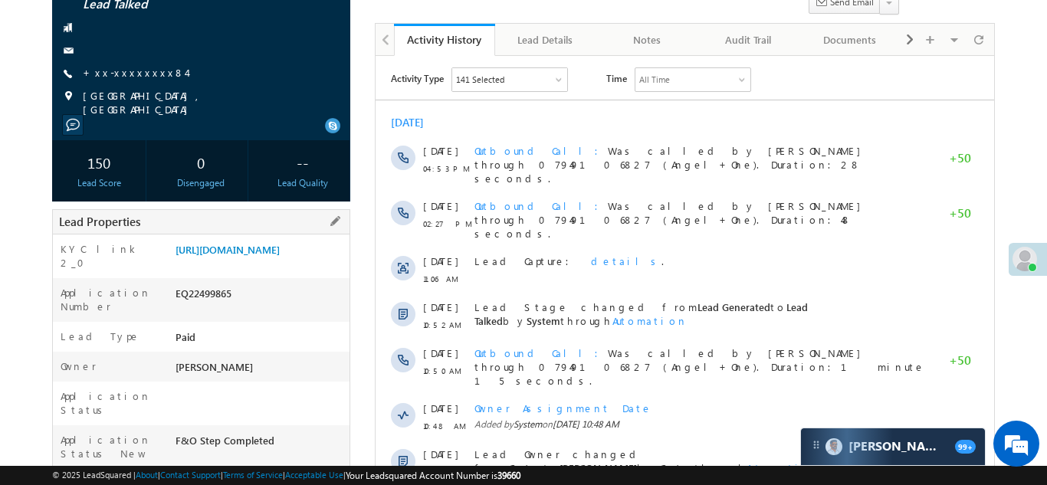
scroll to position [225, 0]
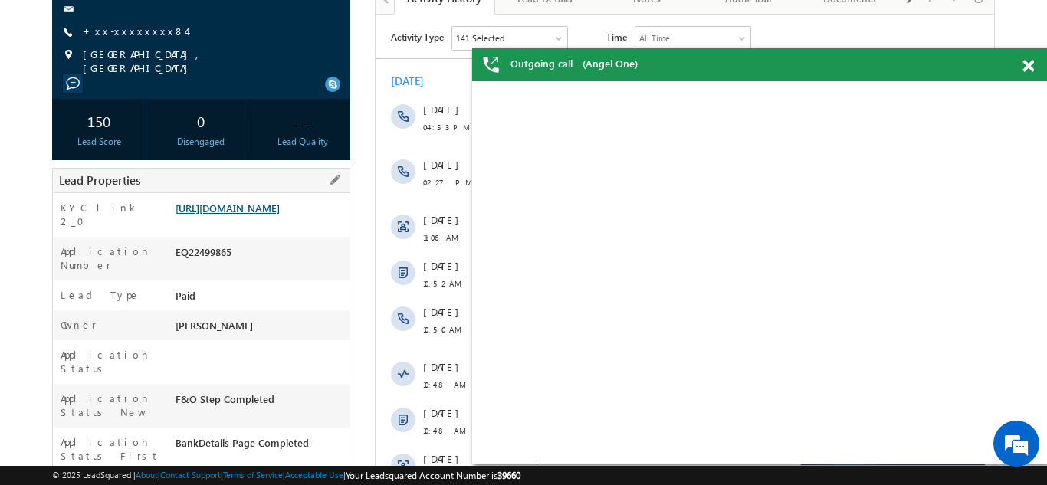
click at [233, 215] on link "https://angelbroking1-pk3em7sa.customui-test.leadsquared.com?leadId=ae2a93b9-05…" at bounding box center [227, 208] width 104 height 13
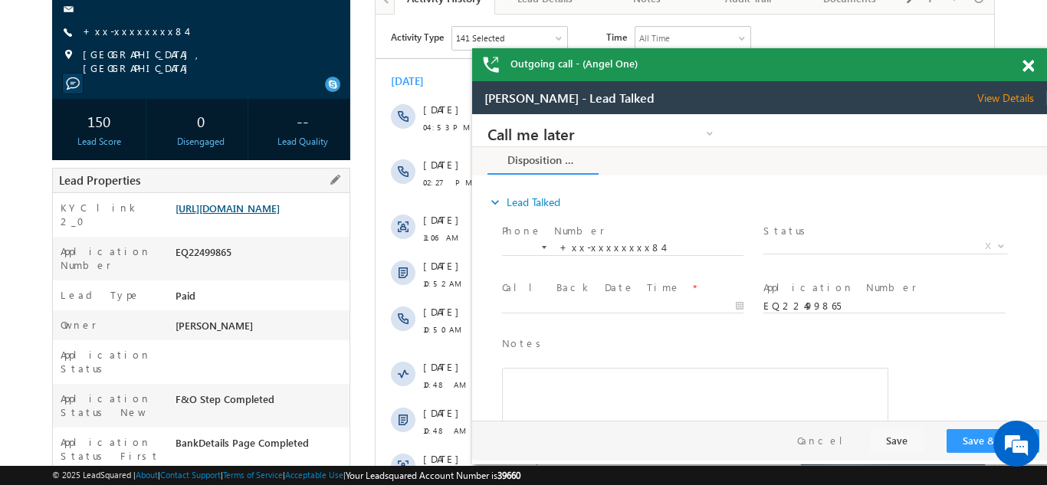
scroll to position [0, 0]
click at [0, 14] on body "Outgoing call - (Angel One) Menu Anuruddh Kumar anuru ddh.1 kumar @ange lbrok i…" at bounding box center [523, 441] width 1047 height 1333
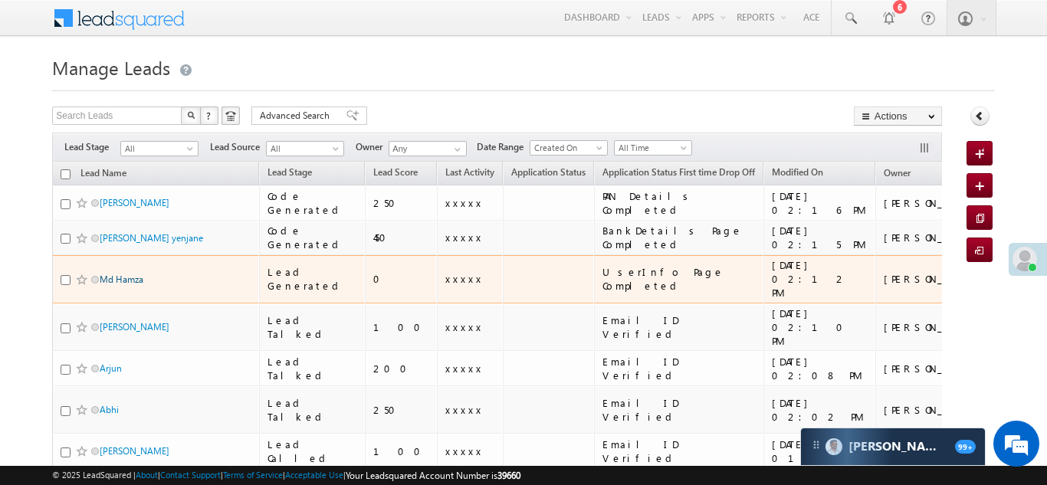
click at [125, 274] on link "Md Hamza" at bounding box center [122, 279] width 44 height 11
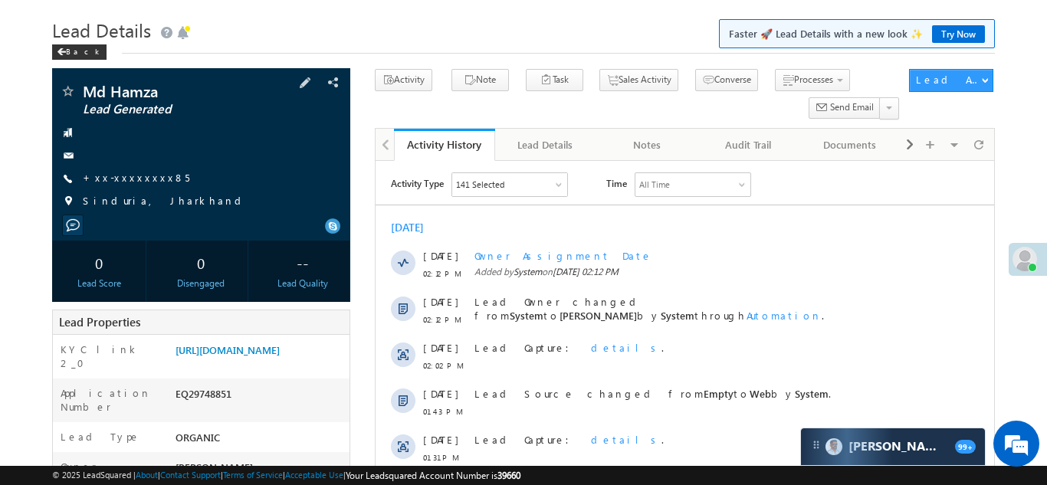
scroll to position [37, 0]
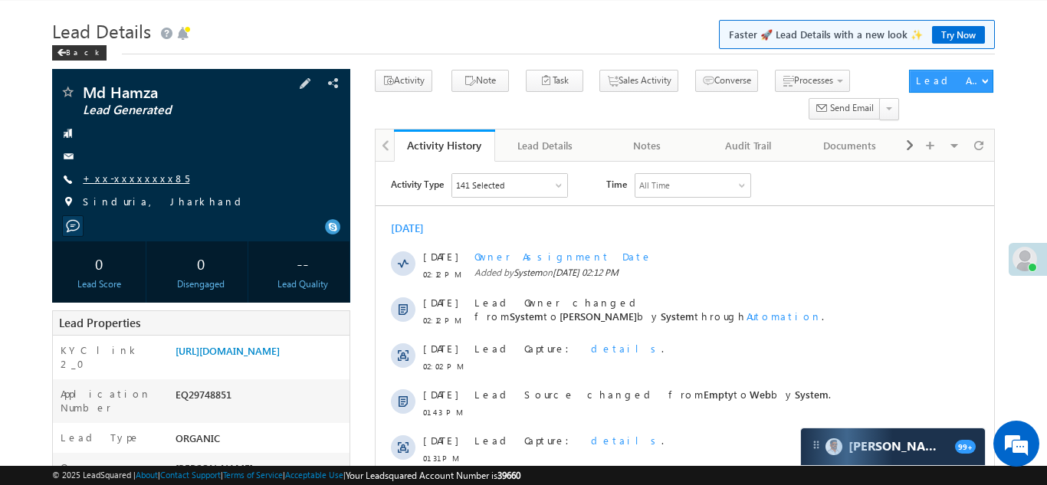
click at [120, 175] on link "+xx-xxxxxxxx85" at bounding box center [136, 178] width 107 height 13
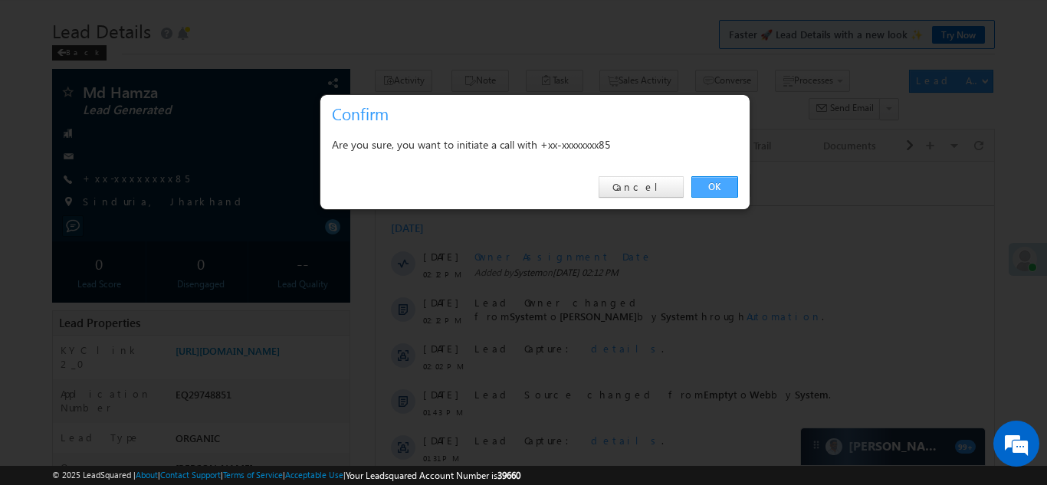
click at [710, 185] on link "OK" at bounding box center [714, 186] width 47 height 21
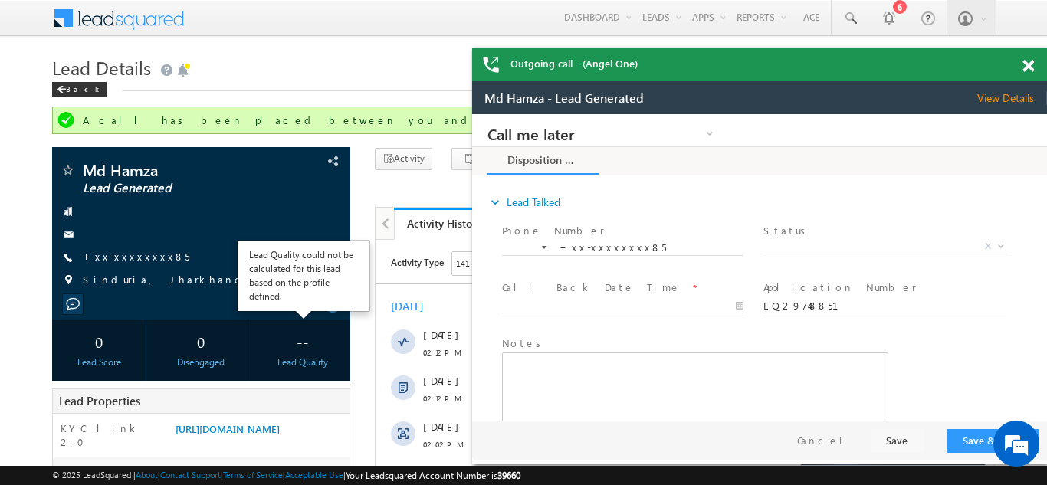
scroll to position [0, 0]
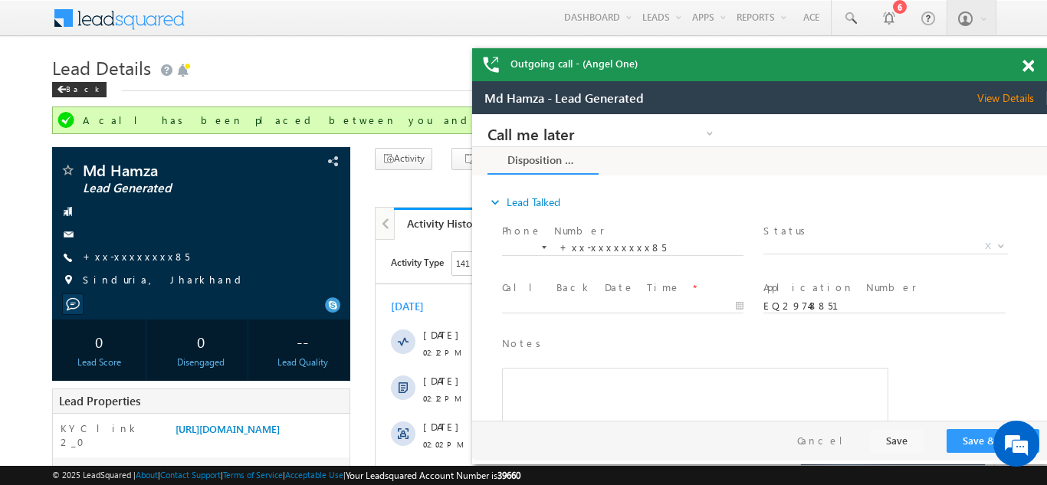
drag, startPoint x: 1025, startPoint y: 67, endPoint x: 1012, endPoint y: 70, distance: 13.2
click at [1027, 67] on div "Outgoing call - (Angel One)" at bounding box center [759, 64] width 575 height 33
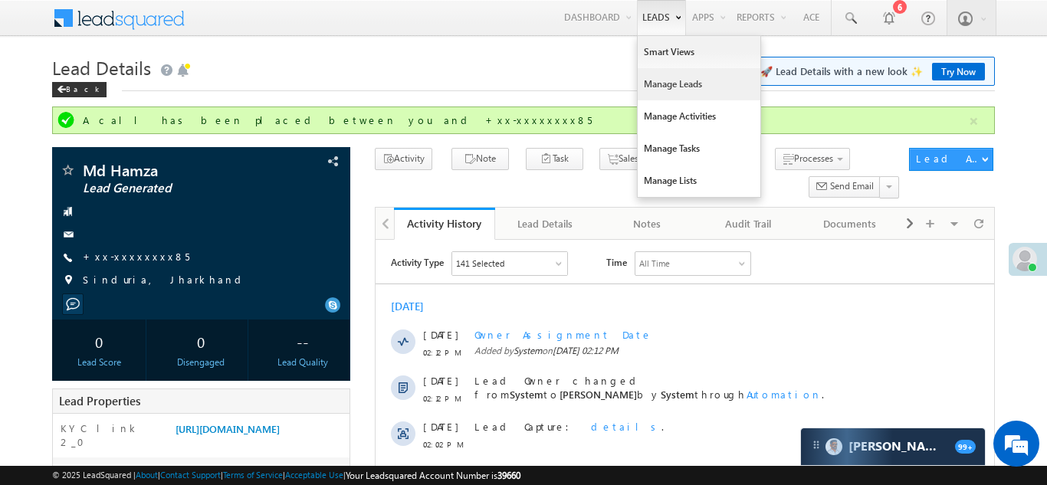
click at [641, 84] on link "Manage Leads" at bounding box center [699, 84] width 123 height 32
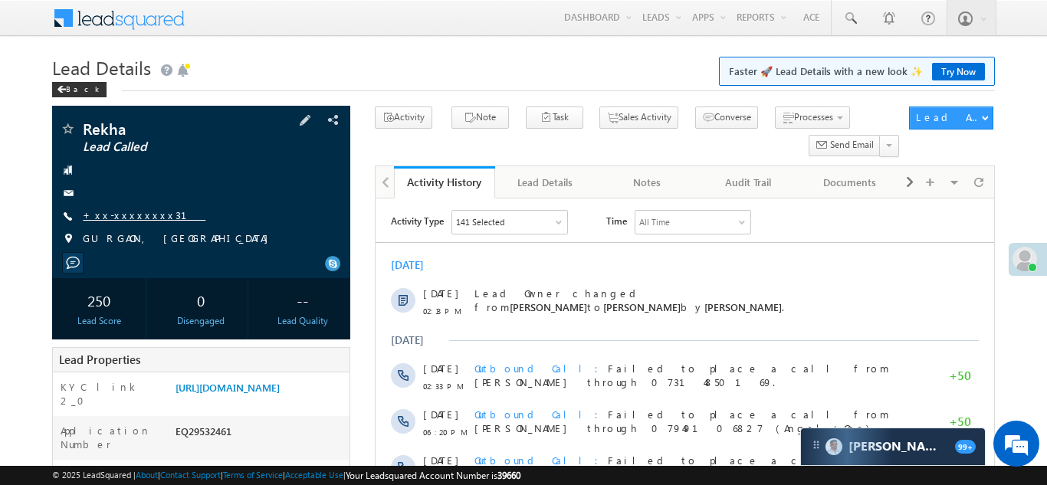
click at [123, 215] on link "+xx-xxxxxxxx31" at bounding box center [144, 214] width 123 height 13
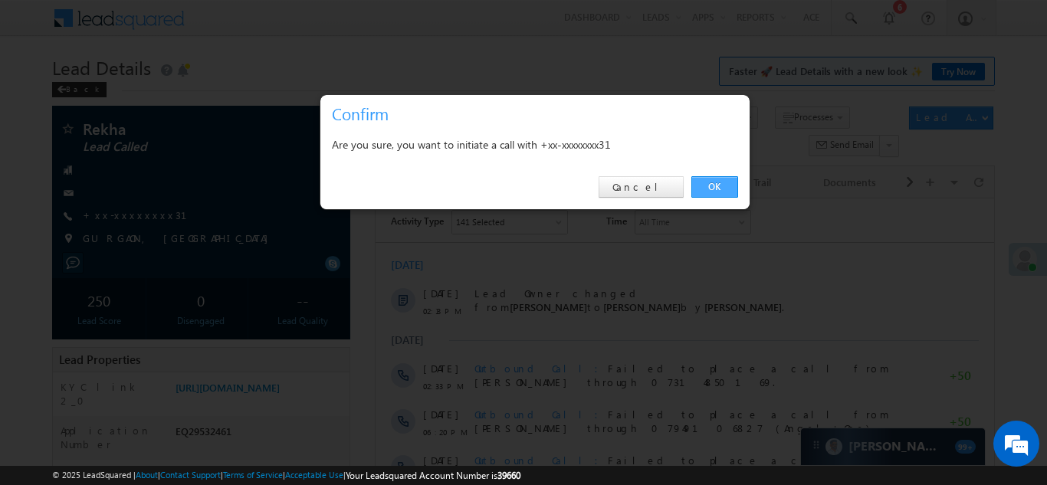
click at [717, 184] on link "OK" at bounding box center [714, 186] width 47 height 21
click at [713, 186] on link "OK" at bounding box center [714, 186] width 47 height 21
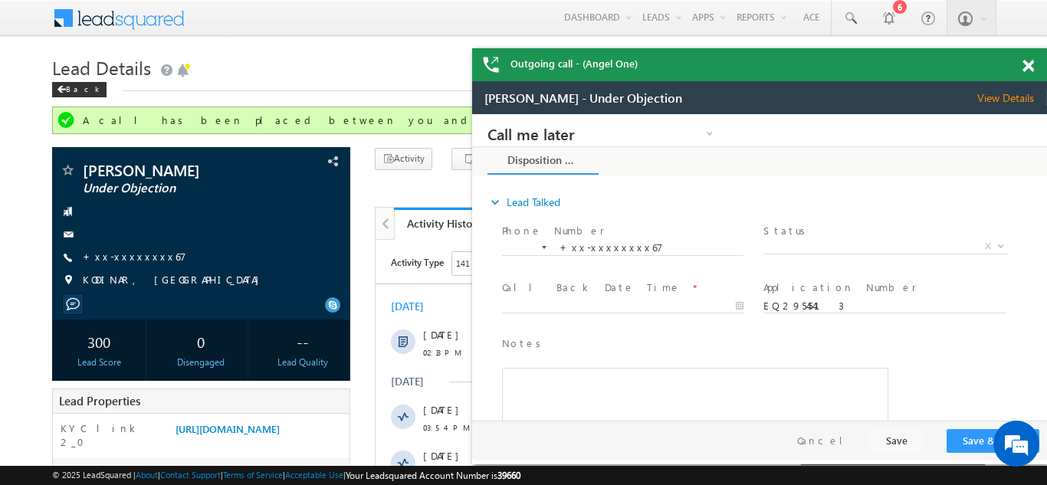
click at [1025, 64] on span at bounding box center [1027, 66] width 11 height 13
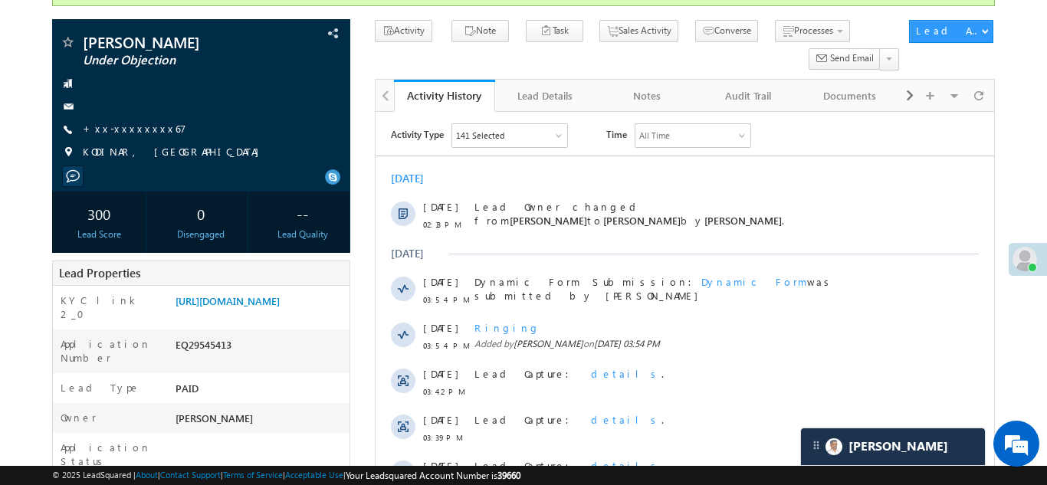
scroll to position [162, 0]
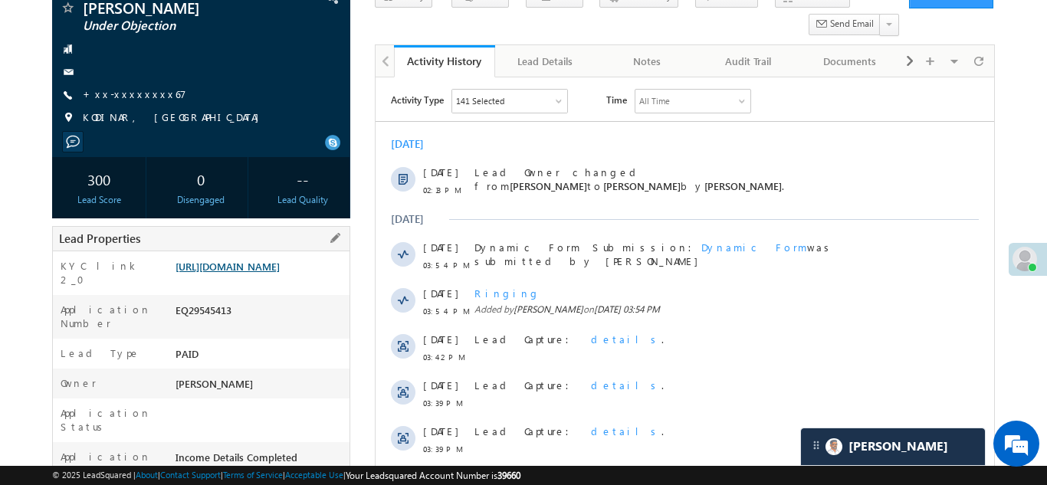
click at [257, 261] on link "https://angelbroking1-pk3em7sa.customui-test.leadsquared.com?leadId=e73764c1-2f…" at bounding box center [227, 266] width 104 height 13
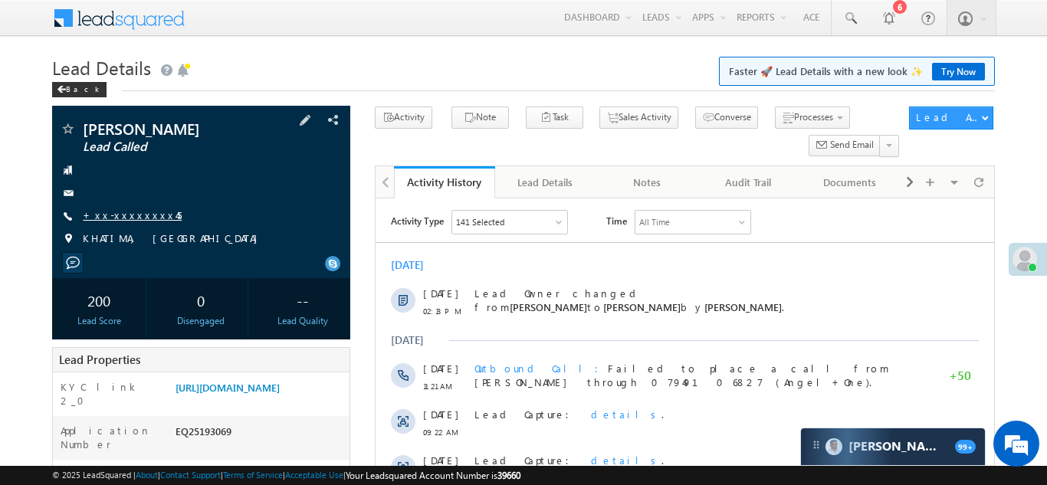
click at [117, 213] on link "+xx-xxxxxxxx45" at bounding box center [132, 214] width 99 height 13
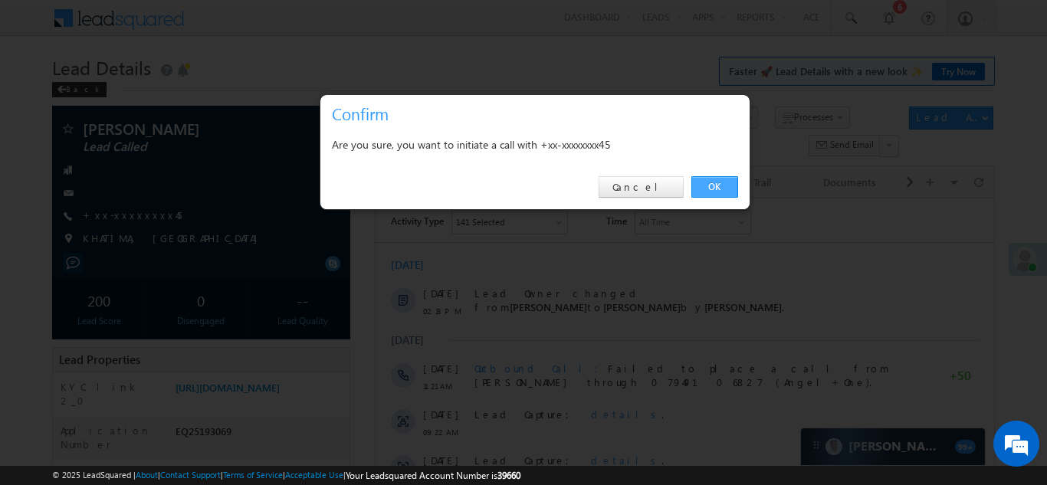
click at [716, 186] on link "OK" at bounding box center [714, 186] width 47 height 21
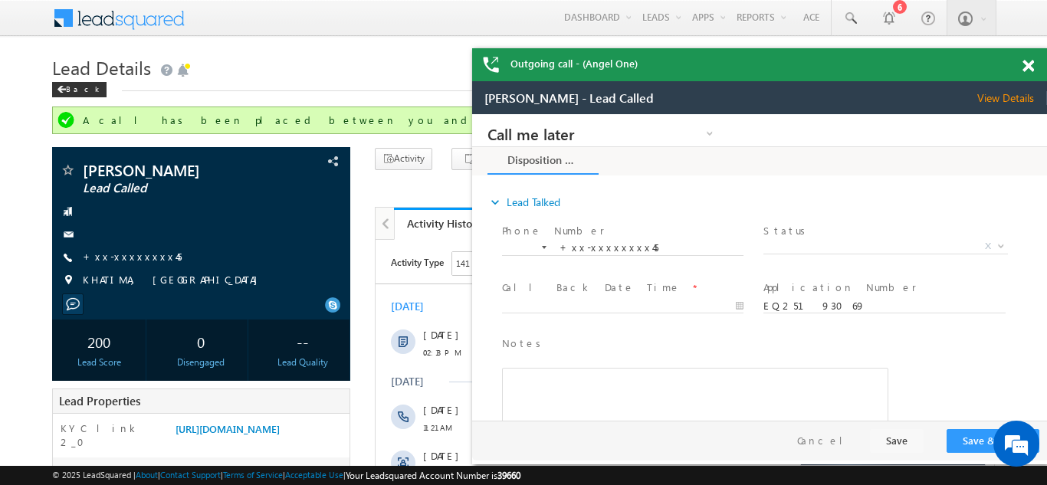
click at [1025, 64] on span at bounding box center [1027, 66] width 11 height 13
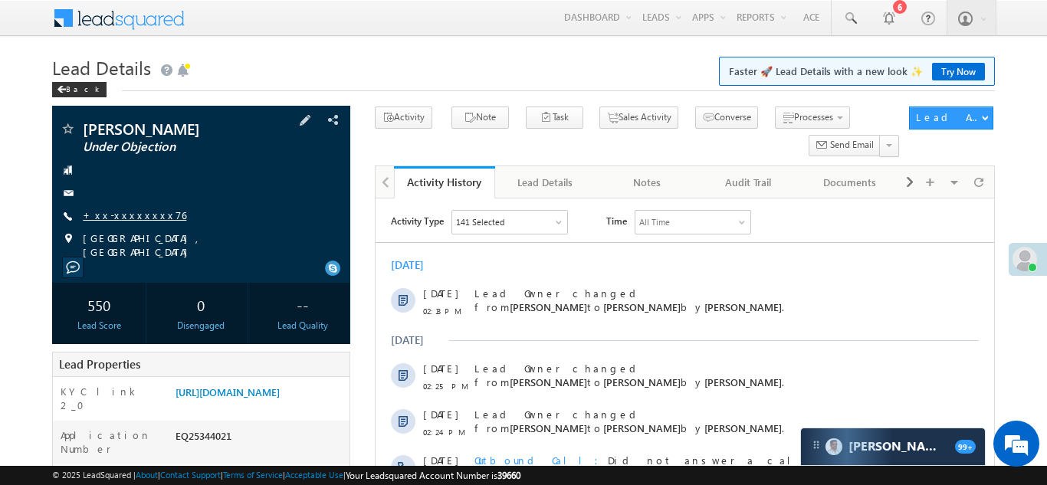
click at [125, 215] on link "+xx-xxxxxxxx76" at bounding box center [134, 214] width 103 height 13
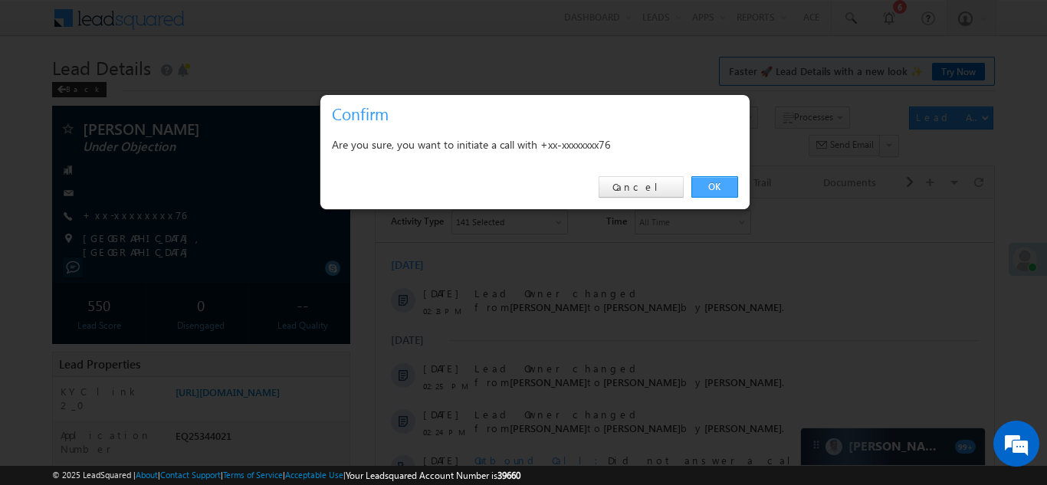
click at [708, 188] on link "OK" at bounding box center [714, 186] width 47 height 21
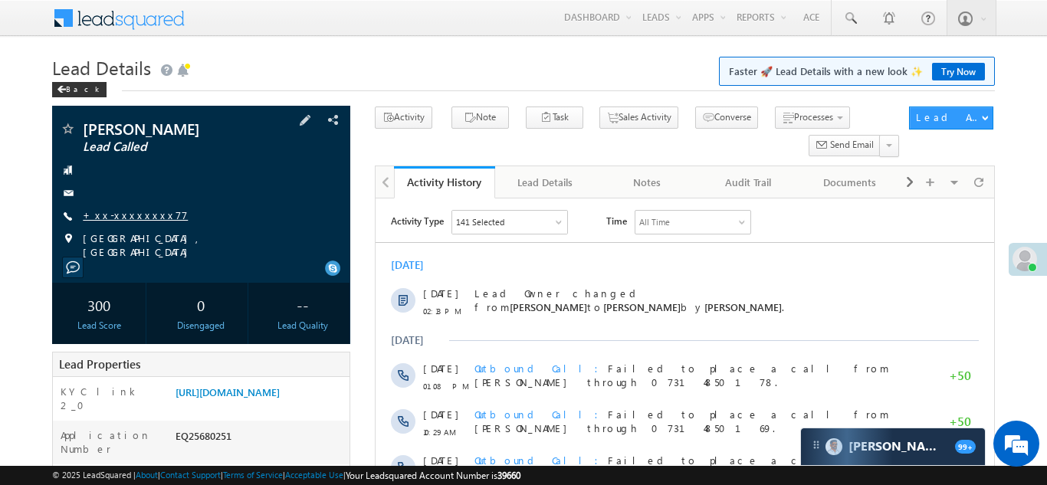
click at [126, 212] on link "+xx-xxxxxxxx77" at bounding box center [135, 214] width 105 height 13
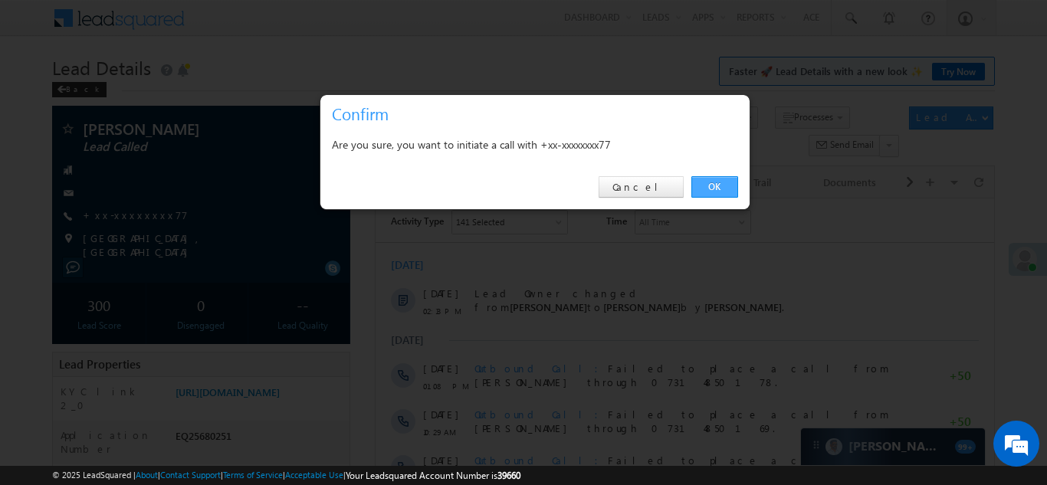
click at [711, 190] on link "OK" at bounding box center [714, 186] width 47 height 21
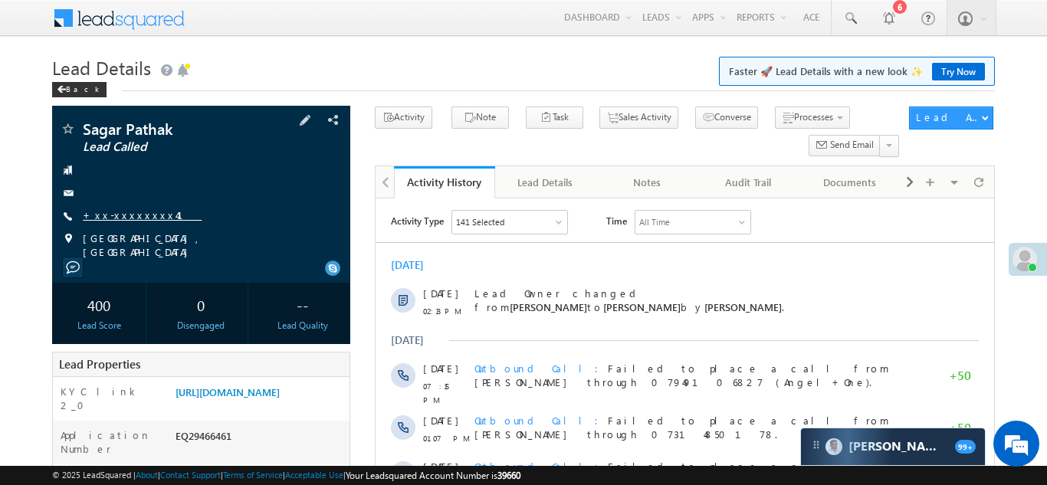
click at [130, 217] on link "+xx-xxxxxxxx41" at bounding box center [142, 214] width 119 height 13
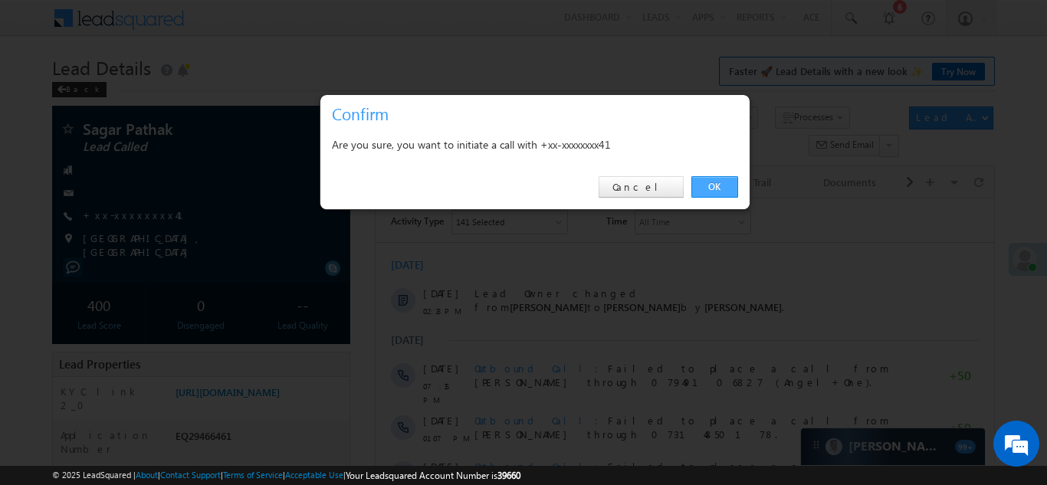
click at [712, 188] on link "OK" at bounding box center [714, 186] width 47 height 21
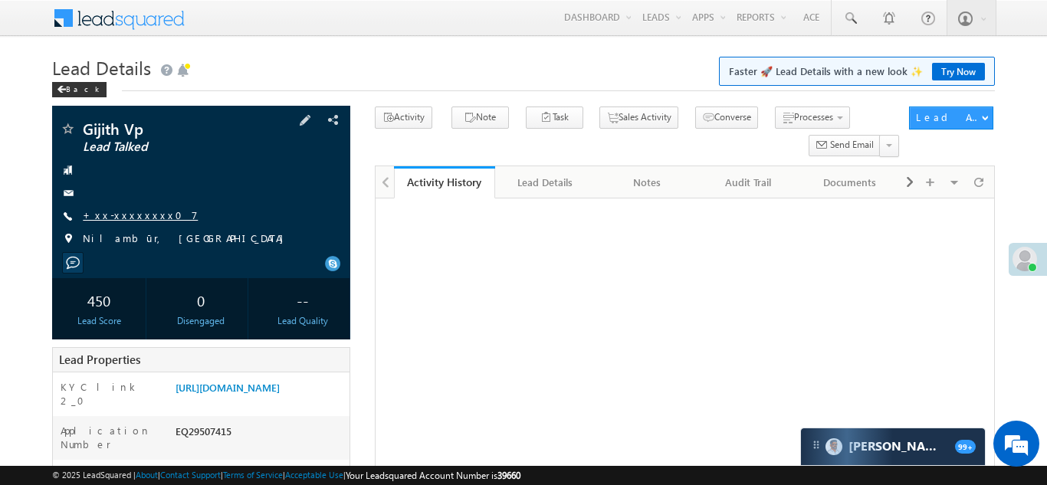
click at [126, 212] on link "+xx-xxxxxxxx07" at bounding box center [140, 214] width 115 height 13
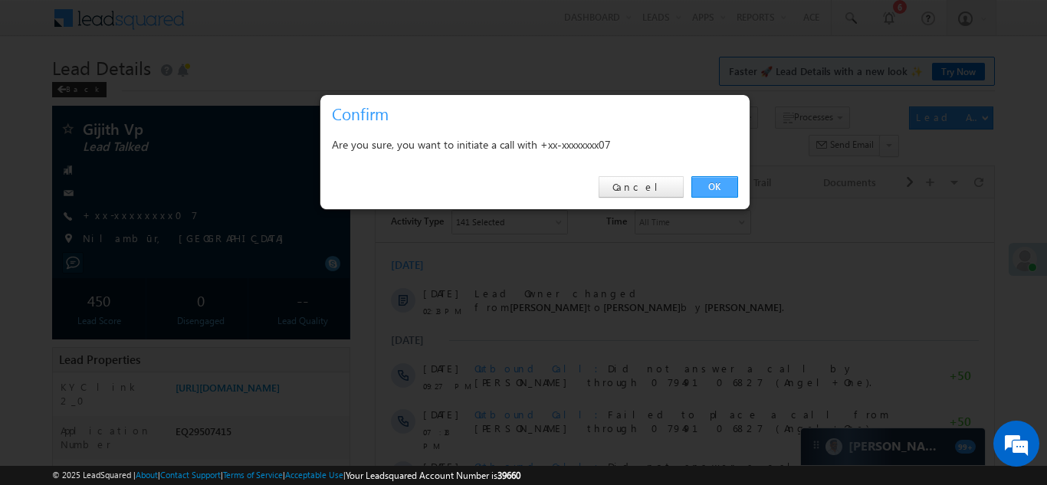
click at [713, 187] on link "OK" at bounding box center [714, 186] width 47 height 21
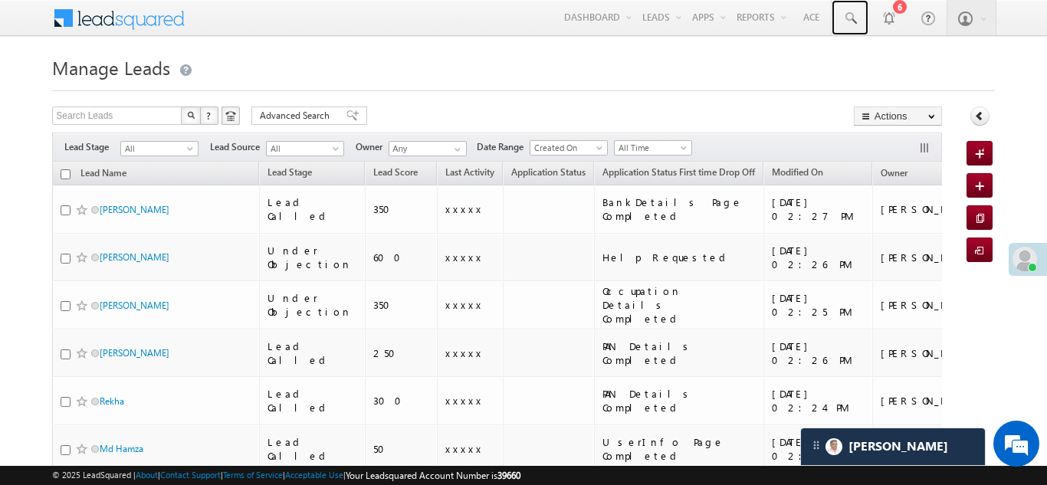
click at [848, 18] on span at bounding box center [849, 18] width 15 height 15
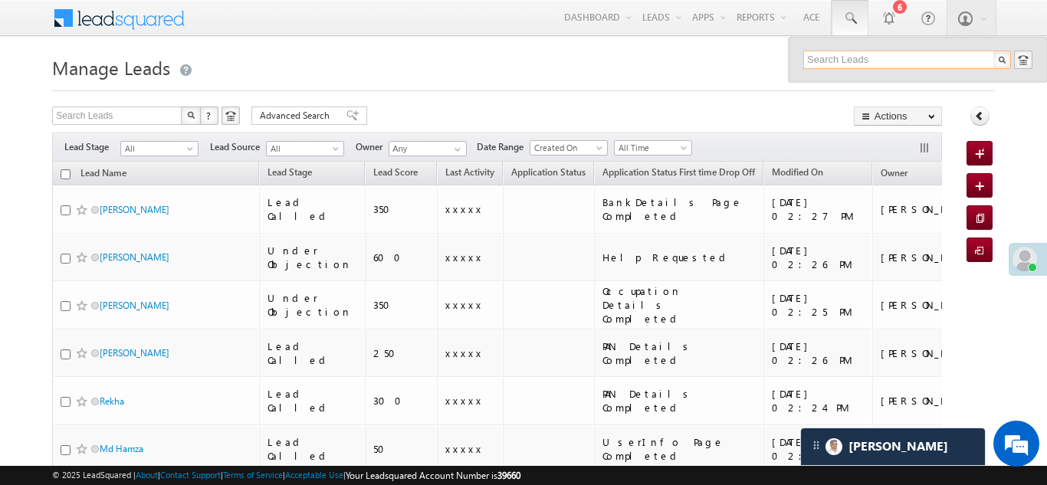
paste input "EQ29532044"
type input "EQ29532044"
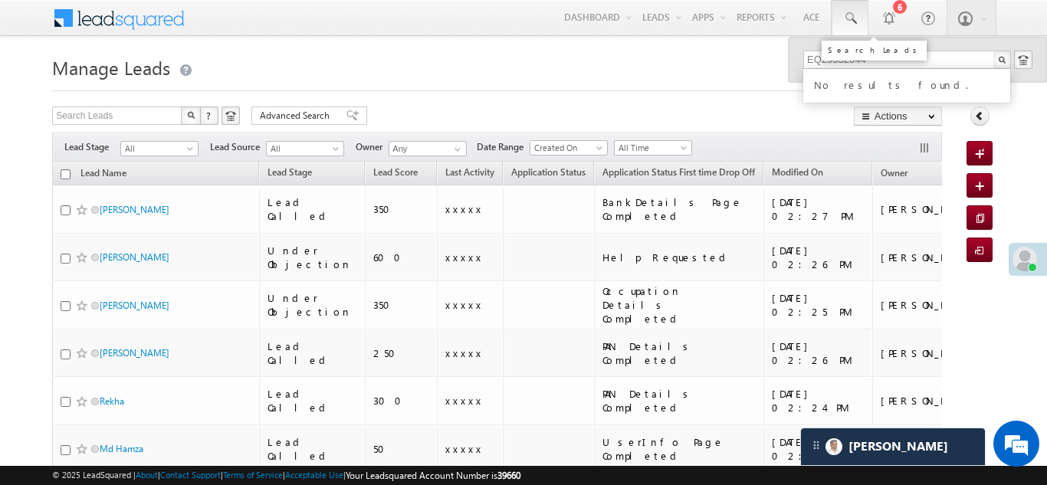
click at [855, 14] on span at bounding box center [849, 18] width 15 height 15
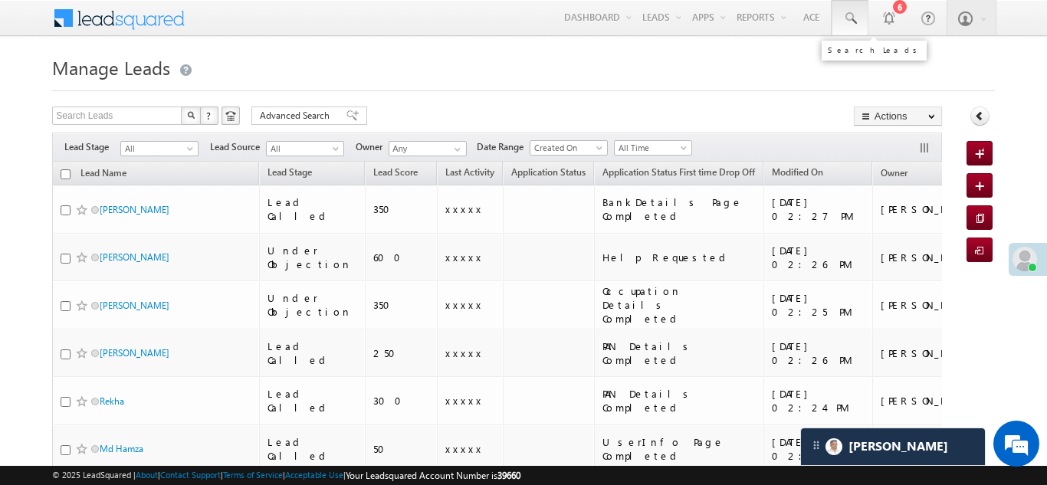
click at [849, 15] on span at bounding box center [849, 18] width 15 height 15
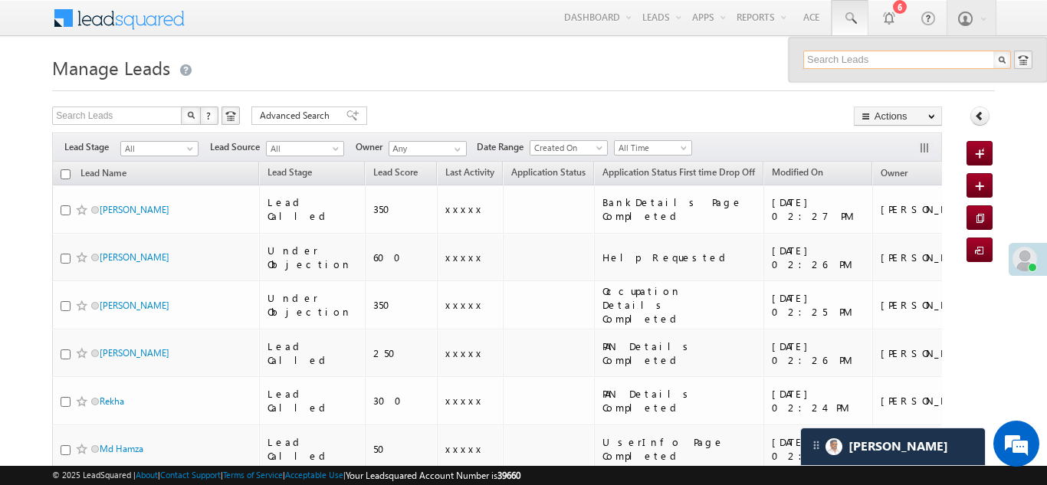
paste input "EQ29532044"
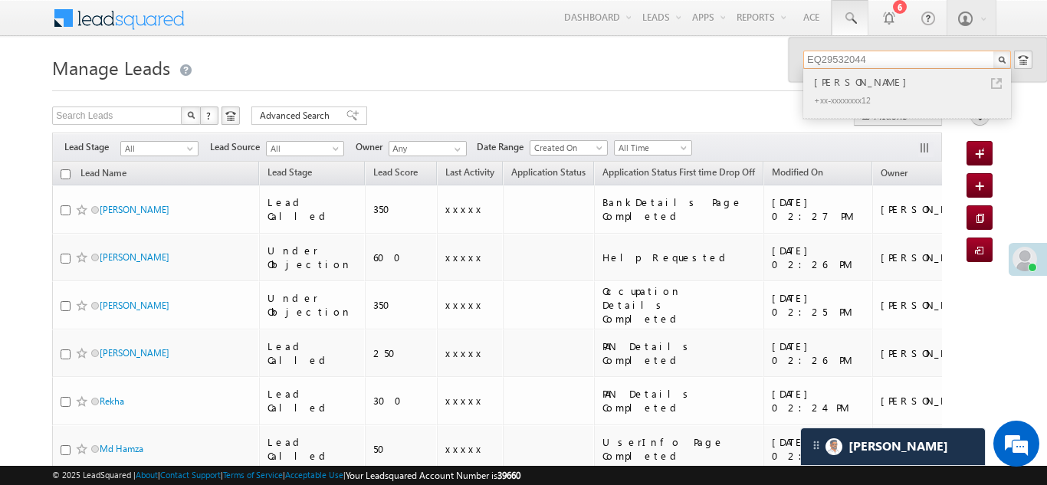
type input "EQ29532044"
click at [832, 79] on div "Nitin Singh" at bounding box center [913, 82] width 205 height 17
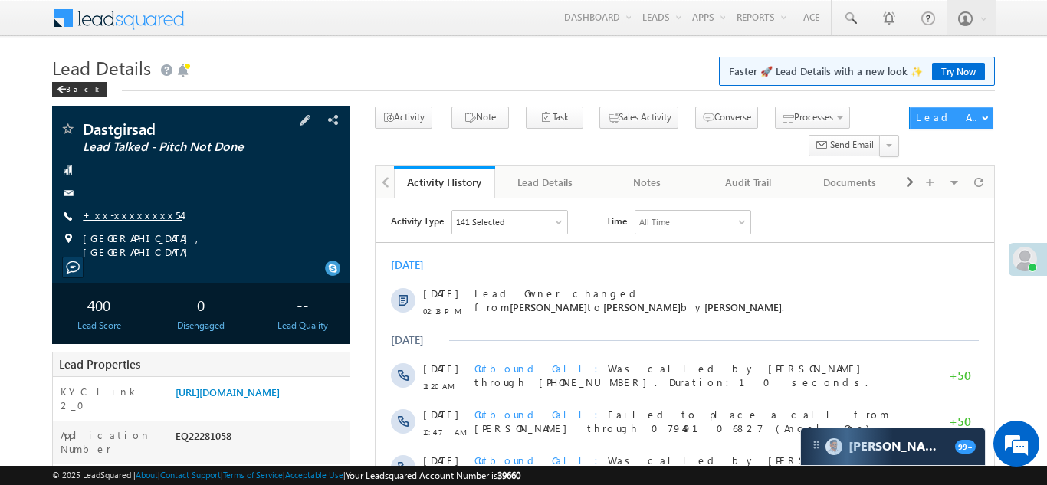
click at [129, 212] on link "+xx-xxxxxxxx54" at bounding box center [132, 214] width 99 height 13
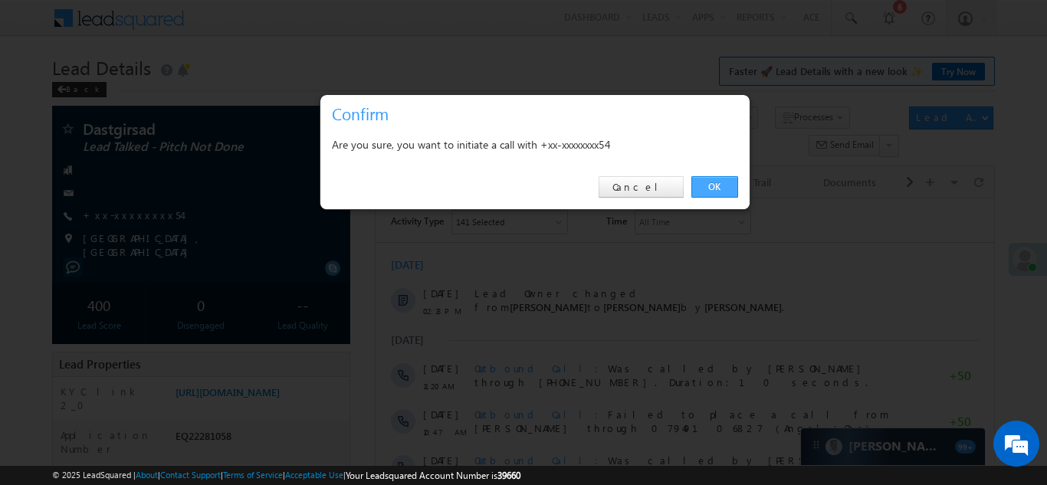
click at [705, 184] on link "OK" at bounding box center [714, 186] width 47 height 21
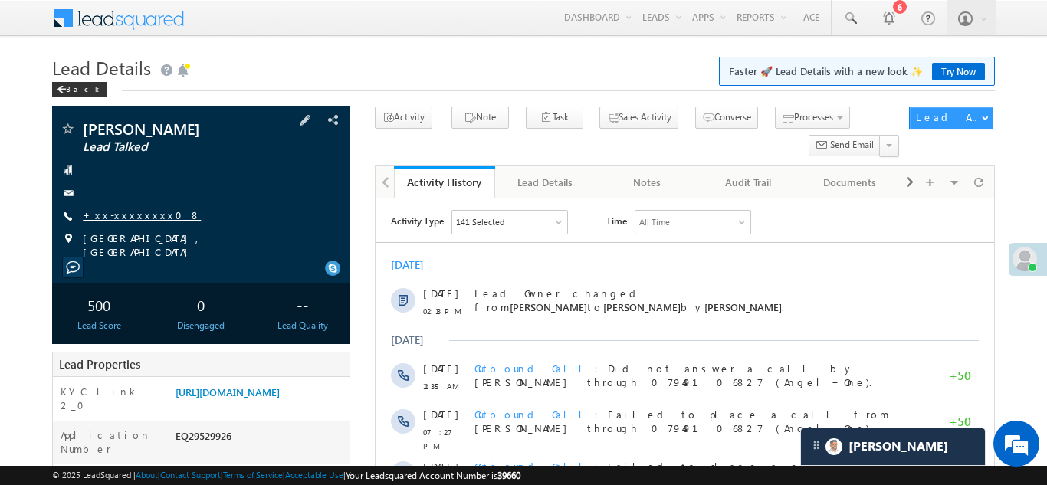
click at [116, 212] on link "+xx-xxxxxxxx08" at bounding box center [142, 214] width 118 height 13
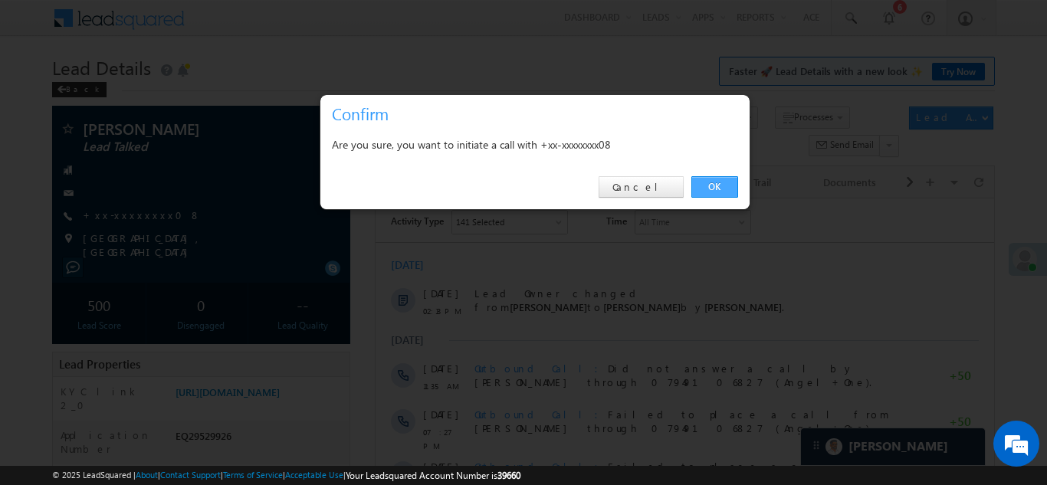
click at [713, 182] on link "OK" at bounding box center [714, 186] width 47 height 21
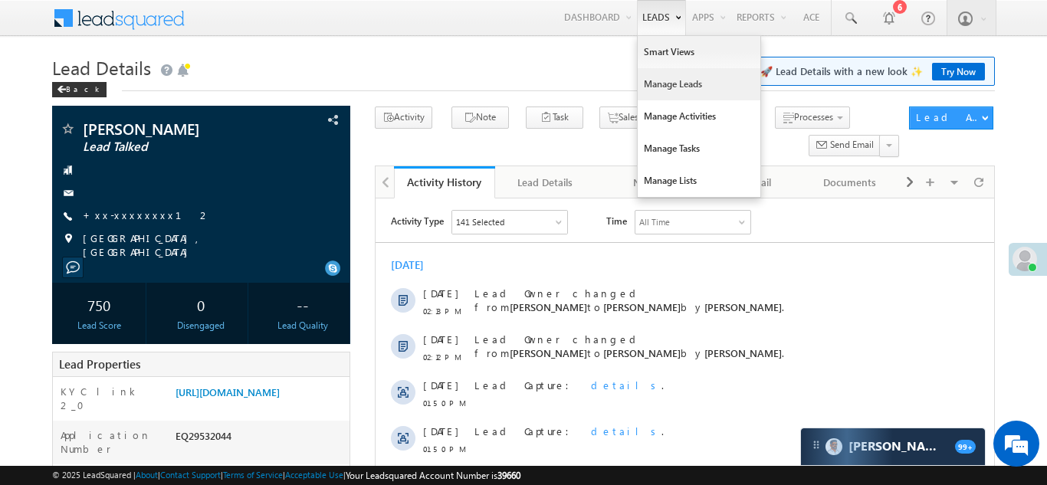
click at [667, 88] on link "Manage Leads" at bounding box center [699, 84] width 123 height 32
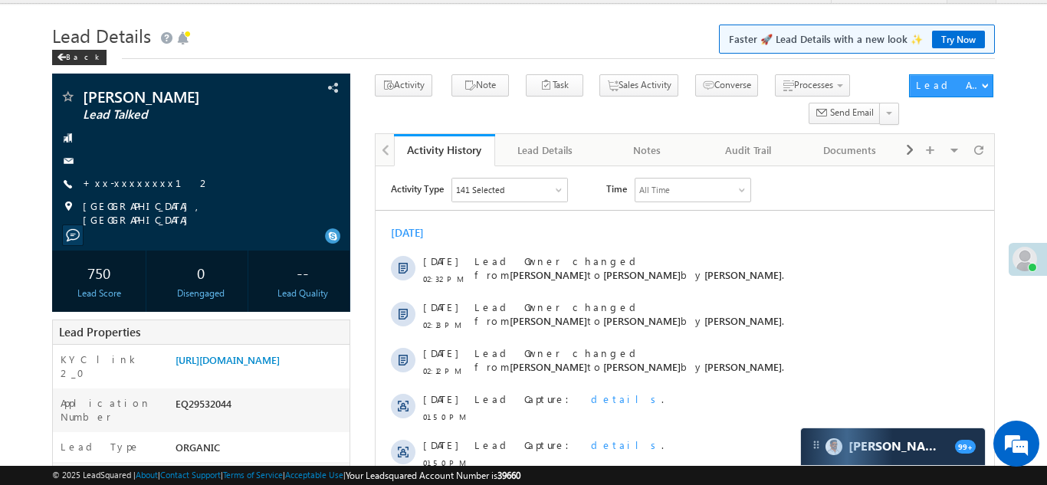
scroll to position [138, 0]
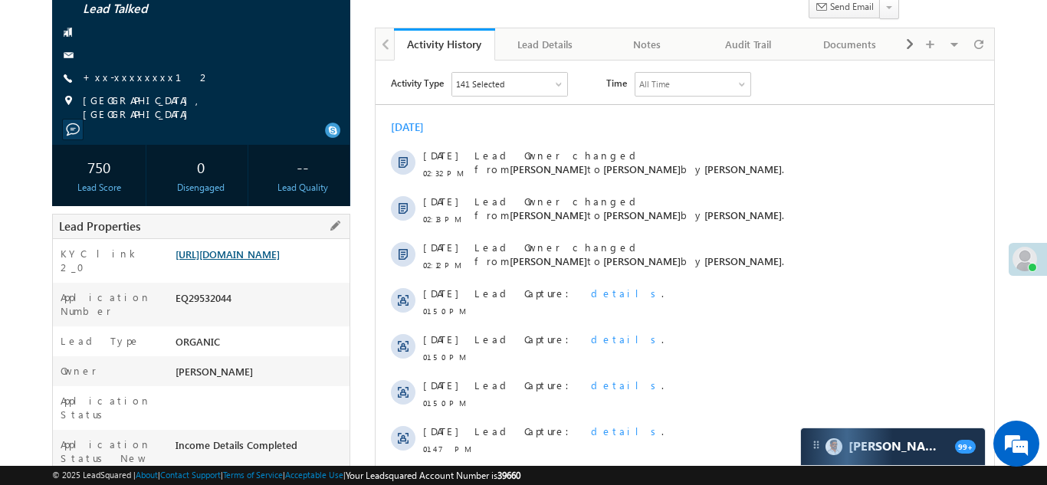
click at [272, 261] on link "https://angelbroking1-pk3em7sa.customui-test.leadsquared.com?leadId=b925a305-e6…" at bounding box center [227, 254] width 104 height 13
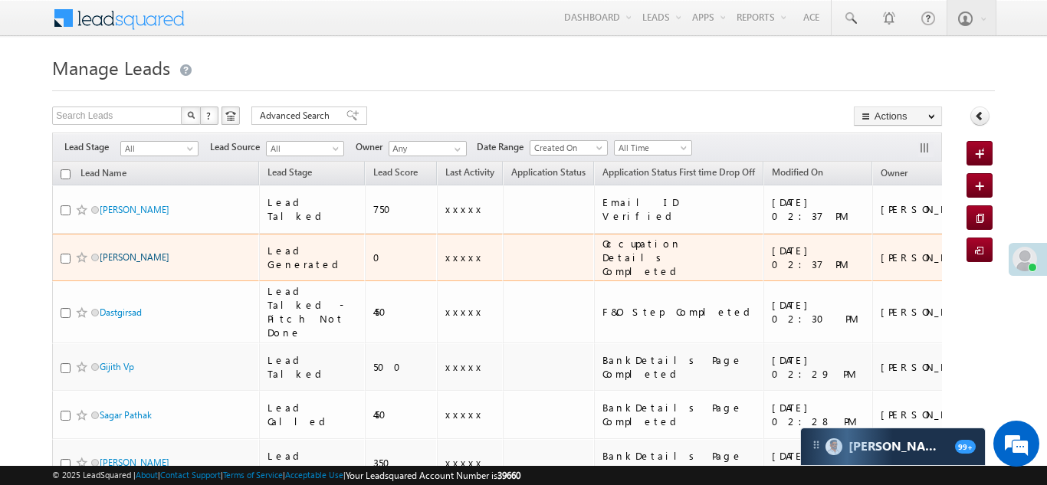
click at [116, 251] on link "[PERSON_NAME]" at bounding box center [135, 256] width 70 height 11
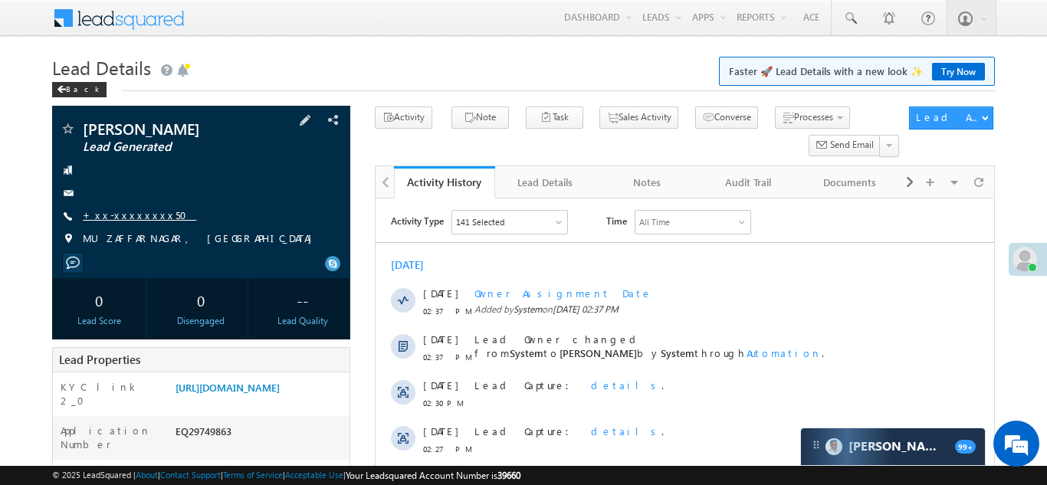
click at [130, 214] on link "+xx-xxxxxxxx50" at bounding box center [139, 214] width 113 height 13
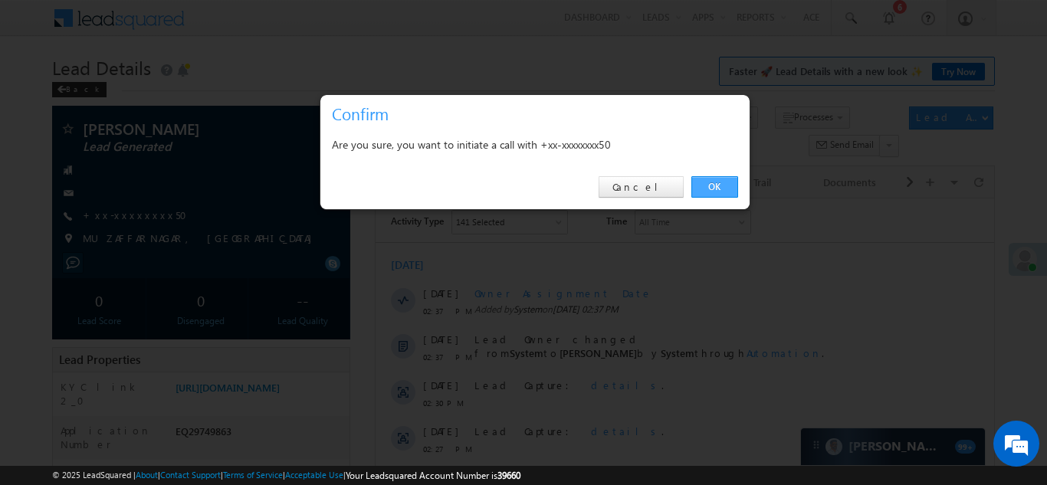
click at [708, 185] on link "OK" at bounding box center [714, 186] width 47 height 21
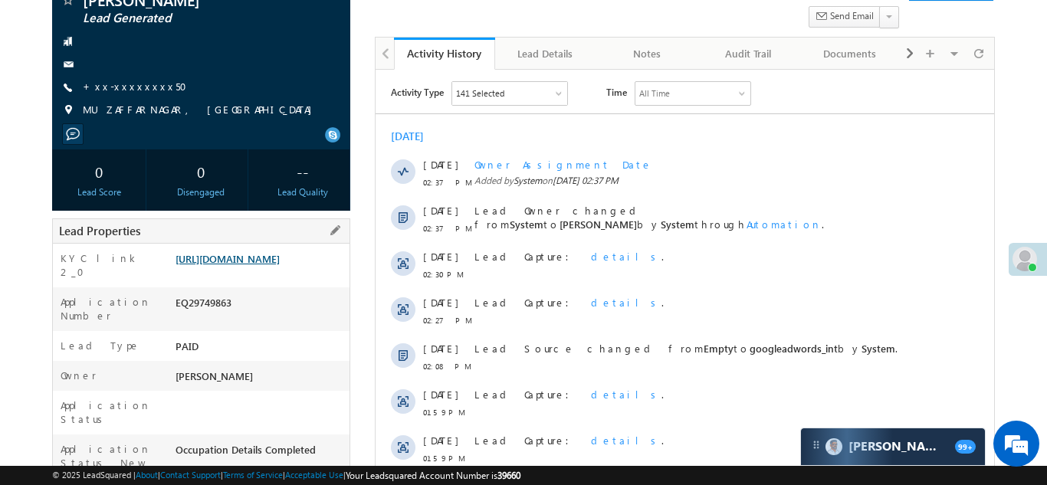
scroll to position [212, 0]
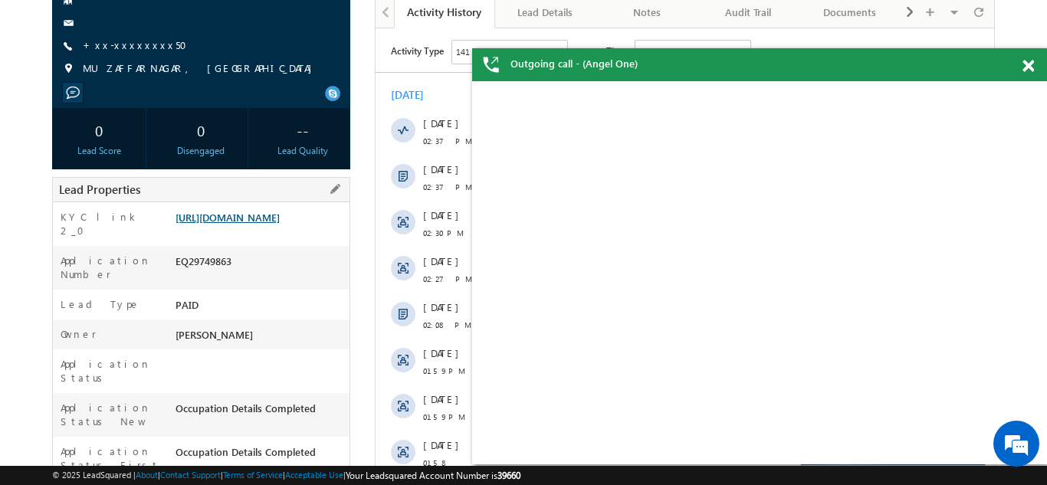
click at [241, 224] on link "[URL][DOMAIN_NAME]" at bounding box center [227, 217] width 104 height 13
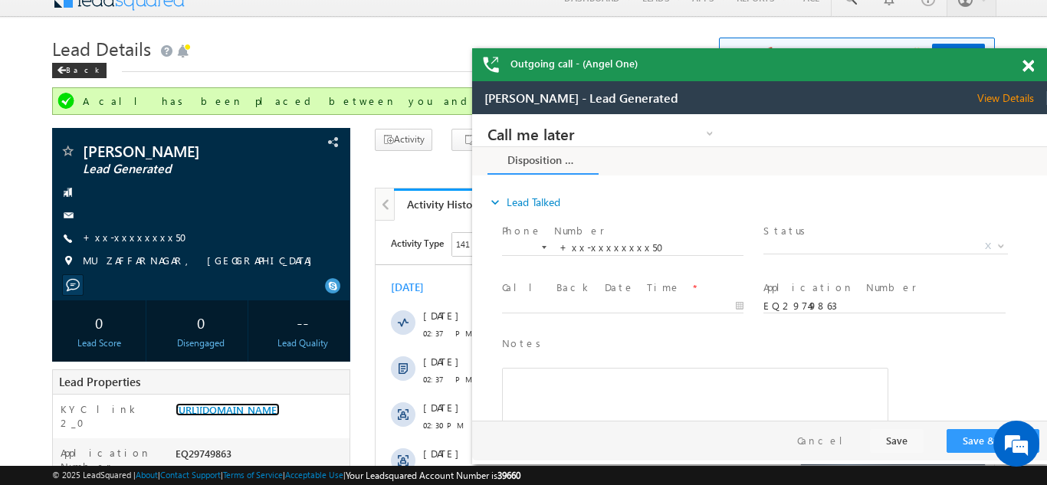
scroll to position [1, 0]
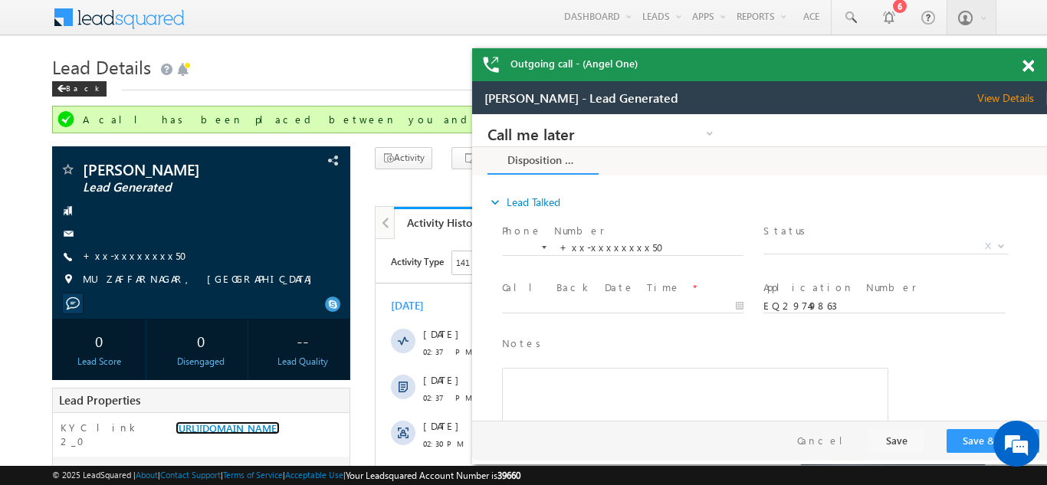
click at [1024, 64] on span at bounding box center [1027, 66] width 11 height 13
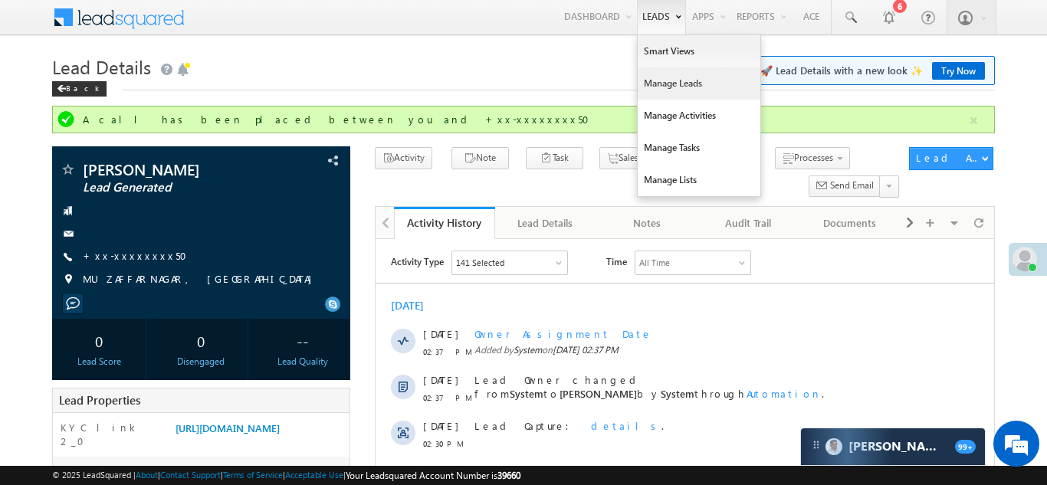
click at [661, 83] on link "Manage Leads" at bounding box center [699, 83] width 123 height 32
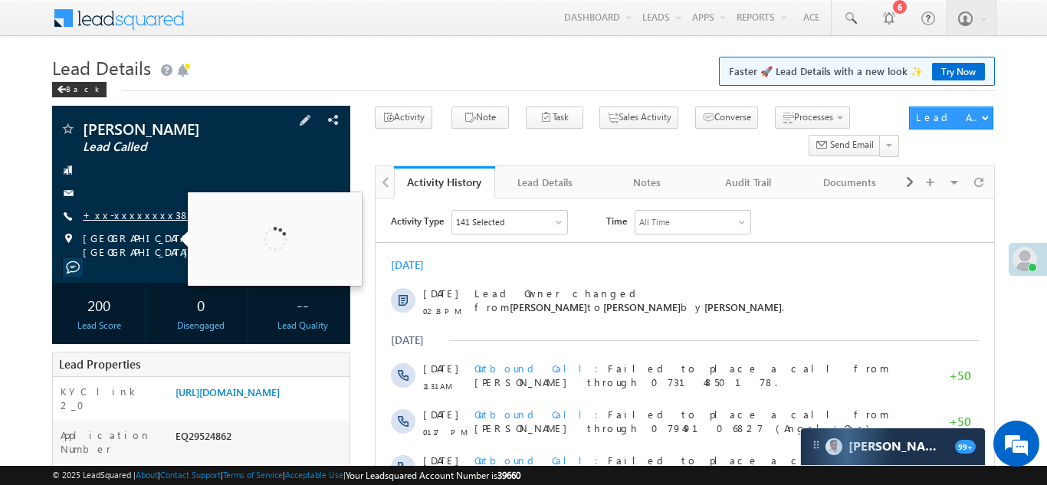
click at [117, 216] on link "+xx-xxxxxxxx38" at bounding box center [136, 214] width 107 height 13
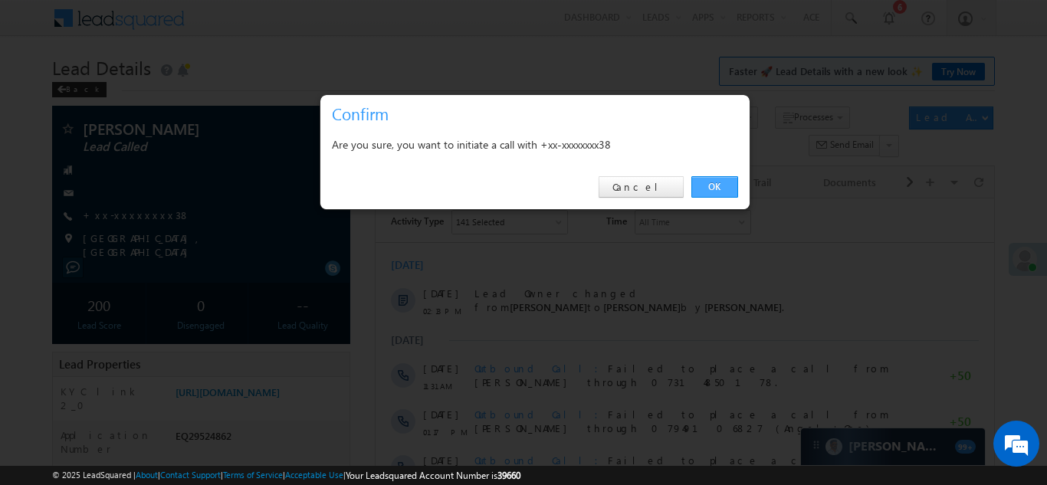
click at [714, 184] on link "OK" at bounding box center [714, 186] width 47 height 21
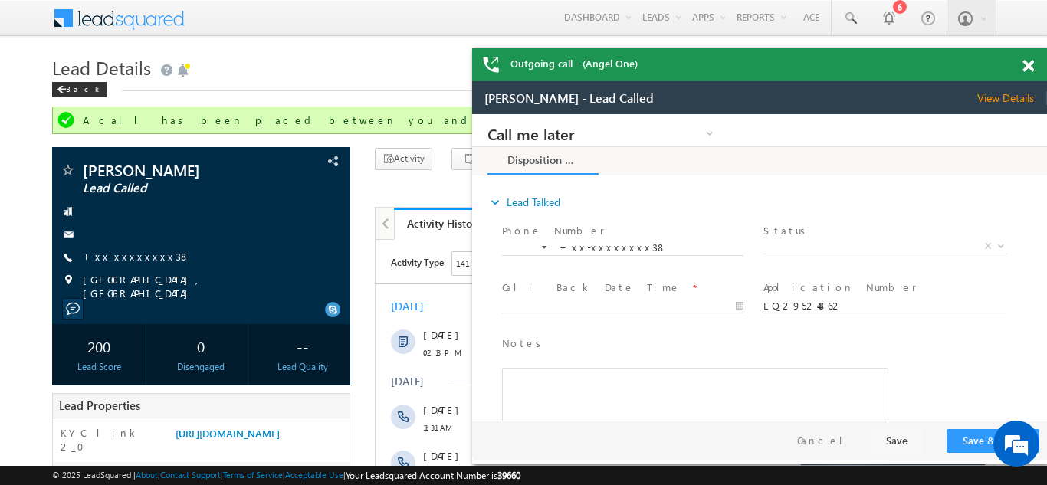
click at [1028, 65] on span at bounding box center [1027, 66] width 11 height 13
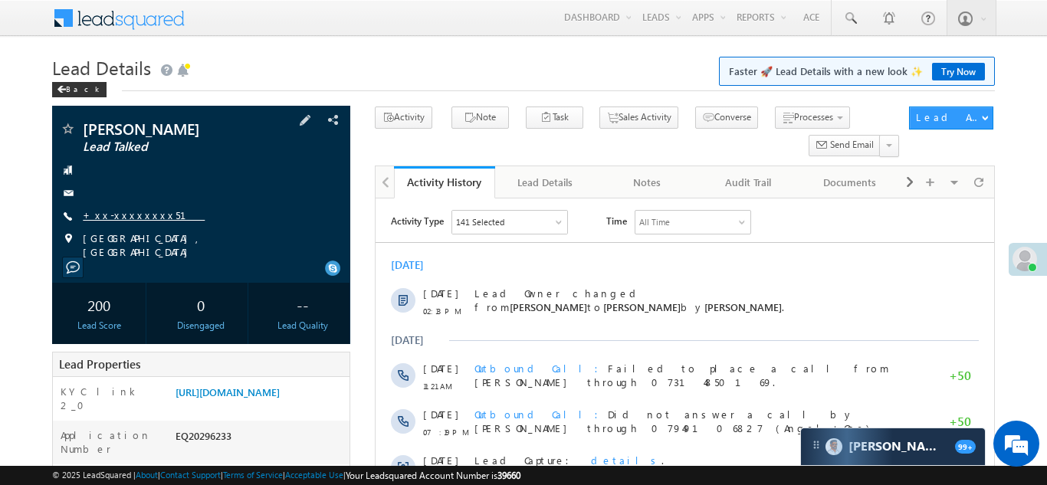
click at [114, 210] on link "+xx-xxxxxxxx51" at bounding box center [144, 214] width 122 height 13
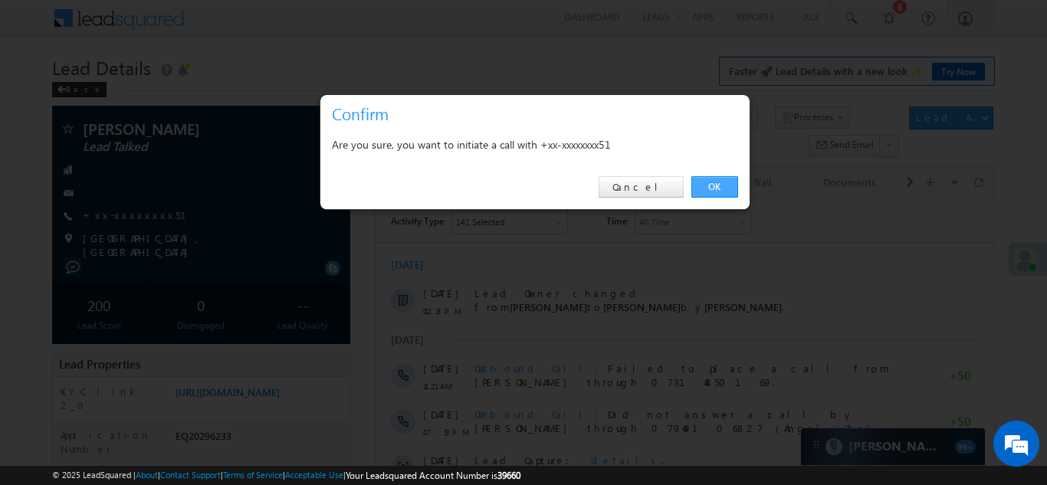
click at [711, 187] on link "OK" at bounding box center [714, 186] width 47 height 21
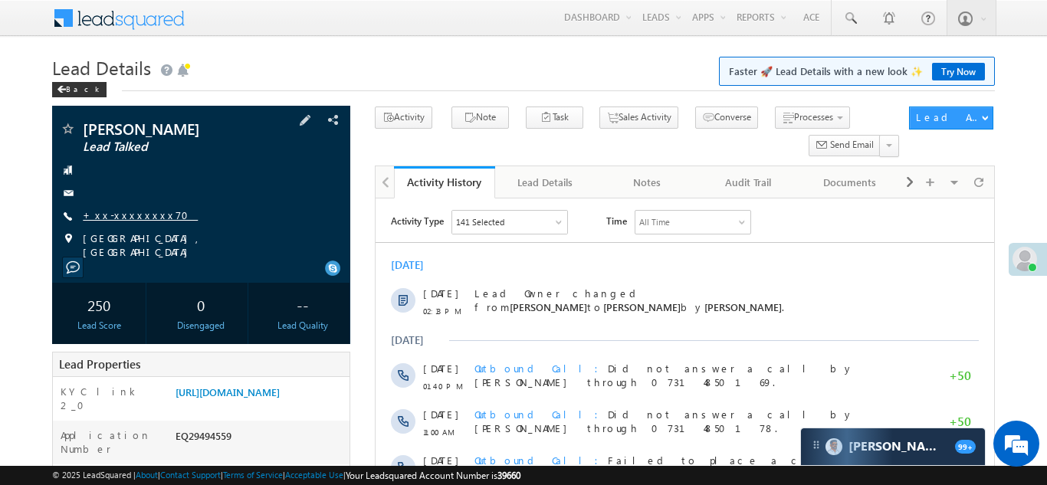
click at [113, 215] on link "+xx-xxxxxxxx70" at bounding box center [140, 214] width 115 height 13
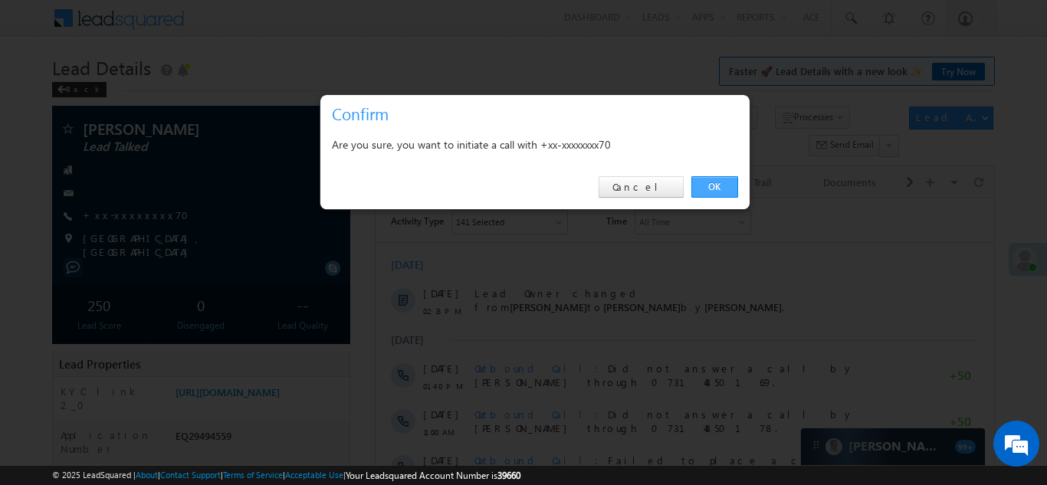
click at [716, 195] on link "OK" at bounding box center [714, 186] width 47 height 21
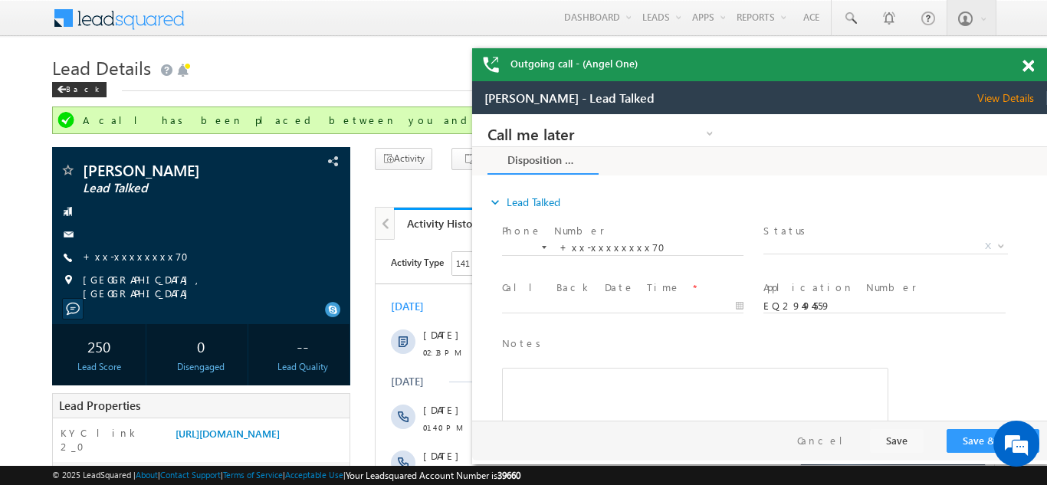
click at [1025, 61] on span at bounding box center [1027, 66] width 11 height 13
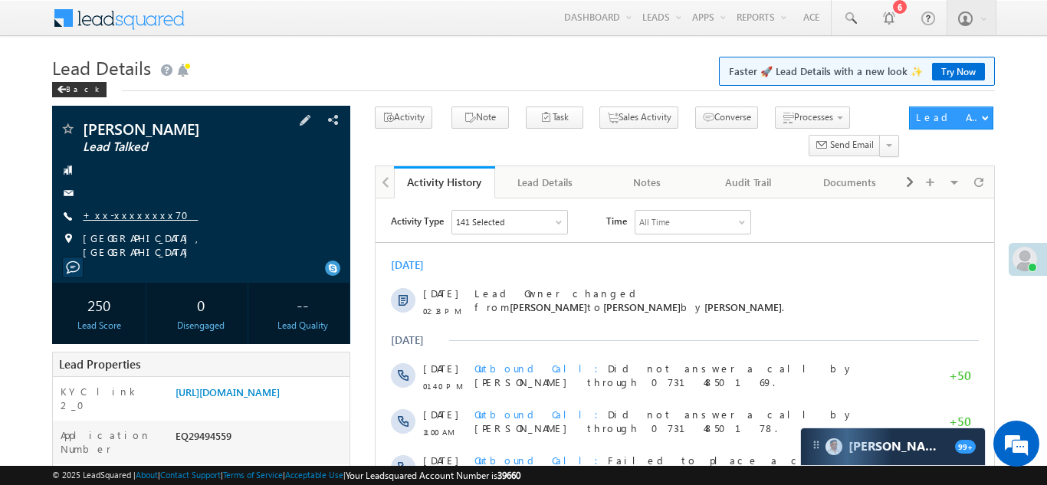
click at [126, 218] on link "+xx-xxxxxxxx70" at bounding box center [140, 214] width 115 height 13
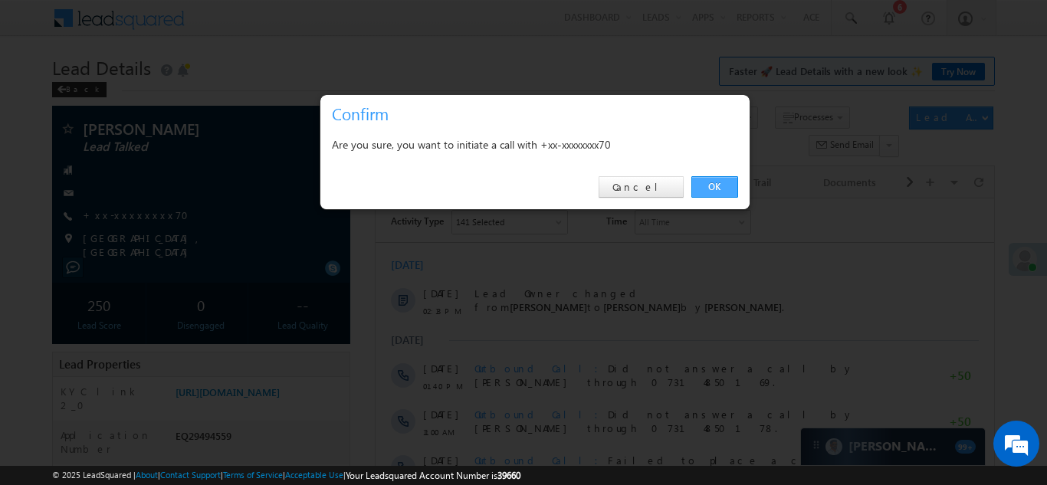
click at [710, 186] on link "OK" at bounding box center [714, 186] width 47 height 21
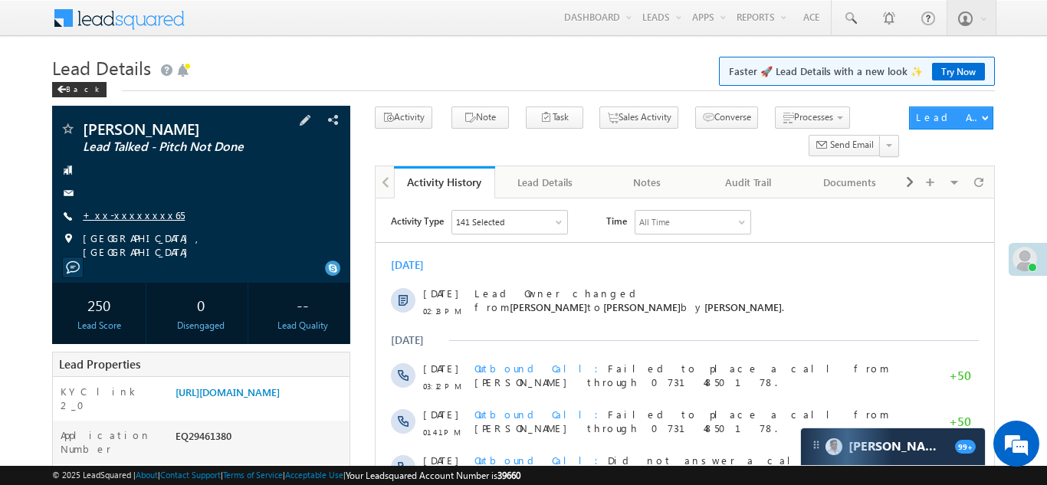
click at [123, 212] on link "+xx-xxxxxxxx65" at bounding box center [134, 214] width 102 height 13
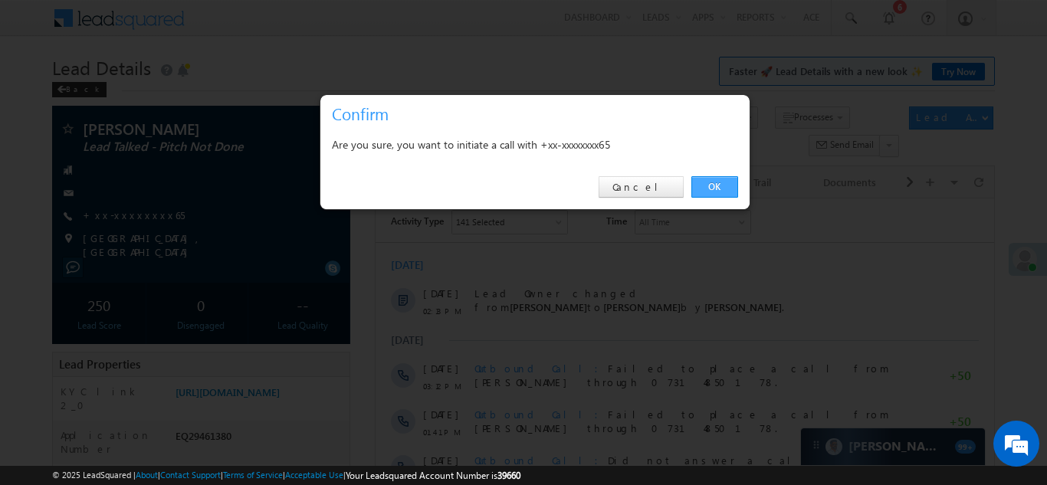
click at [711, 189] on link "OK" at bounding box center [714, 186] width 47 height 21
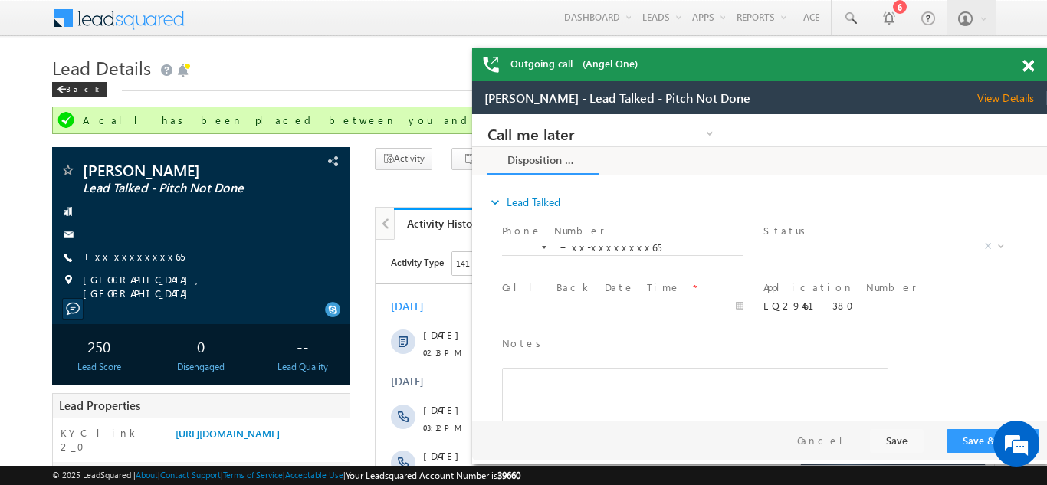
click at [1027, 64] on span at bounding box center [1027, 66] width 11 height 13
